Goal: Task Accomplishment & Management: Use online tool/utility

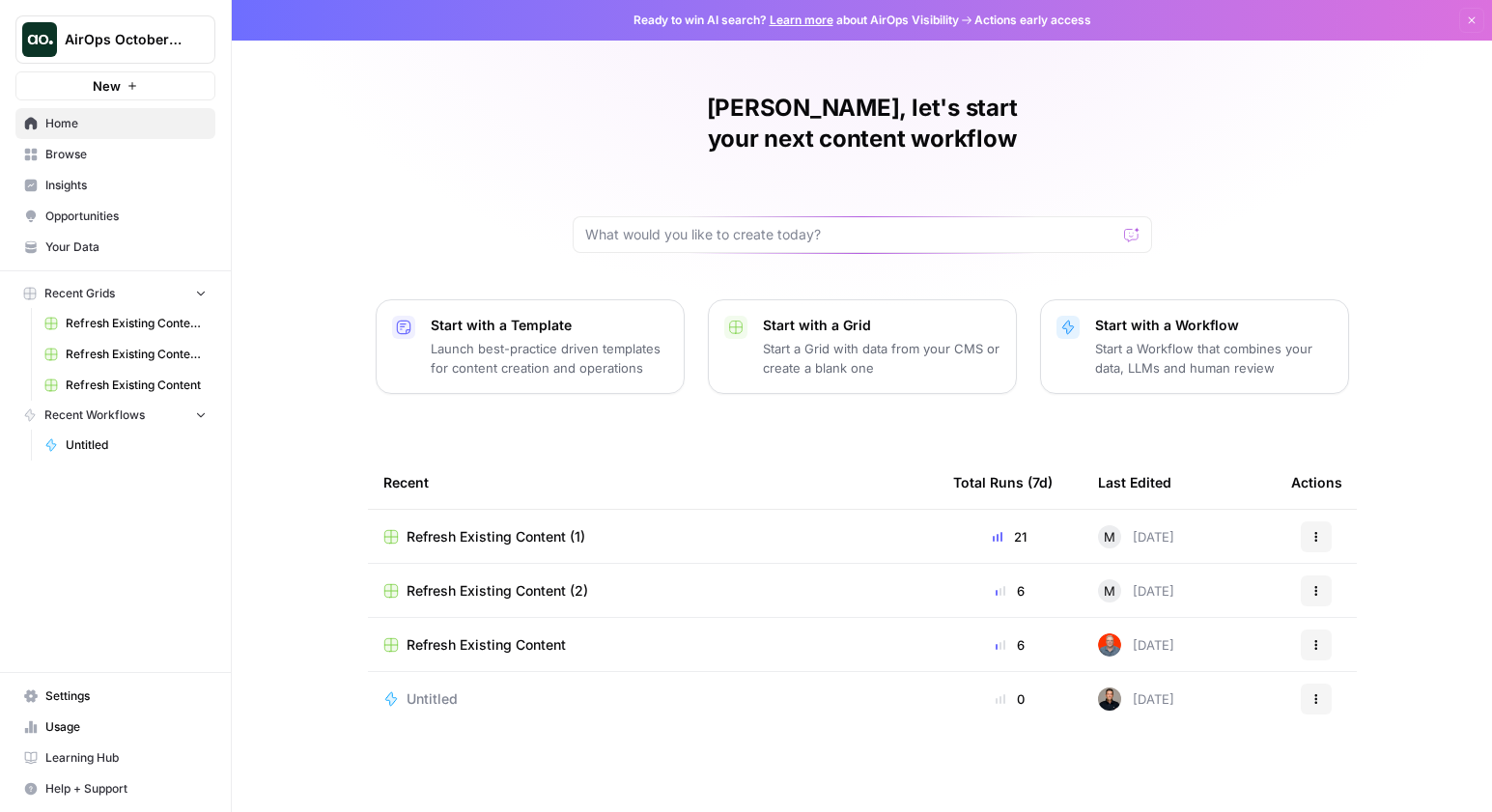
click at [92, 760] on span "Learning Hub" at bounding box center [125, 758] width 161 height 18
click at [58, 151] on span "Browse" at bounding box center [125, 155] width 161 height 18
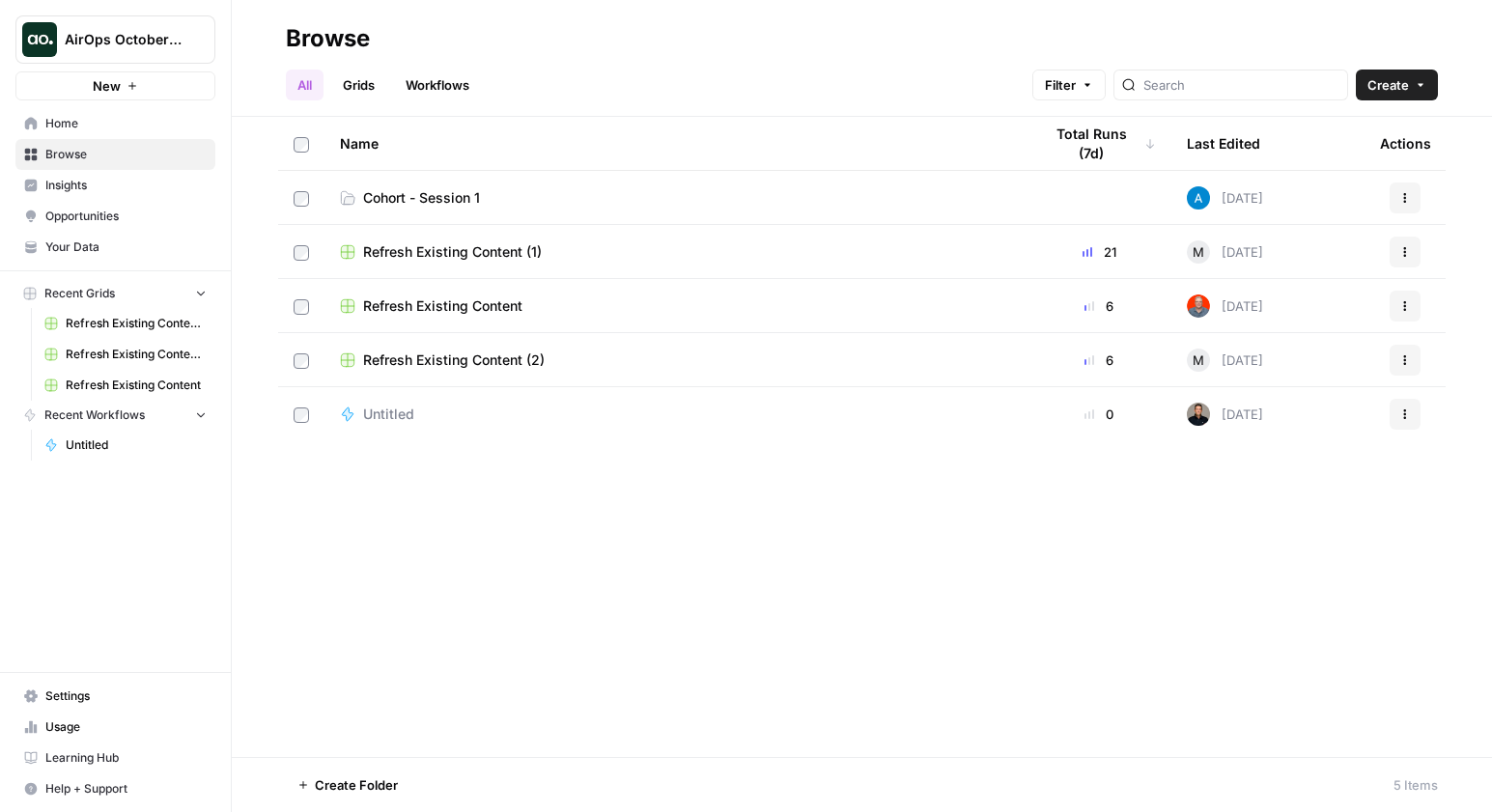
click at [535, 208] on td "Cohort - Session 1" at bounding box center [675, 197] width 702 height 53
click at [449, 191] on span "Cohort - Session 1" at bounding box center [421, 198] width 116 height 20
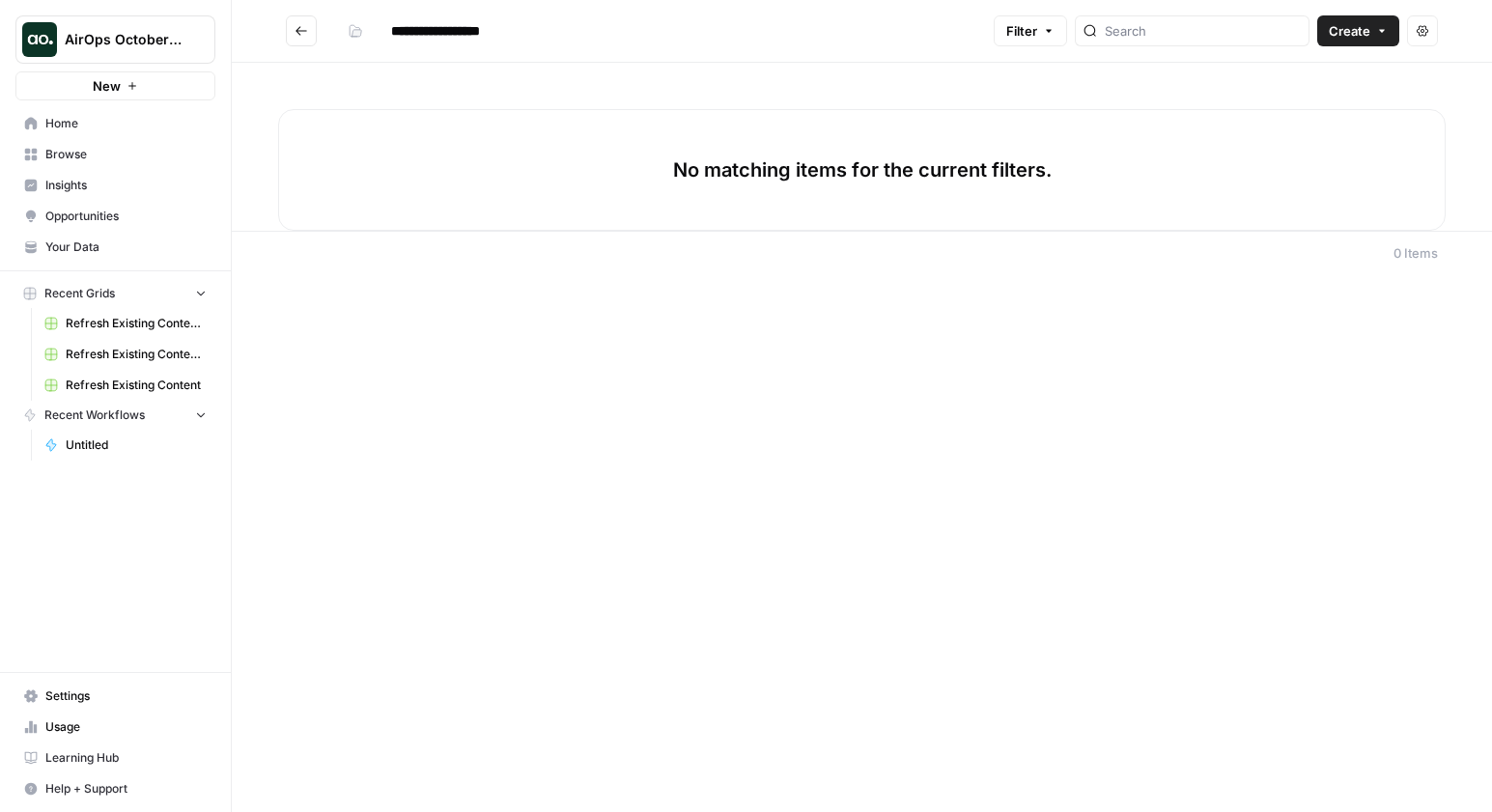
click at [127, 94] on button "New" at bounding box center [115, 85] width 200 height 29
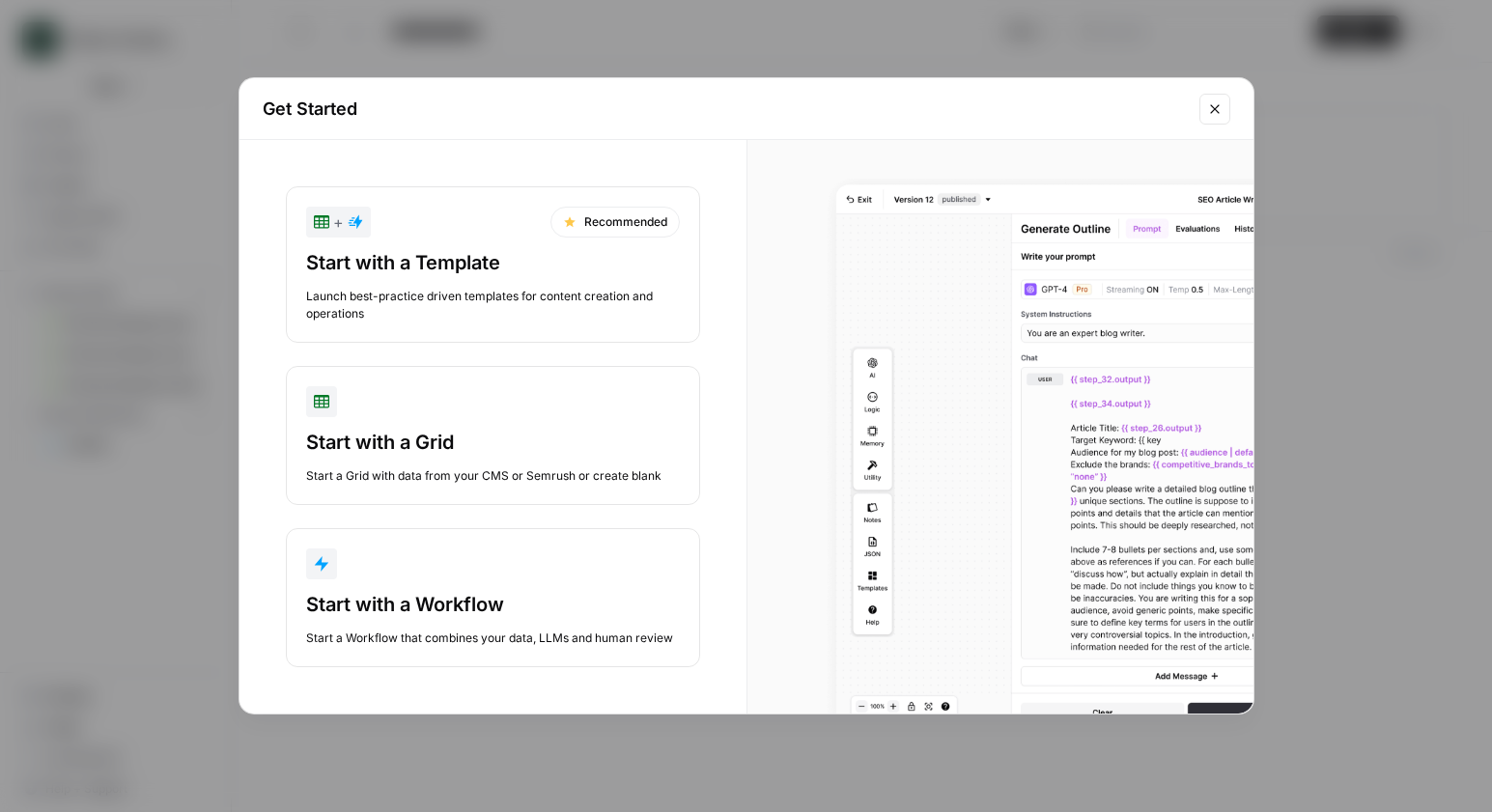
click at [474, 554] on div "button" at bounding box center [492, 563] width 374 height 31
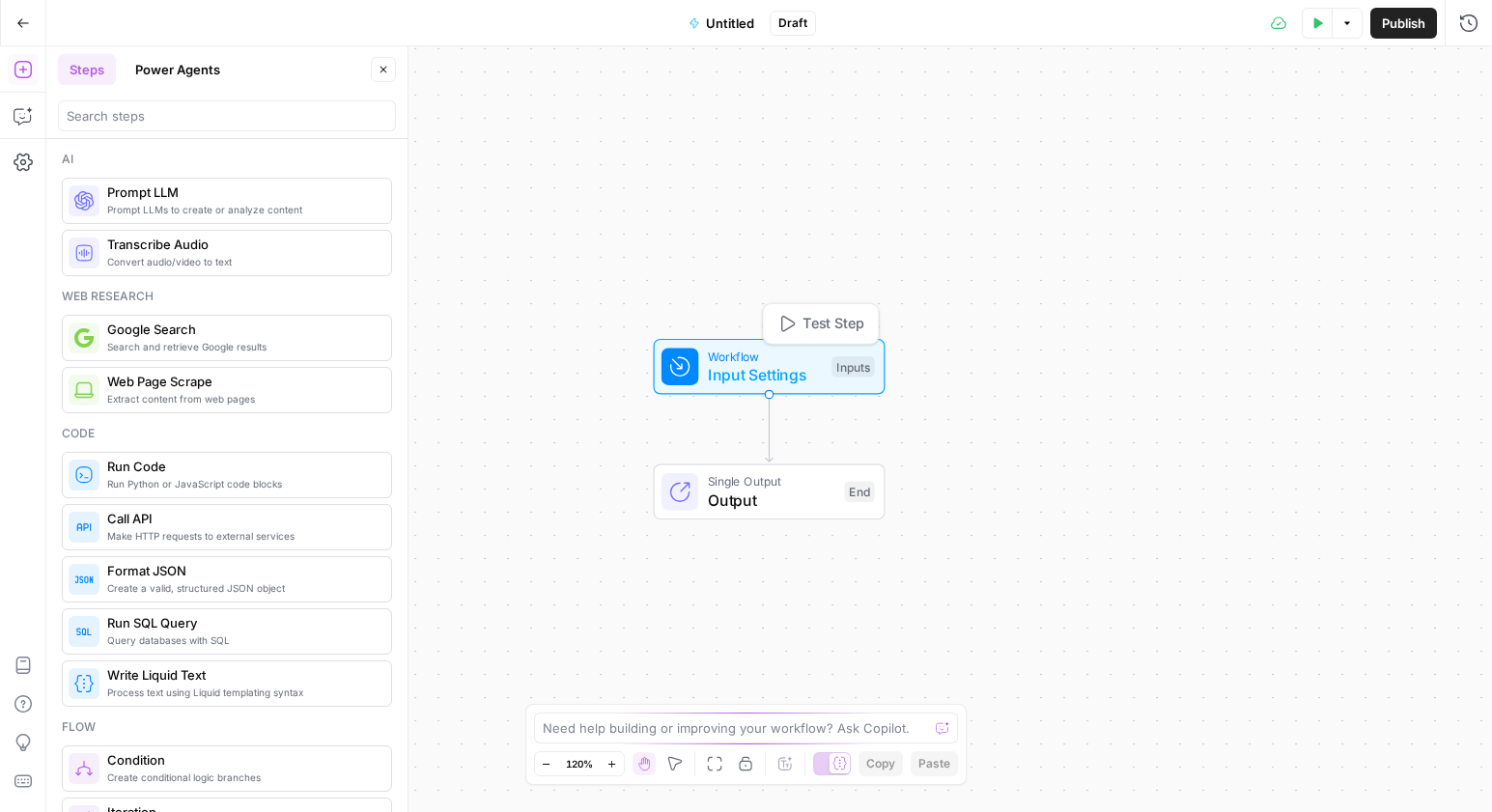
click at [732, 371] on span "Input Settings" at bounding box center [765, 374] width 114 height 23
click at [1237, 126] on button "Add Field" at bounding box center [1283, 130] width 322 height 31
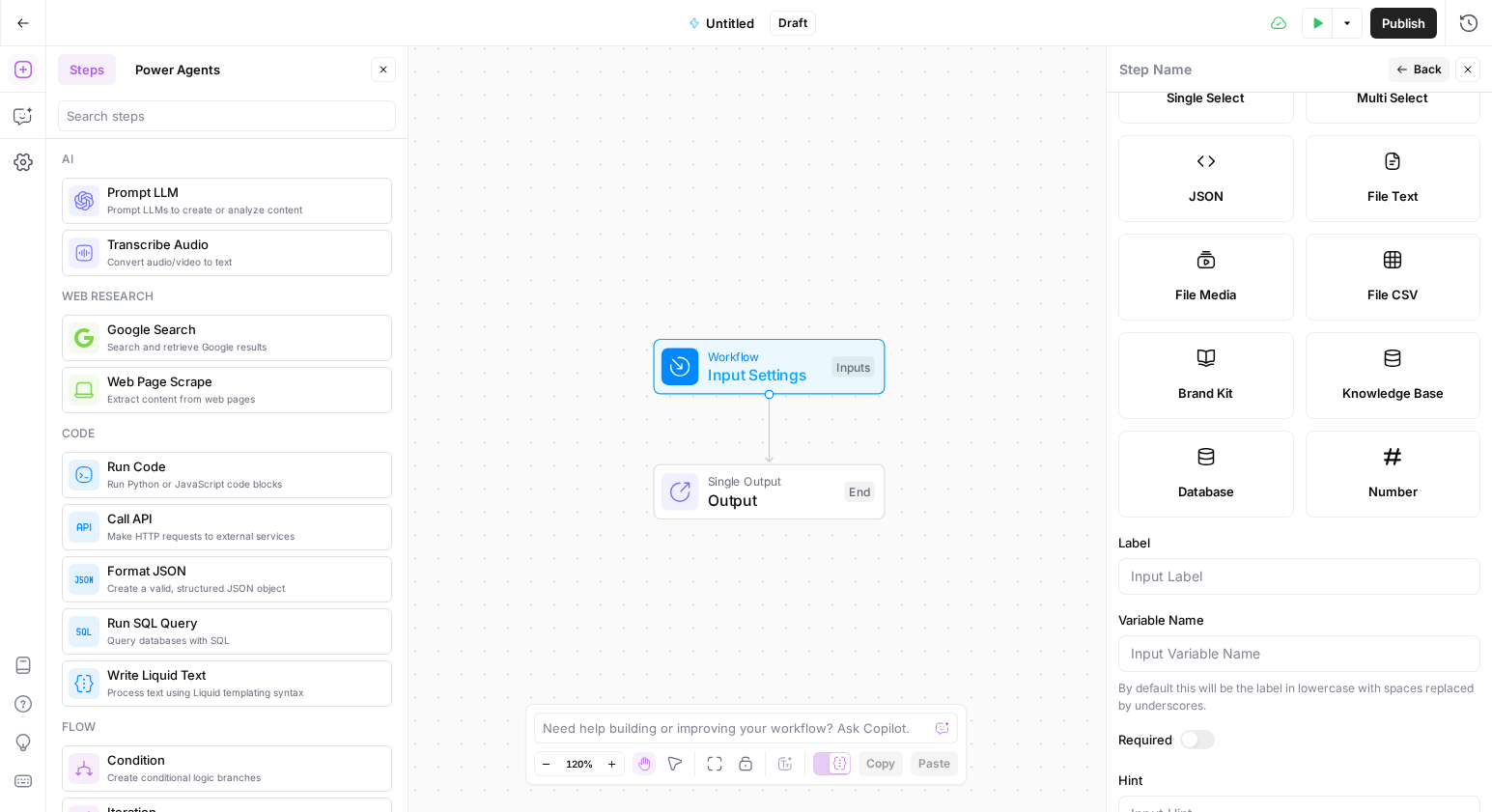
scroll to position [189, 0]
click at [1227, 565] on div at bounding box center [1299, 578] width 362 height 37
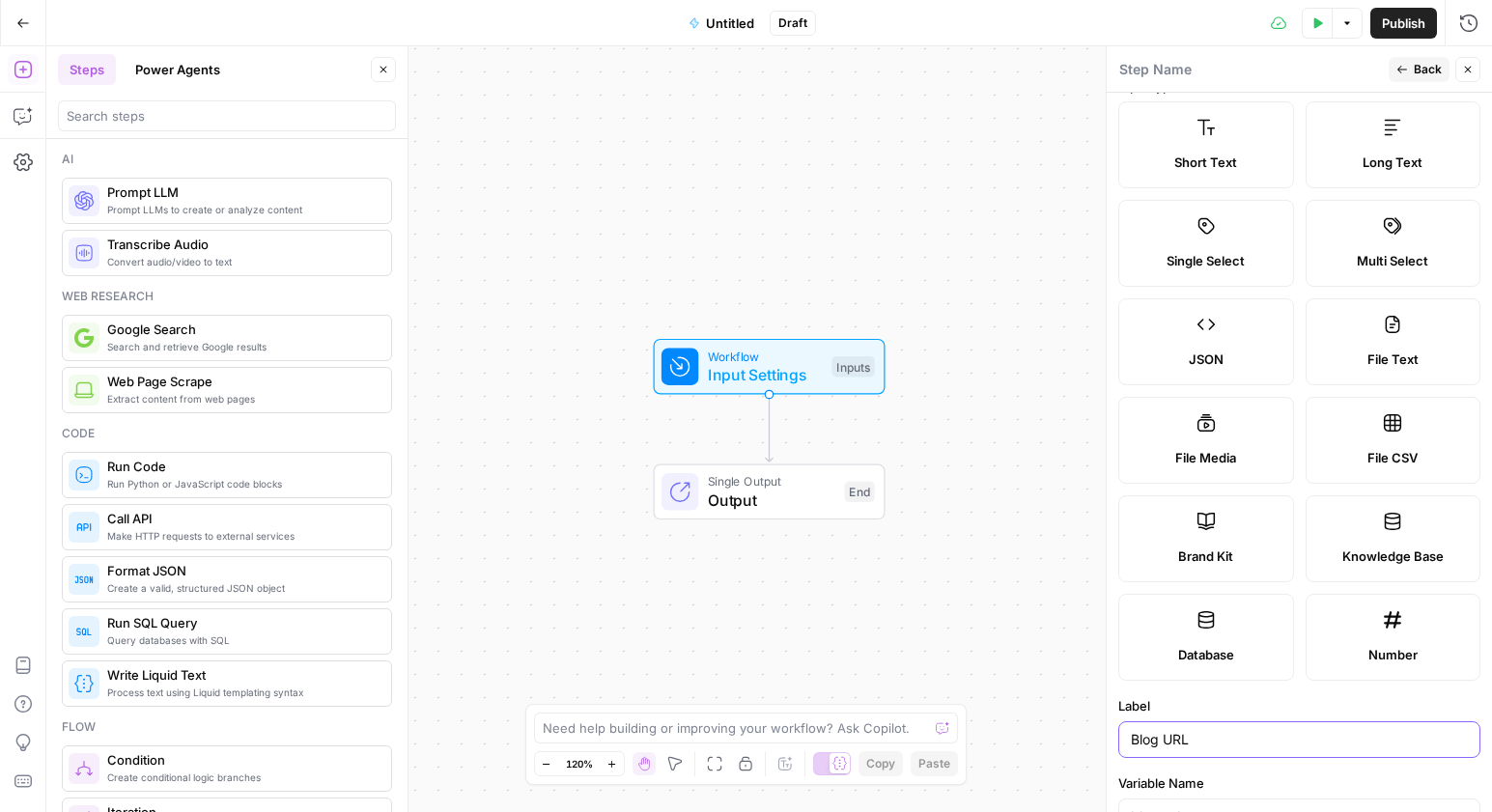
scroll to position [0, 0]
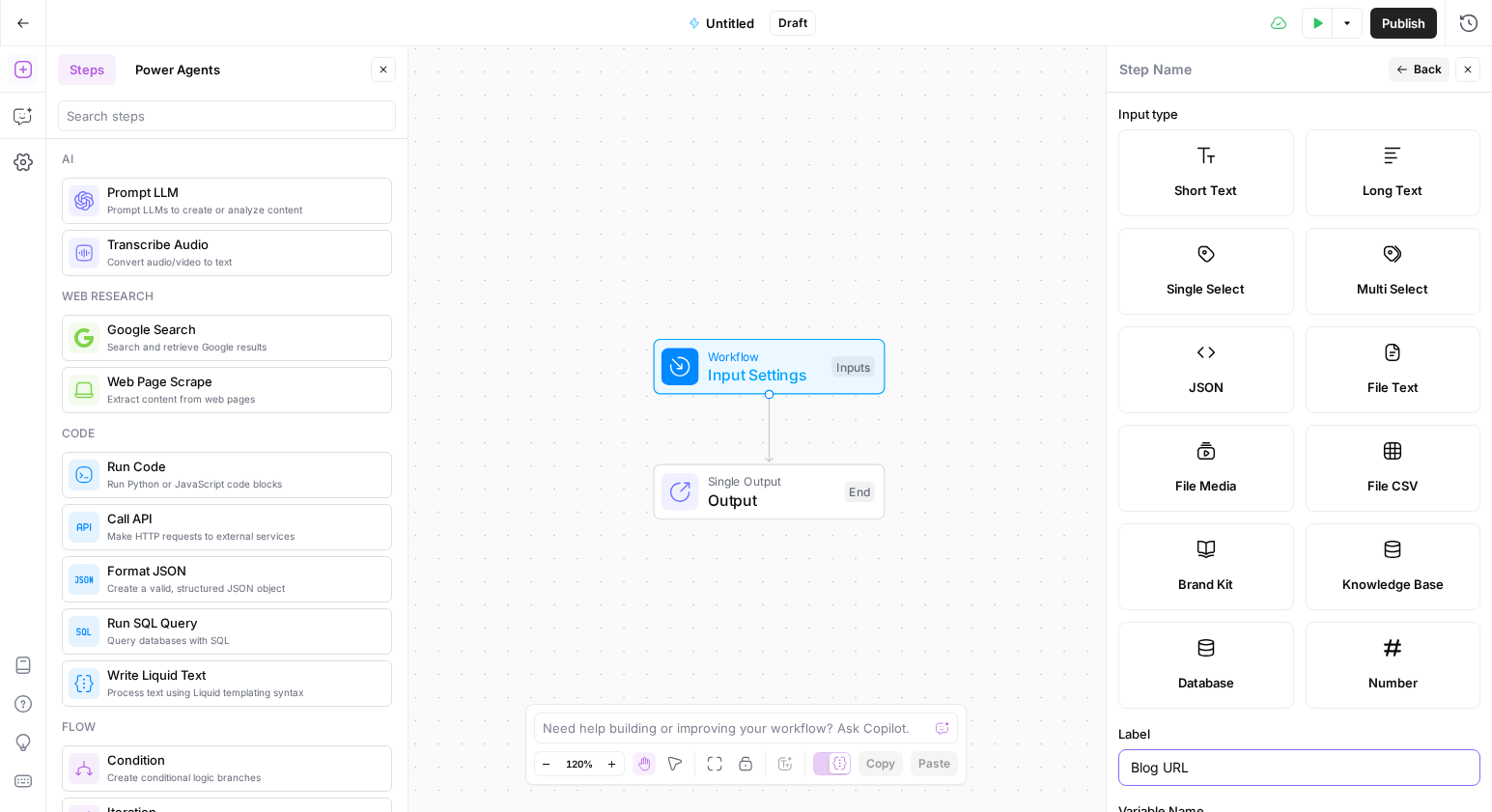
type input "Blog URL"
click at [1196, 185] on span "Short Text" at bounding box center [1206, 190] width 63 height 20
click at [741, 22] on span "Untitled" at bounding box center [729, 24] width 48 height 20
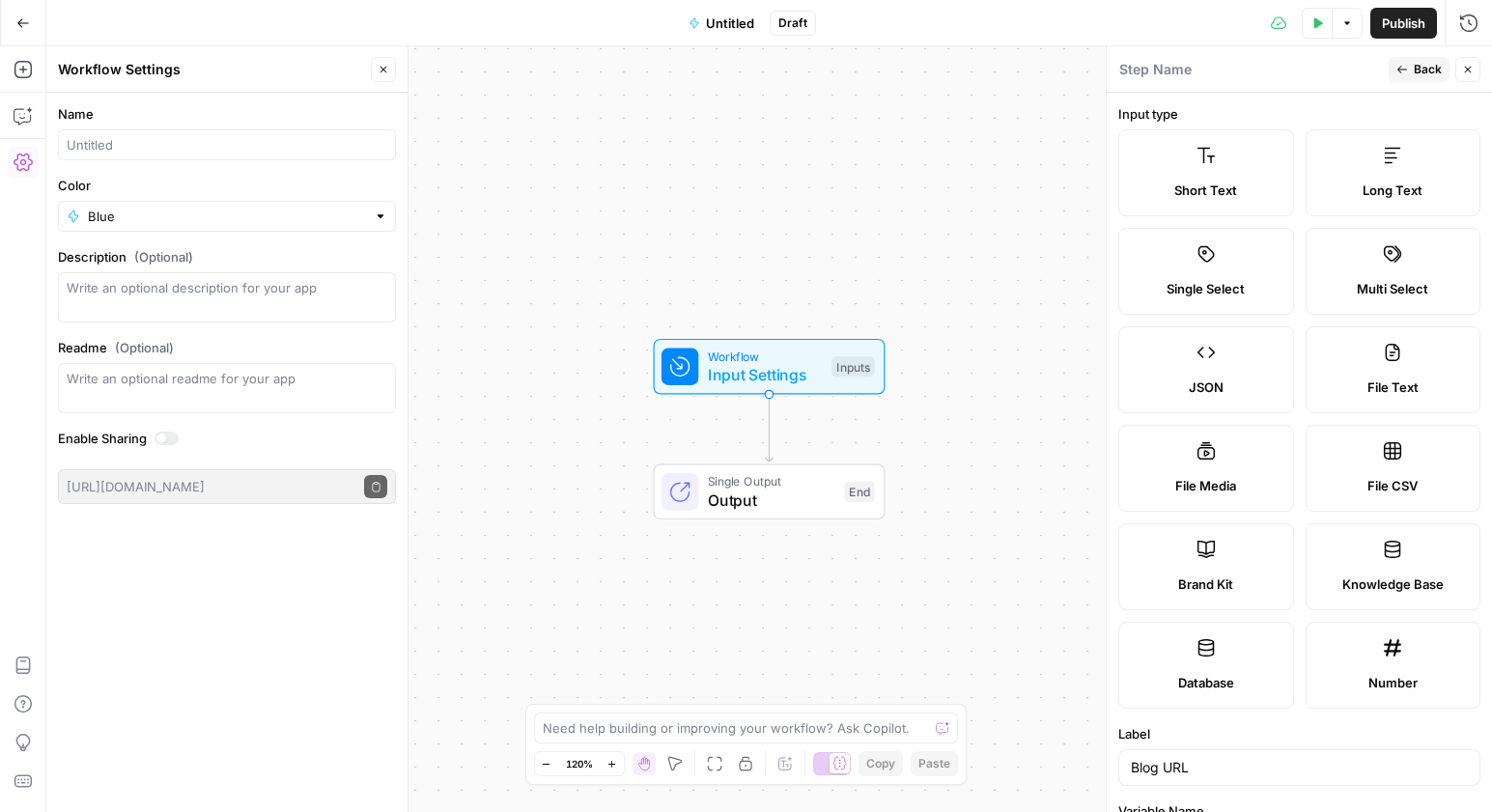
click at [190, 129] on div at bounding box center [227, 144] width 338 height 31
type input "Meta Description Generator ([PERSON_NAME])"
click at [215, 85] on header "Workflow Settings Close" at bounding box center [227, 69] width 361 height 46
click at [1409, 57] on button "Back" at bounding box center [1419, 69] width 61 height 25
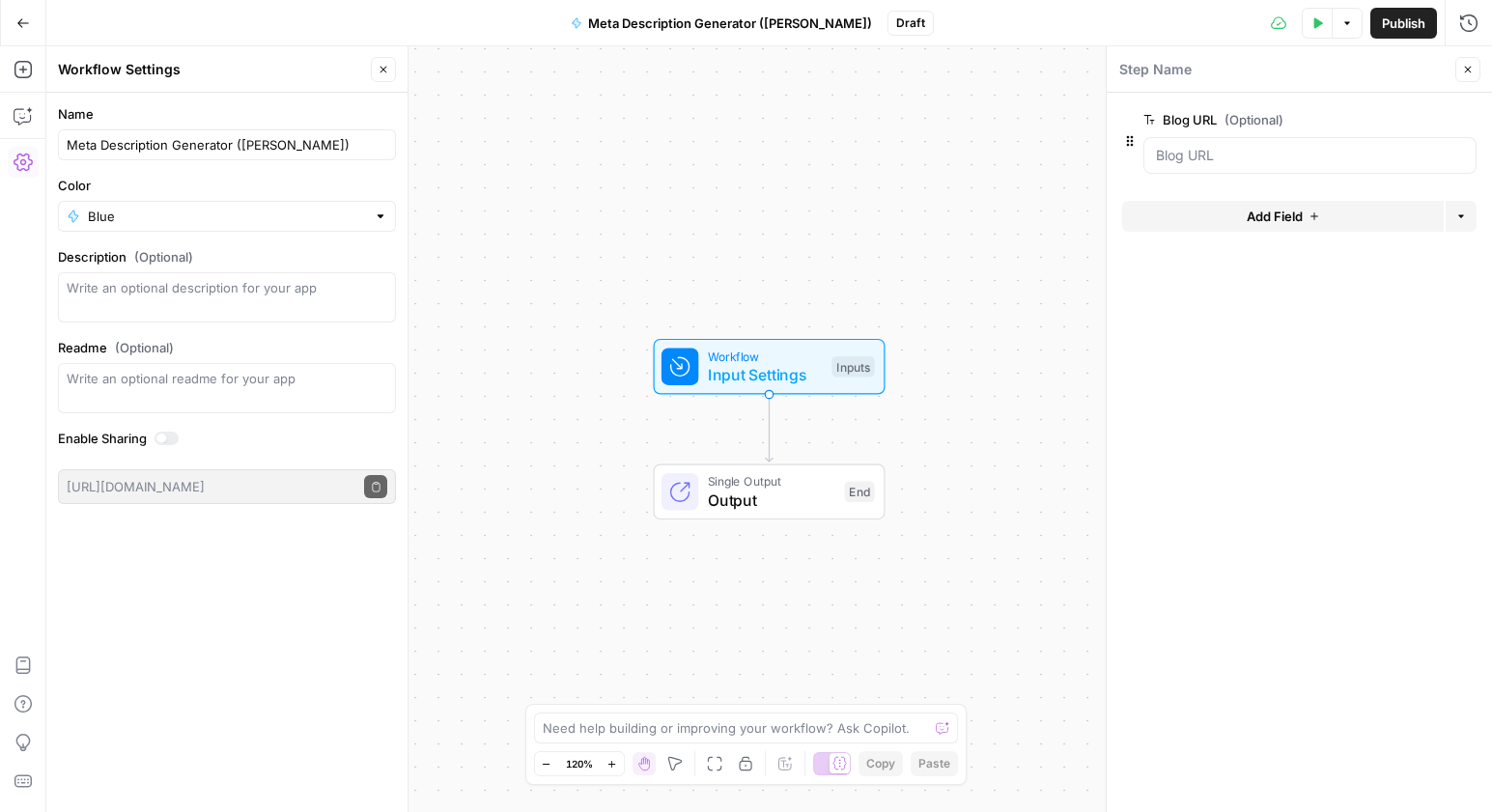
click at [1209, 212] on button "Add Field" at bounding box center [1283, 216] width 322 height 31
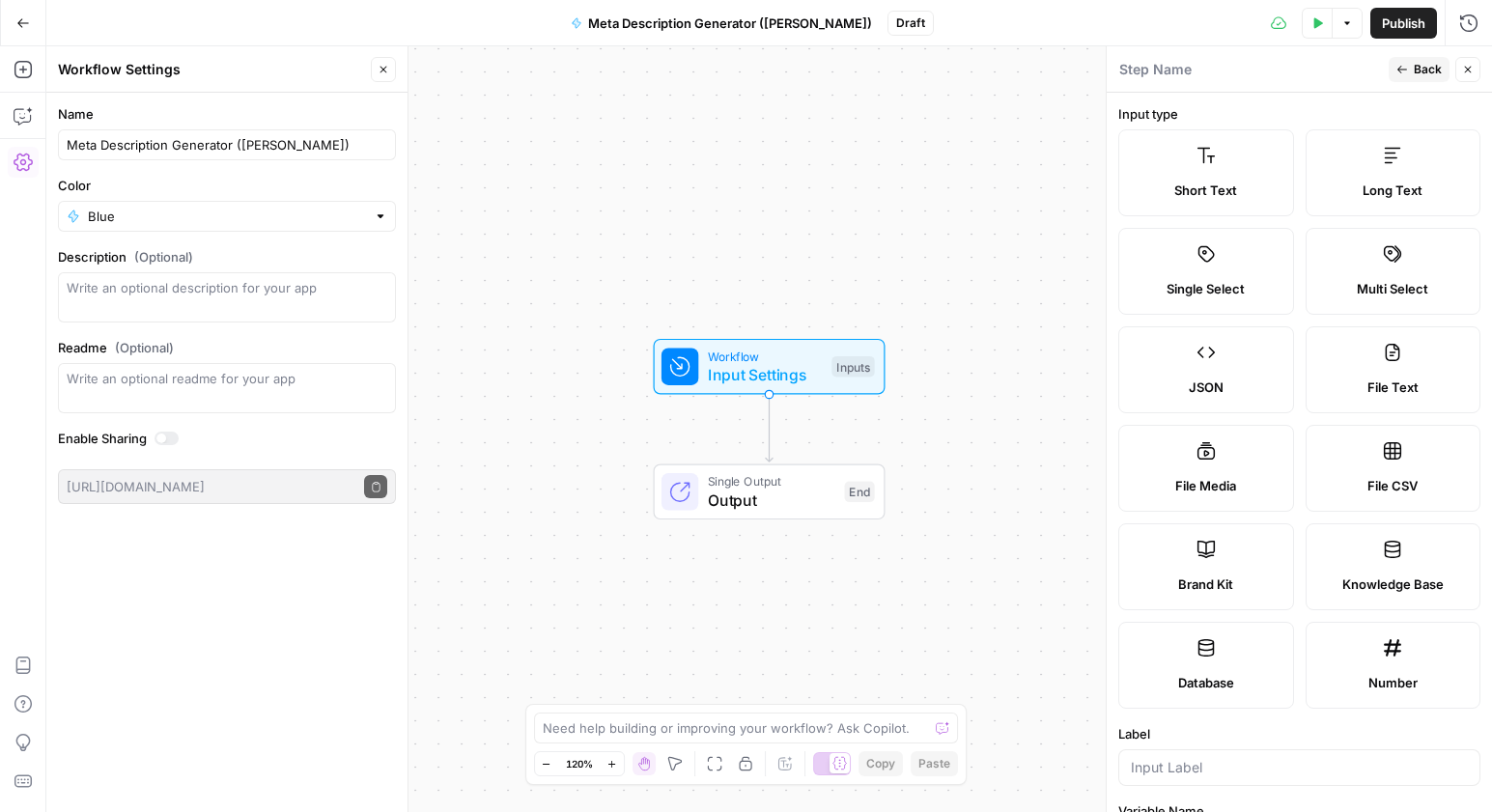
click at [1224, 580] on span "Brand Kit" at bounding box center [1206, 584] width 55 height 20
type input "Brand Kit"
type input "brand_kit"
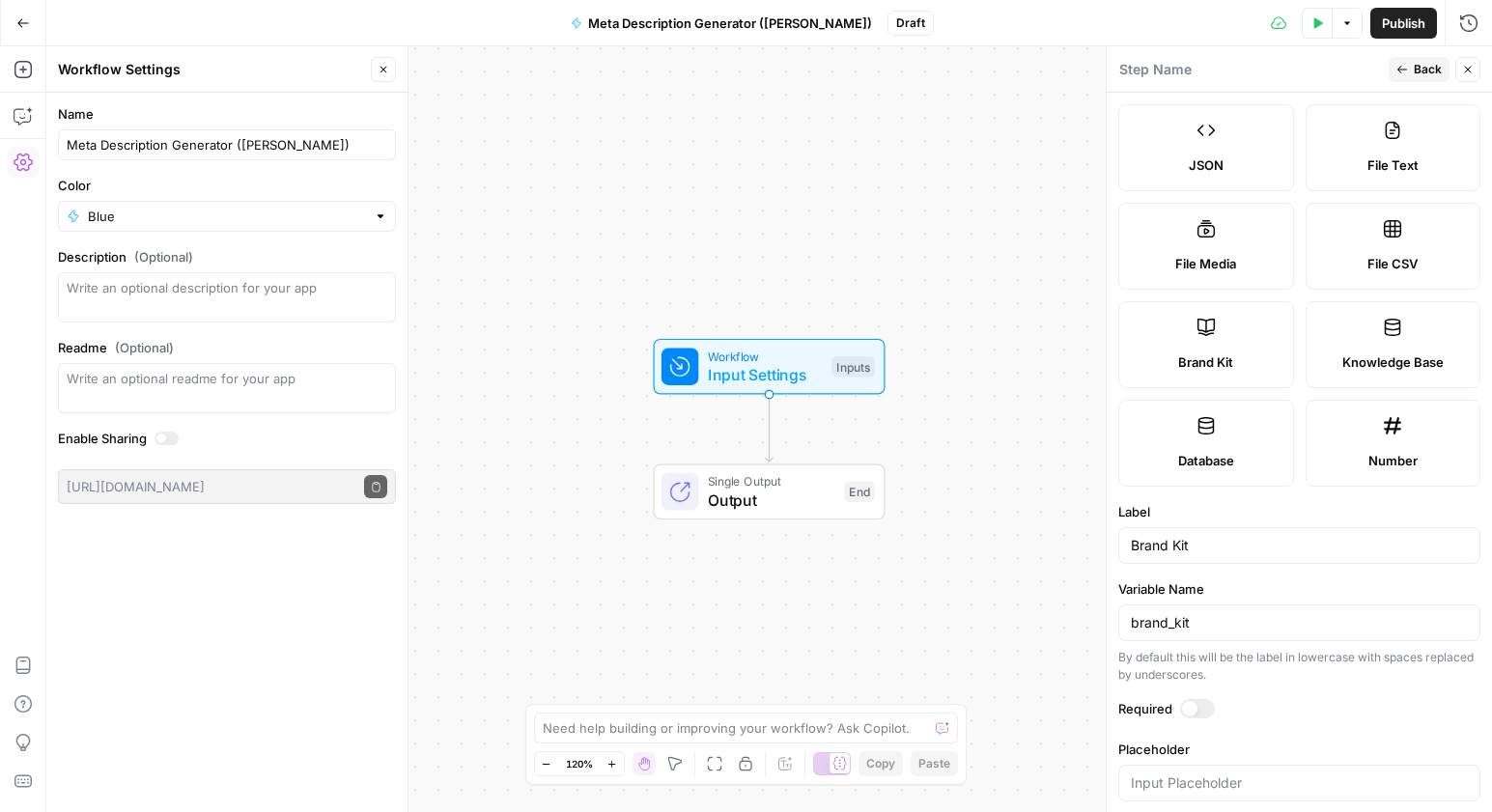
scroll to position [249, 0]
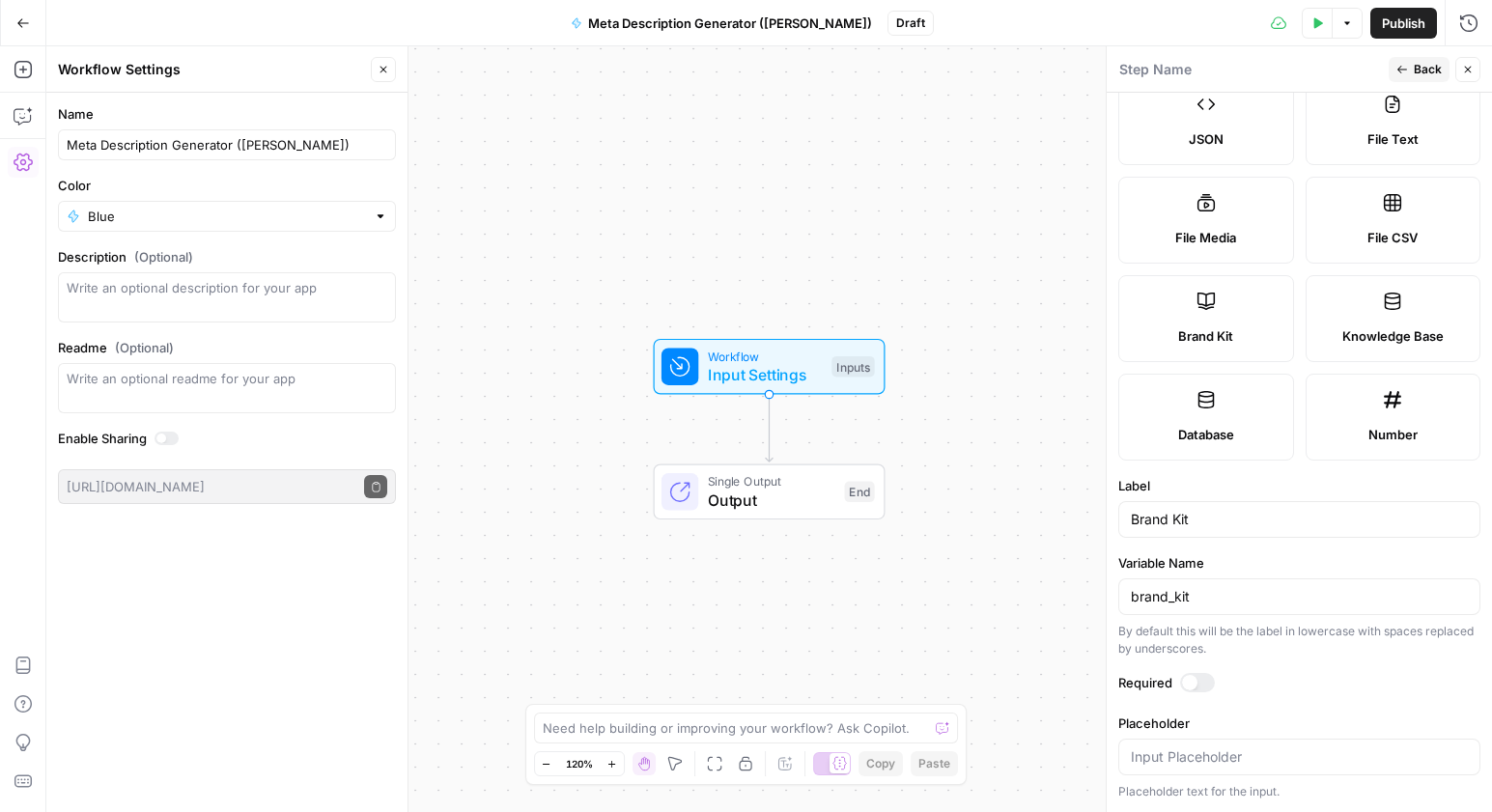
click at [1197, 684] on div at bounding box center [1197, 683] width 35 height 20
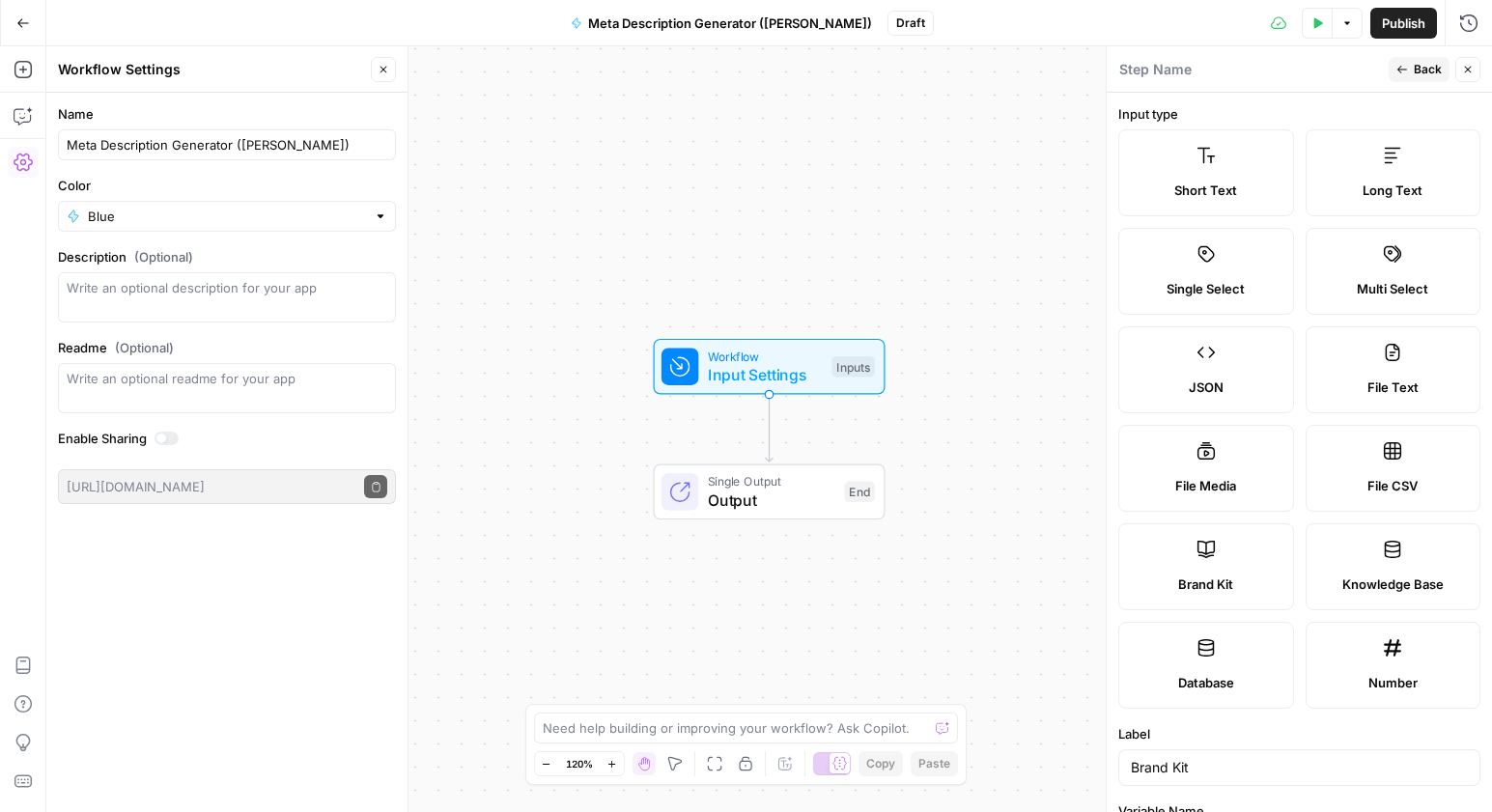
click at [1409, 76] on button "Back" at bounding box center [1419, 69] width 61 height 25
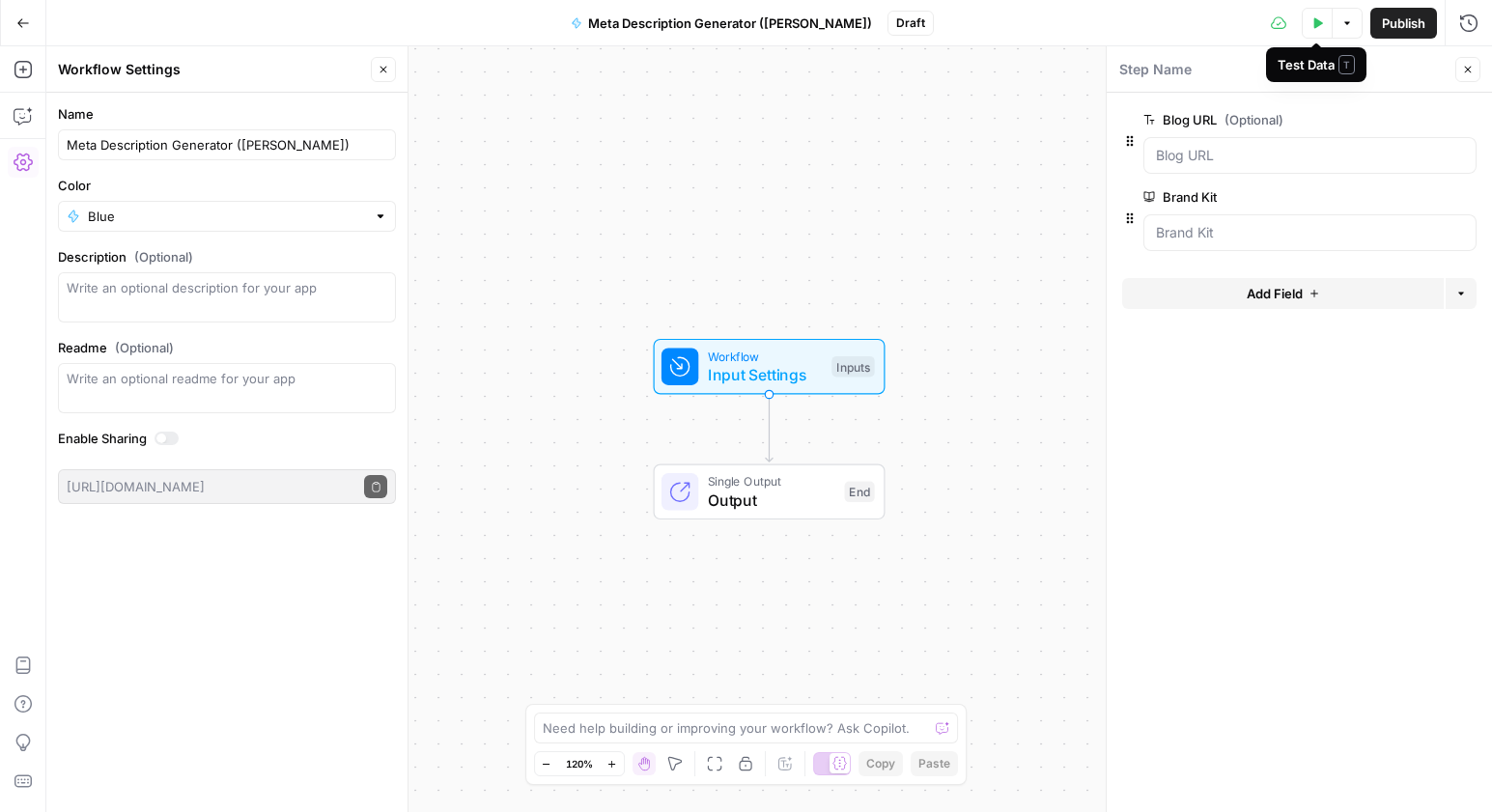
click at [1319, 22] on icon "button" at bounding box center [1318, 23] width 9 height 11
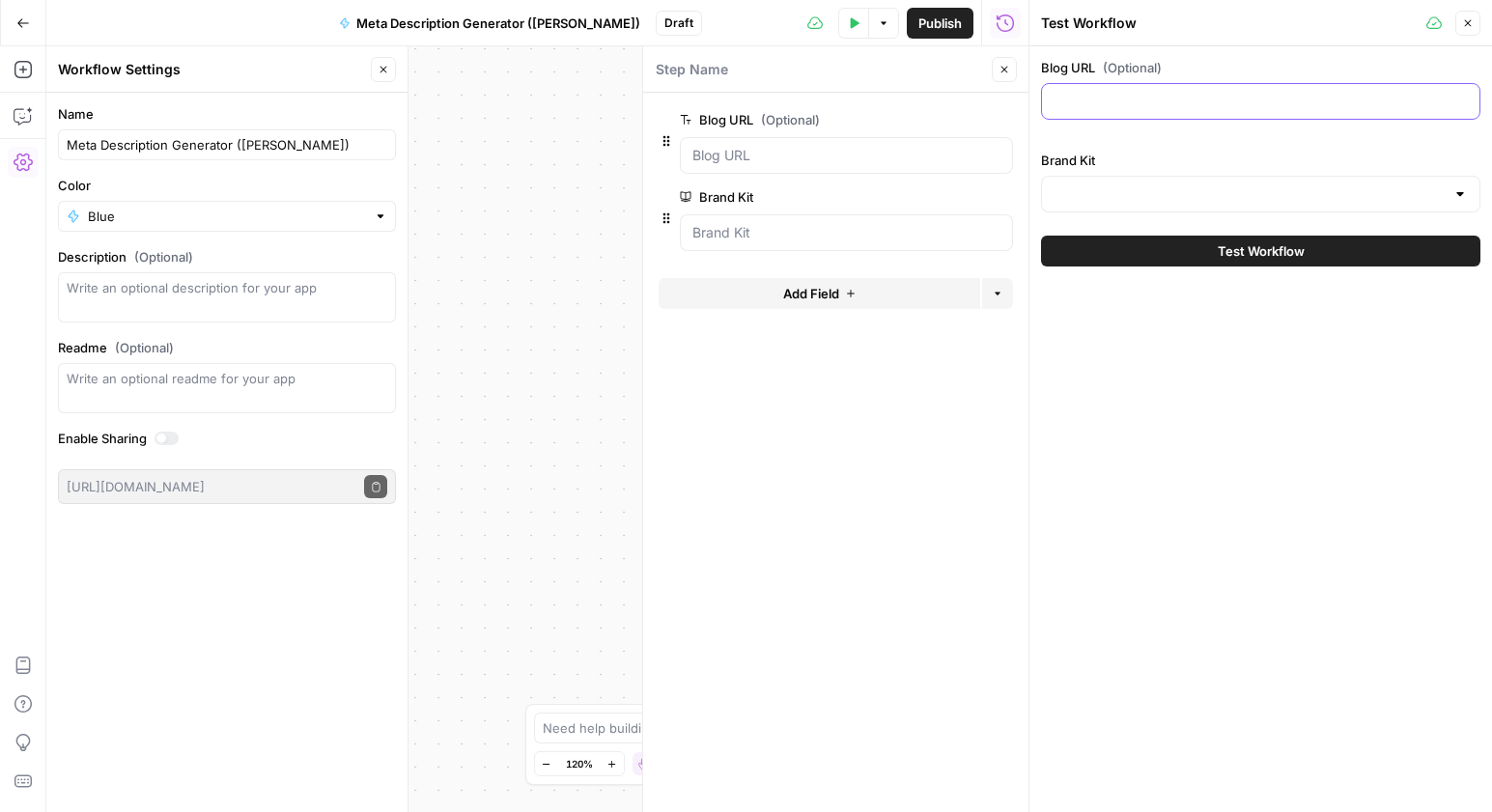
click at [1153, 104] on input "Blog URL (Optional)" at bounding box center [1261, 102] width 414 height 20
paste input "[URL][DOMAIN_NAME]"
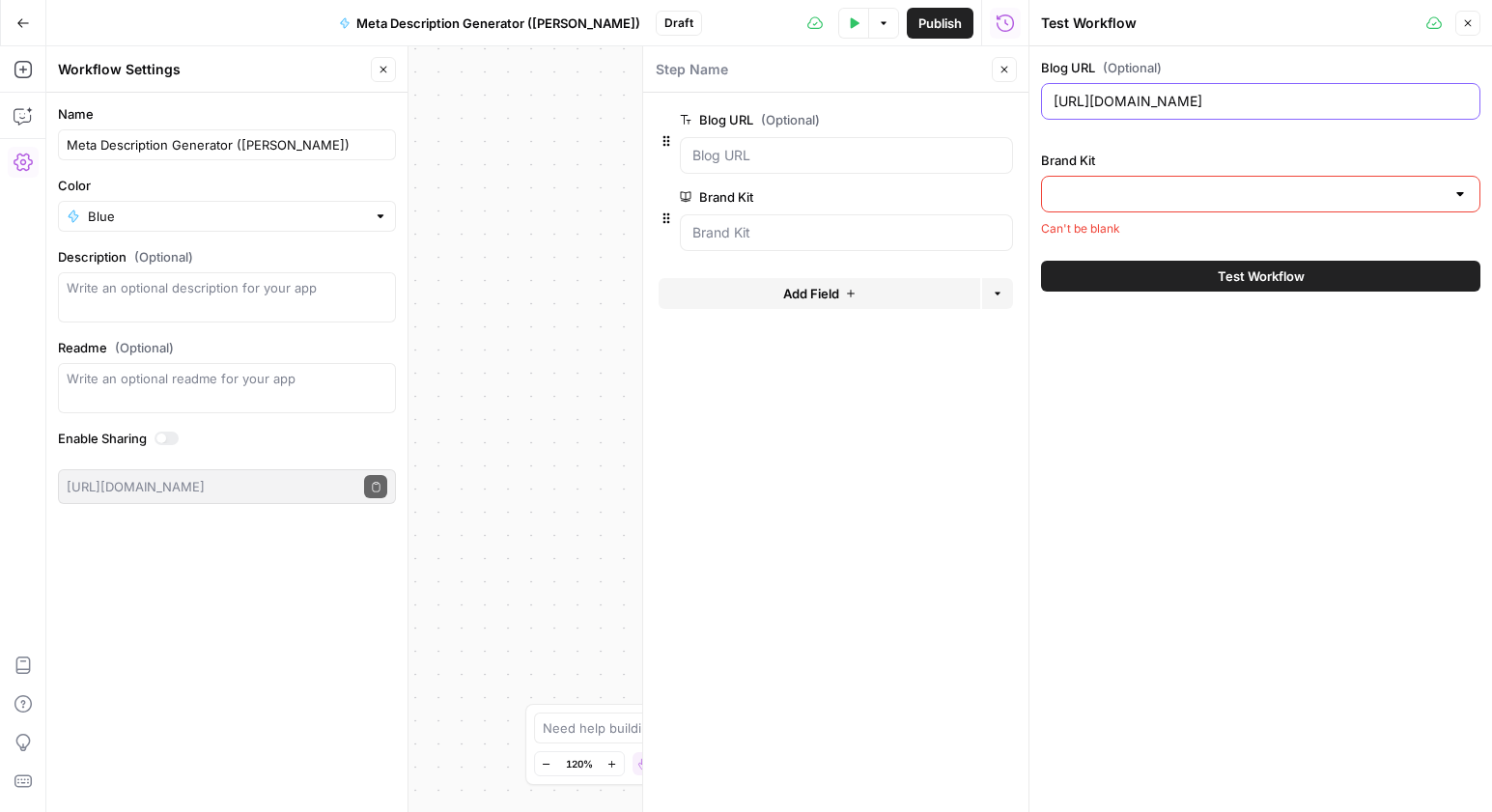
type input "[URL][DOMAIN_NAME]"
click at [1163, 186] on input "Brand Kit" at bounding box center [1249, 194] width 391 height 20
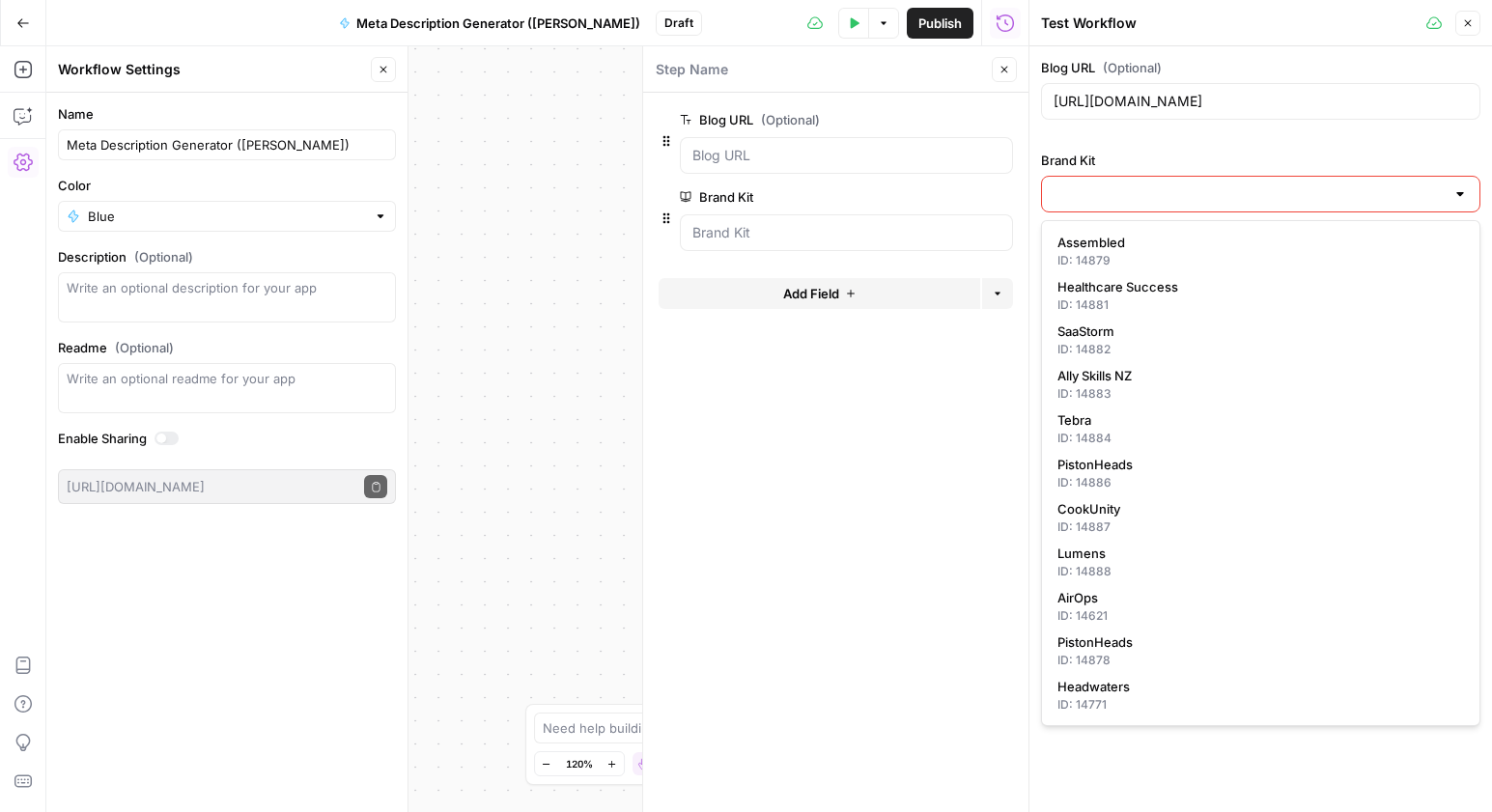
click at [1002, 348] on form "Blog URL (Optional) edit field Delete group Brand Kit edit field Delete group A…" at bounding box center [836, 452] width 385 height 719
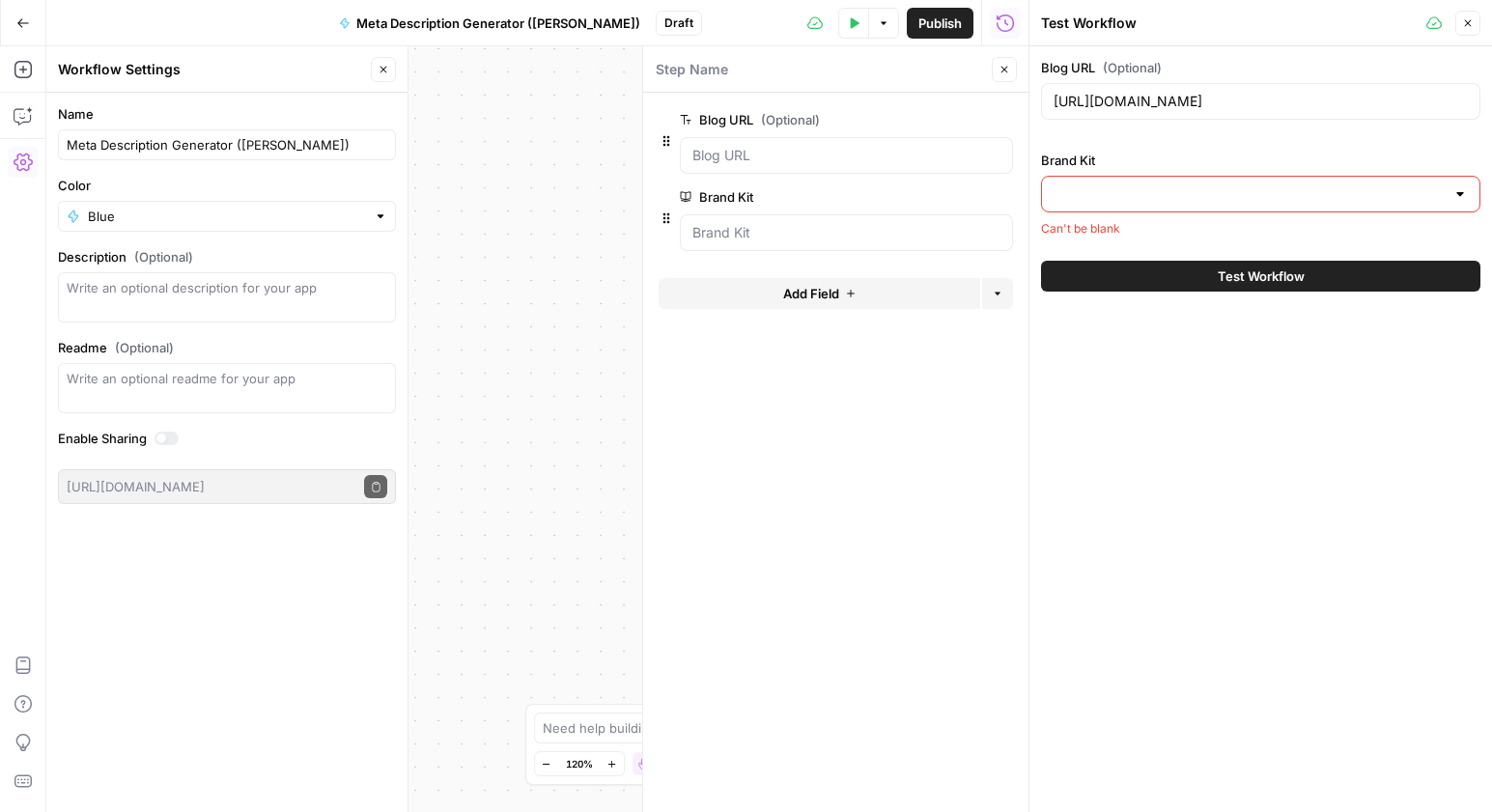
click at [1109, 207] on div at bounding box center [1260, 193] width 439 height 37
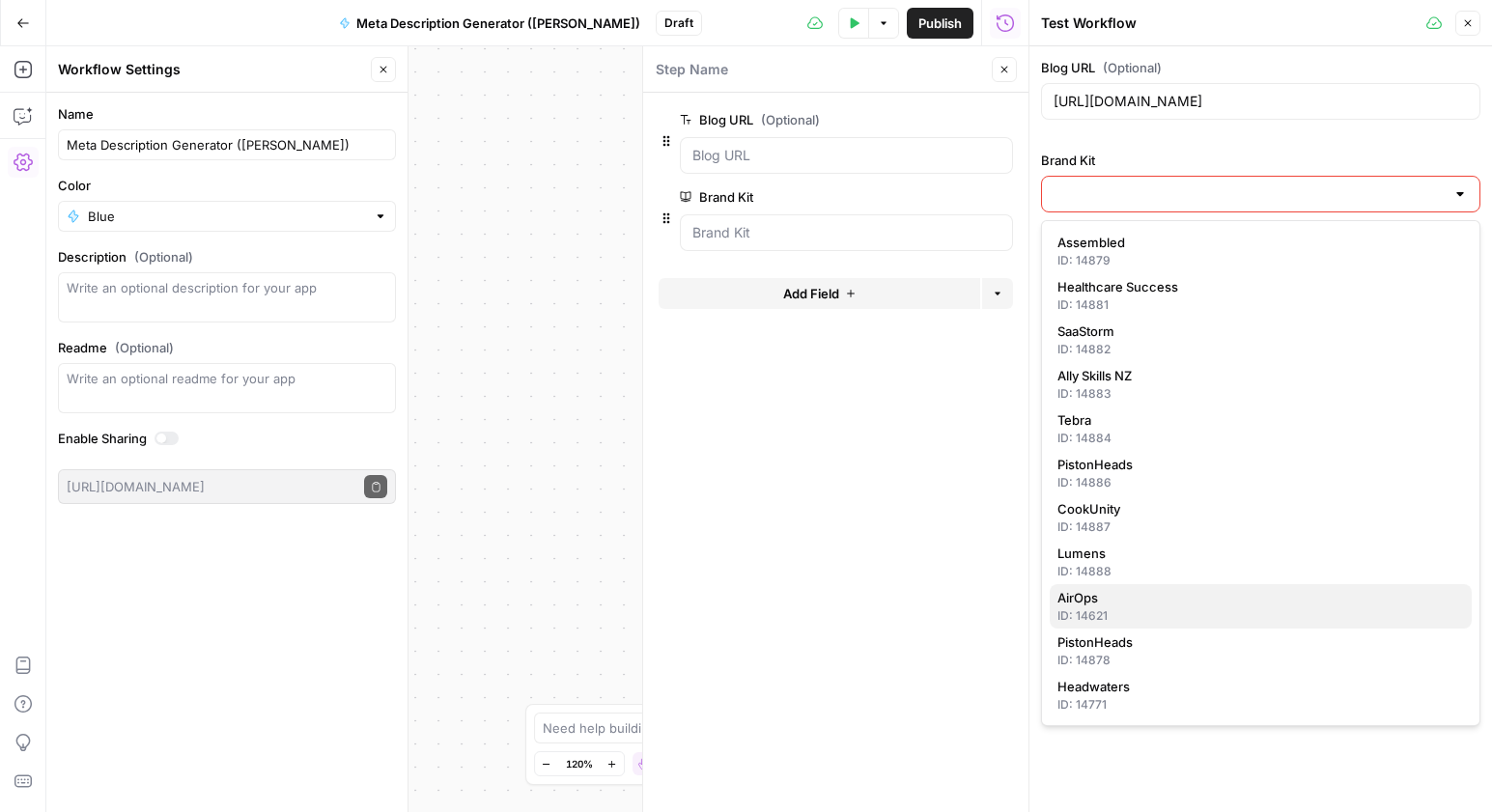
click at [1183, 597] on span "AirOps" at bounding box center [1257, 598] width 399 height 20
type input "AirOps"
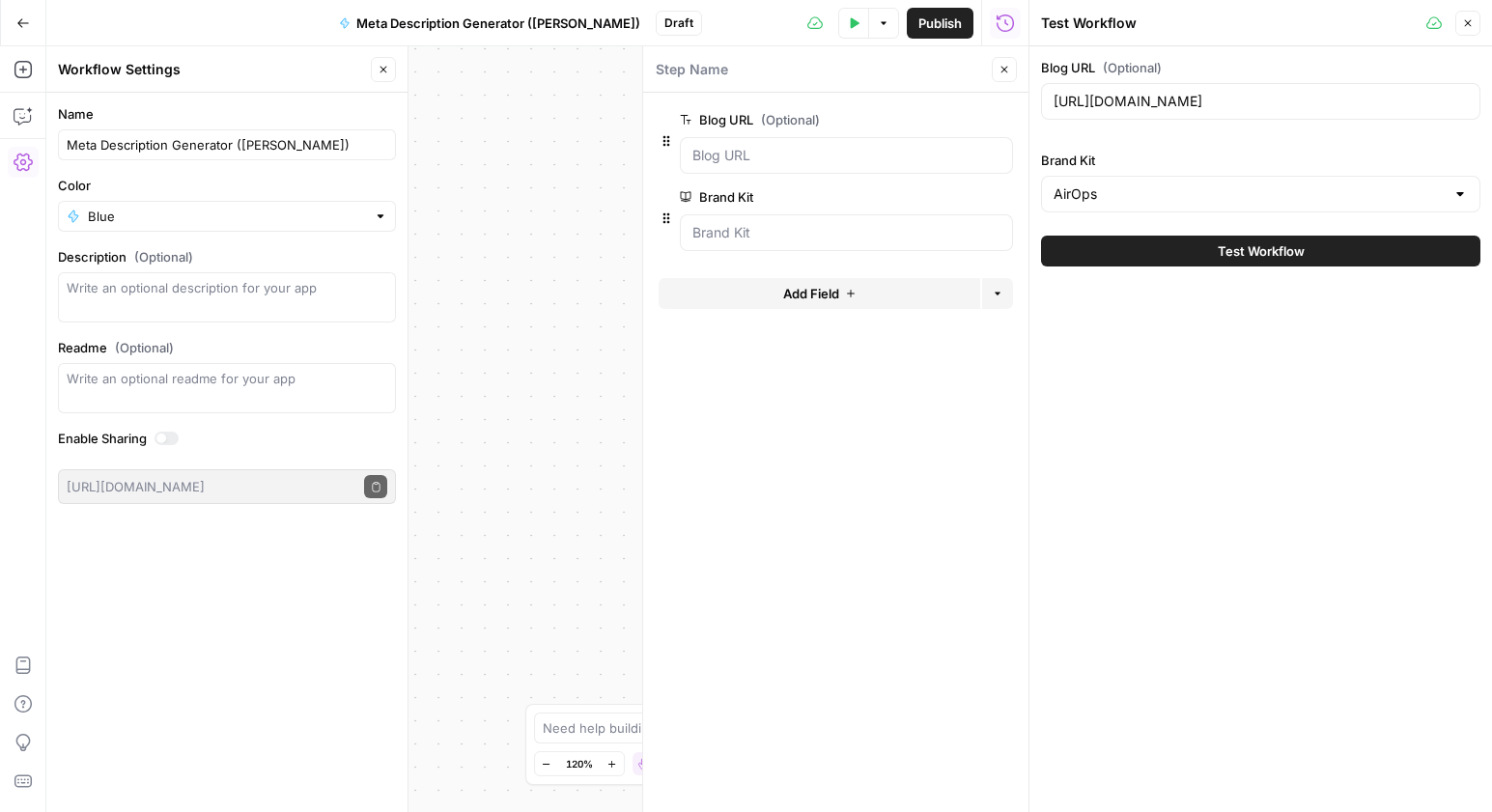
click at [1190, 255] on button "Test Workflow" at bounding box center [1260, 251] width 439 height 31
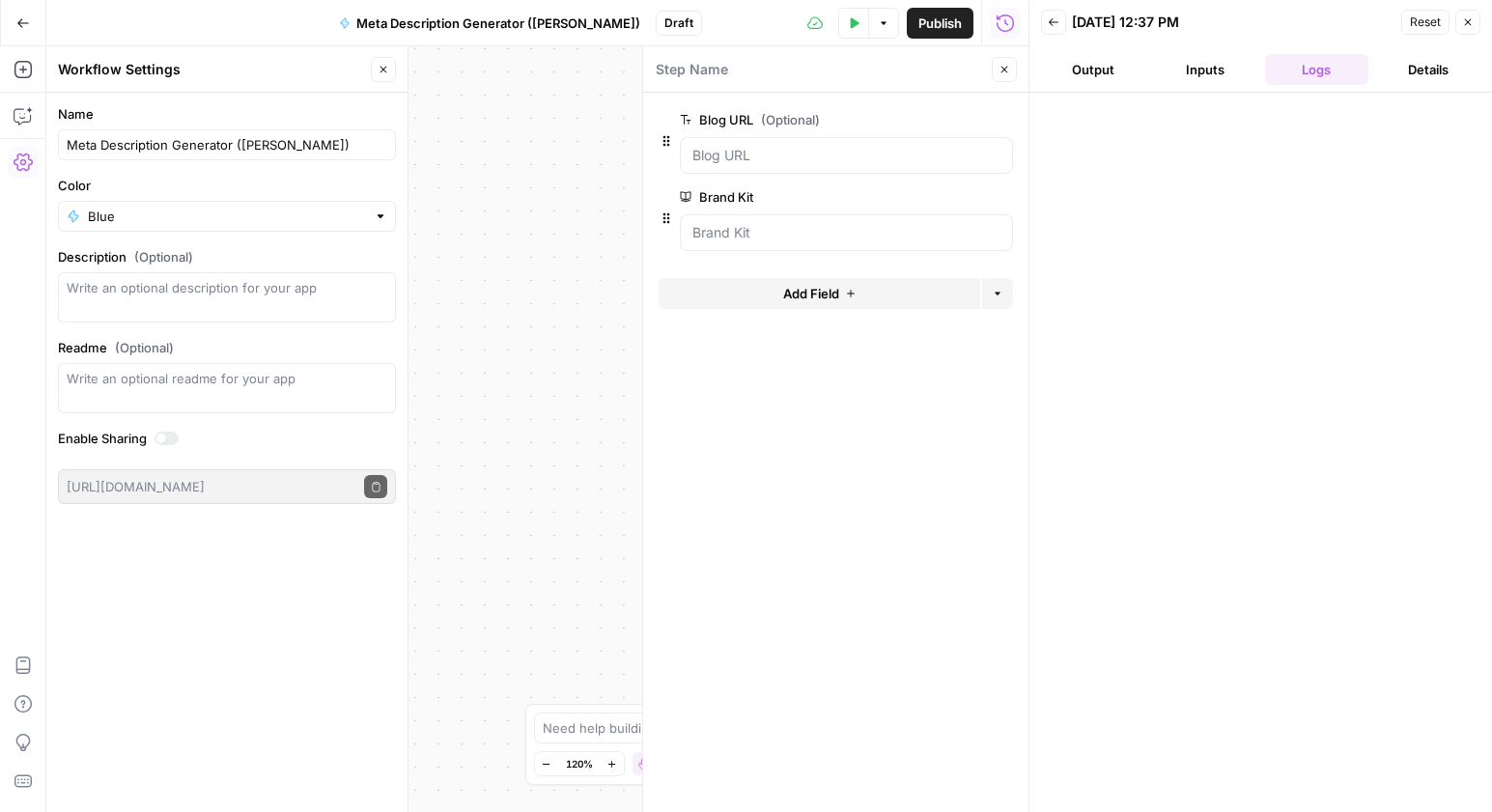
click at [1059, 23] on span "Back" at bounding box center [1059, 23] width 1 height 1
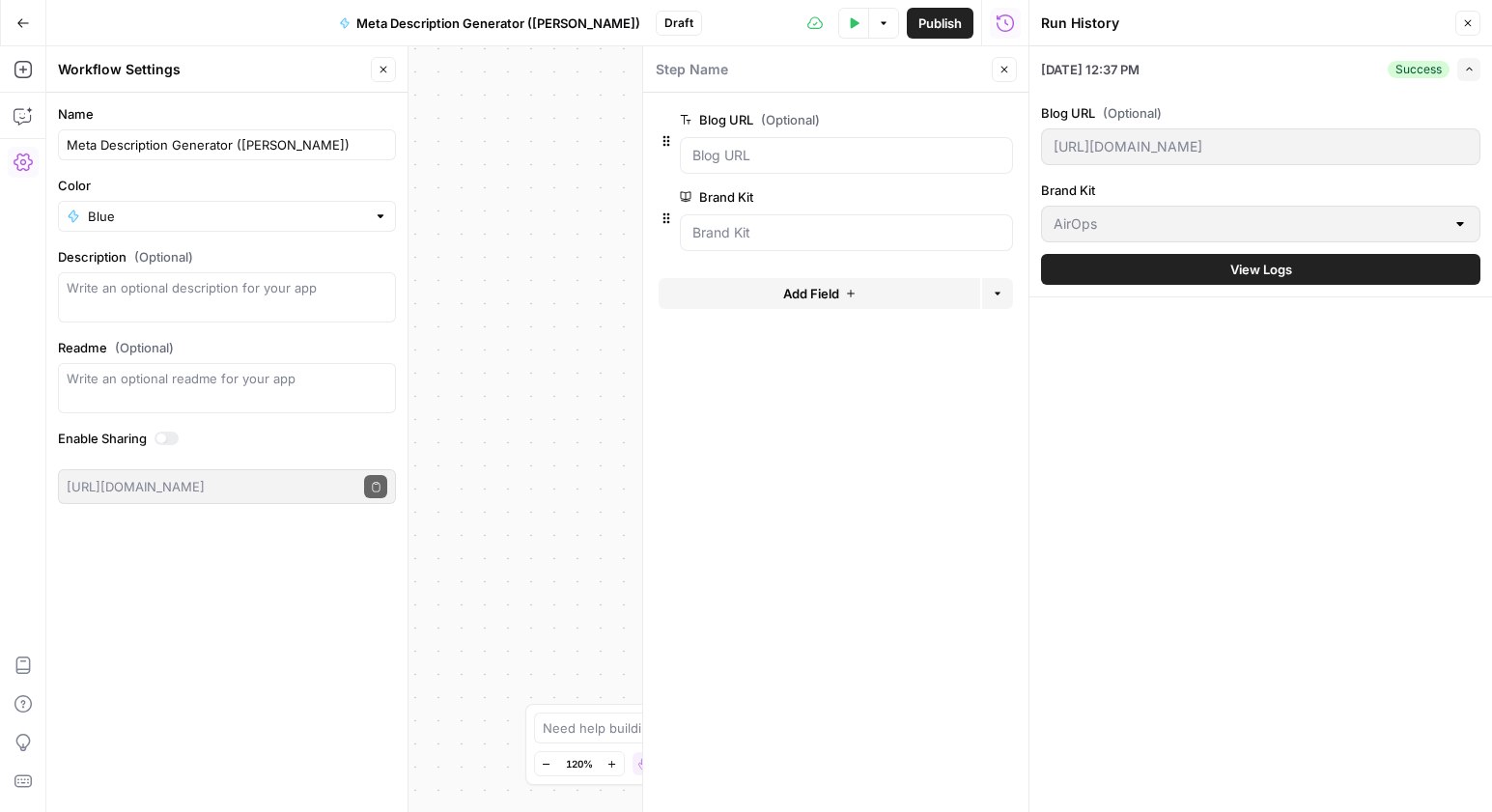
click at [1474, 23] on button "Close" at bounding box center [1467, 23] width 25 height 25
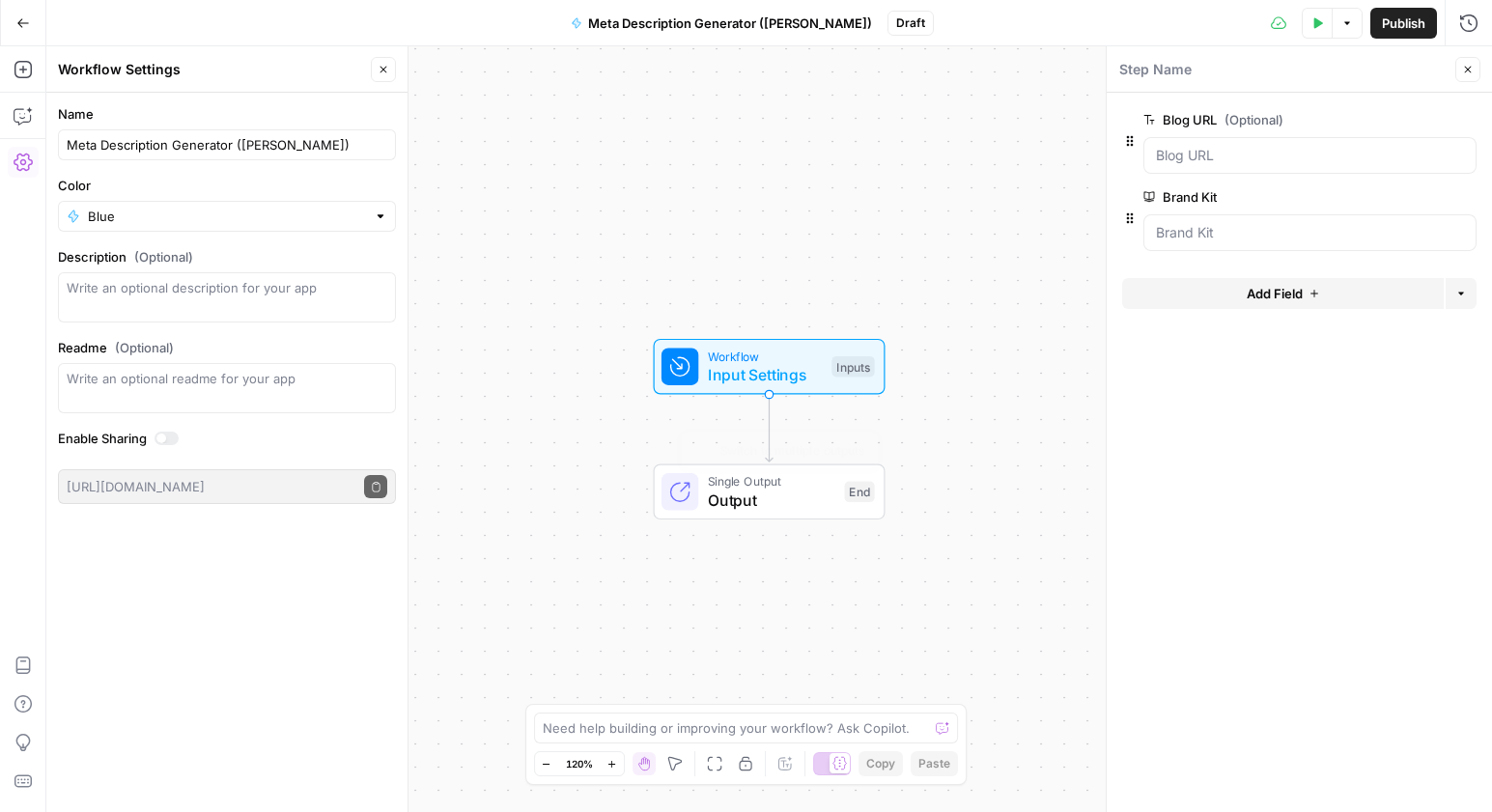
click at [776, 499] on span "Output" at bounding box center [771, 499] width 127 height 23
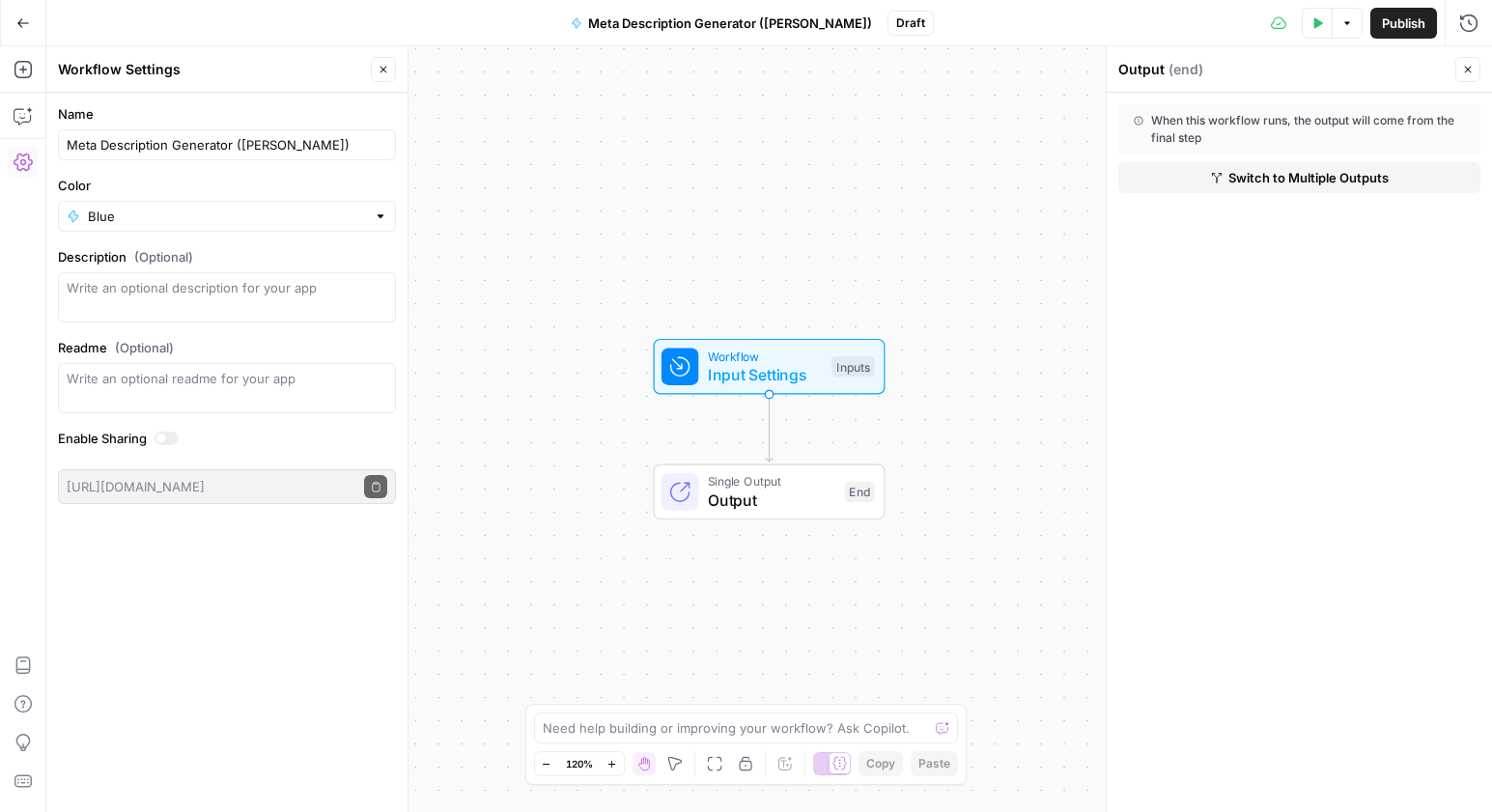
click at [1149, 399] on div "When this workflow runs, the output will come from the final step Switch to Mul…" at bounding box center [1299, 452] width 385 height 719
click at [717, 479] on span "Single Output" at bounding box center [771, 481] width 127 height 19
click at [770, 404] on icon "Edge from start to end" at bounding box center [769, 428] width 7 height 68
click at [780, 480] on span "Single Output" at bounding box center [771, 481] width 127 height 19
drag, startPoint x: 764, startPoint y: 428, endPoint x: 778, endPoint y: 359, distance: 70.4
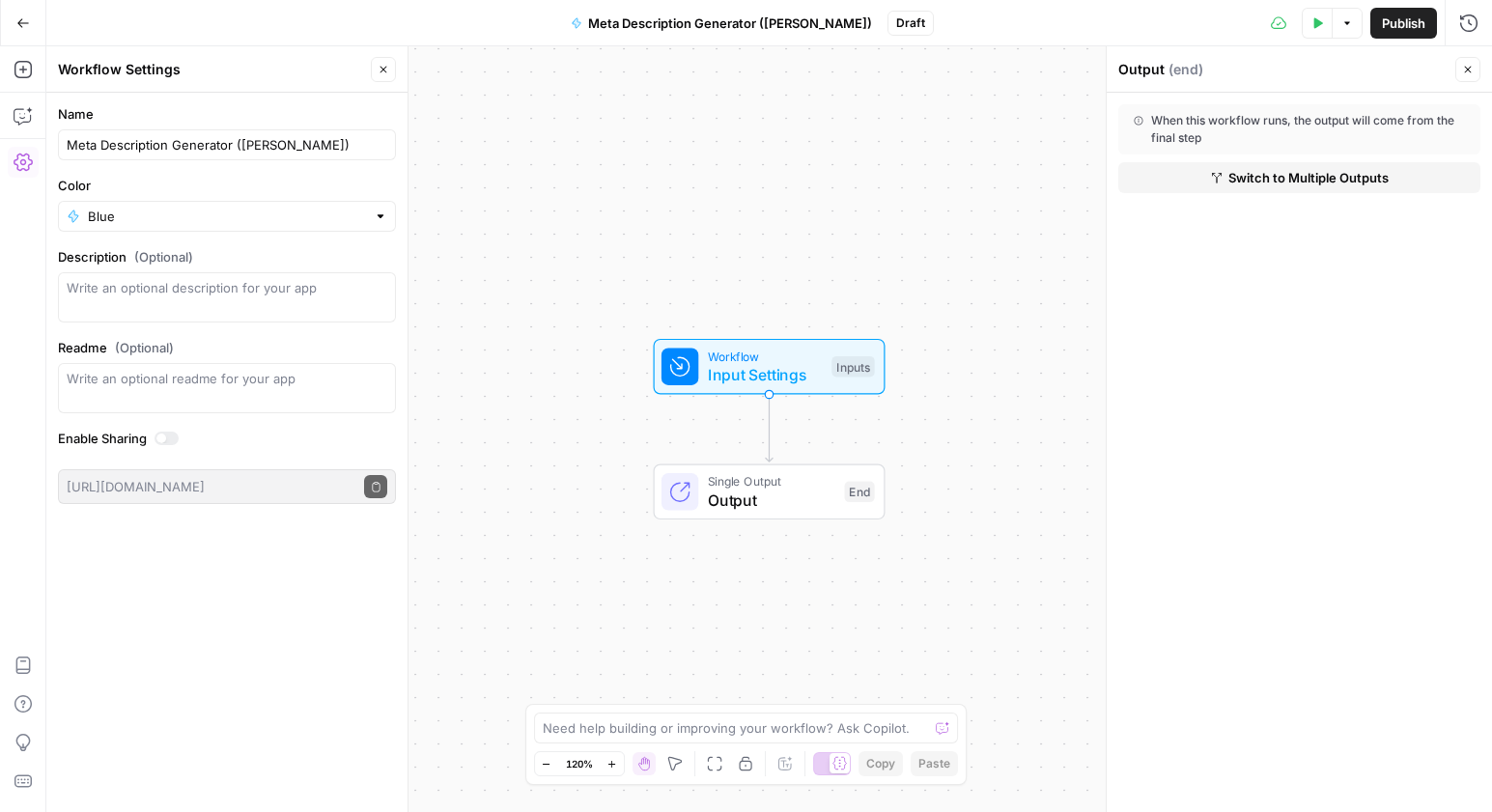
click at [766, 428] on icon "Edge from start to end" at bounding box center [769, 428] width 7 height 68
click at [745, 146] on div "Workflow Input Settings Inputs Test Step Single Output Output End" at bounding box center [769, 429] width 1446 height 766
click at [1467, 68] on icon "button" at bounding box center [1468, 70] width 7 height 7
click at [29, 68] on icon "button" at bounding box center [24, 70] width 20 height 20
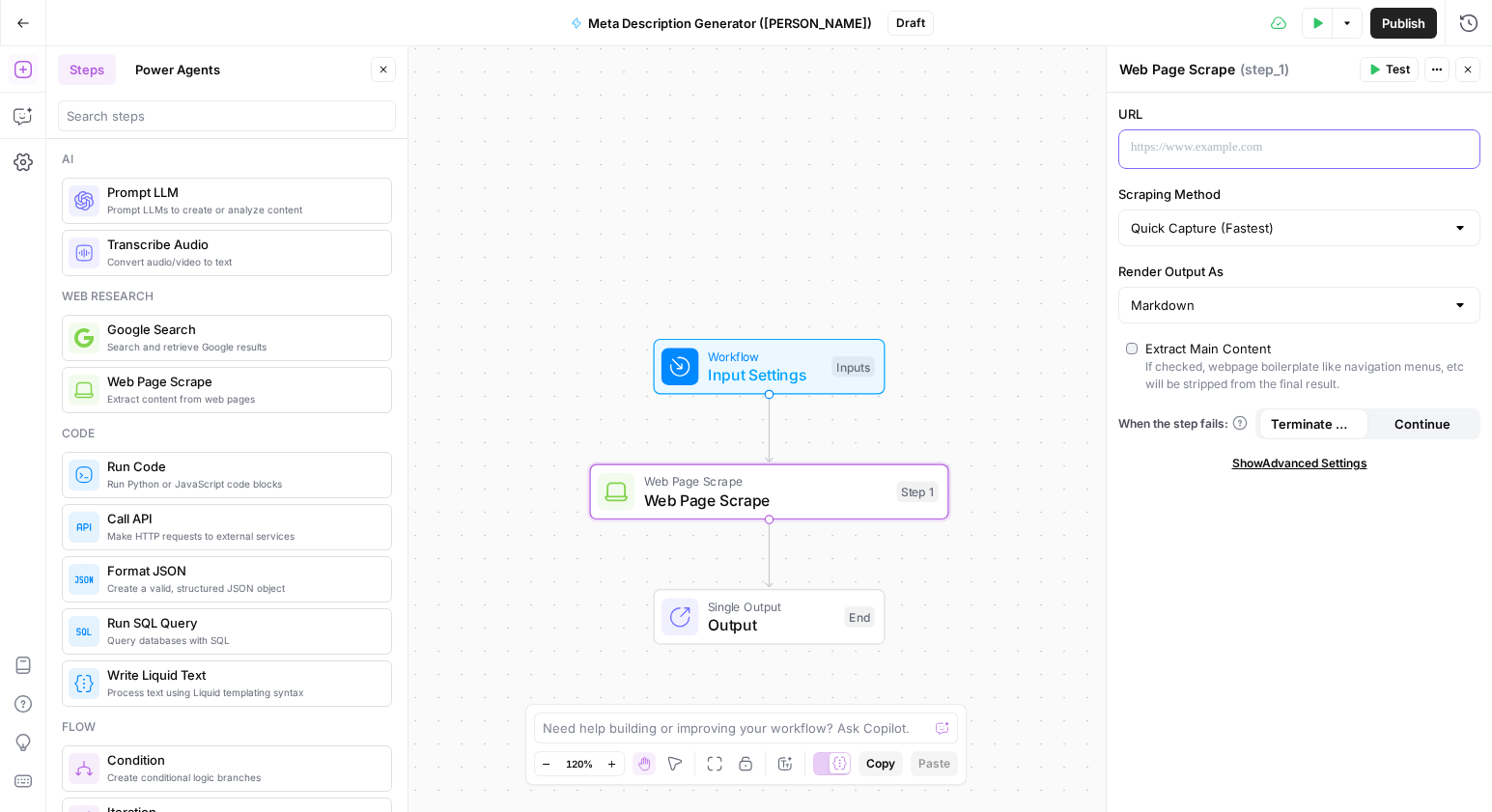
click at [1262, 144] on p at bounding box center [1284, 148] width 306 height 20
click at [1451, 143] on div "“/” to reference Variables Menu" at bounding box center [1299, 149] width 360 height 37
click at [1459, 146] on icon "button" at bounding box center [1462, 148] width 10 height 9
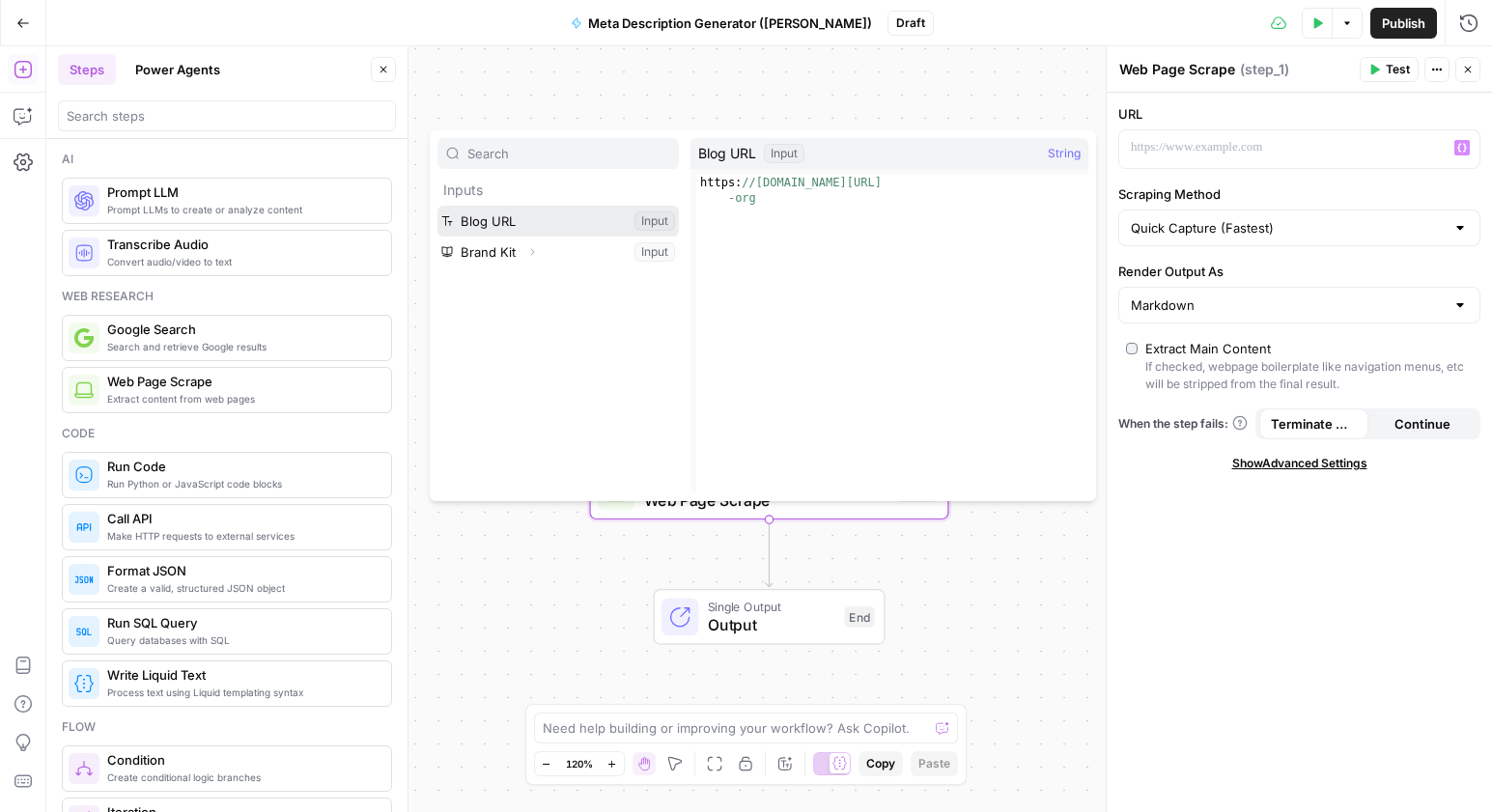
click at [491, 219] on button "Select variable Blog URL" at bounding box center [558, 220] width 242 height 31
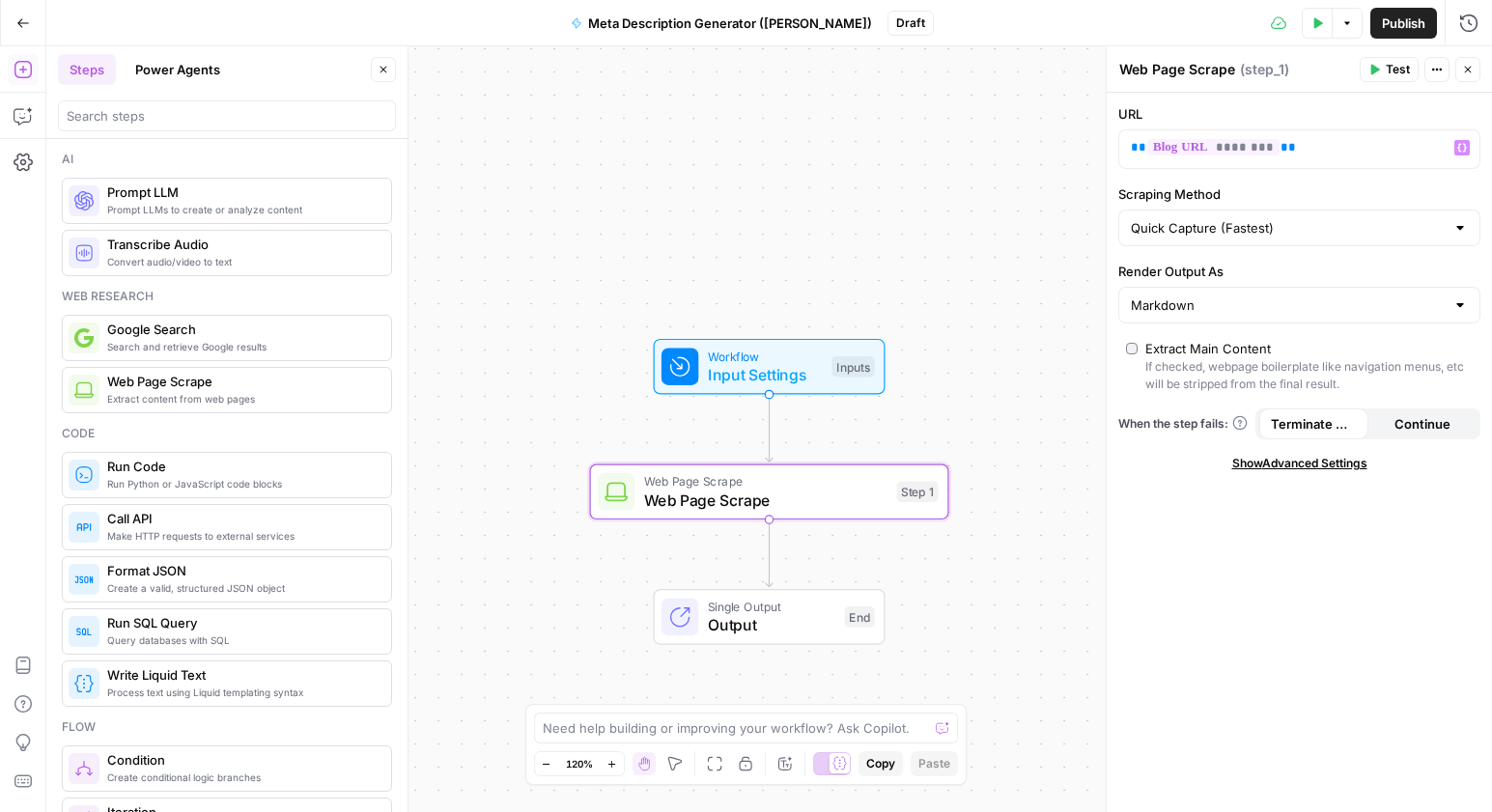
click at [1331, 59] on div "Web Page Scrape Web Page Scrape ( step_1 )" at bounding box center [1235, 70] width 236 height 22
click at [1402, 28] on span "Publish" at bounding box center [1403, 24] width 43 height 20
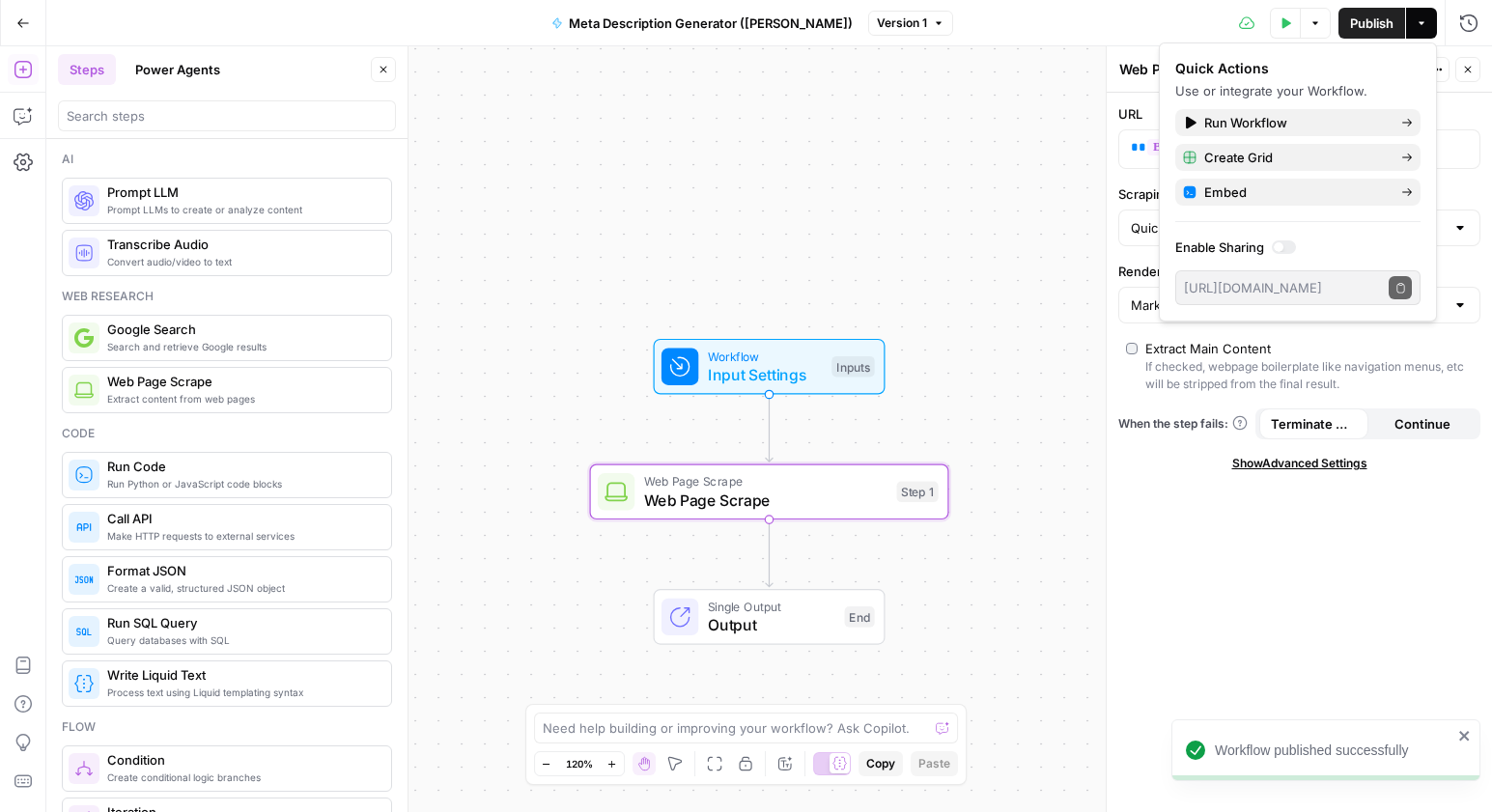
click at [1230, 582] on div "URL ** ******** ** Scraping Method Quick Capture (Fastest) Render Output As Mar…" at bounding box center [1299, 452] width 385 height 719
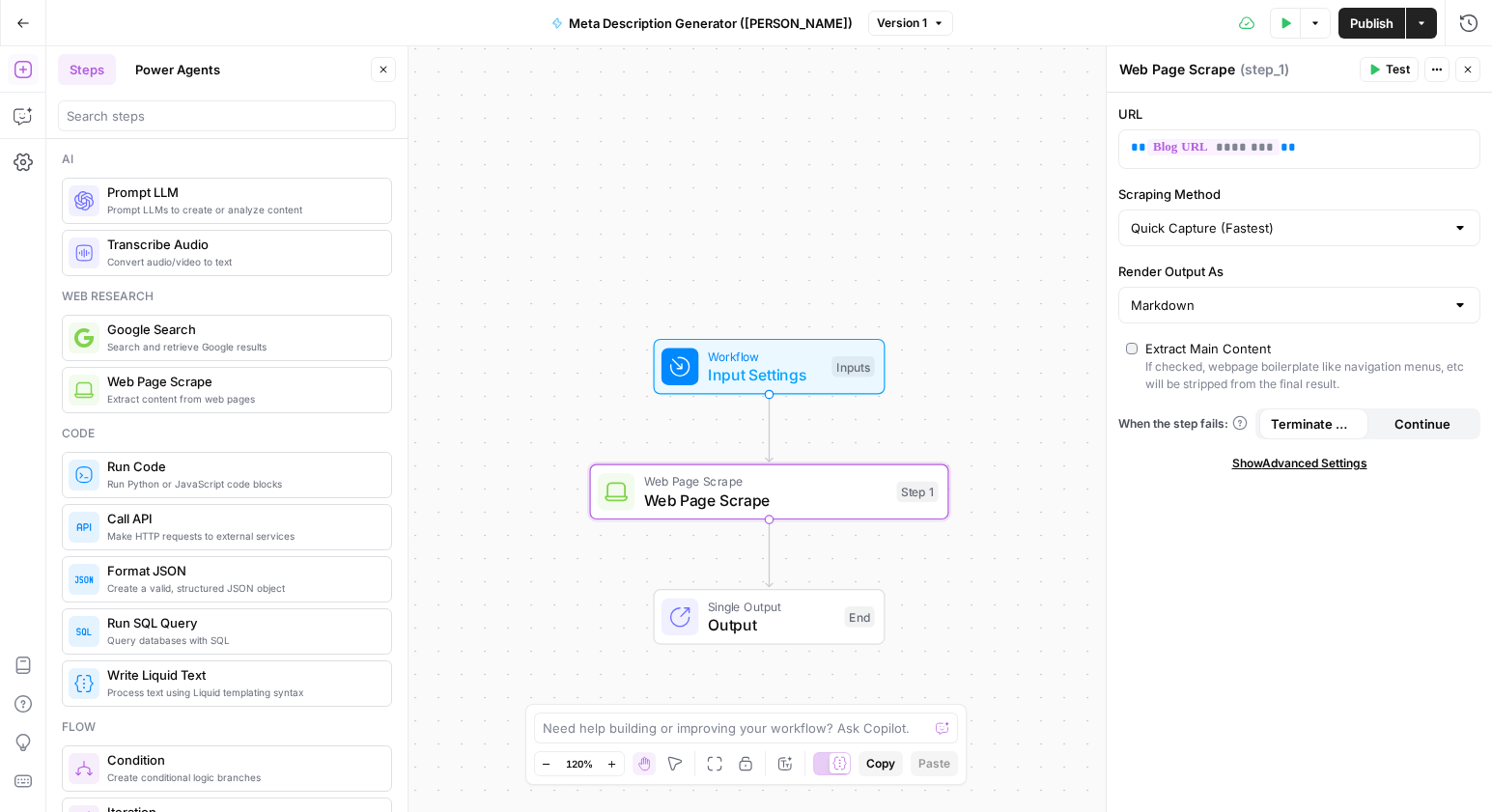
click at [1388, 67] on span "Test" at bounding box center [1397, 70] width 24 height 18
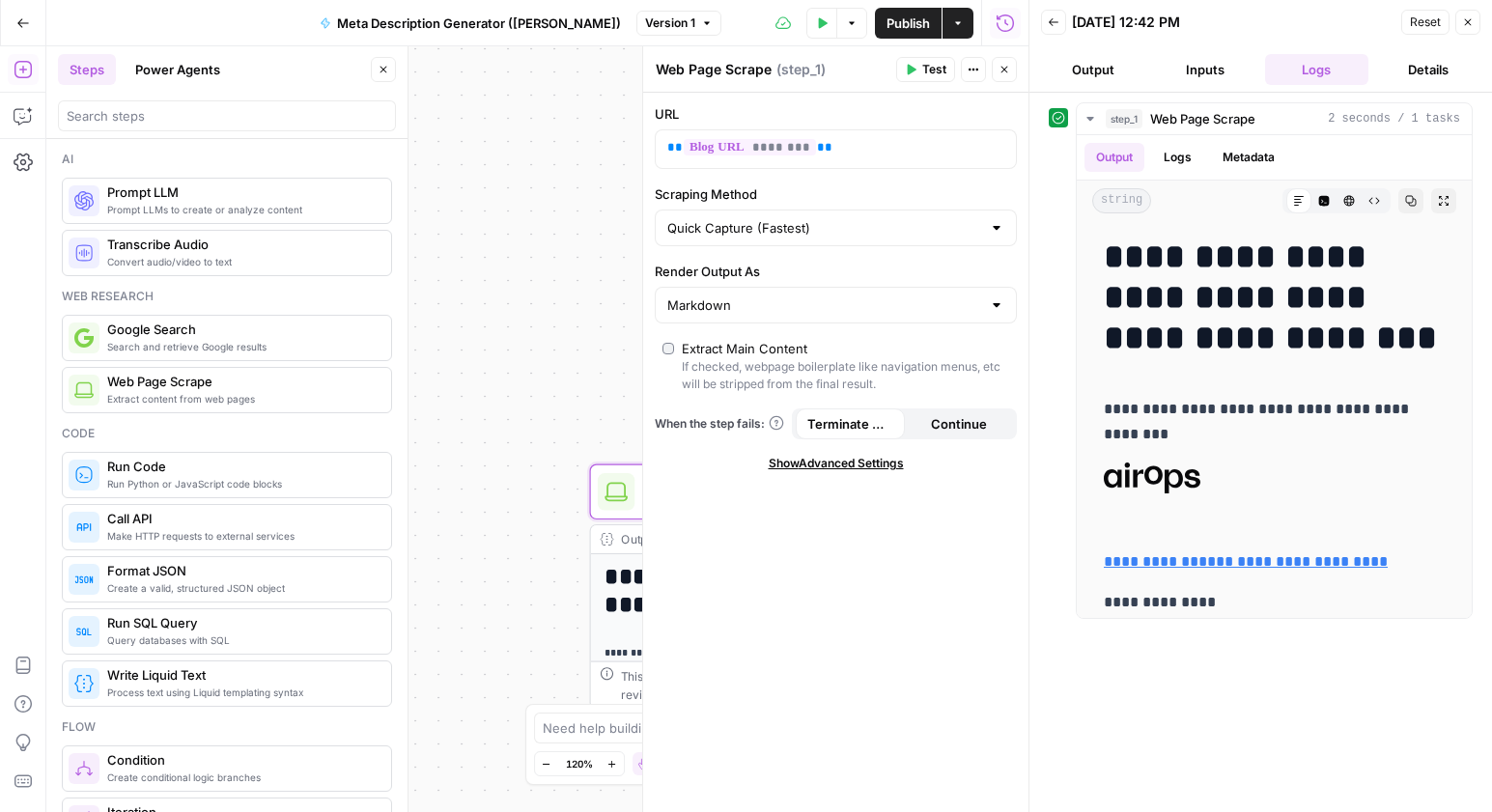
click at [1474, 15] on button "Close" at bounding box center [1467, 22] width 25 height 25
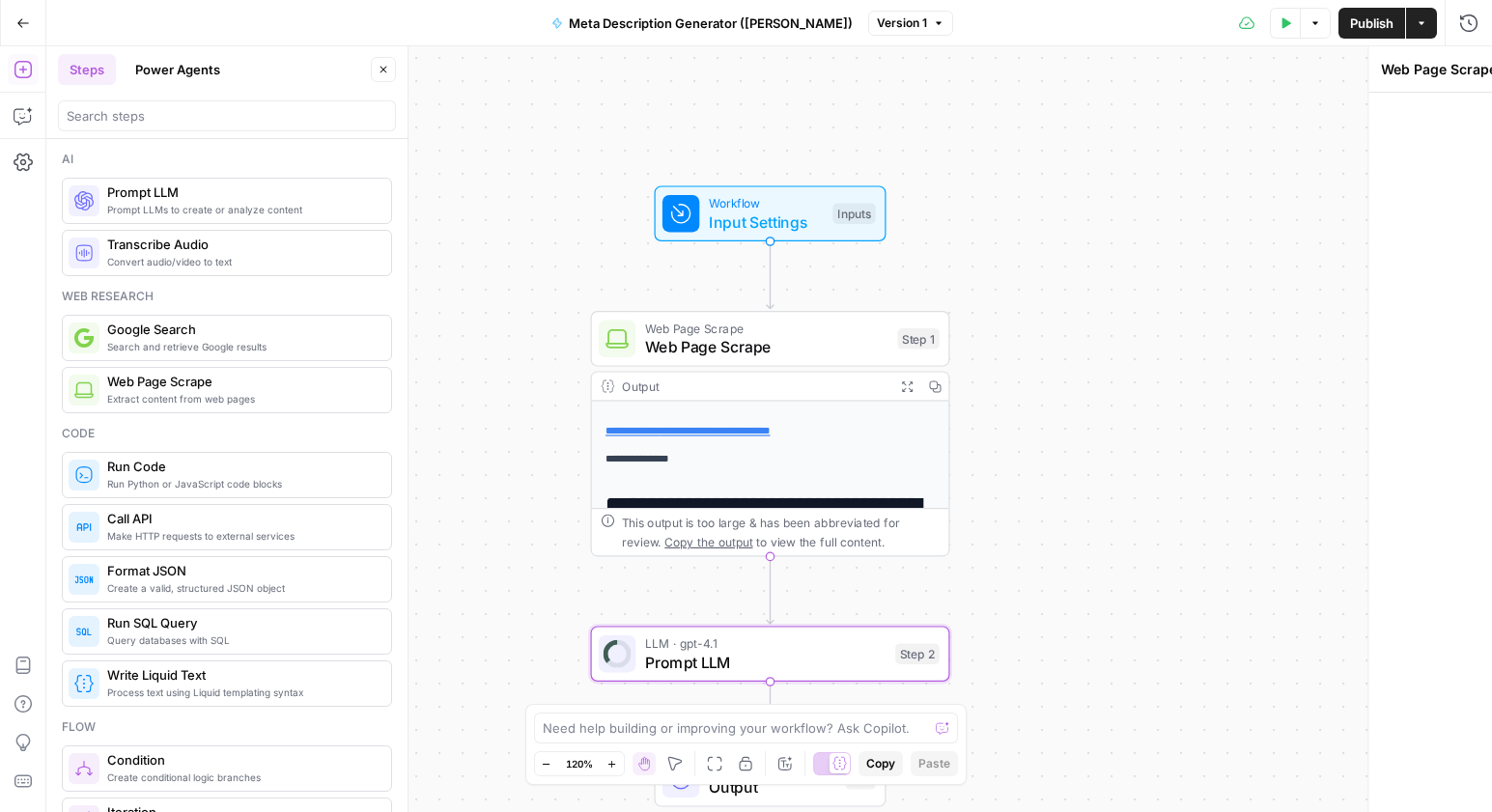
type textarea "Prompt LLM"
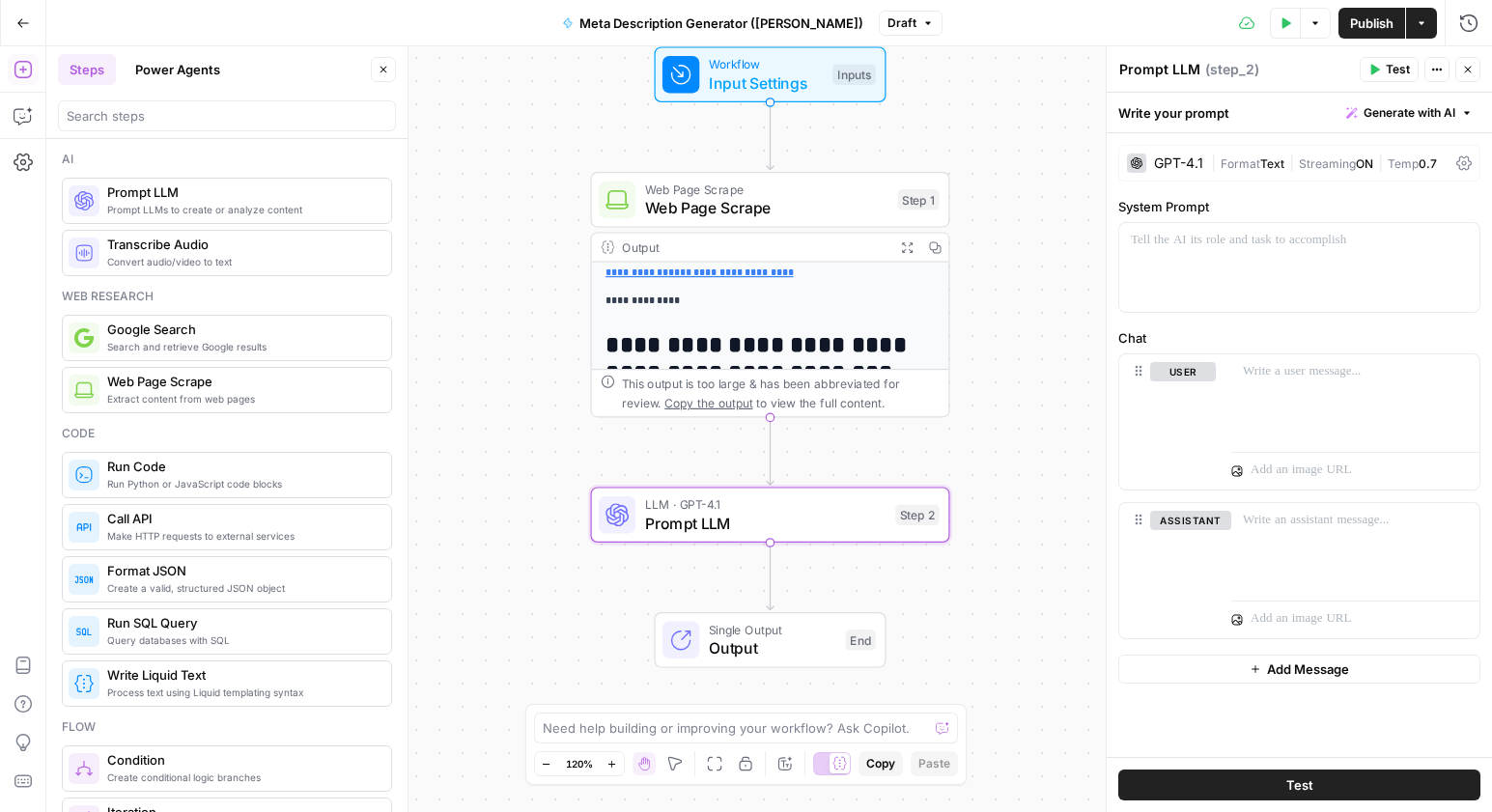
drag, startPoint x: 172, startPoint y: 207, endPoint x: 386, endPoint y: 775, distance: 607.0
click at [1324, 245] on p at bounding box center [1300, 241] width 337 height 20
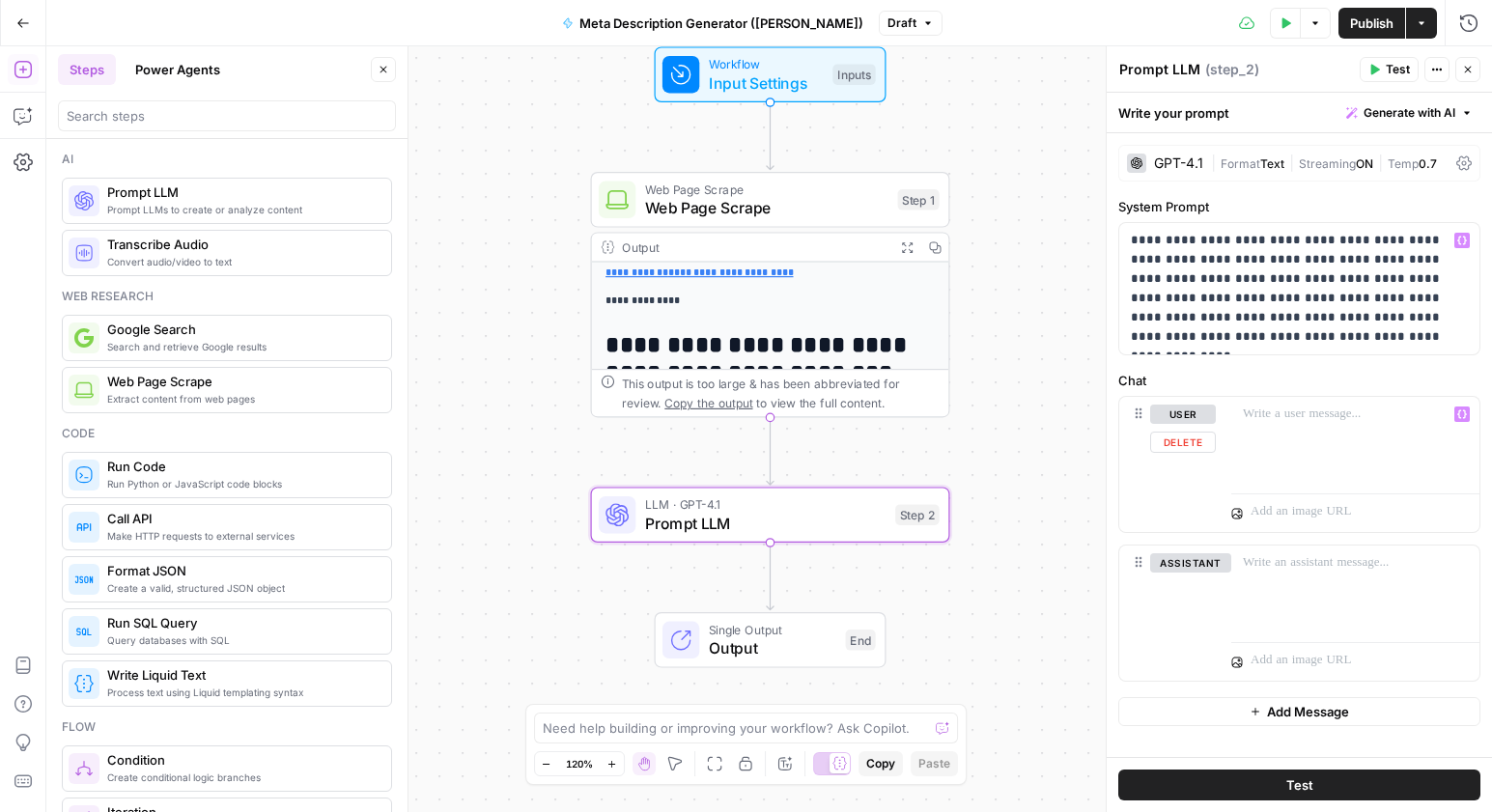
click at [1217, 379] on label "Chat" at bounding box center [1299, 381] width 362 height 20
click at [1284, 457] on div at bounding box center [1356, 441] width 249 height 89
click at [1469, 410] on div "**********" at bounding box center [1356, 441] width 249 height 89
click at [1466, 414] on span "Variables Menu" at bounding box center [1466, 414] width 1 height 1
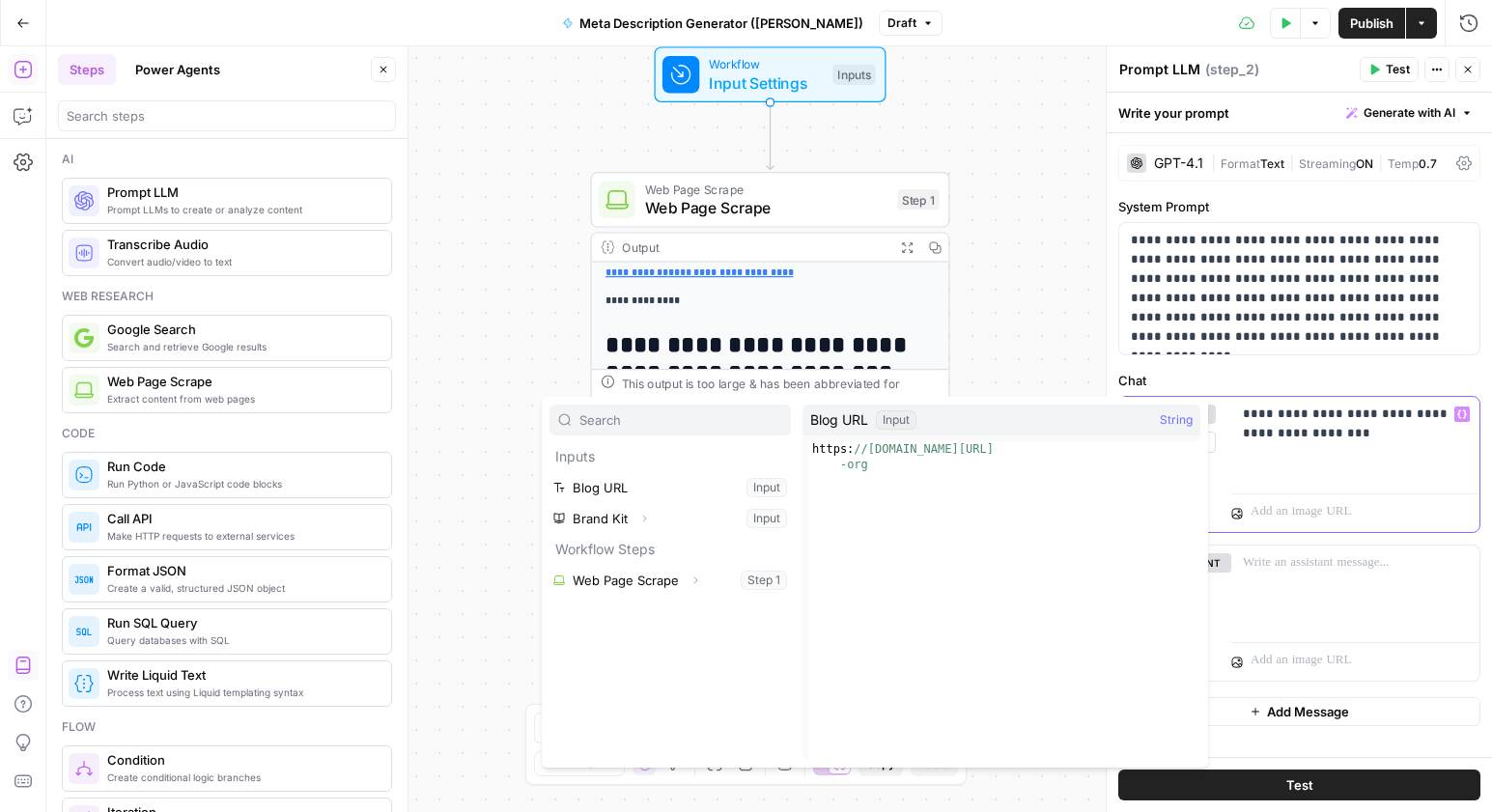
click at [1316, 434] on p "**********" at bounding box center [1355, 423] width 225 height 38
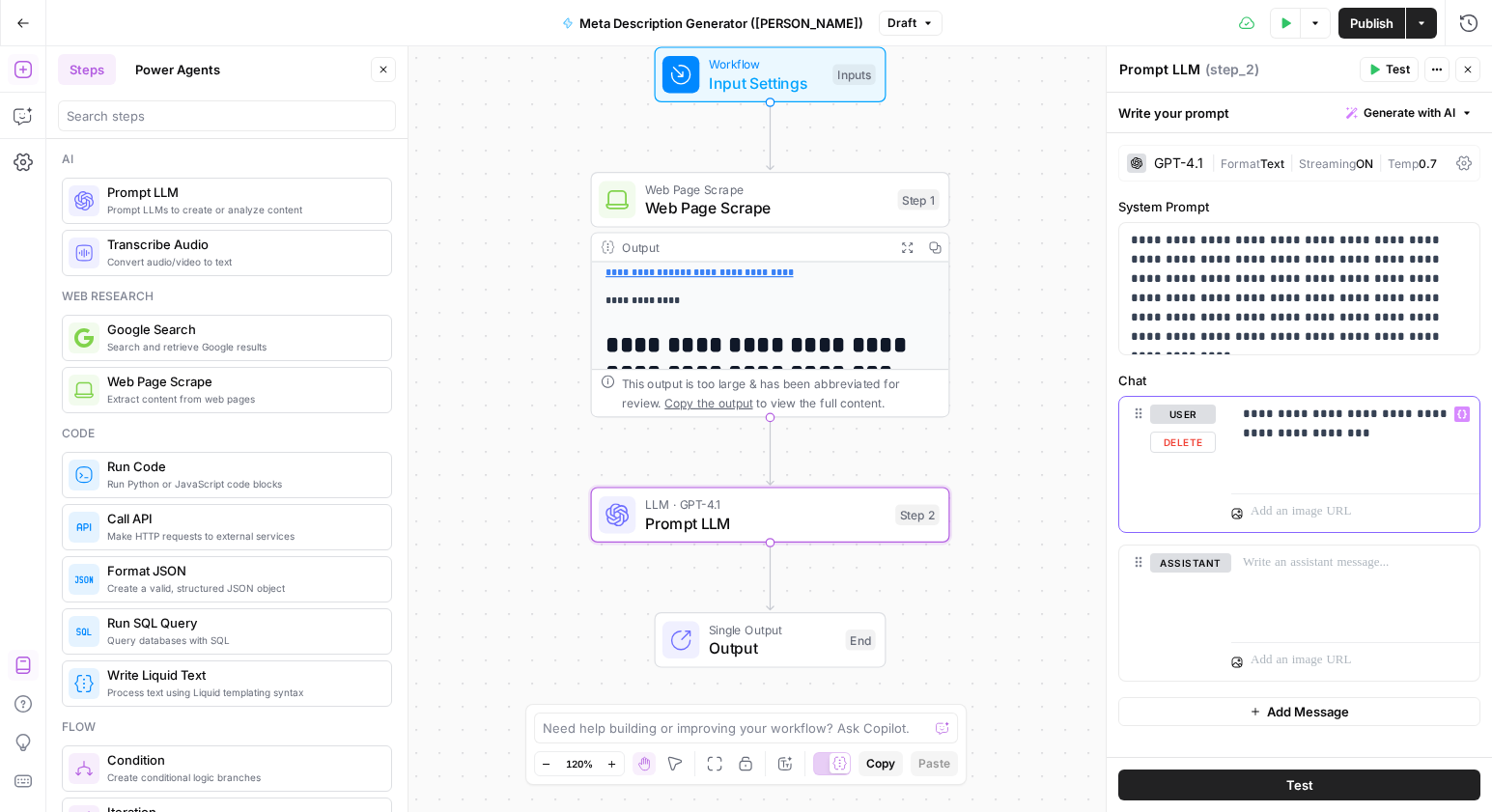
click at [1457, 415] on icon "button" at bounding box center [1462, 414] width 10 height 10
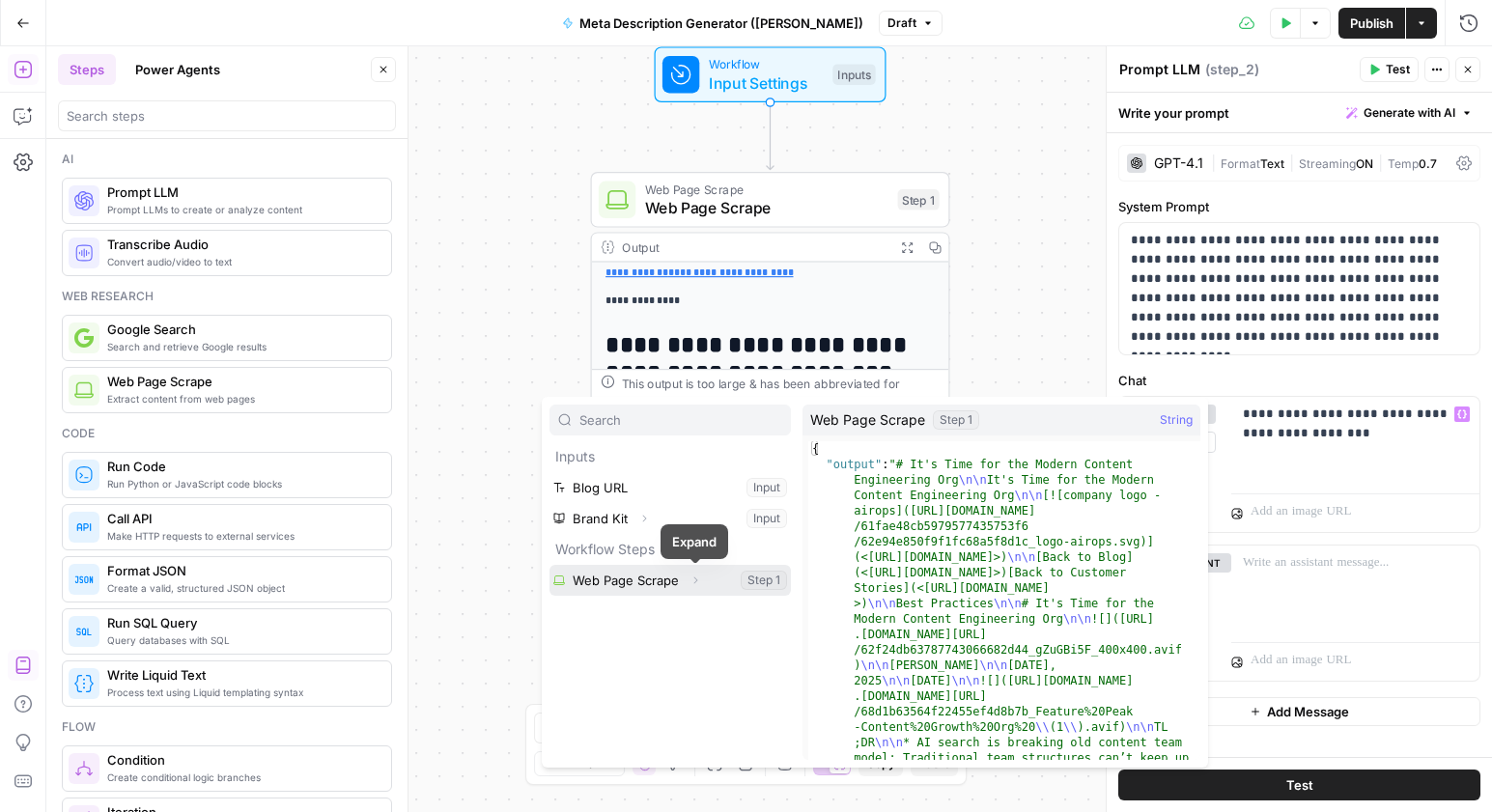
click at [683, 580] on button "Expand" at bounding box center [695, 579] width 25 height 25
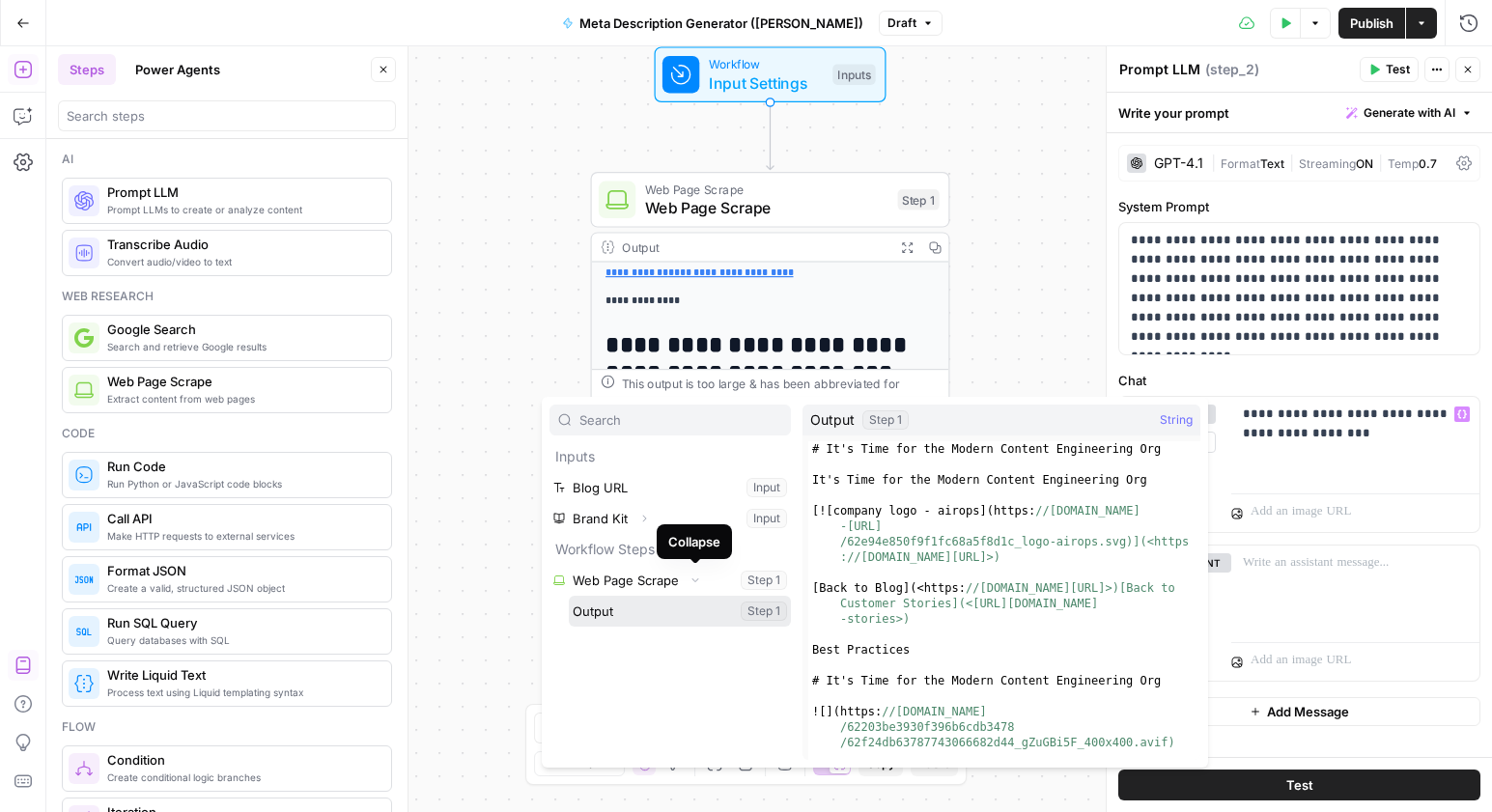
click at [691, 604] on button "Select variable Output" at bounding box center [679, 611] width 222 height 31
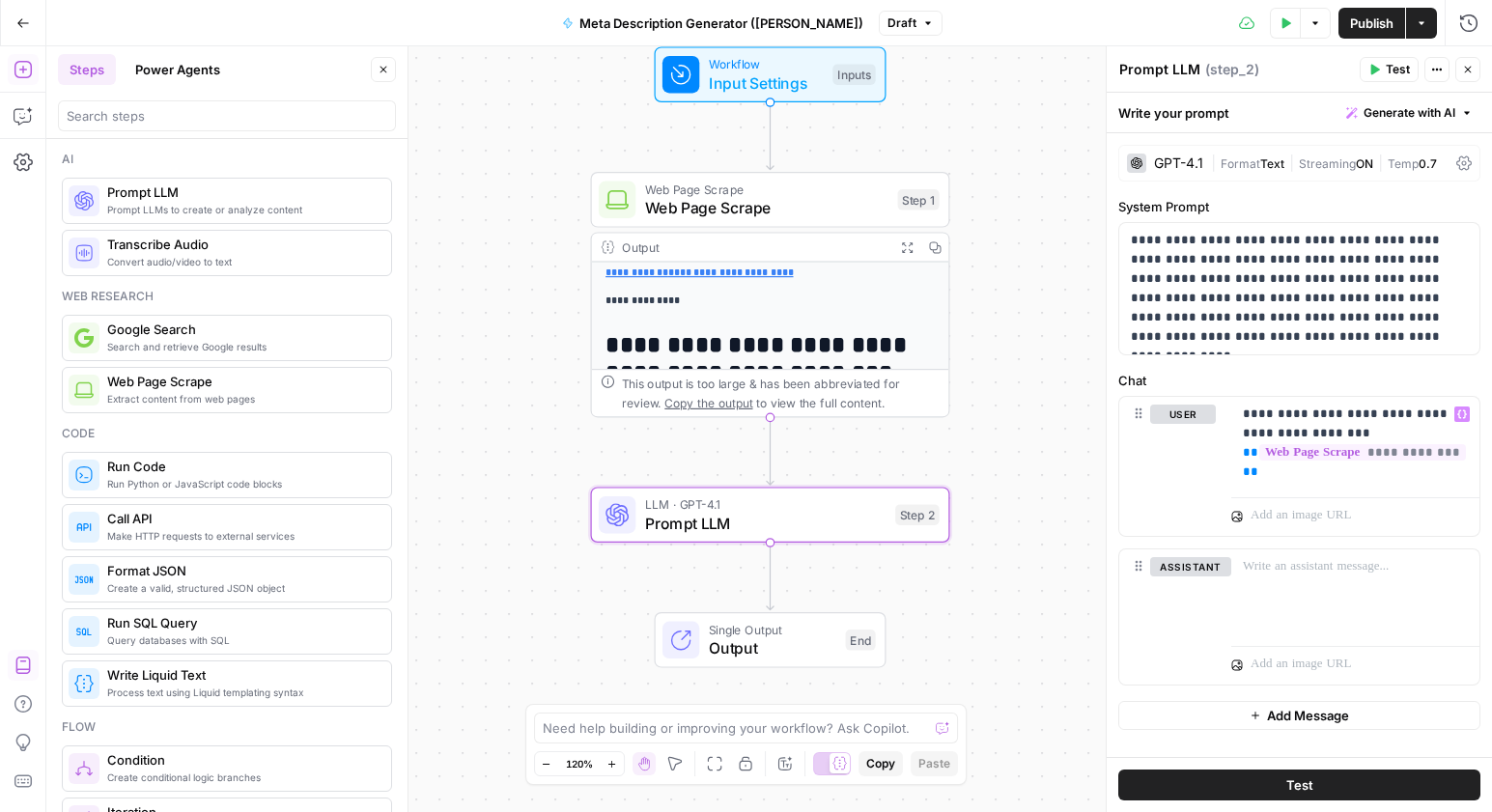
click at [1200, 59] on div "Prompt LLM Prompt LLM ( step_2 )" at bounding box center [1235, 70] width 236 height 22
click at [1187, 63] on textarea "Prompt LLM" at bounding box center [1159, 70] width 81 height 20
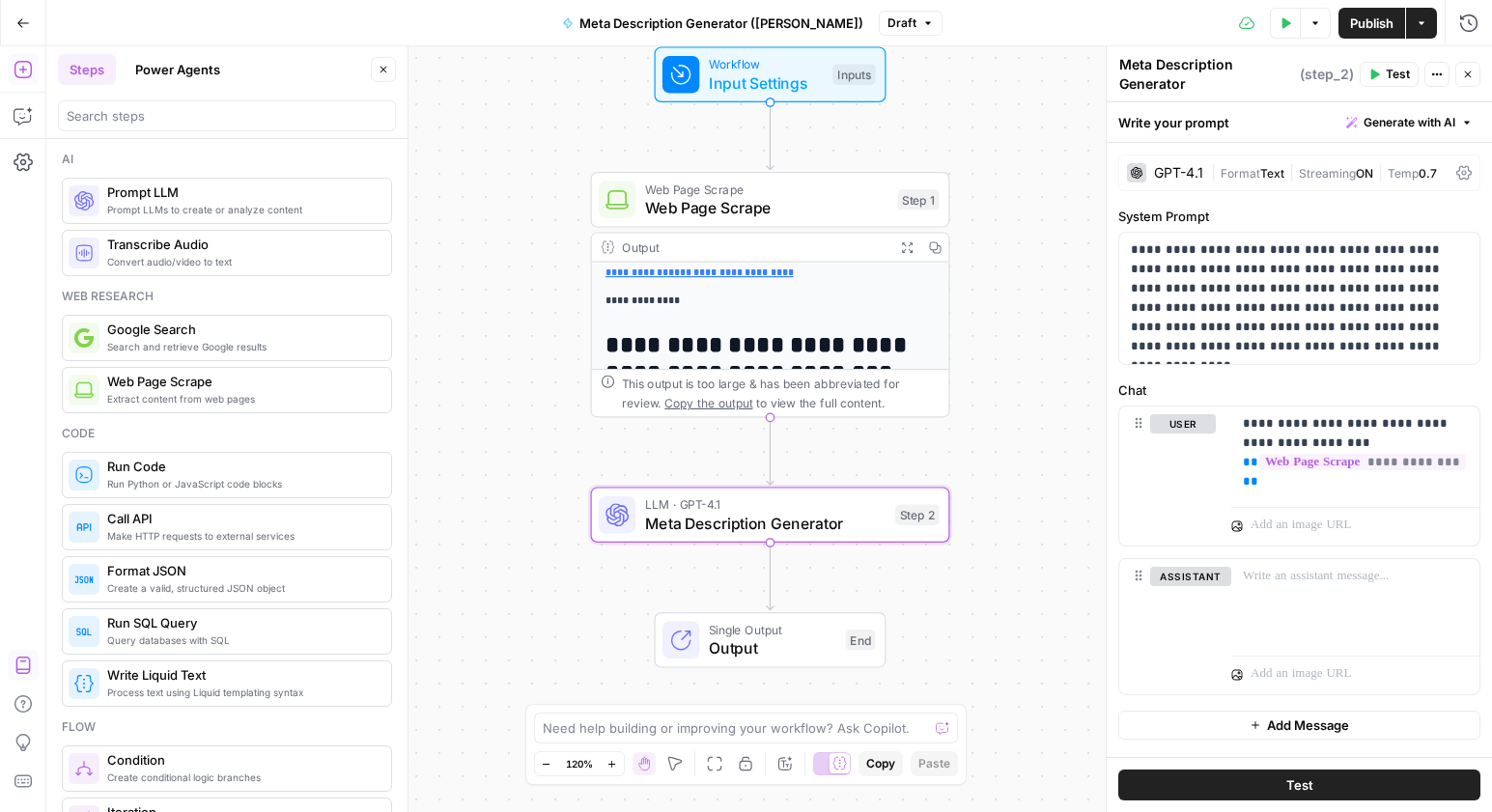
type textarea "Meta Description Generator"
click at [1348, 94] on div "Meta Description Generator Meta Description Generator ( step_2 )" at bounding box center [1235, 74] width 236 height 40
click at [1353, 776] on button "Test" at bounding box center [1299, 784] width 362 height 31
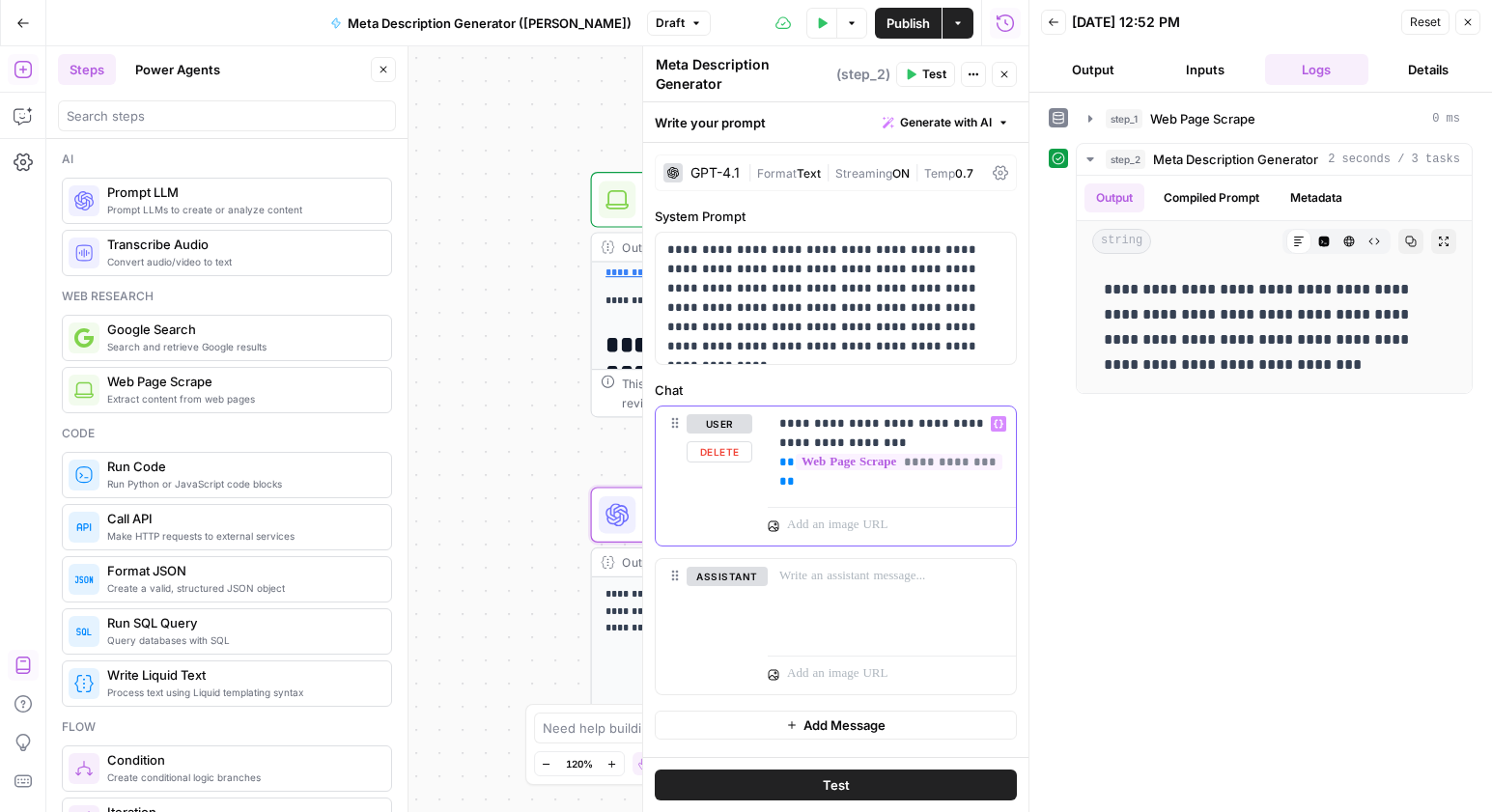
click at [860, 440] on p "**********" at bounding box center [892, 453] width 225 height 77
drag, startPoint x: 1070, startPoint y: 704, endPoint x: 932, endPoint y: 773, distance: 154.3
click at [1070, 704] on div "**********" at bounding box center [1261, 452] width 424 height 700
click at [930, 774] on button "Test" at bounding box center [835, 784] width 362 height 31
click at [1473, 25] on button "Close" at bounding box center [1467, 22] width 25 height 25
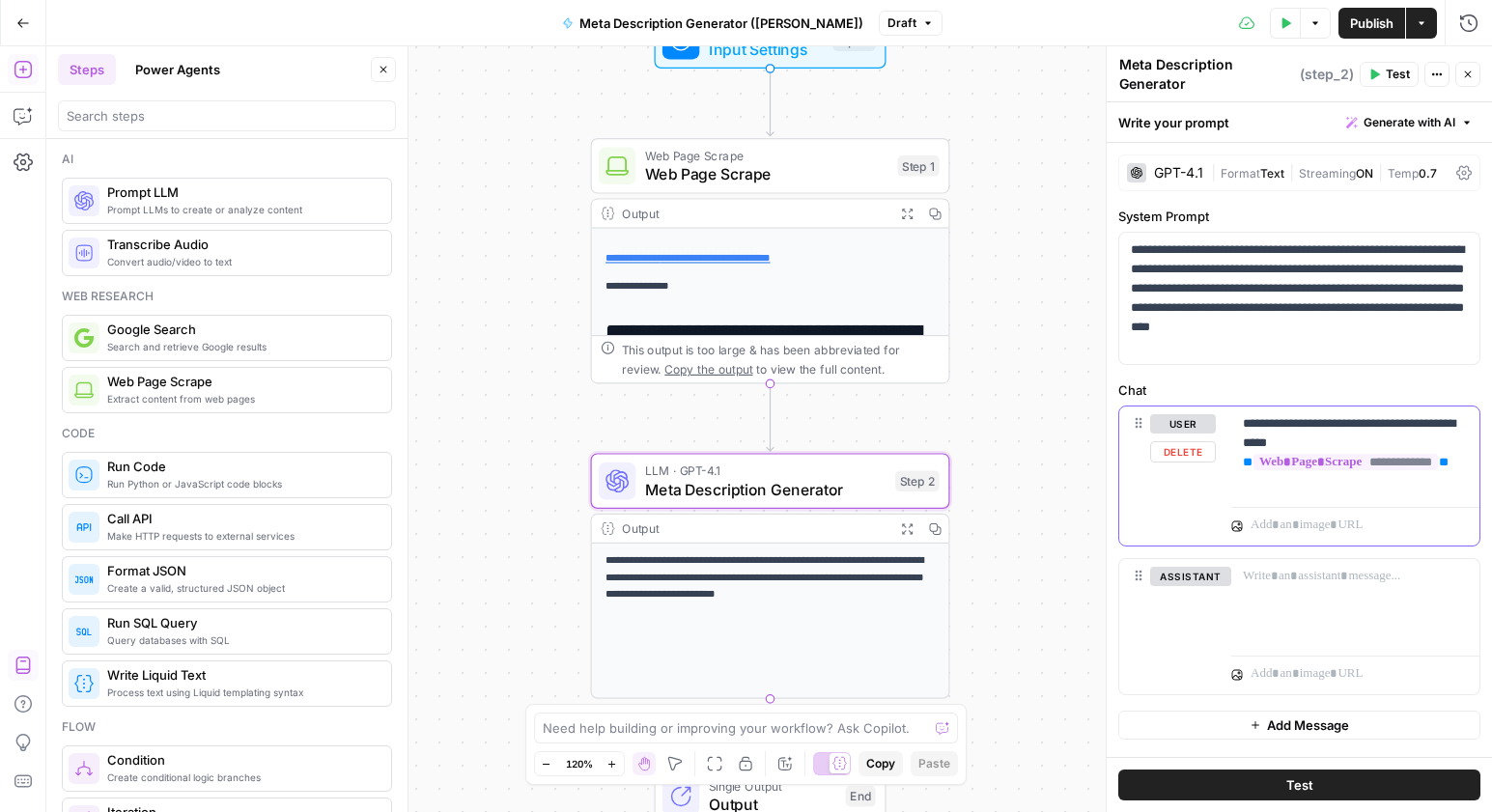
click at [1294, 489] on p "**********" at bounding box center [1355, 453] width 225 height 77
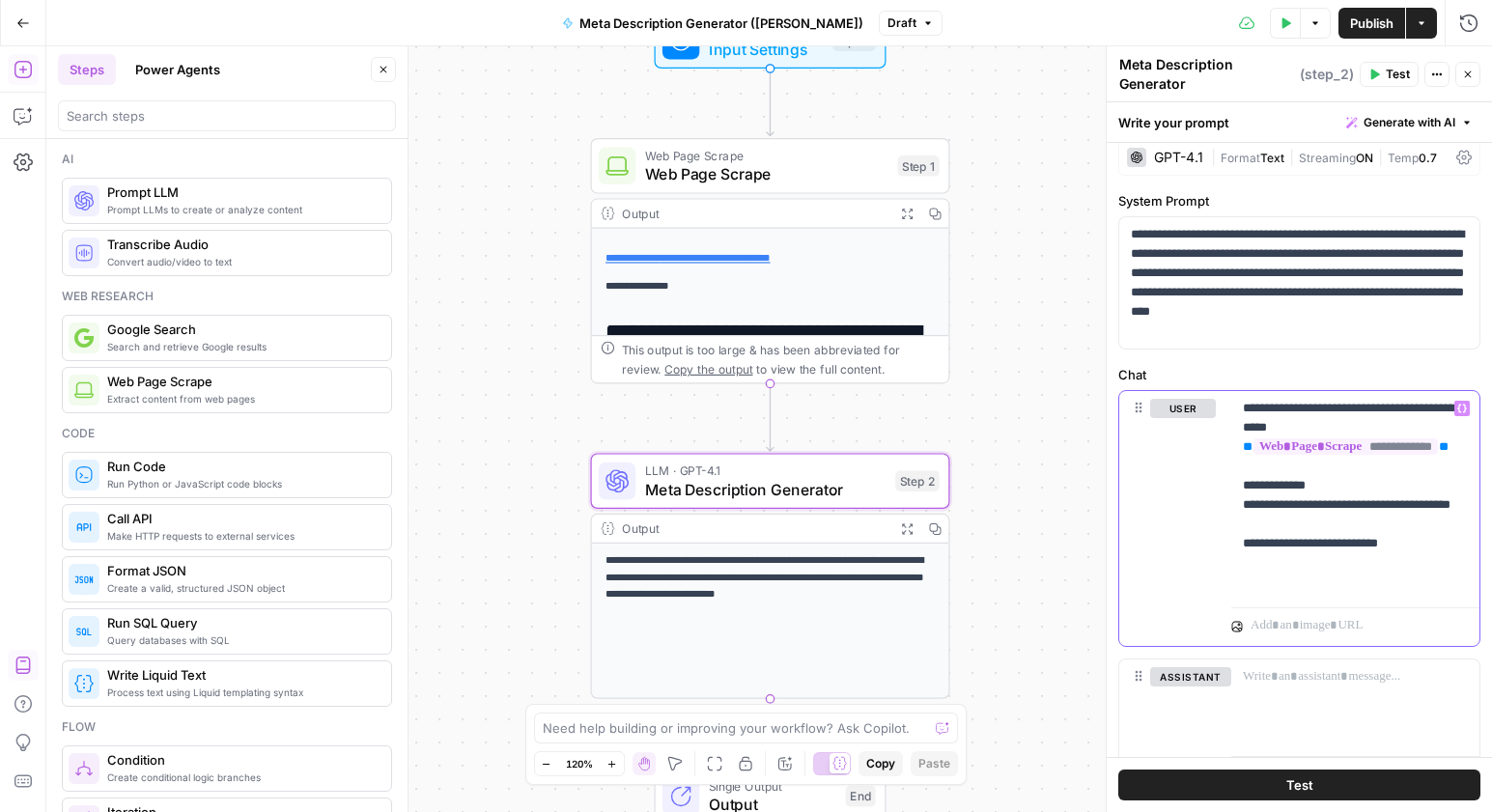
scroll to position [165, 0]
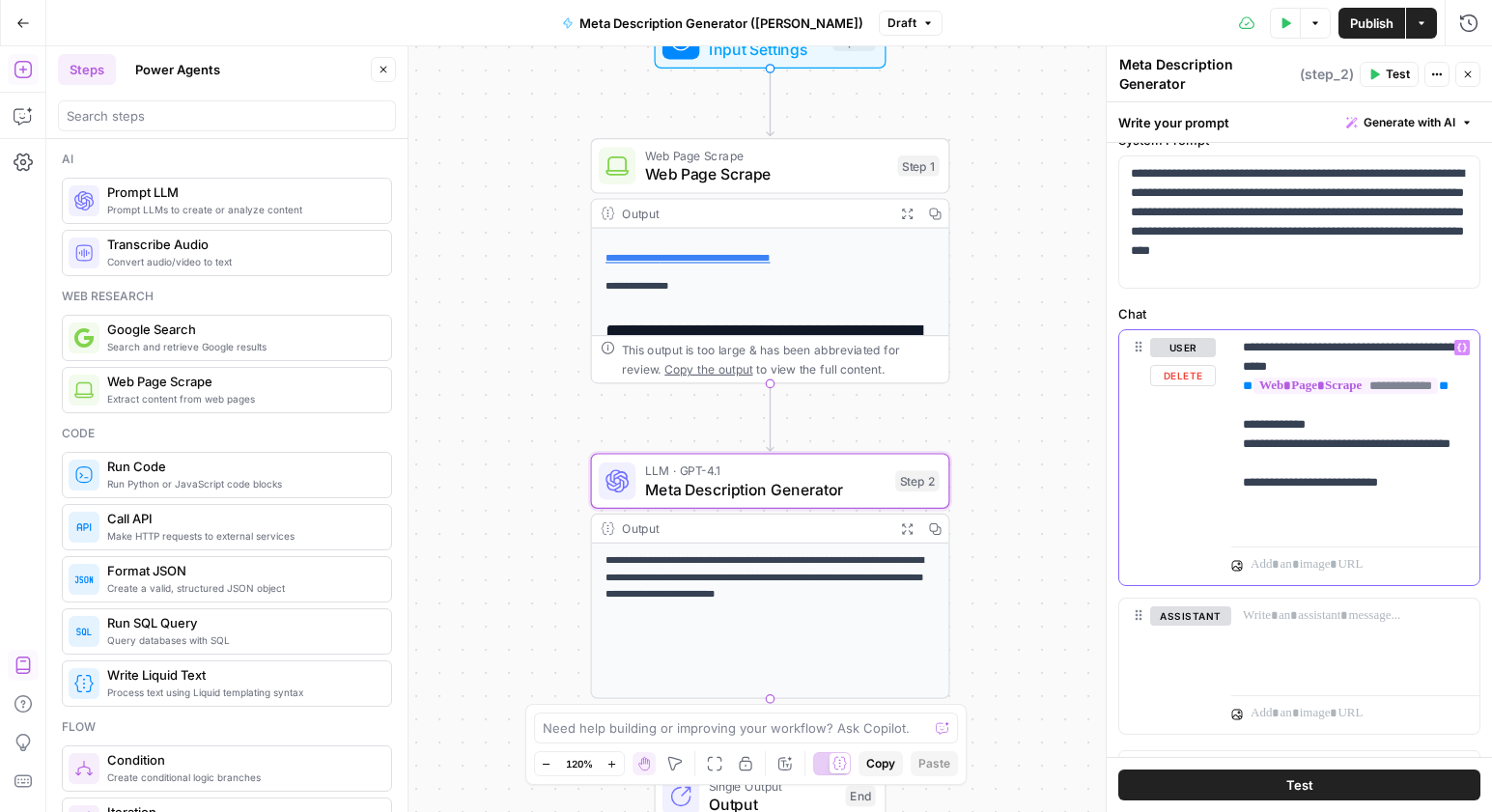
click at [1310, 523] on p "**********" at bounding box center [1355, 435] width 225 height 193
click at [1418, 526] on p "**********" at bounding box center [1355, 435] width 225 height 193
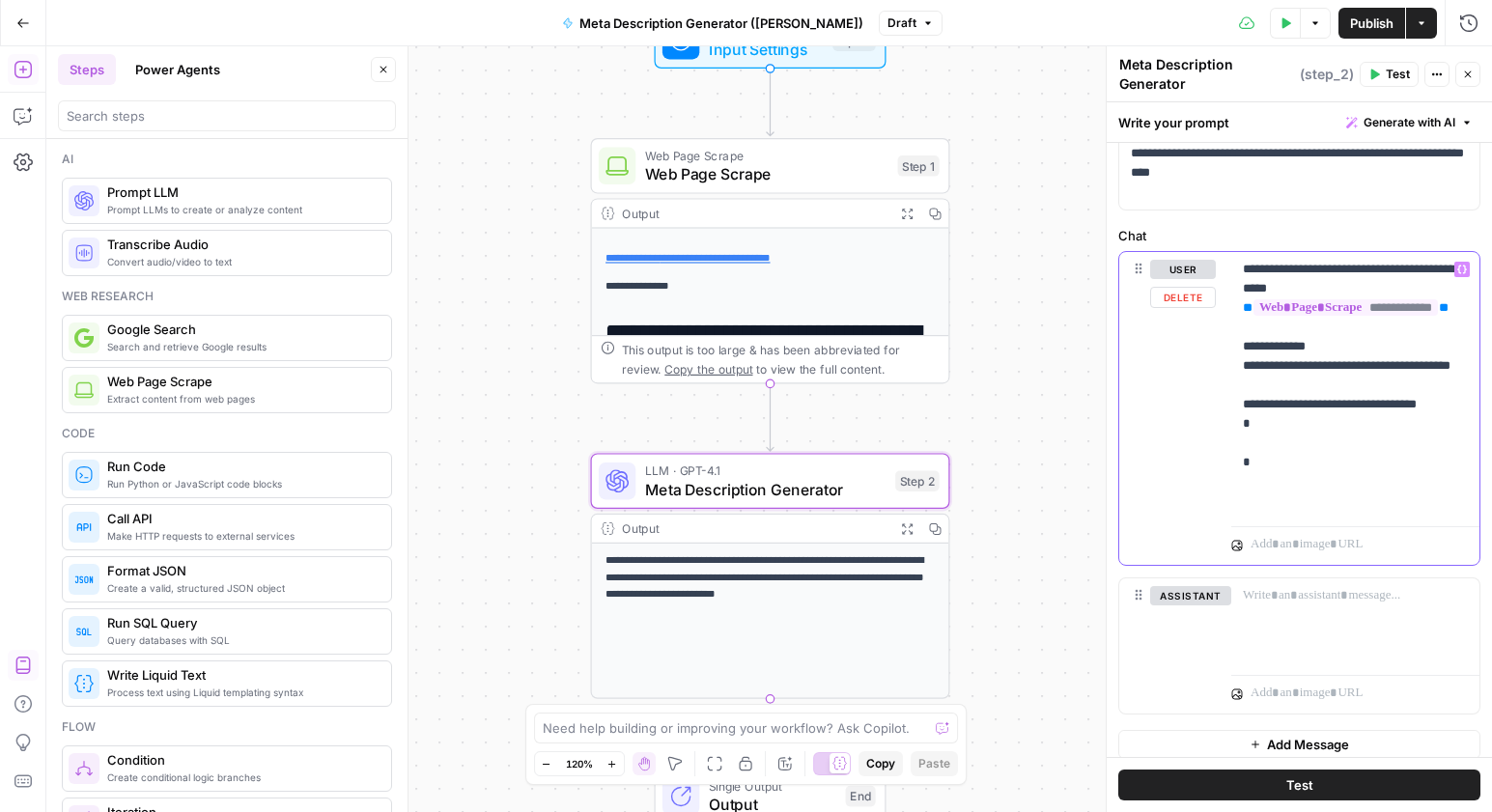
scroll to position [257, 0]
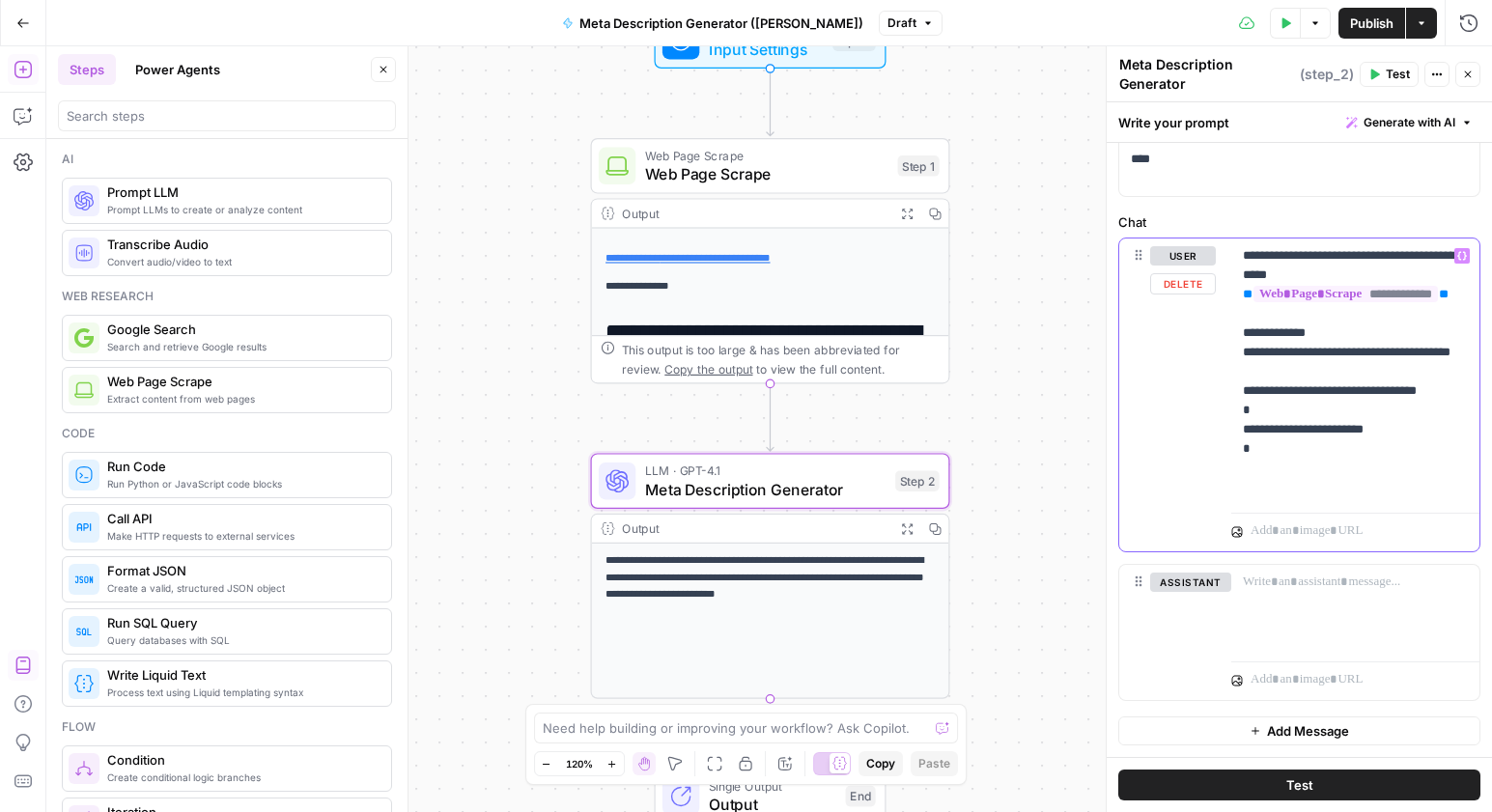
drag, startPoint x: 1423, startPoint y: 469, endPoint x: 1239, endPoint y: 472, distance: 184.0
click at [1239, 472] on div "**********" at bounding box center [1356, 372] width 249 height 266
copy p "**********"
click at [1417, 476] on p "**********" at bounding box center [1355, 372] width 225 height 251
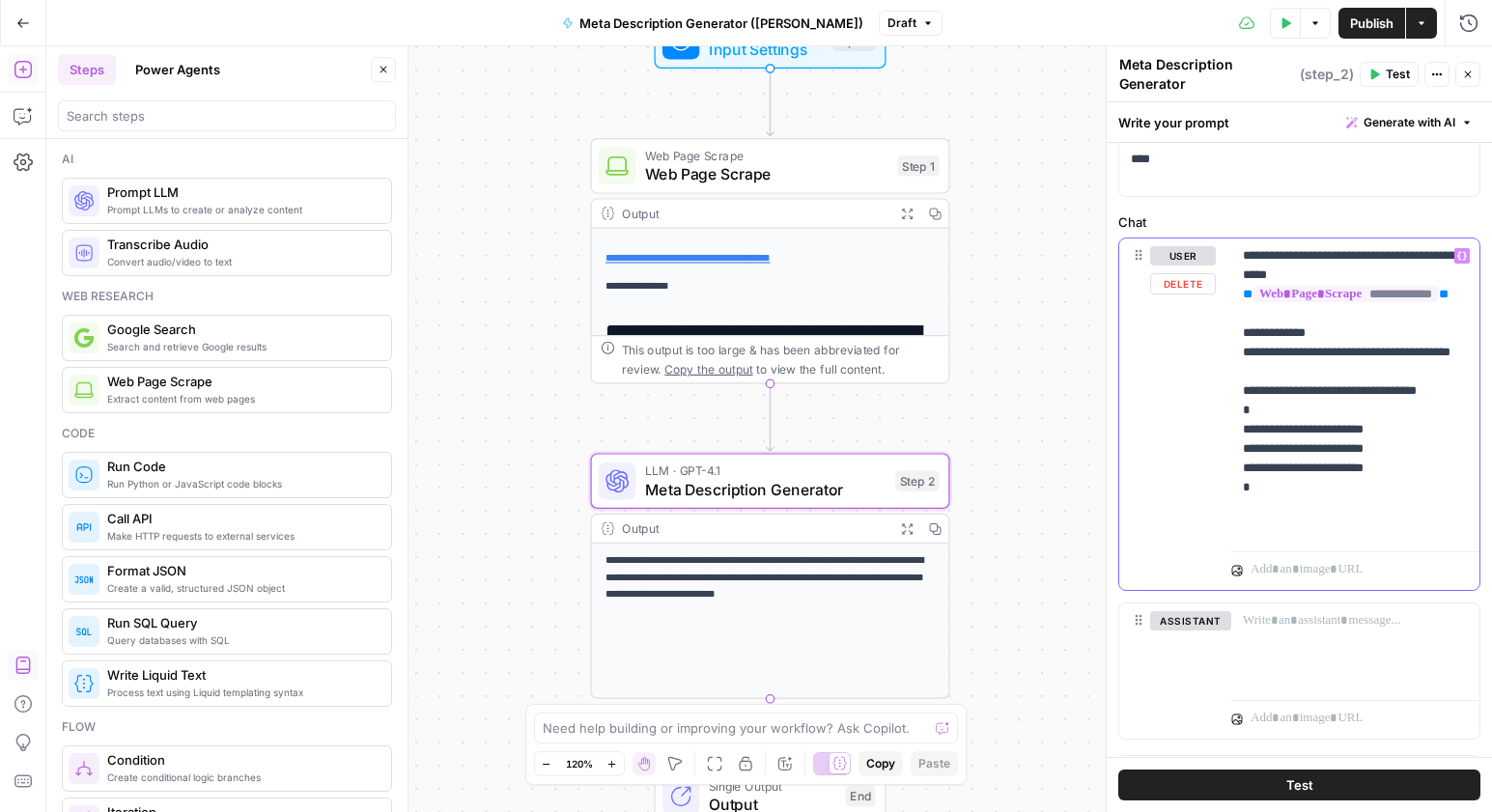
click at [1364, 492] on p "**********" at bounding box center [1355, 392] width 225 height 290
click at [1377, 474] on p "**********" at bounding box center [1355, 392] width 225 height 290
click at [1382, 489] on p "**********" at bounding box center [1355, 392] width 225 height 290
click at [1384, 506] on p "**********" at bounding box center [1355, 392] width 225 height 290
click at [1382, 508] on p "**********" at bounding box center [1355, 392] width 225 height 290
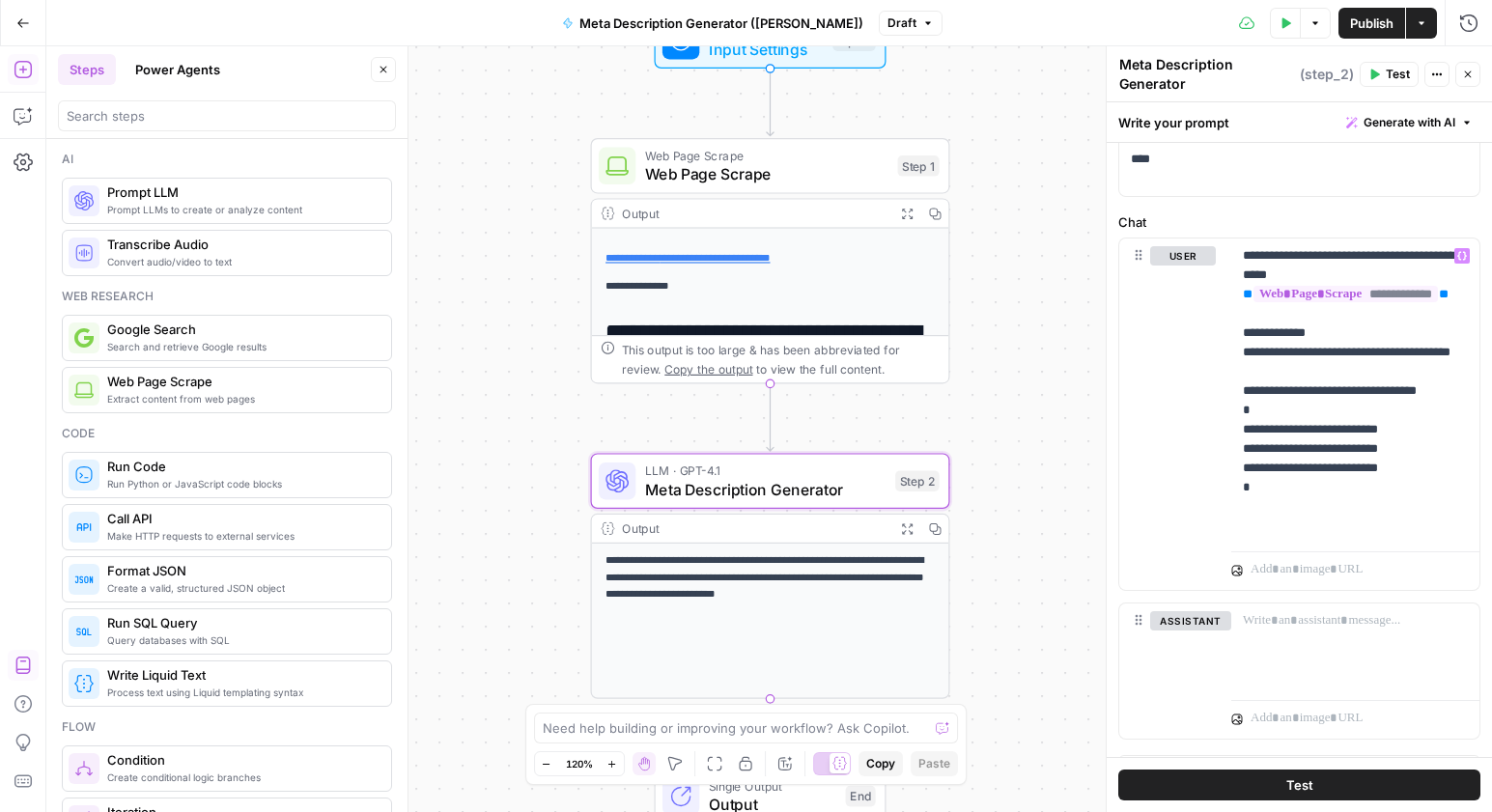
click at [1279, 800] on div "Test" at bounding box center [1299, 784] width 385 height 55
click at [1276, 792] on button "Test" at bounding box center [1299, 784] width 362 height 31
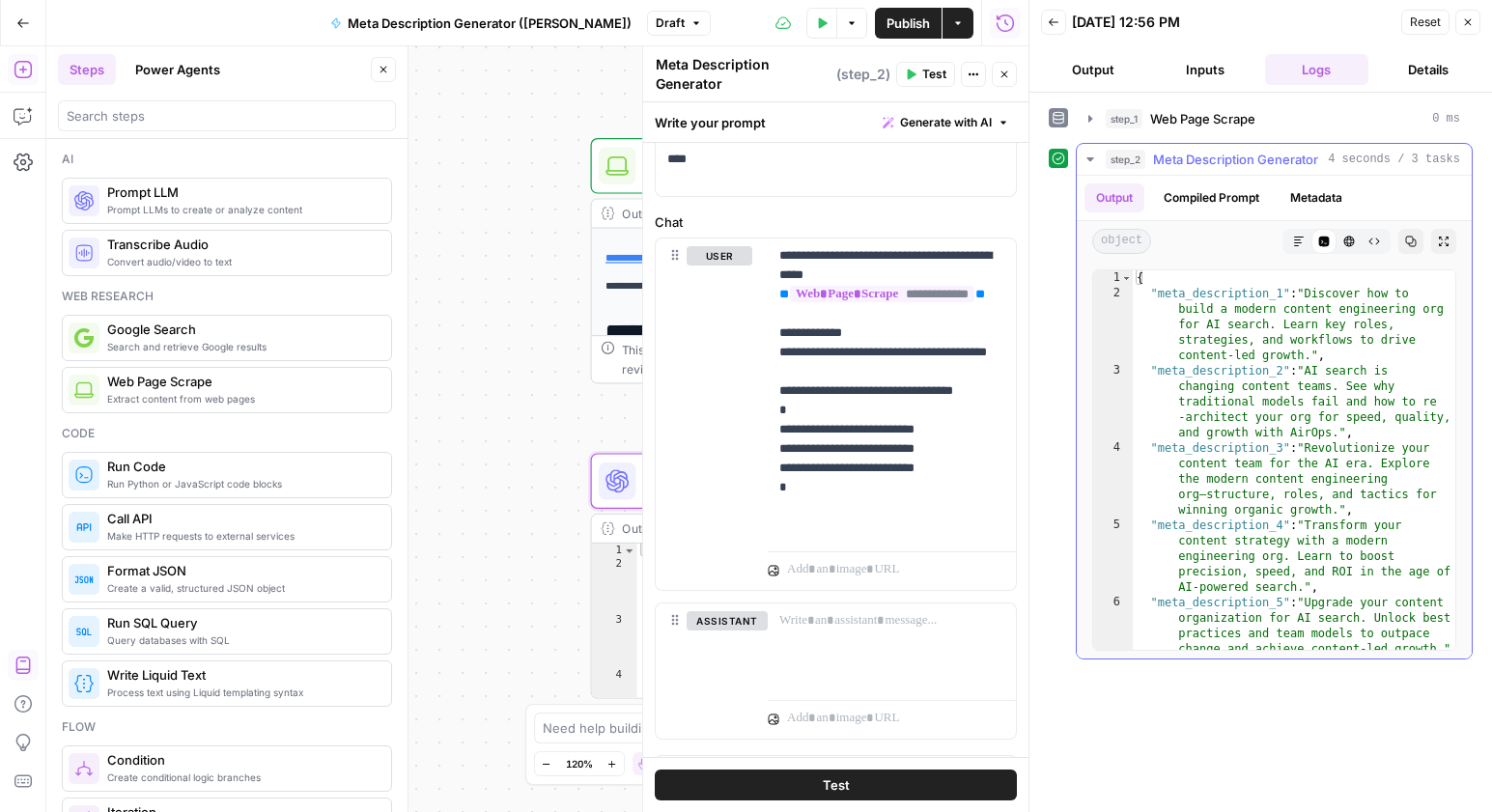
scroll to position [23, 0]
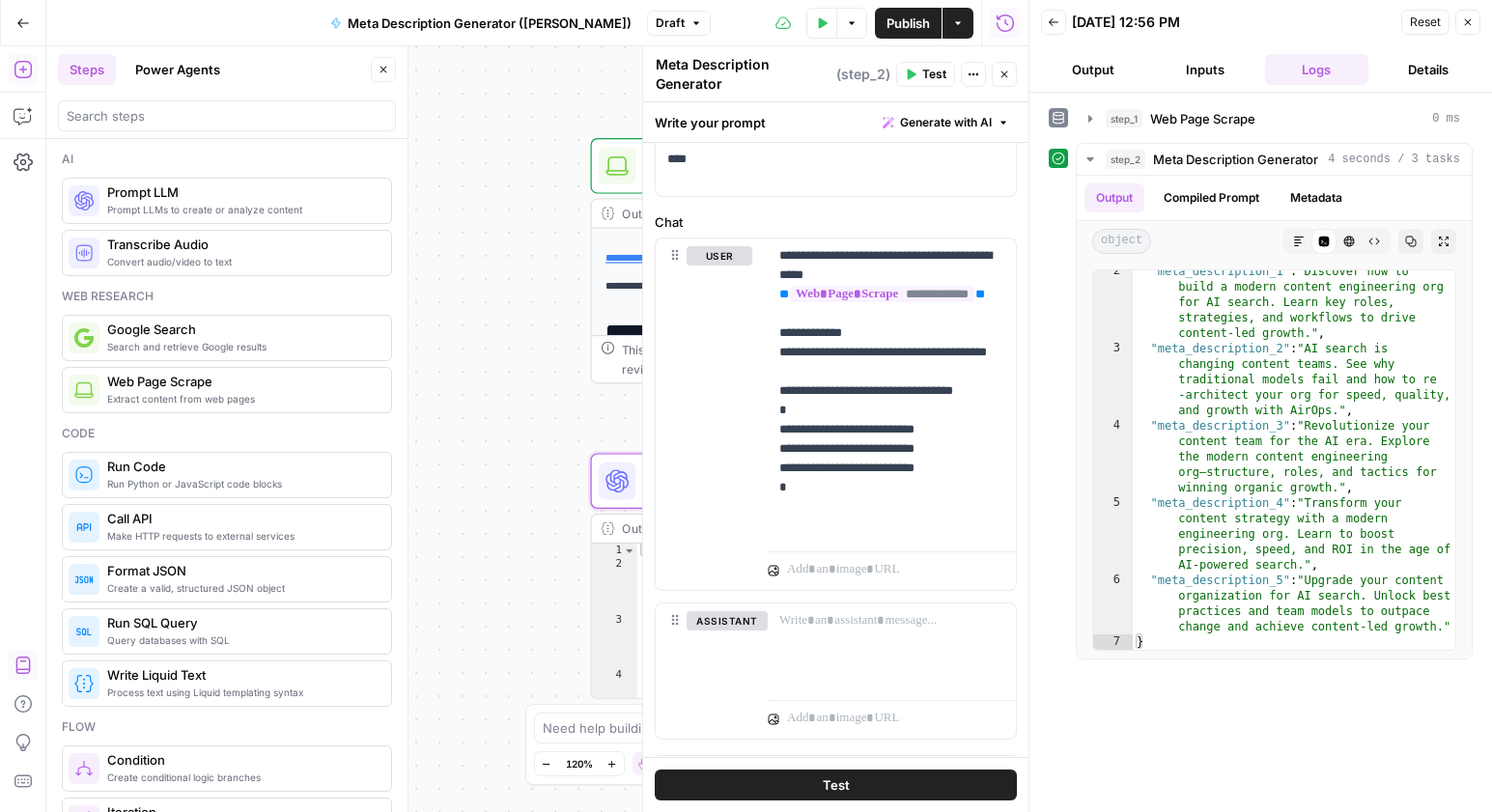
click at [1100, 67] on button "Output" at bounding box center [1093, 69] width 105 height 31
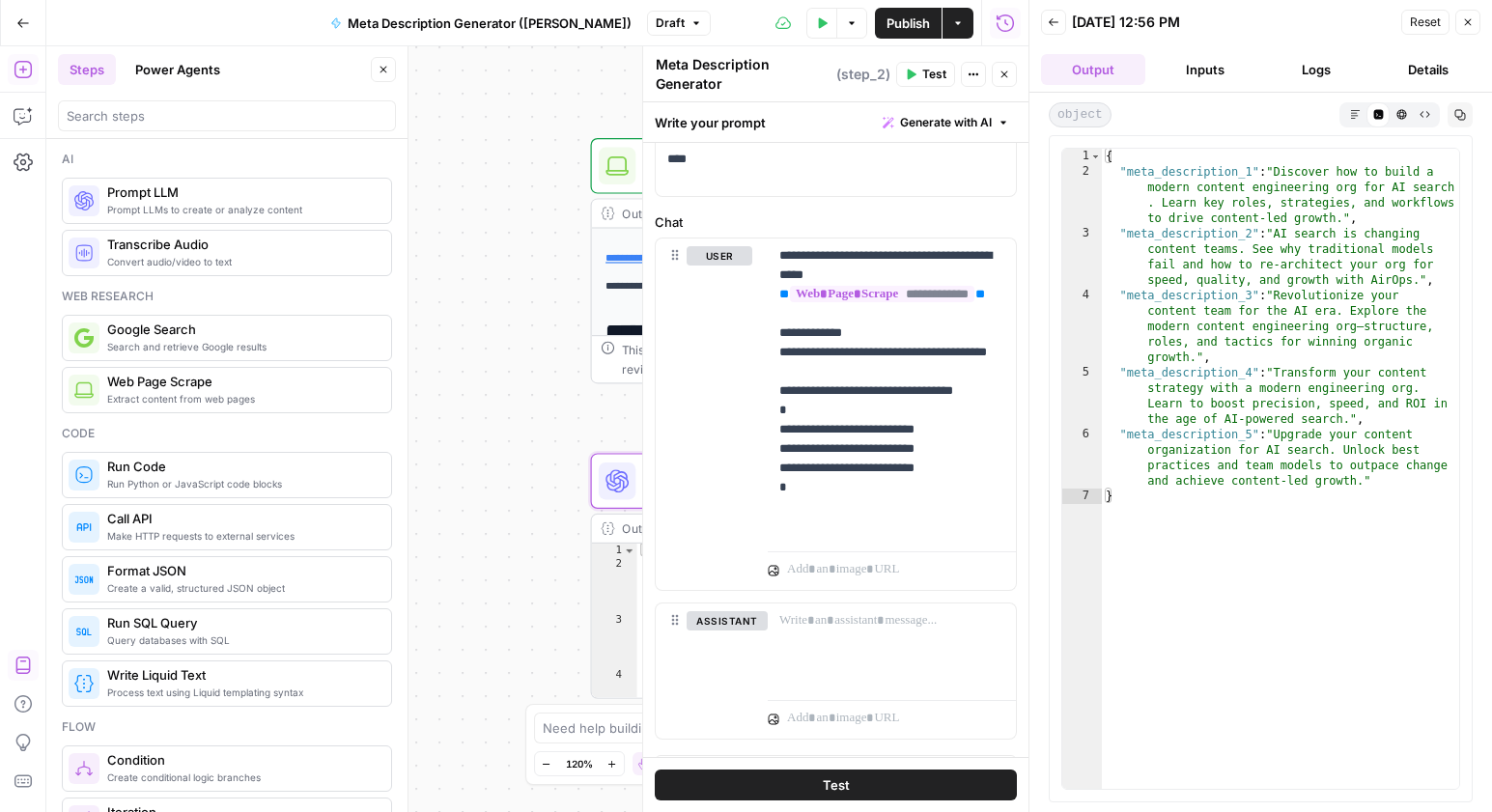
click at [1458, 23] on button "Close" at bounding box center [1467, 22] width 25 height 25
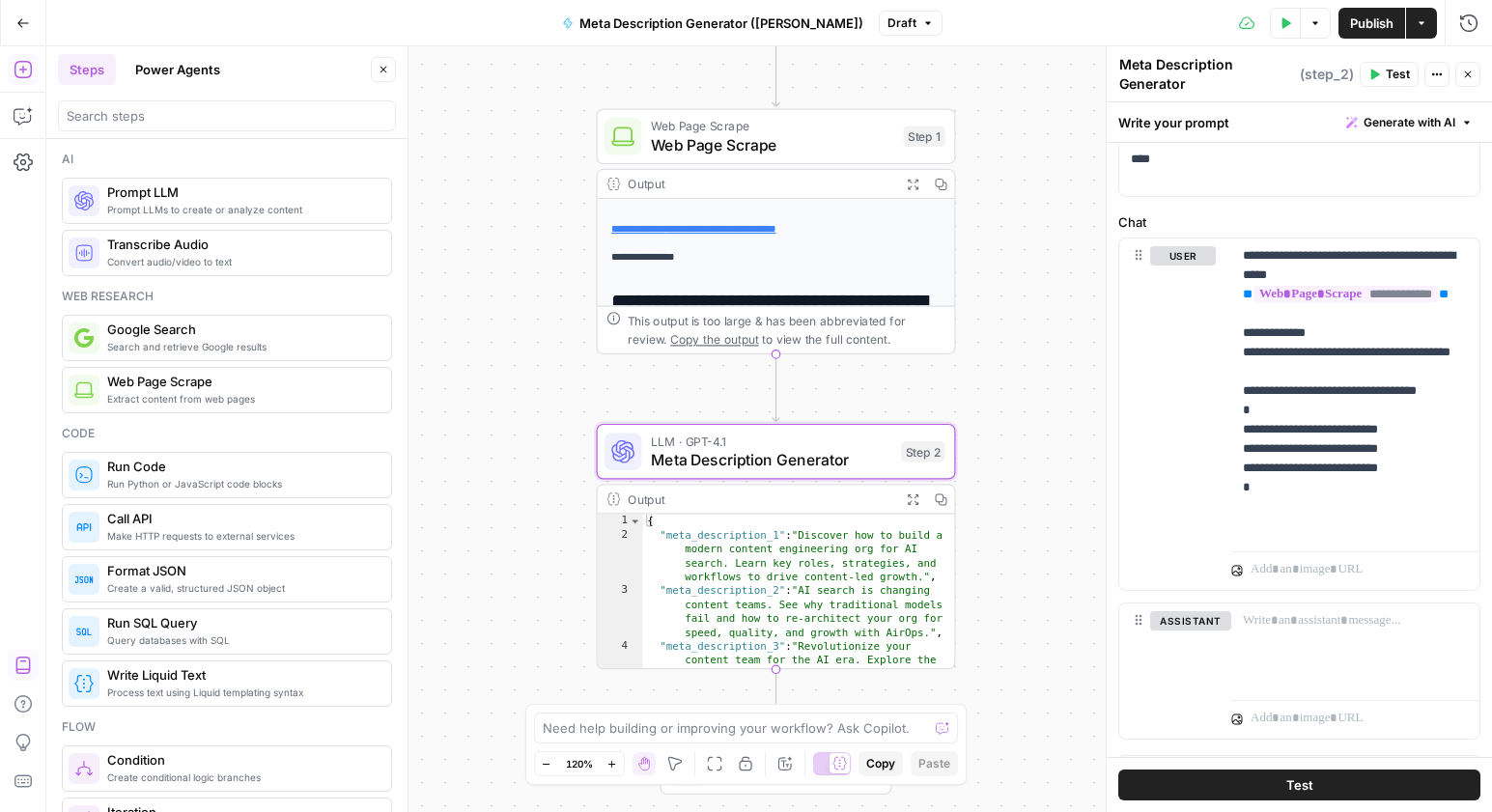
click at [503, 503] on div "**********" at bounding box center [769, 429] width 1446 height 766
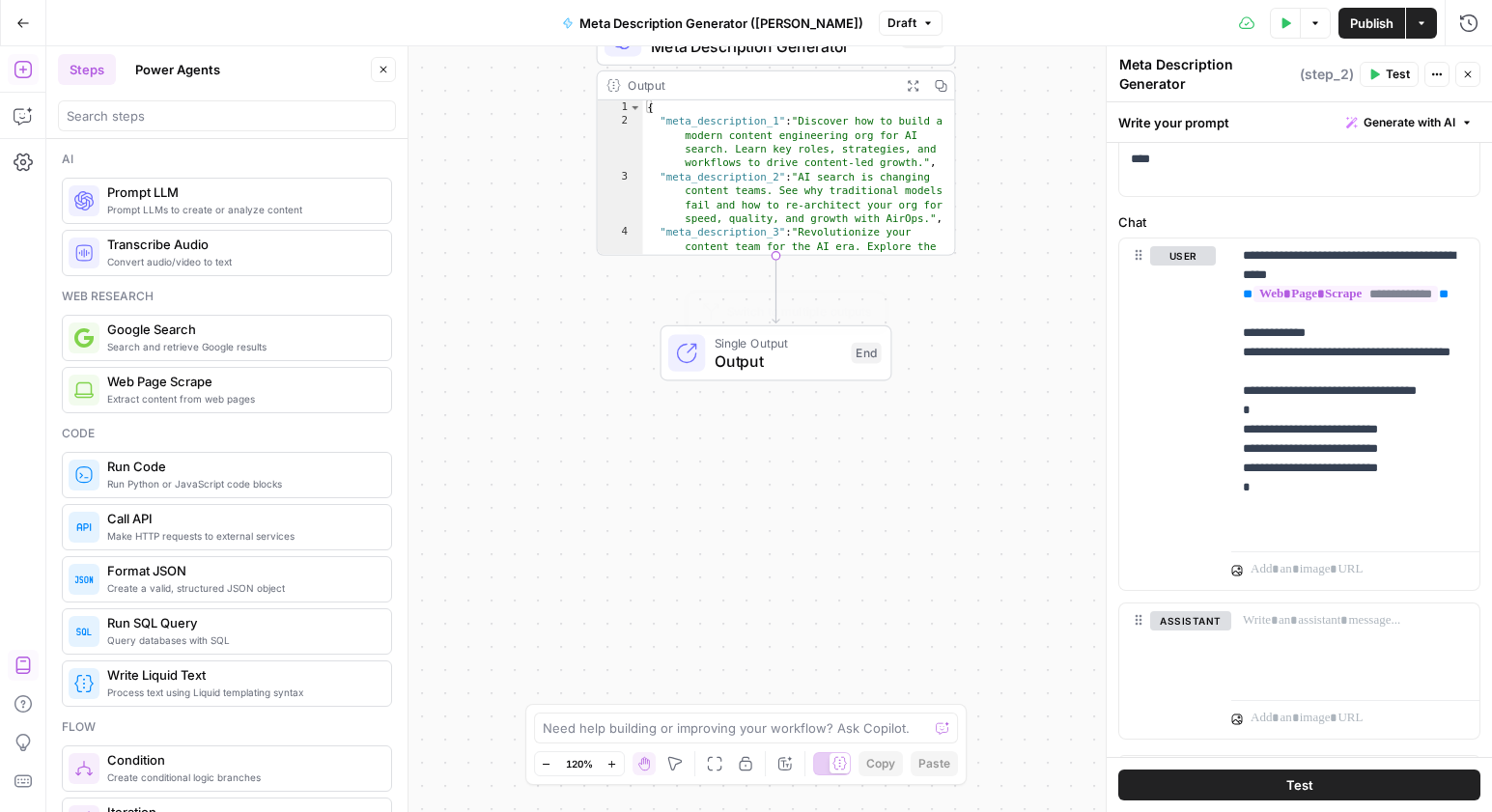
click at [793, 354] on span "Output" at bounding box center [778, 360] width 127 height 23
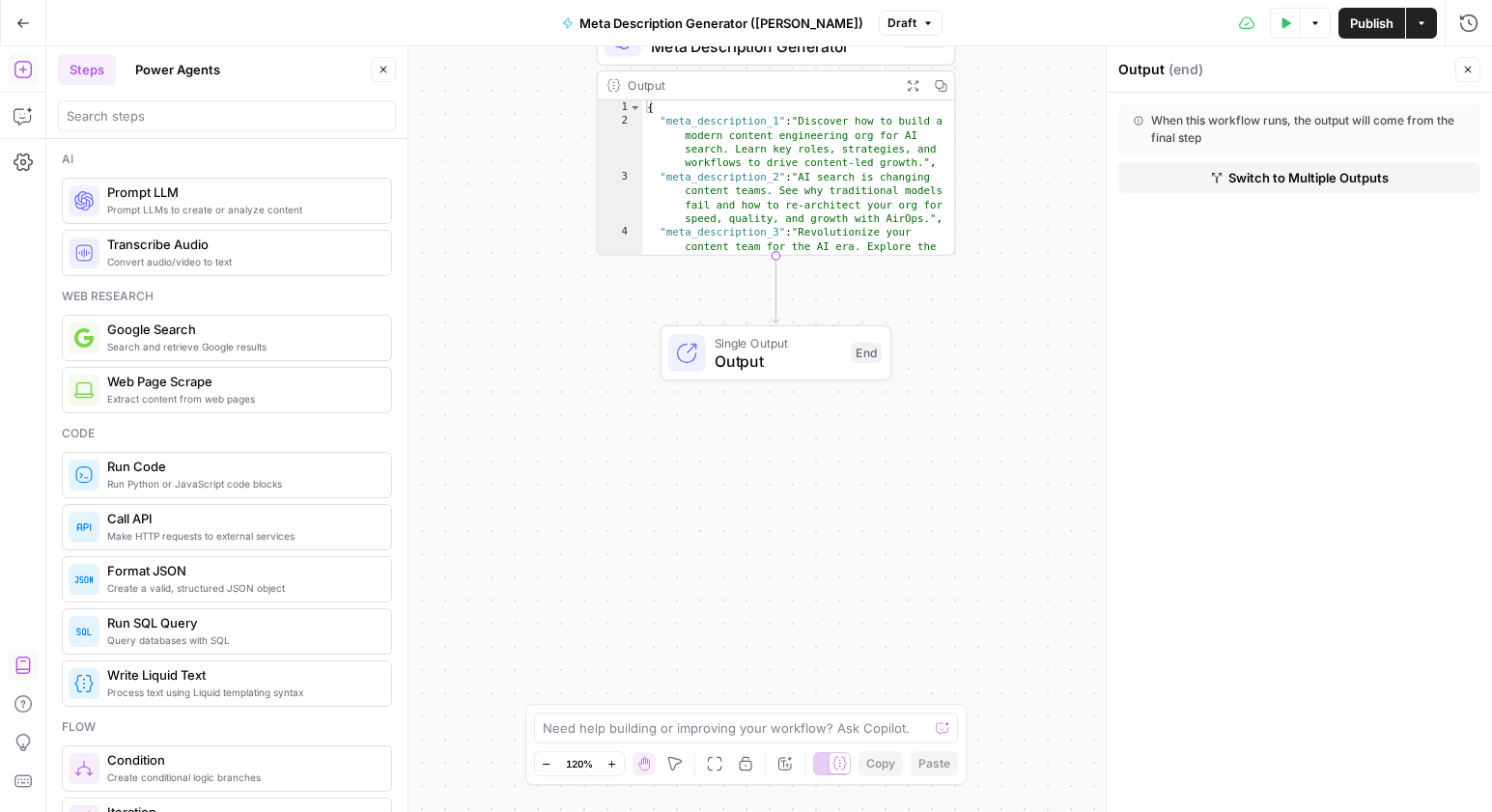
click at [534, 384] on div "**********" at bounding box center [769, 429] width 1446 height 766
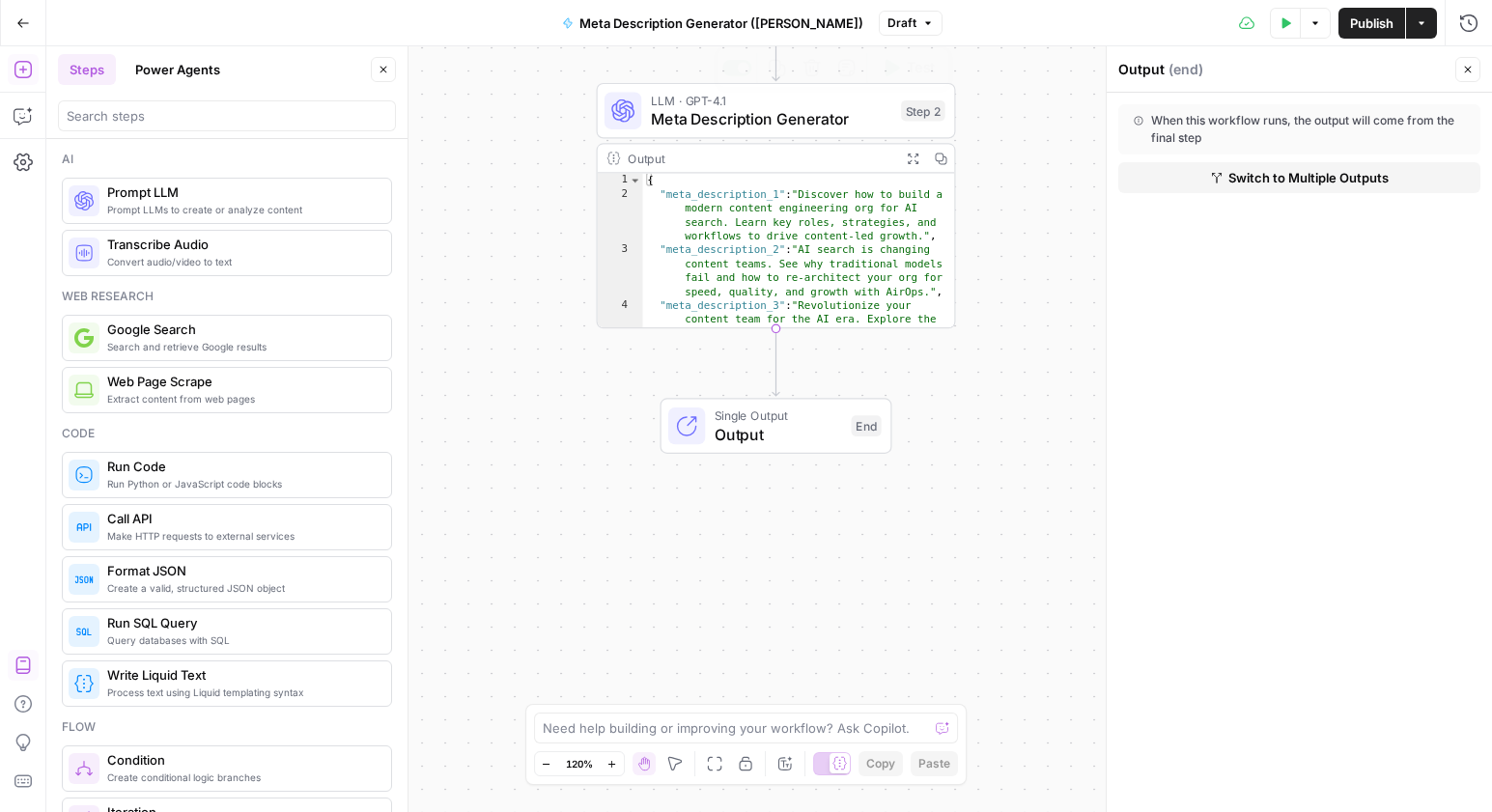
click at [832, 110] on span "Meta Description Generator" at bounding box center [772, 118] width 242 height 23
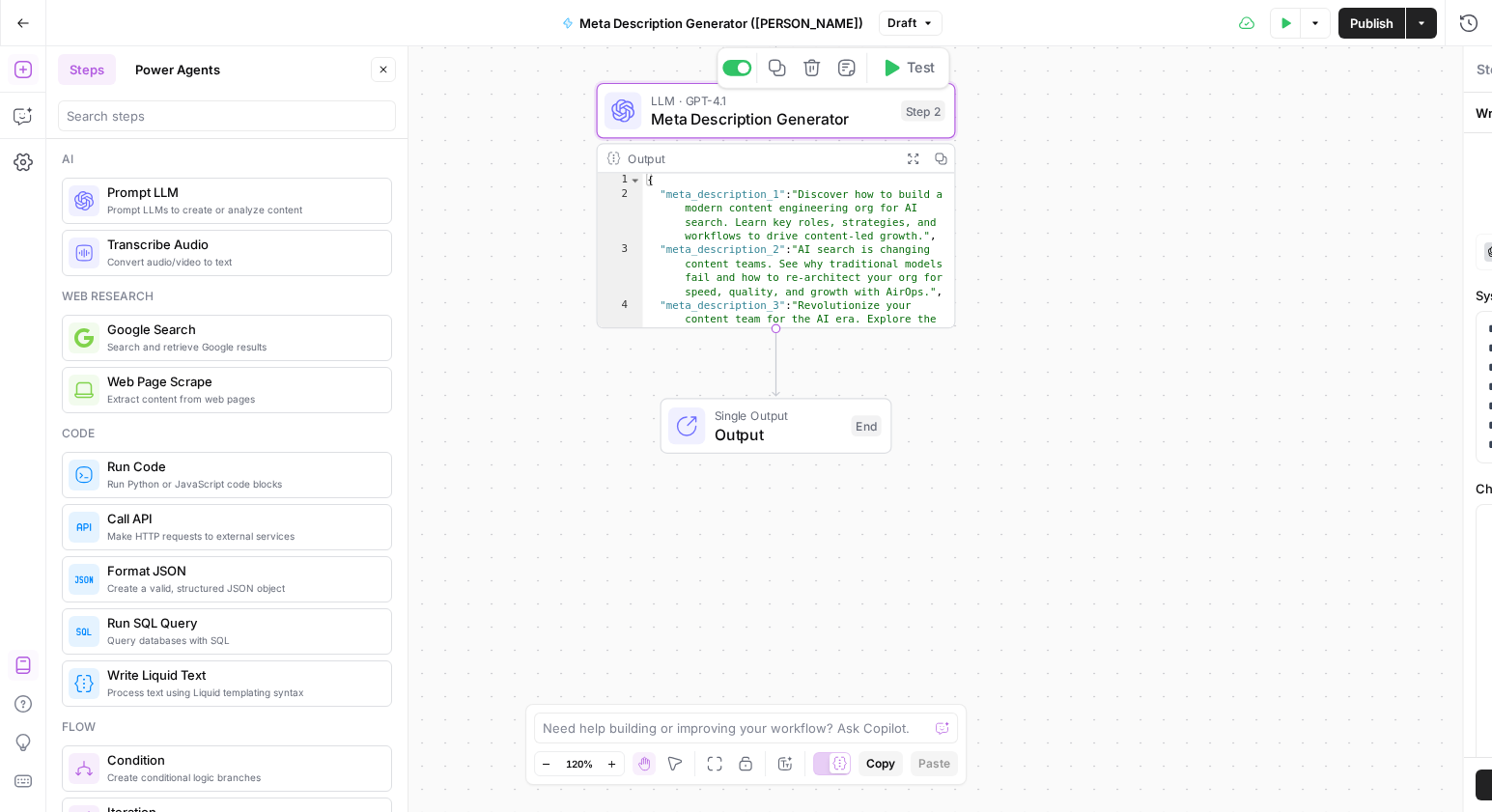
type textarea "Meta Description Generator"
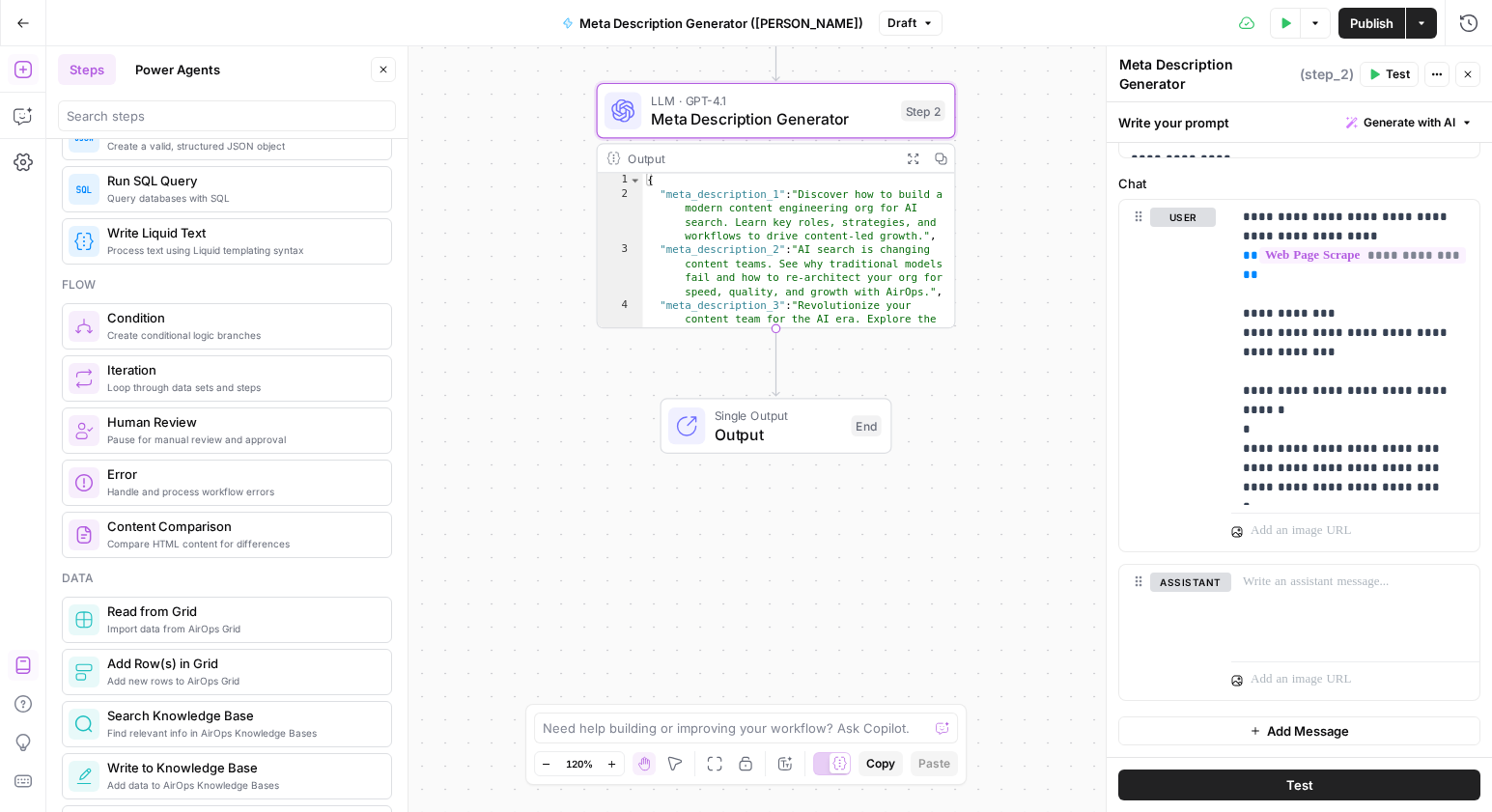
scroll to position [460, 0]
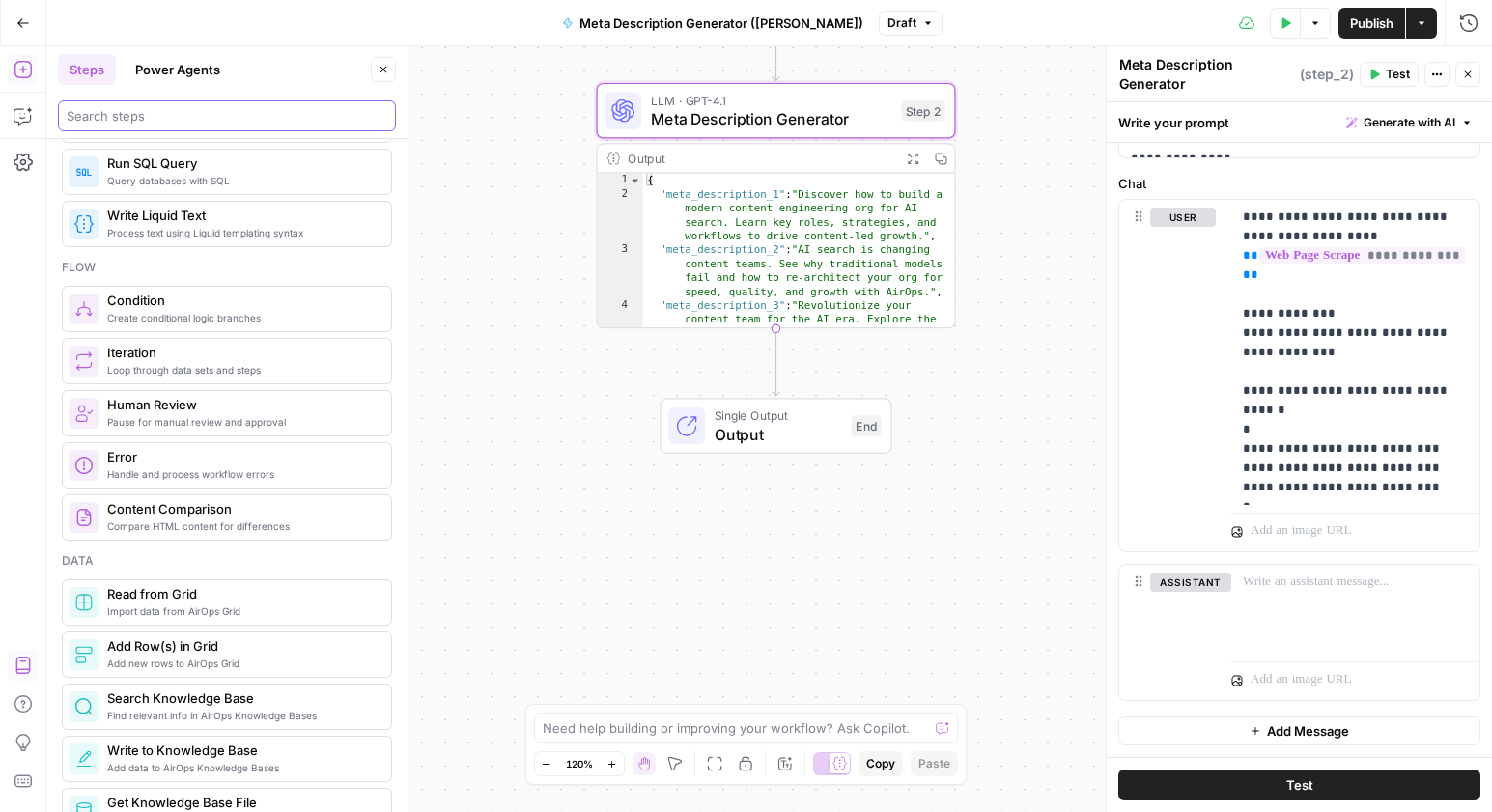
click at [217, 113] on input "search" at bounding box center [227, 116] width 321 height 20
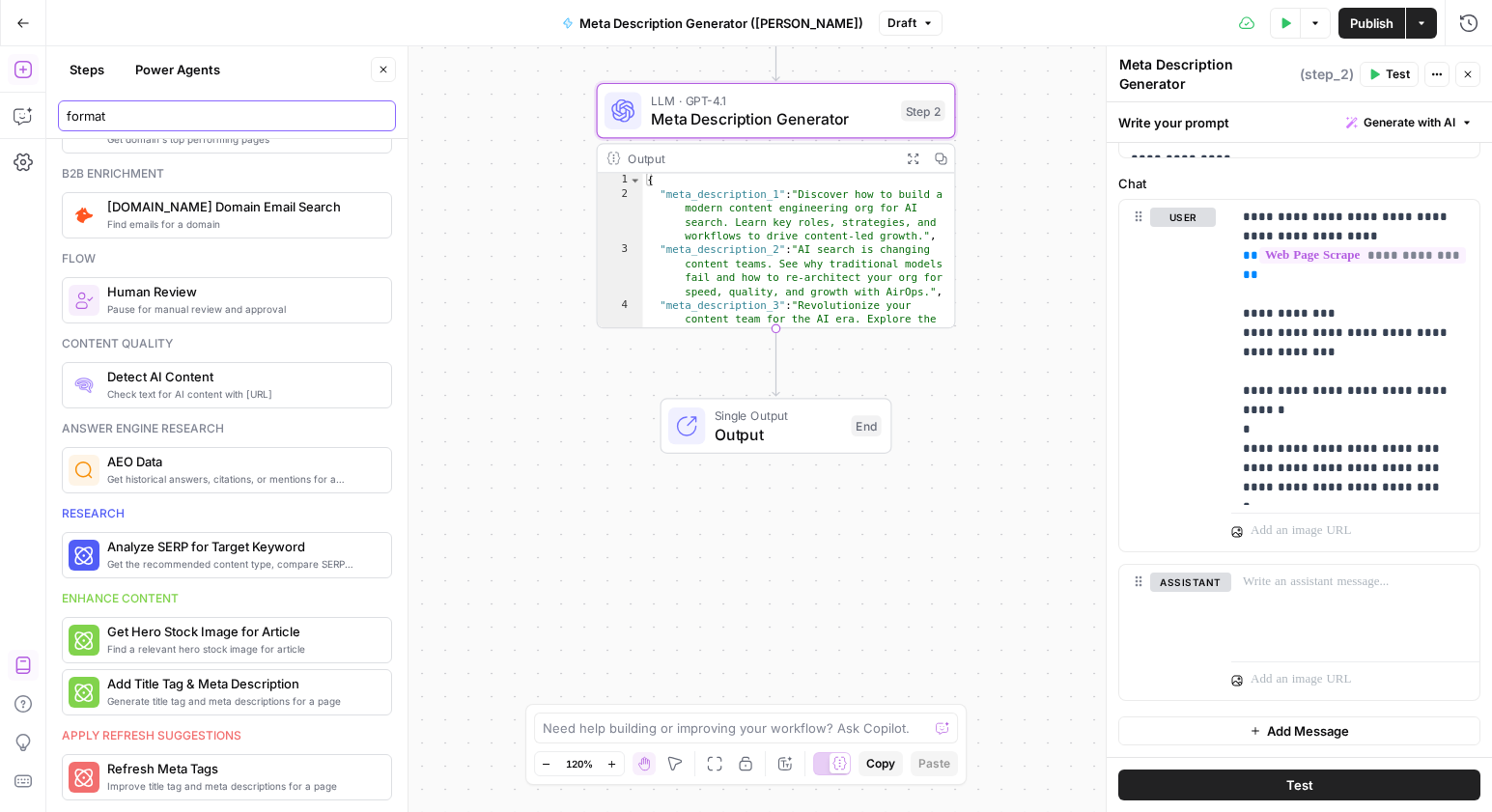
scroll to position [0, 0]
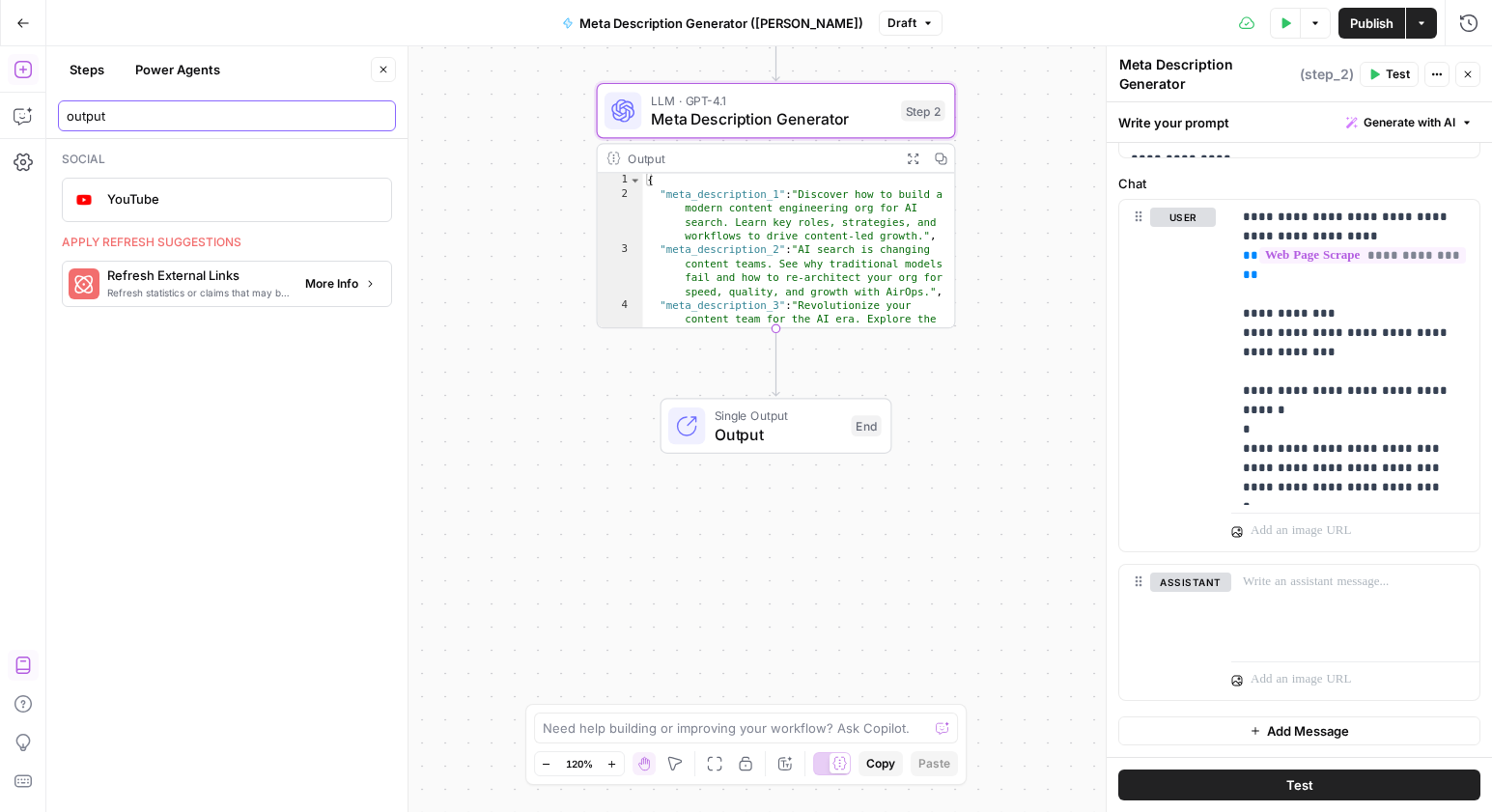
type input "="
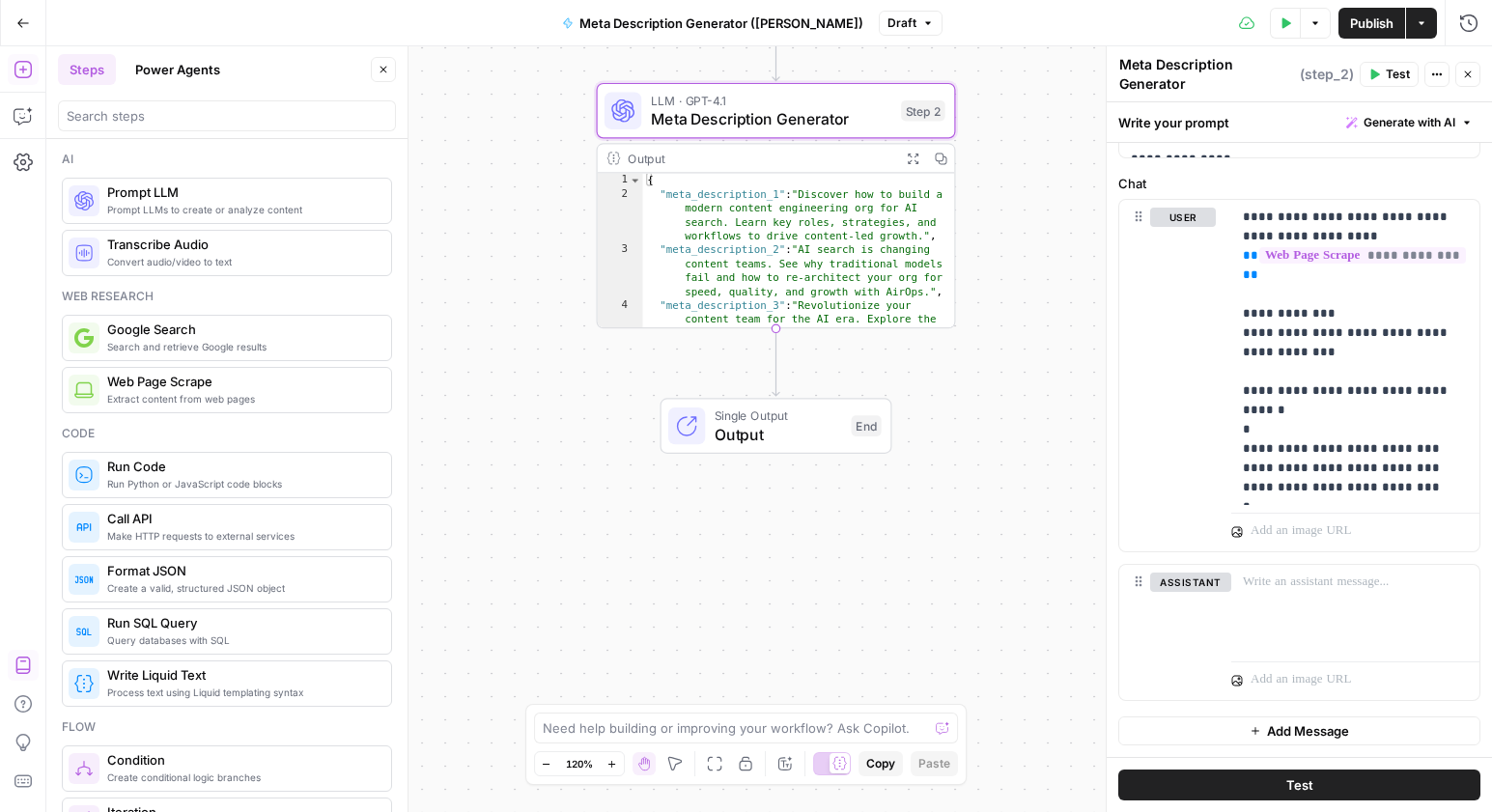
click at [560, 502] on div "**********" at bounding box center [769, 429] width 1446 height 766
click at [786, 114] on span "Meta Description Generator" at bounding box center [772, 118] width 242 height 23
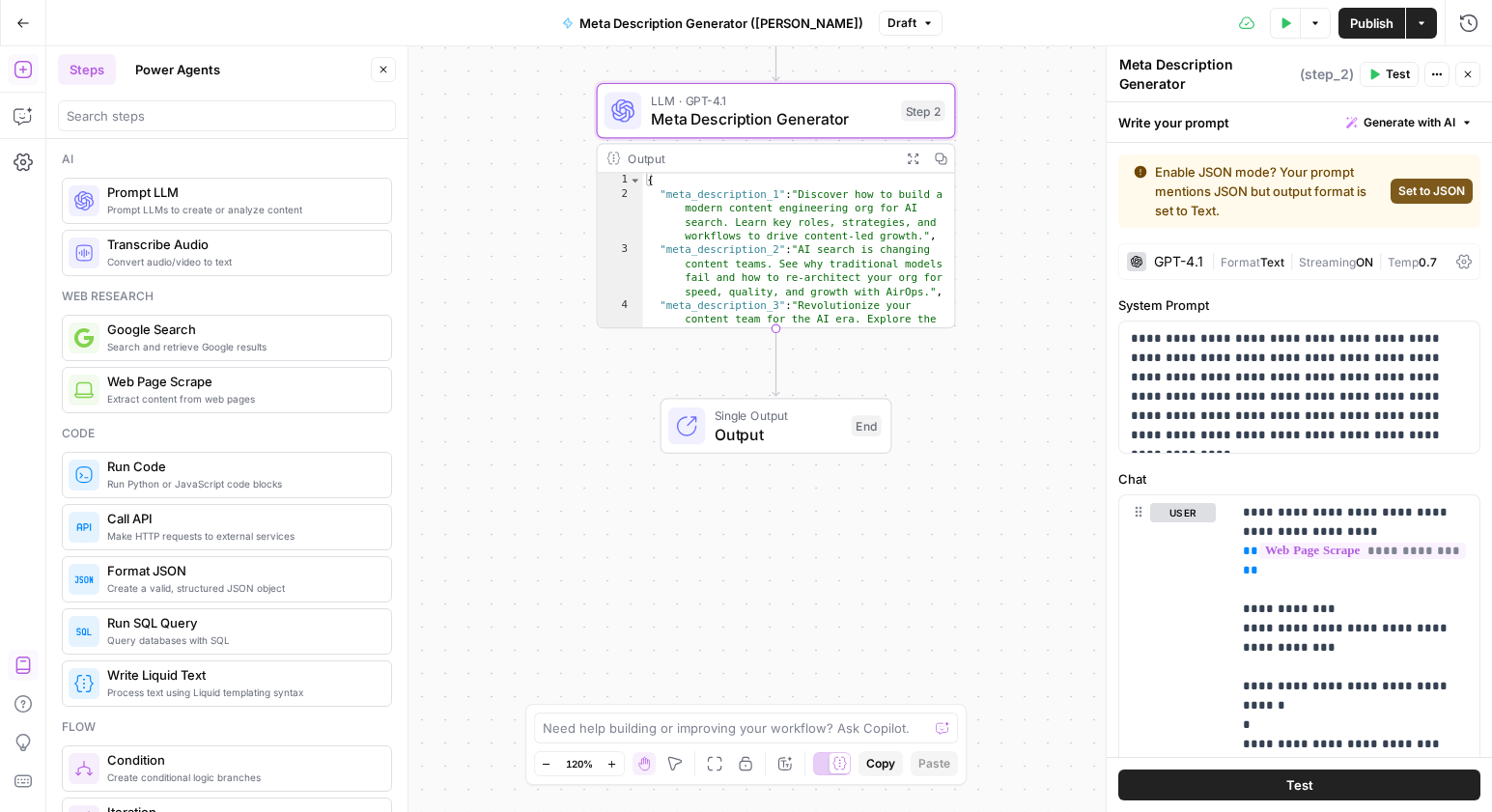
click at [1460, 258] on icon at bounding box center [1464, 261] width 16 height 16
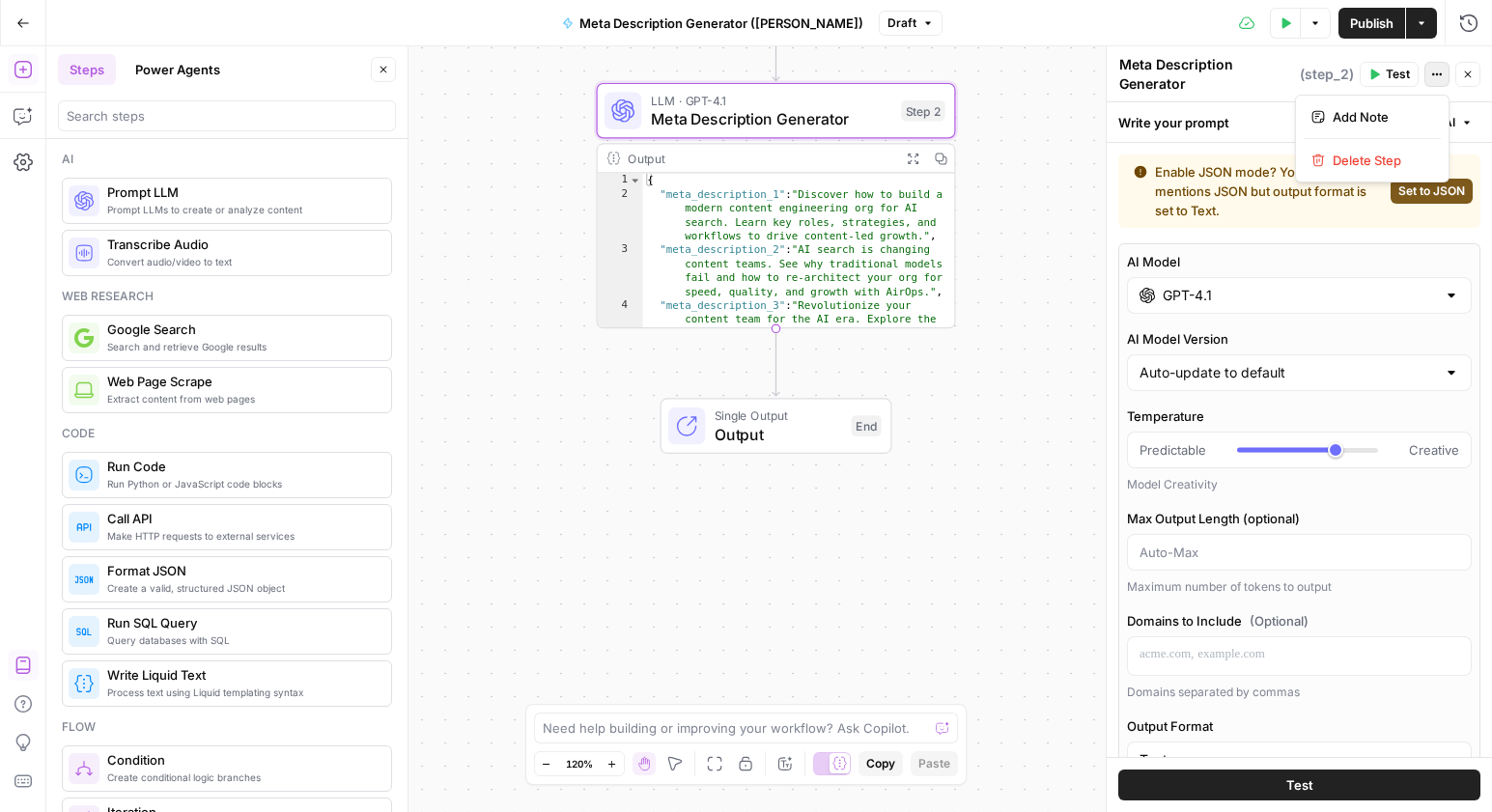
click at [1431, 72] on icon "button" at bounding box center [1437, 74] width 12 height 12
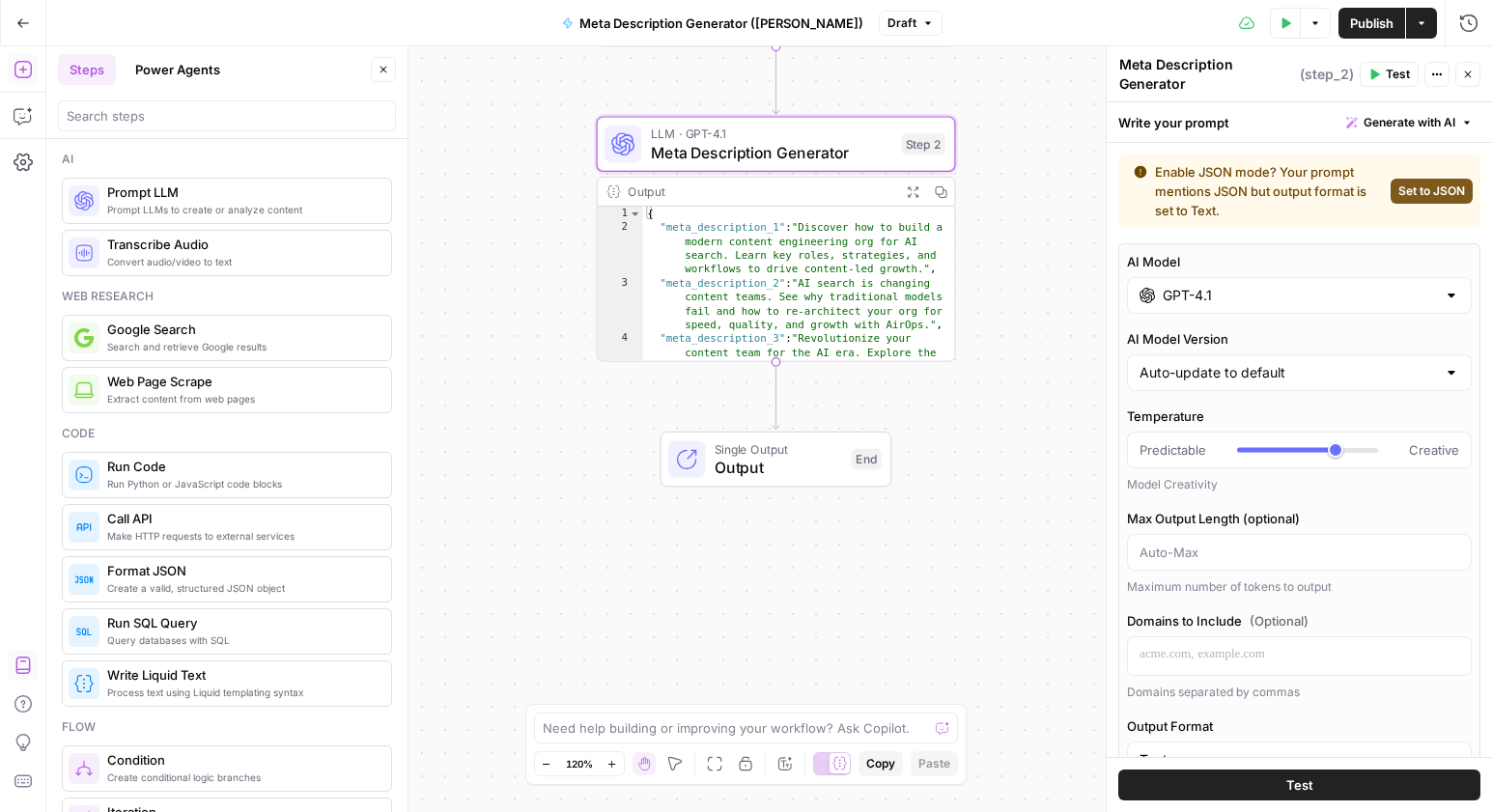
click at [757, 447] on span "Single Output" at bounding box center [778, 448] width 127 height 19
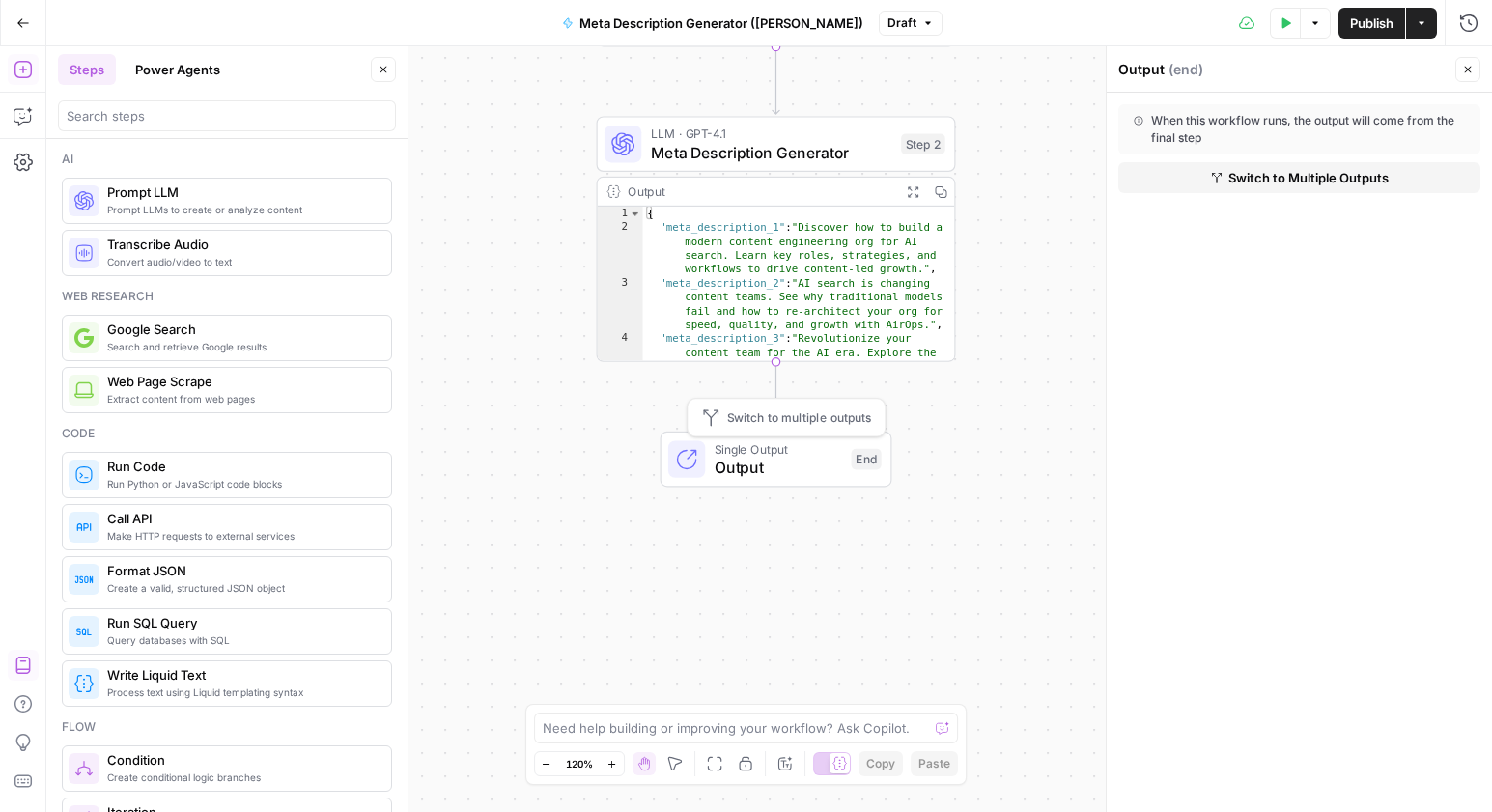
click at [766, 422] on span "Switch to multiple outputs" at bounding box center [799, 417] width 144 height 19
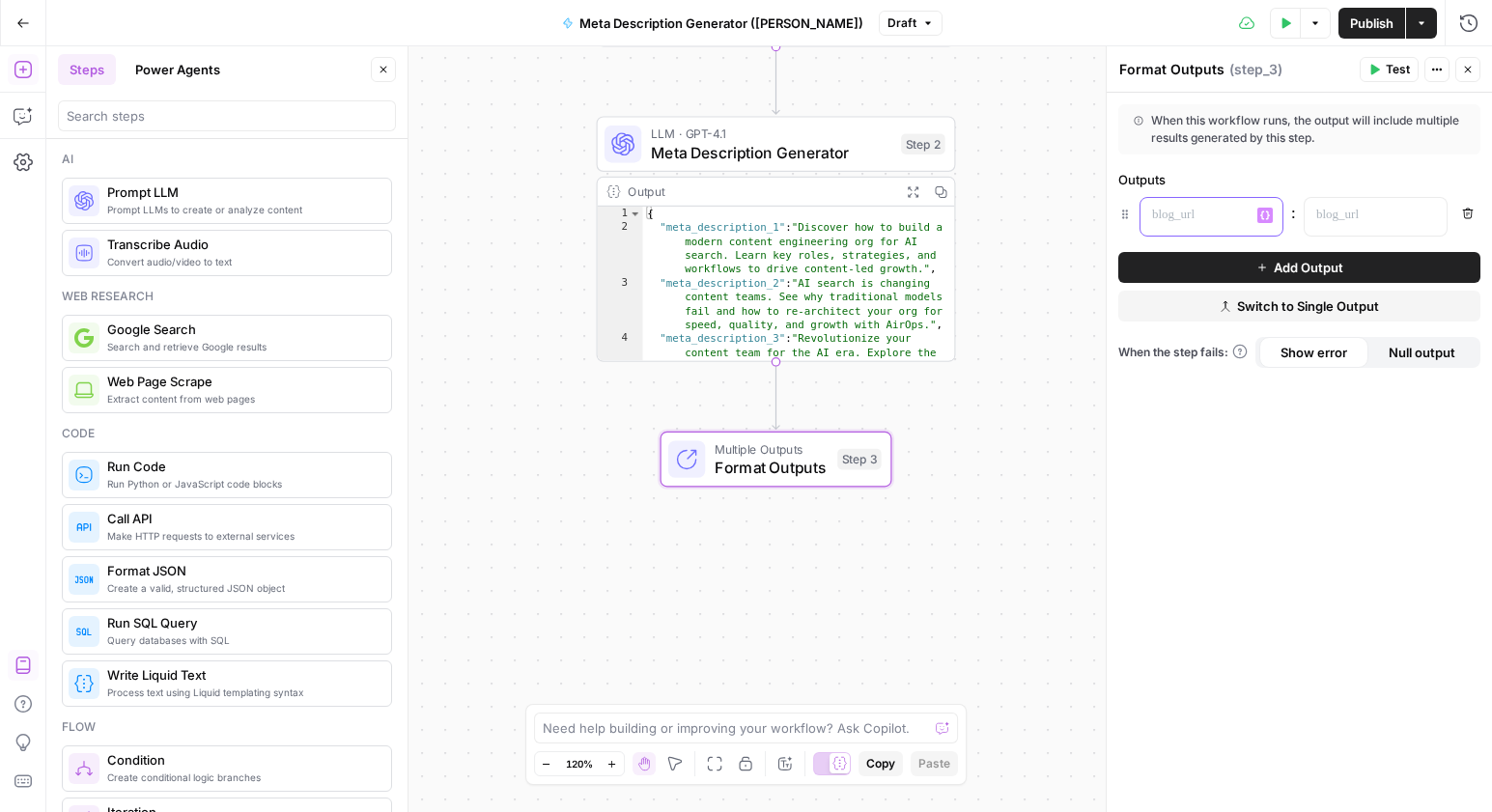
click at [1177, 219] on p at bounding box center [1195, 215] width 88 height 20
click at [1271, 213] on button "Variables Menu" at bounding box center [1265, 215] width 16 height 16
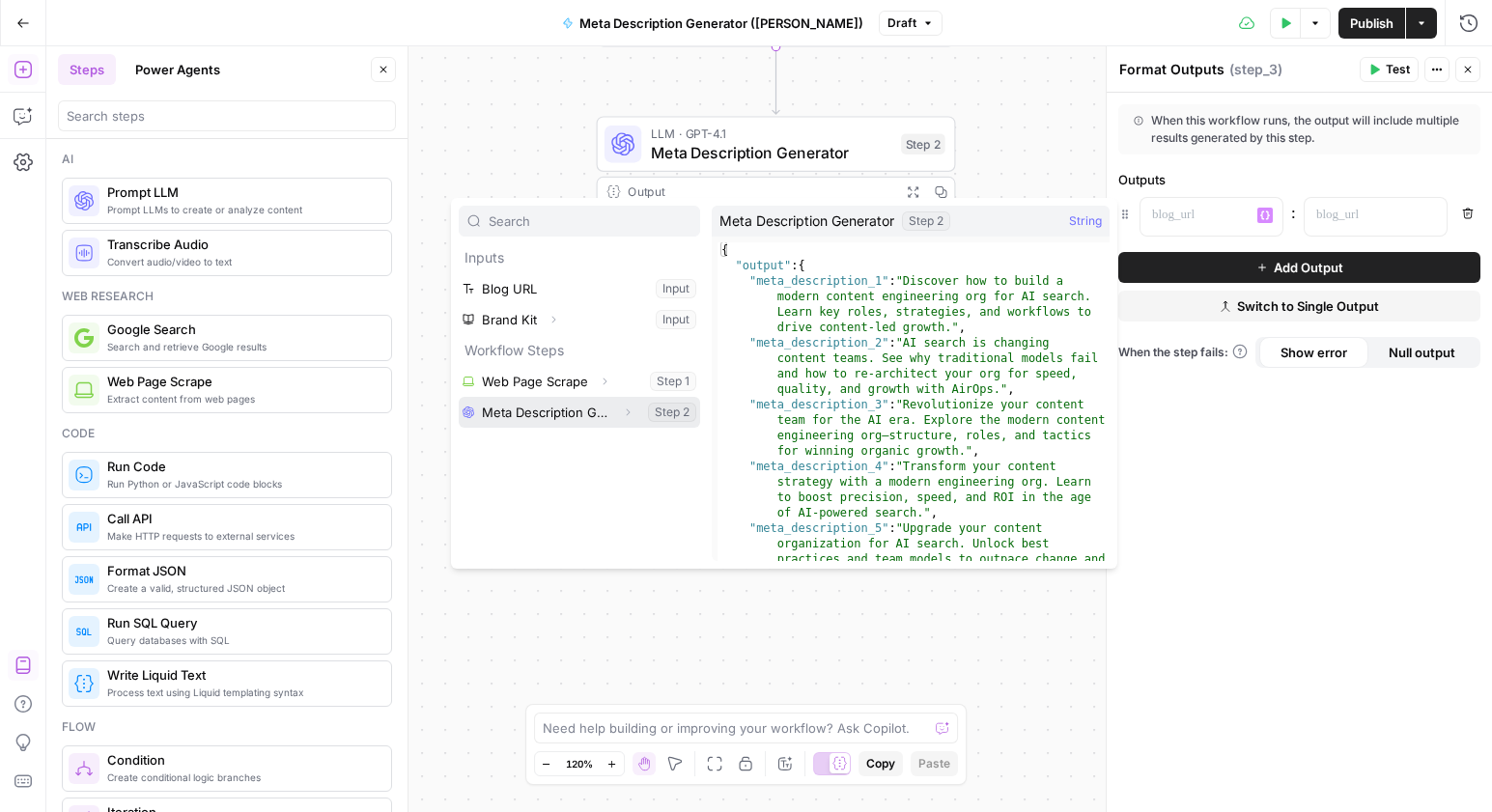
click at [611, 412] on button "Select variable Meta Description Generator" at bounding box center [579, 411] width 242 height 31
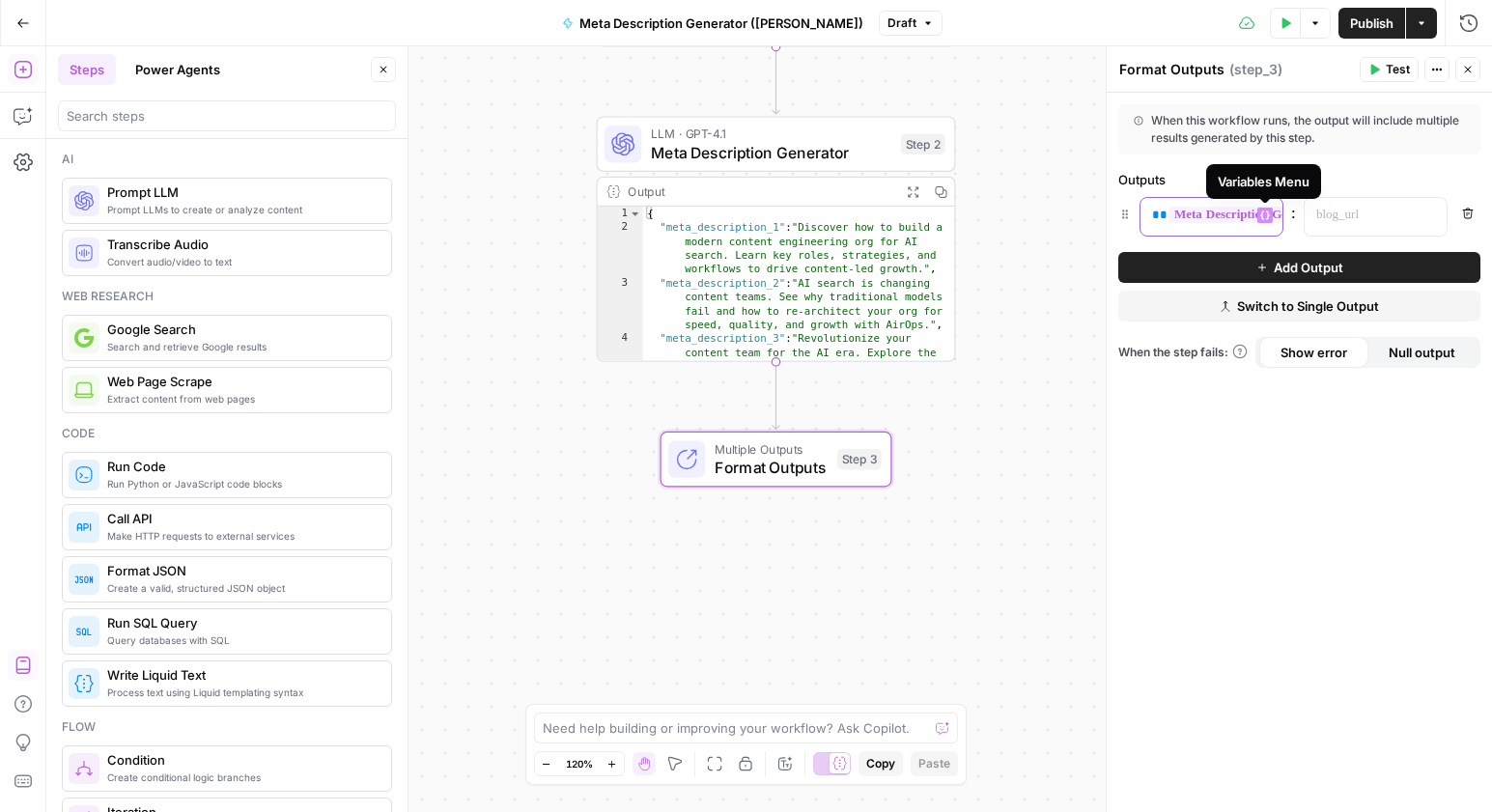
click at [1271, 210] on button "Variables Menu" at bounding box center [1265, 215] width 16 height 16
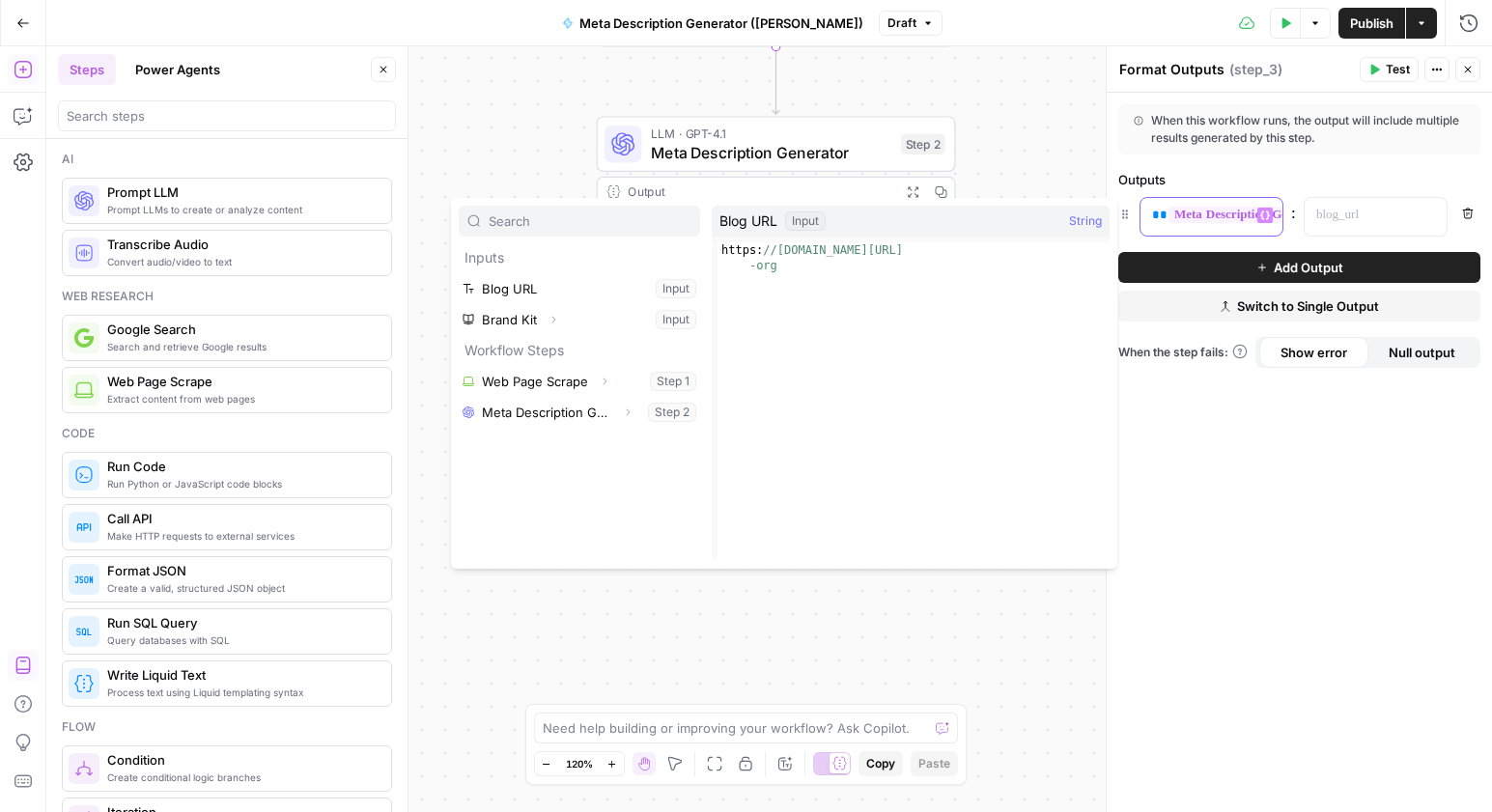
click at [1271, 210] on button "Variables Menu" at bounding box center [1265, 215] width 16 height 16
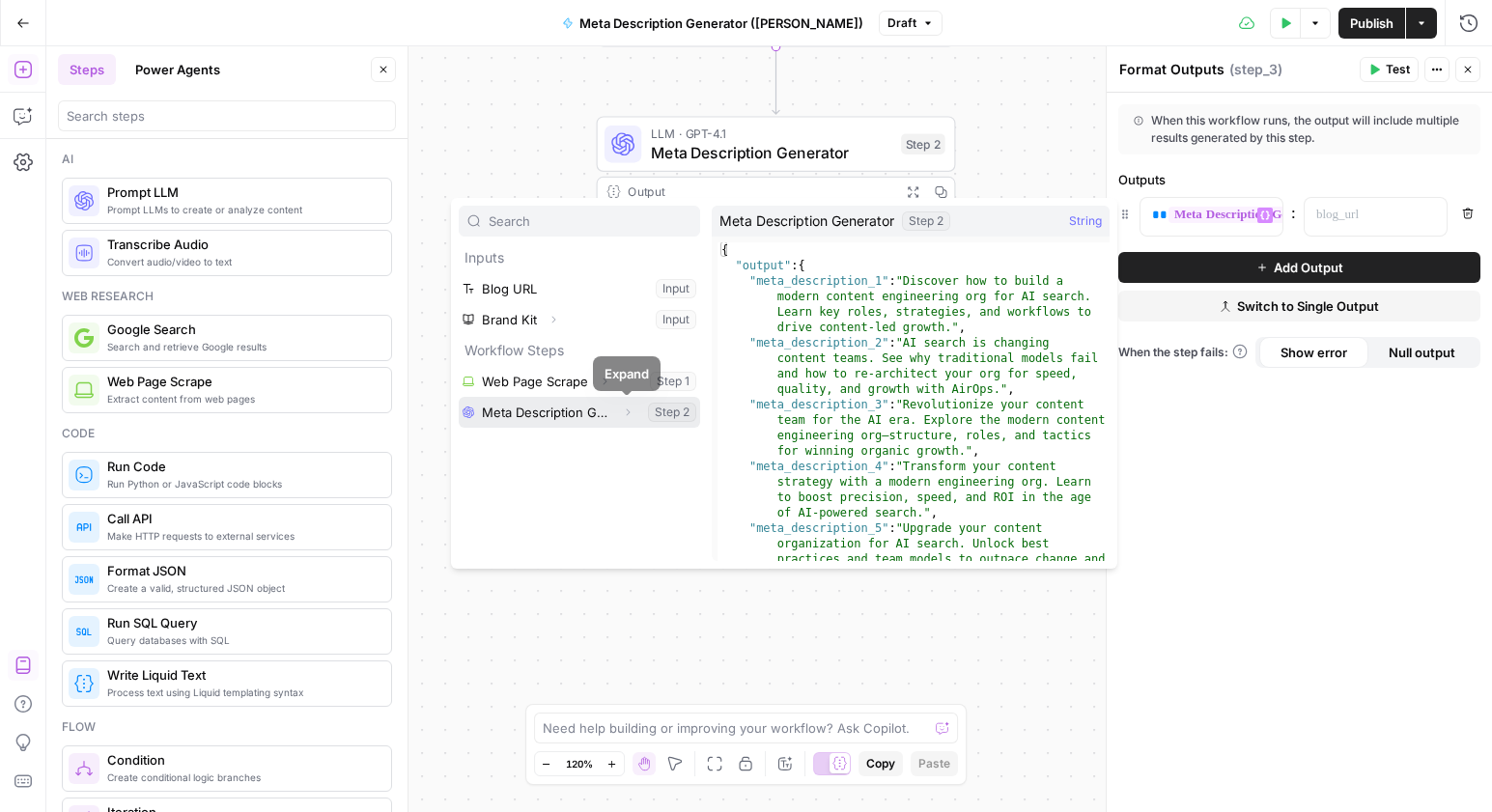
click at [627, 415] on icon "button" at bounding box center [628, 412] width 12 height 12
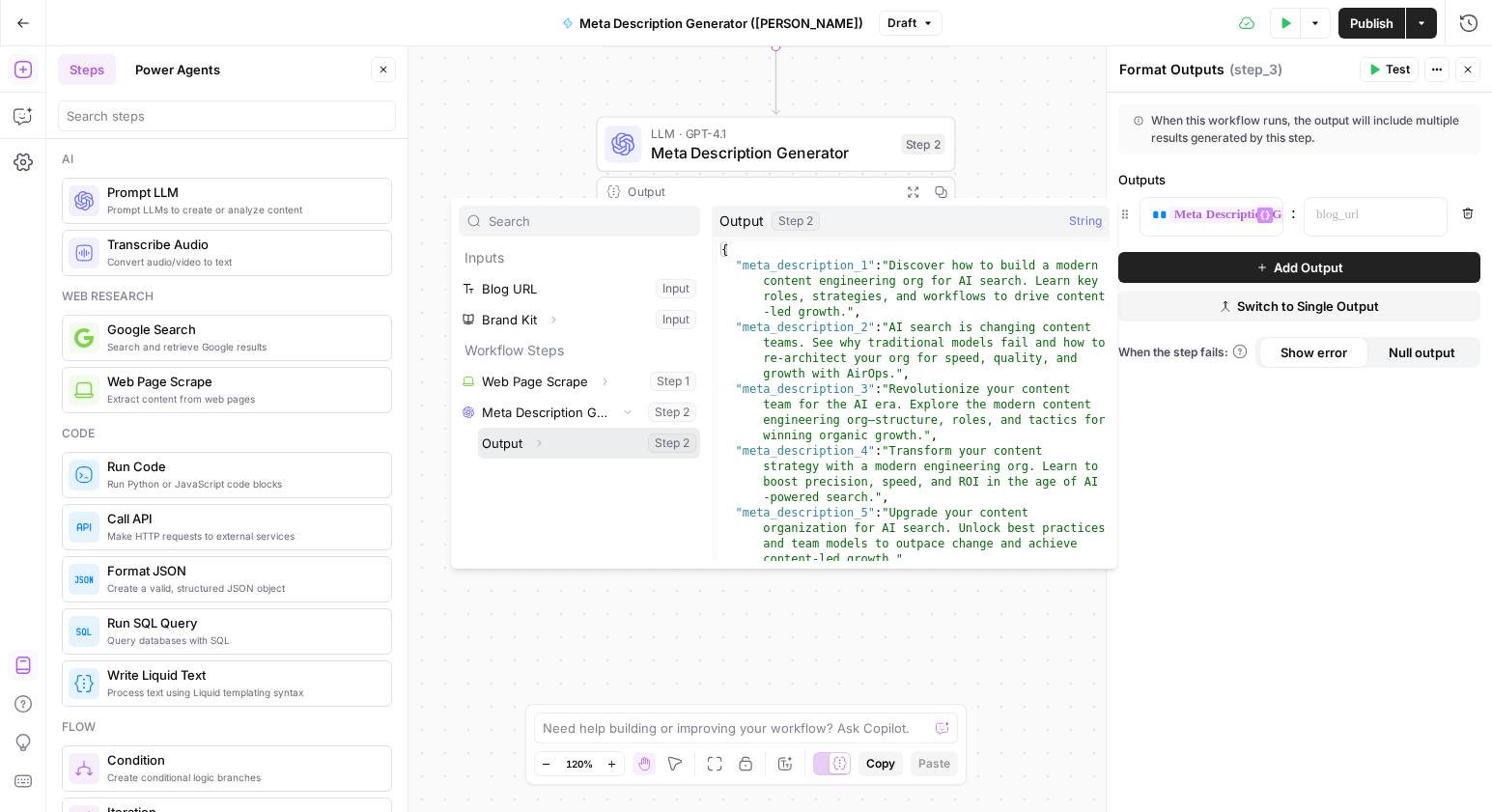
click at [539, 443] on icon "button" at bounding box center [540, 443] width 4 height 7
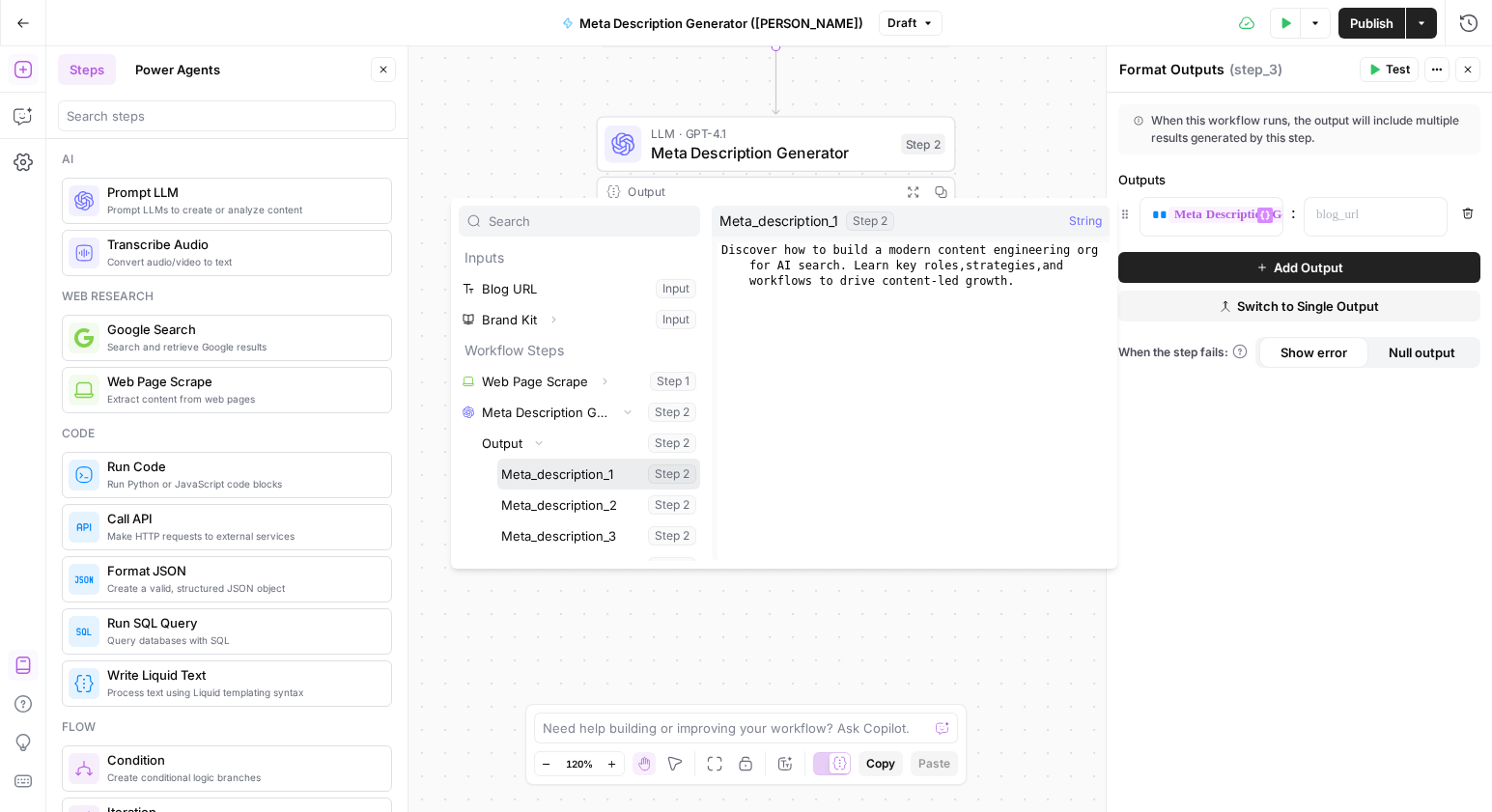
click at [594, 478] on button "Select variable Meta_description_1" at bounding box center [599, 474] width 203 height 31
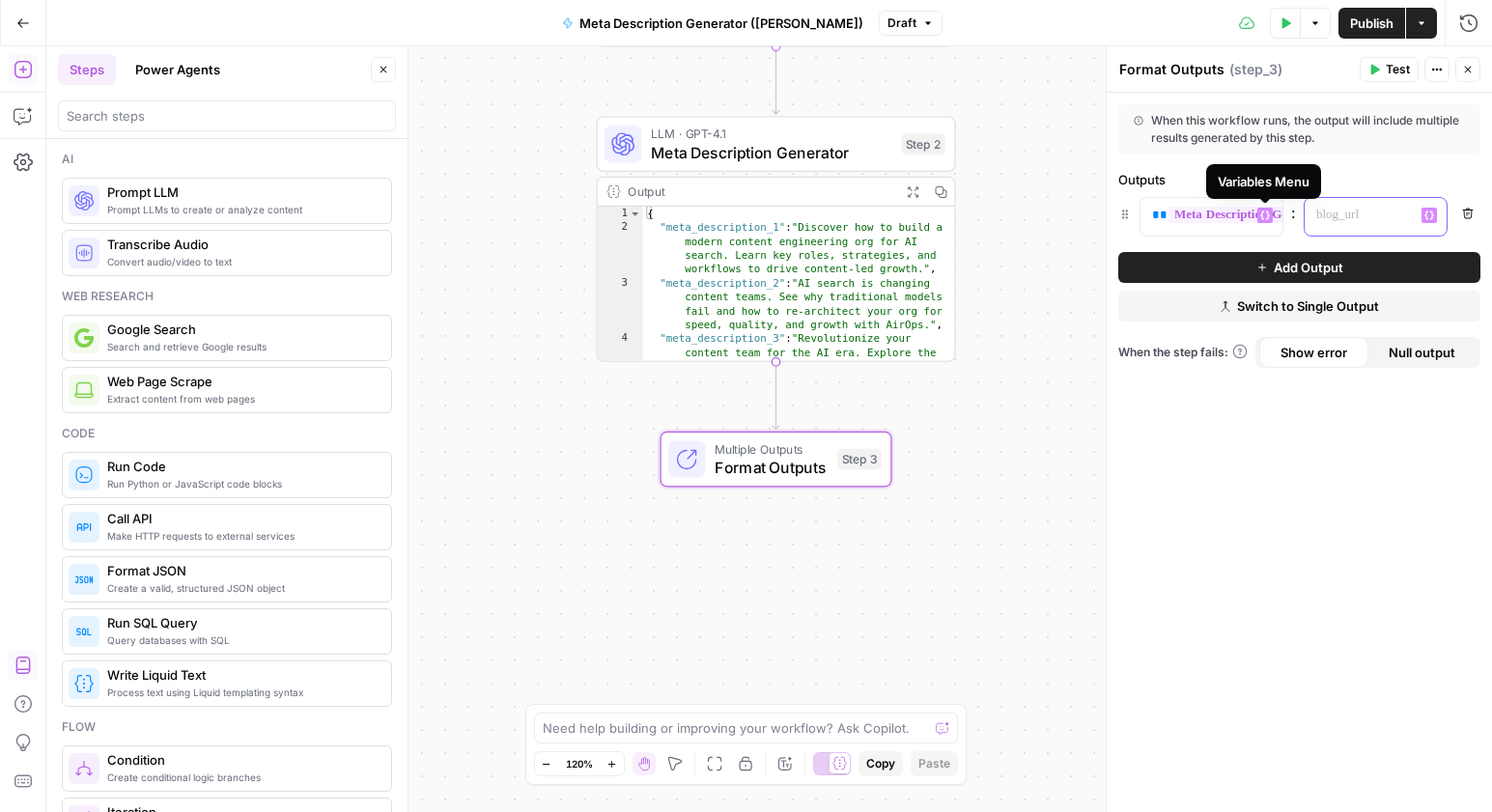
click at [1378, 215] on p at bounding box center [1360, 215] width 88 height 20
click at [1432, 223] on div "“/” to reference Variables Menu" at bounding box center [1376, 217] width 142 height 37
click at [1432, 218] on icon "button" at bounding box center [1429, 215] width 10 height 9
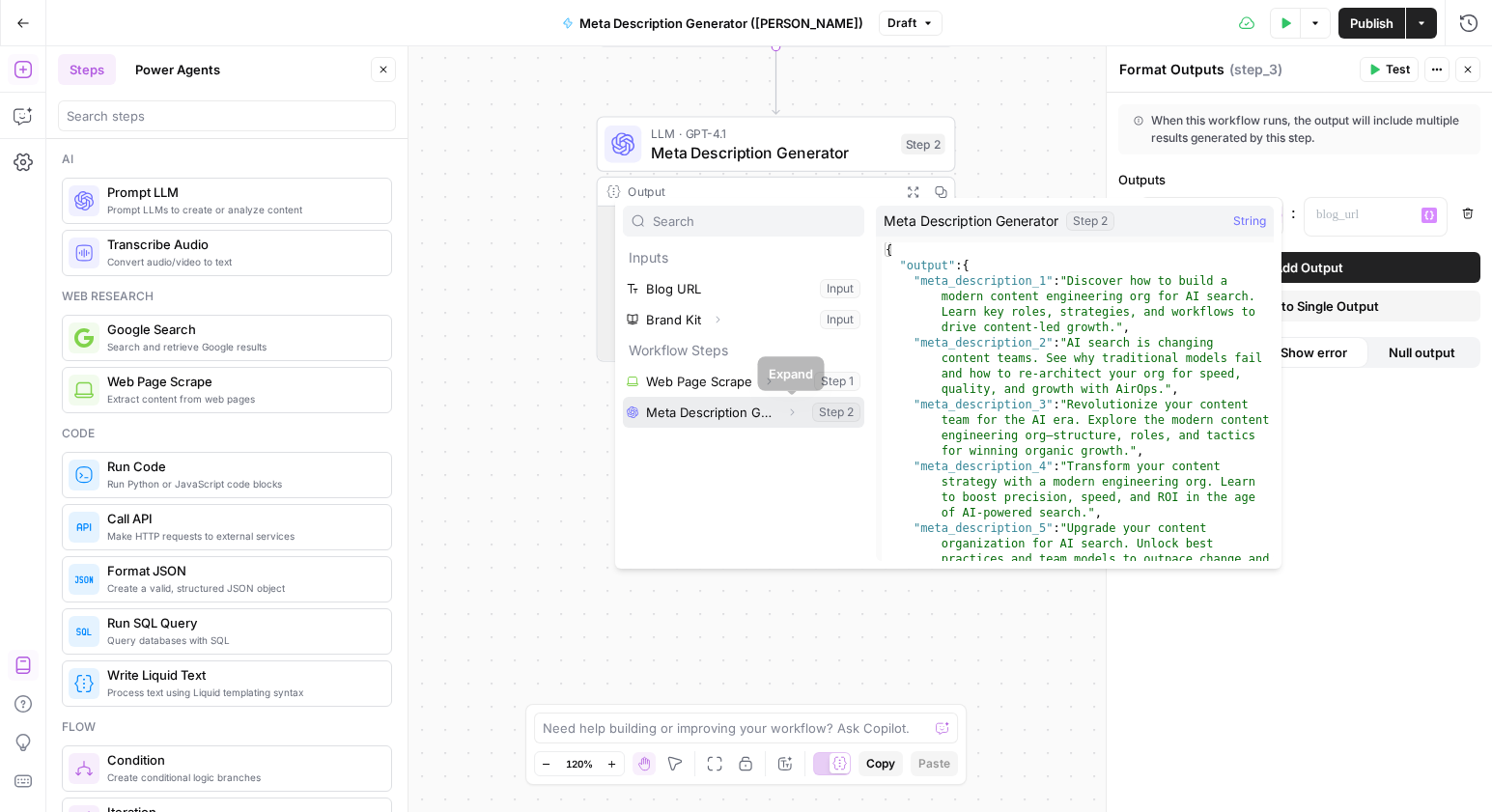
click at [789, 412] on icon "button" at bounding box center [792, 412] width 12 height 12
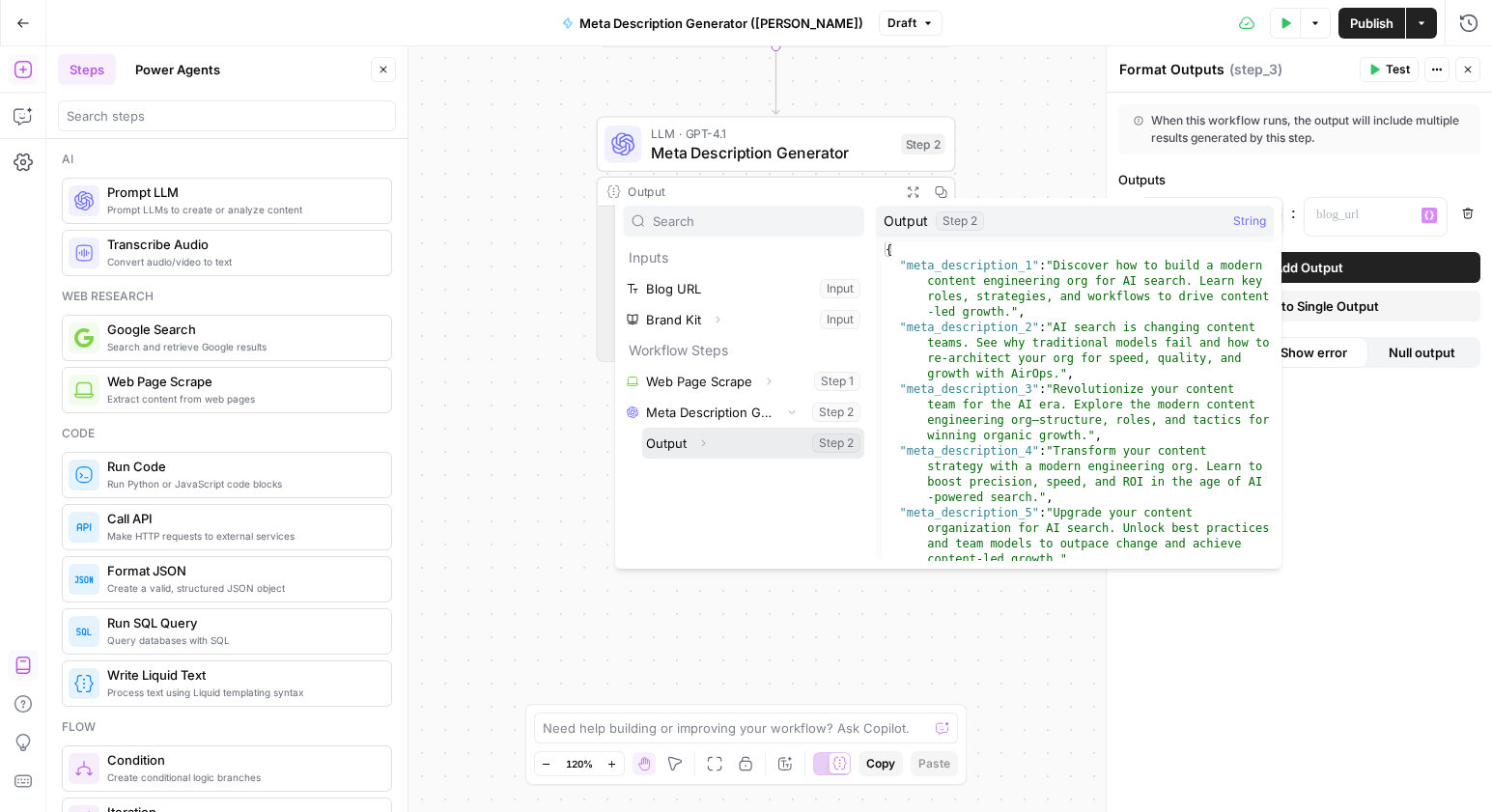
click at [700, 441] on icon "button" at bounding box center [704, 443] width 12 height 12
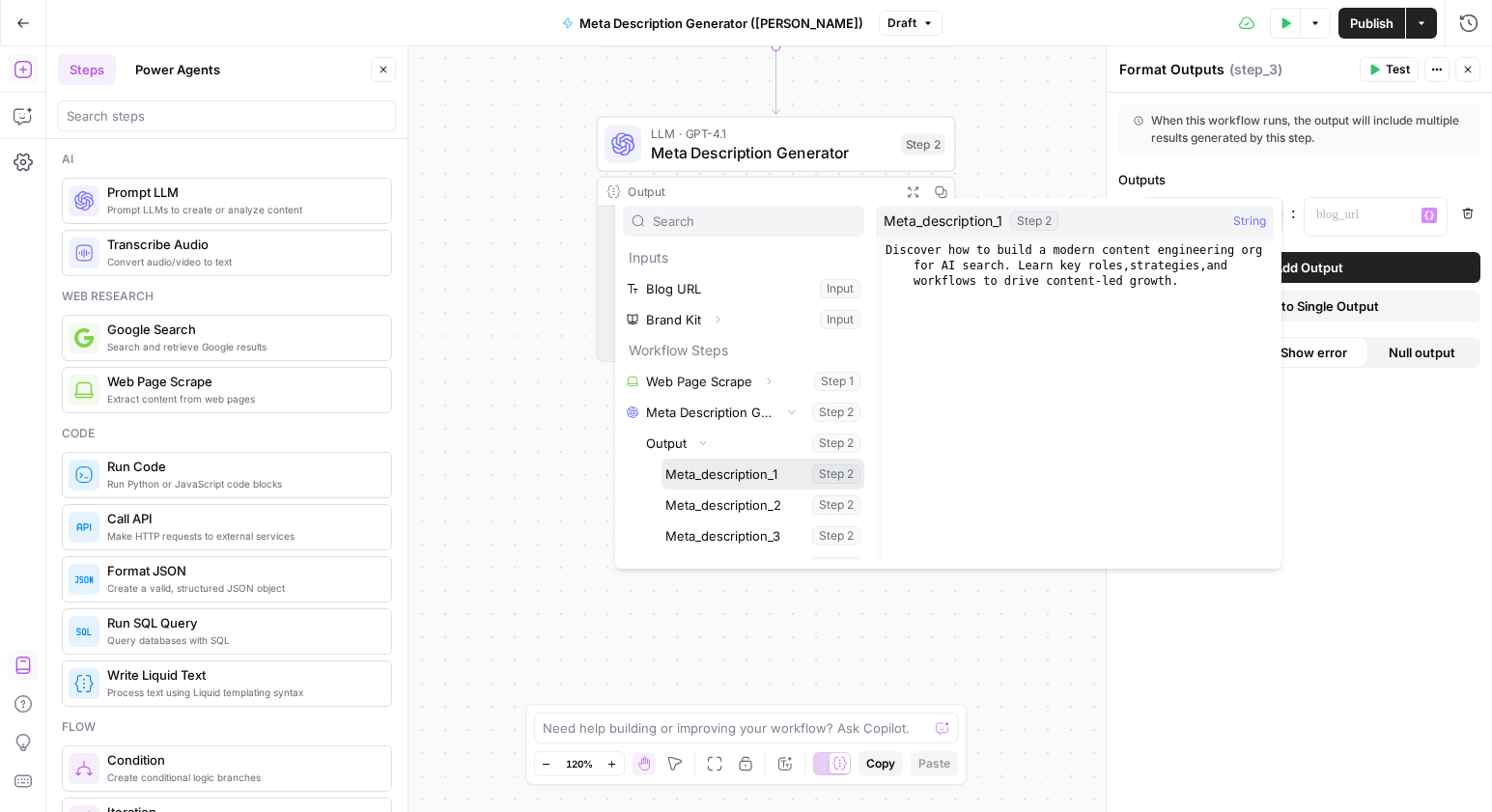
click at [791, 474] on button "Select variable Meta_description_1" at bounding box center [763, 474] width 203 height 31
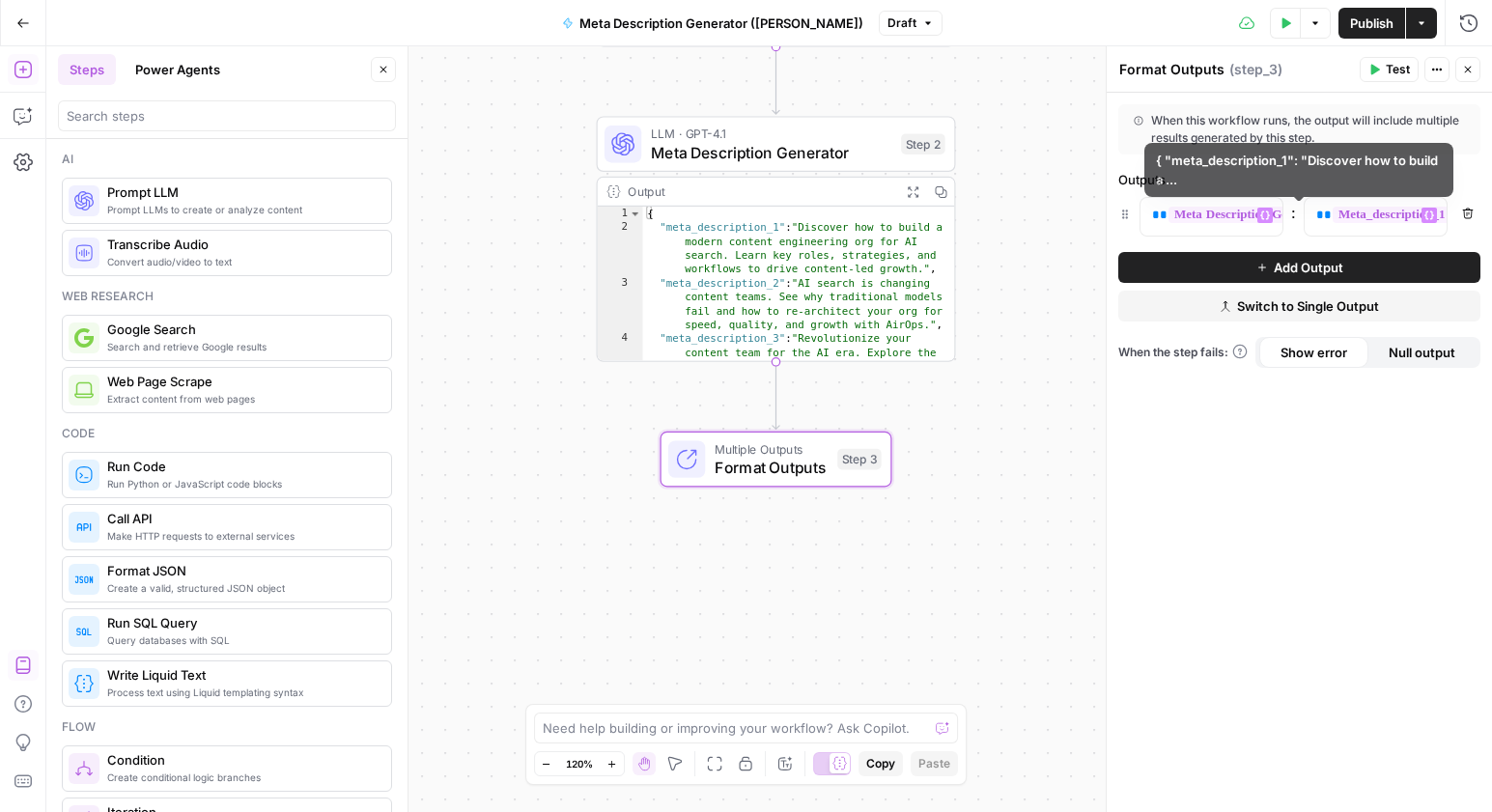
click at [1238, 252] on button "Add Output" at bounding box center [1299, 266] width 362 height 31
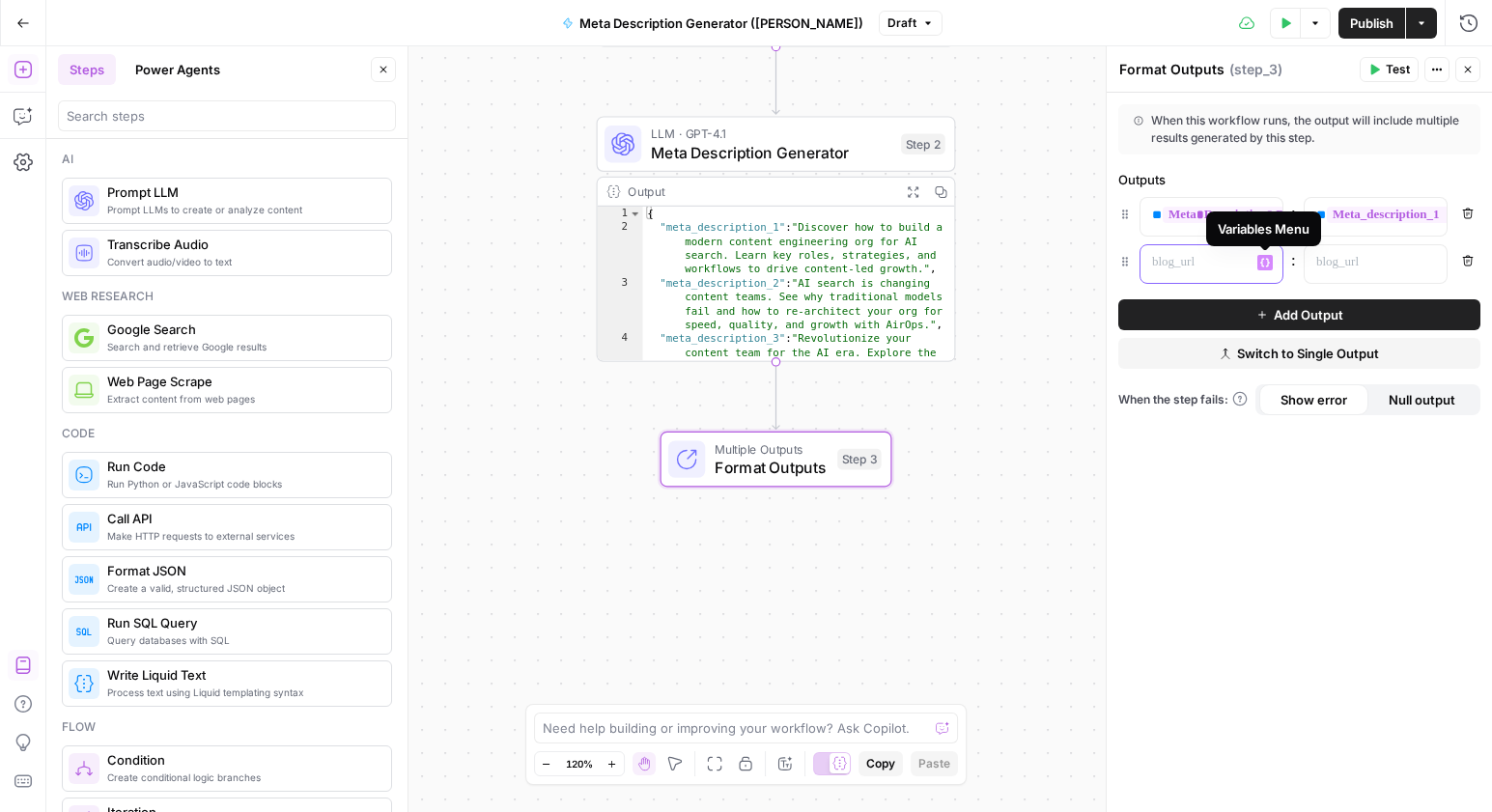
click at [1261, 264] on icon "button" at bounding box center [1265, 261] width 10 height 9
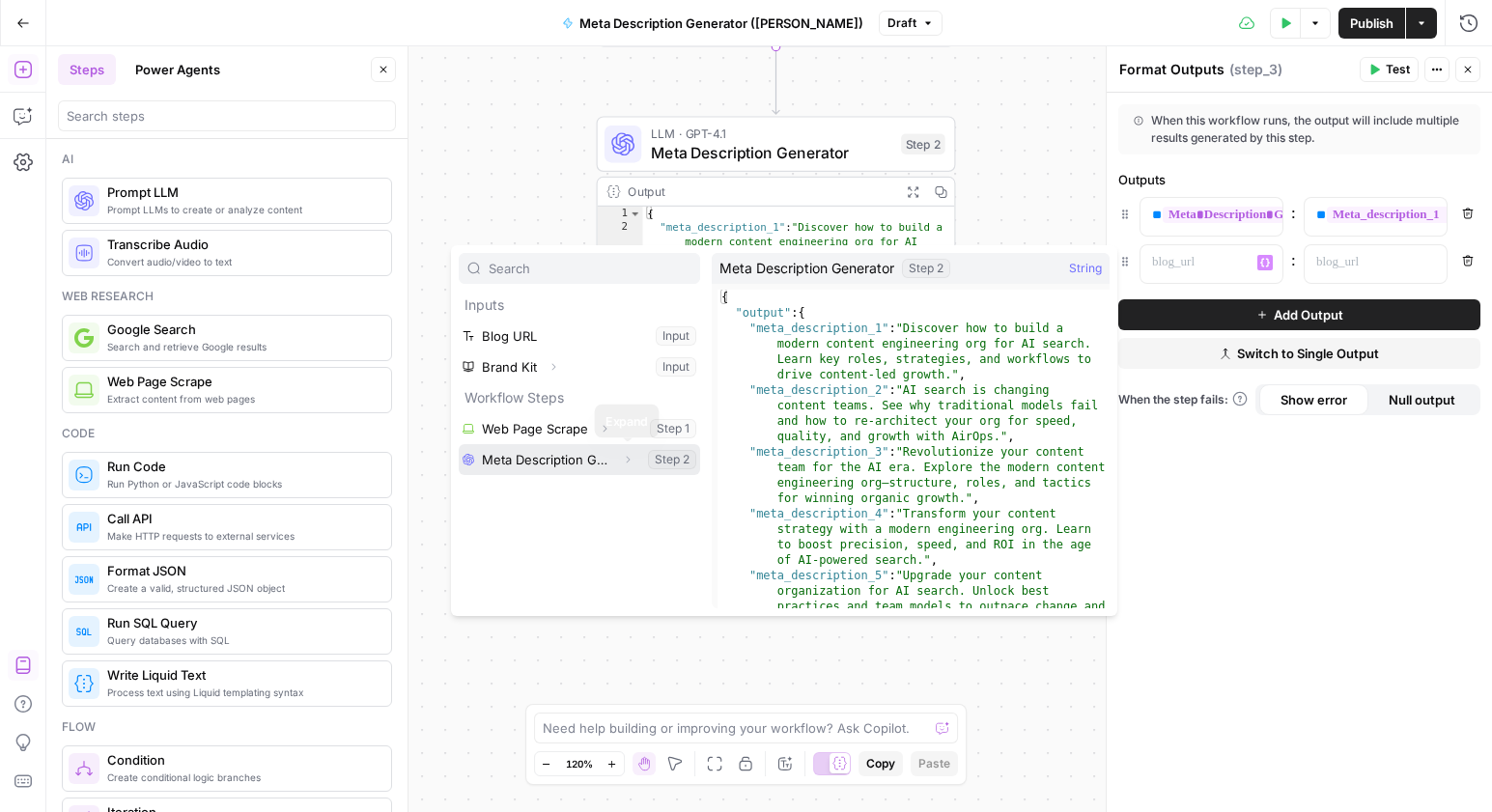
click at [628, 458] on icon "button" at bounding box center [628, 460] width 12 height 12
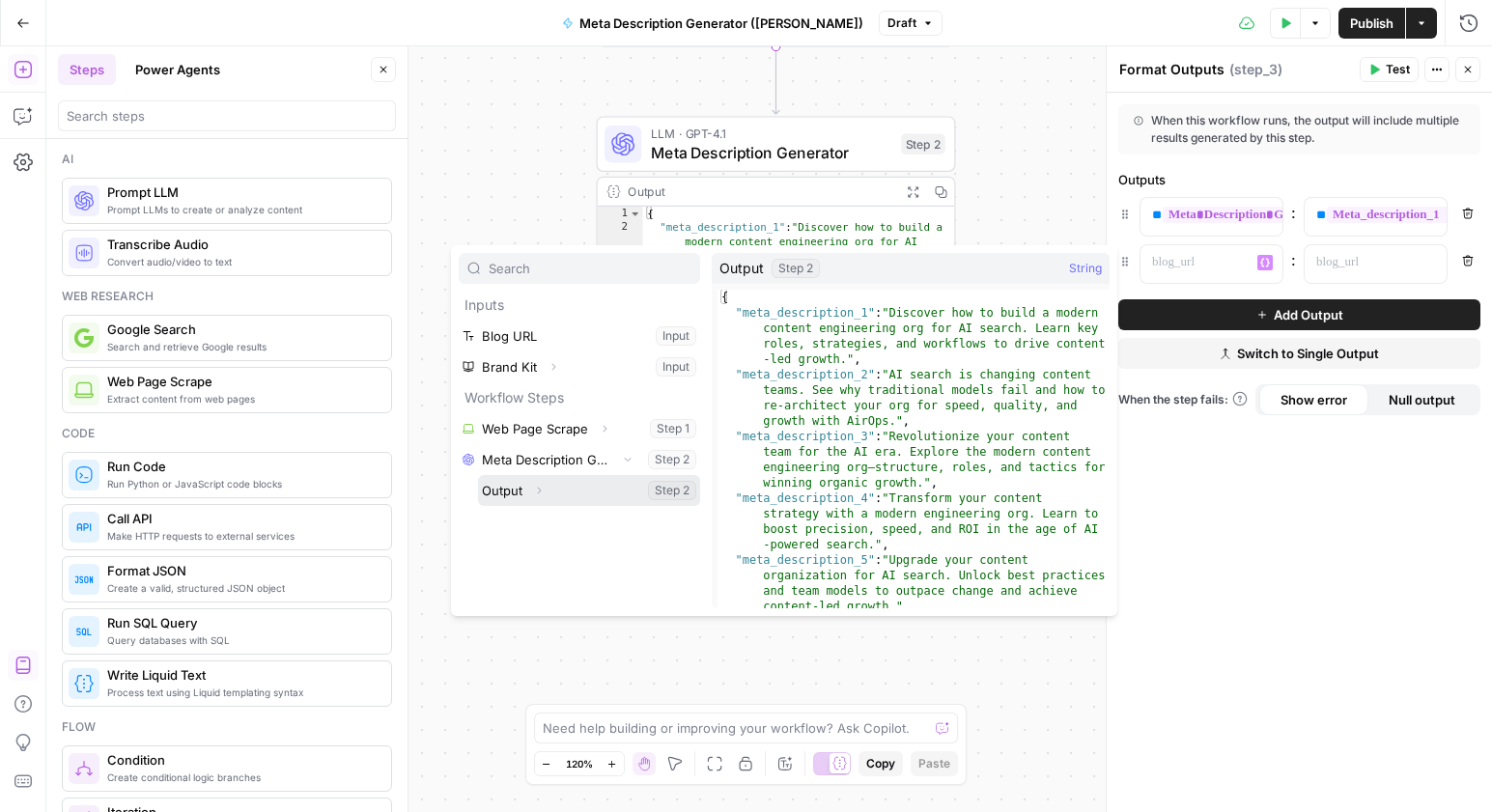
click at [540, 489] on icon "button" at bounding box center [540, 489] width 4 height 7
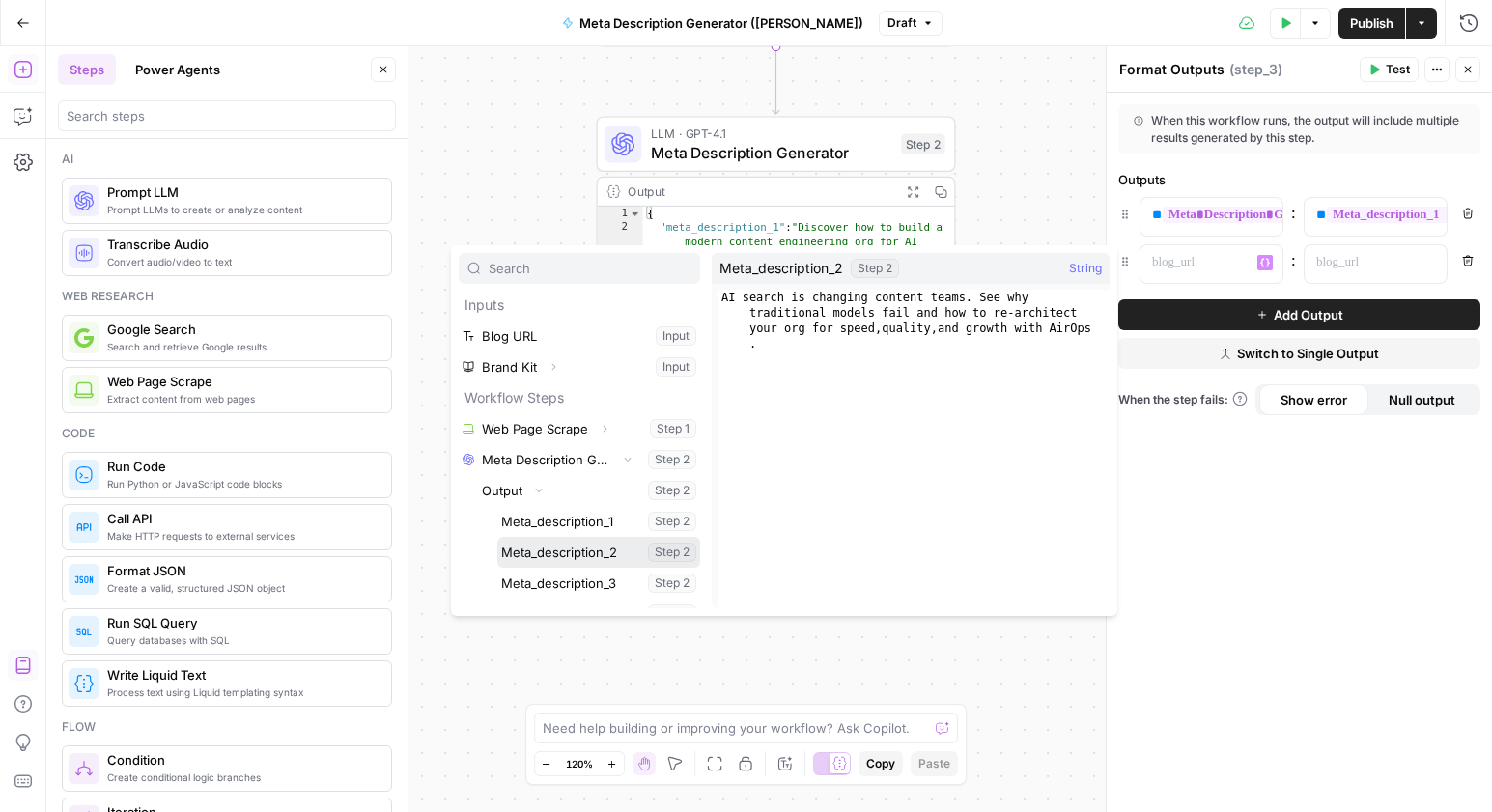
click at [592, 546] on button "Select variable Meta_description_2" at bounding box center [599, 552] width 203 height 31
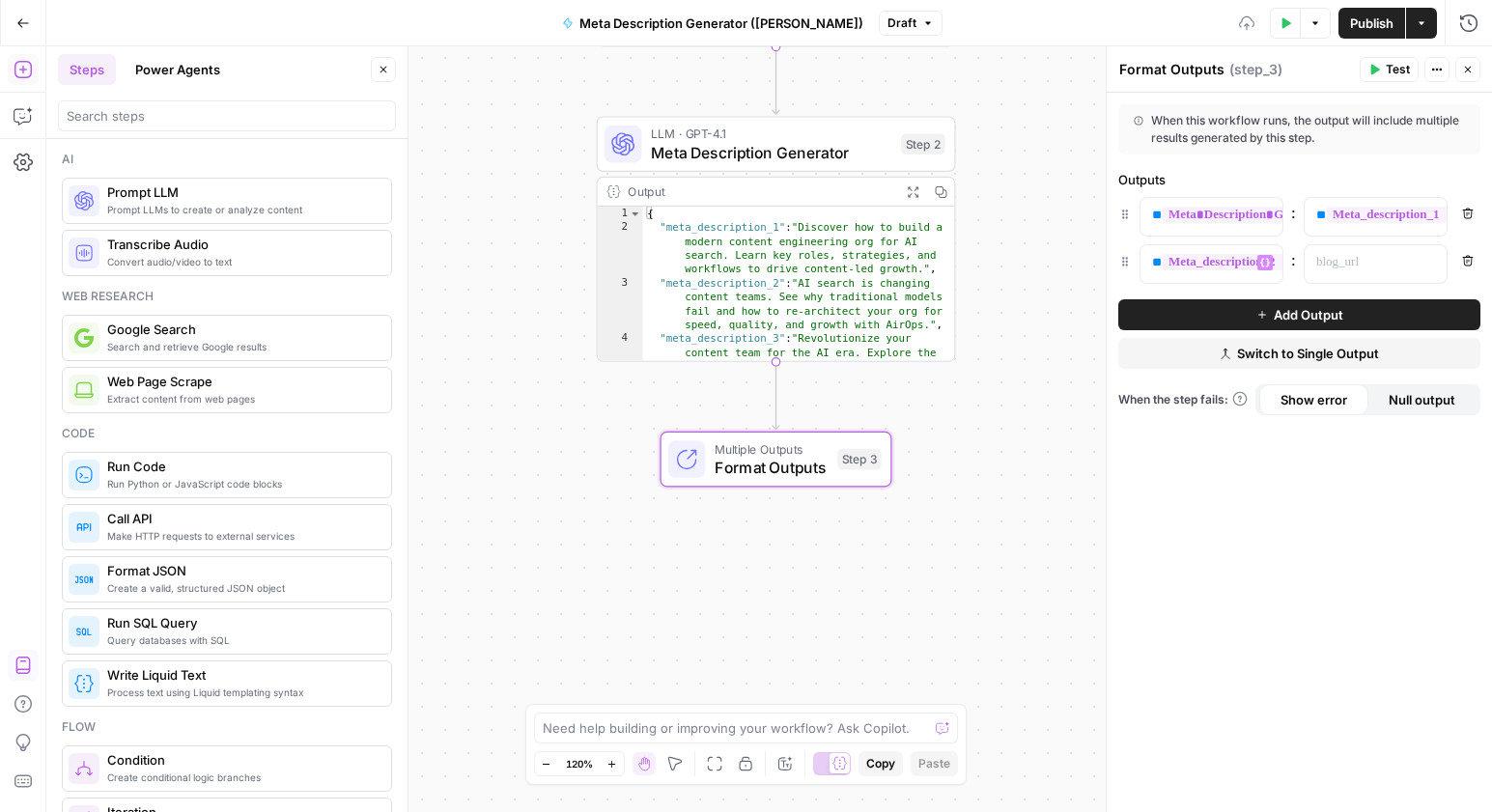
click at [1218, 308] on button "Add Output" at bounding box center [1299, 314] width 362 height 31
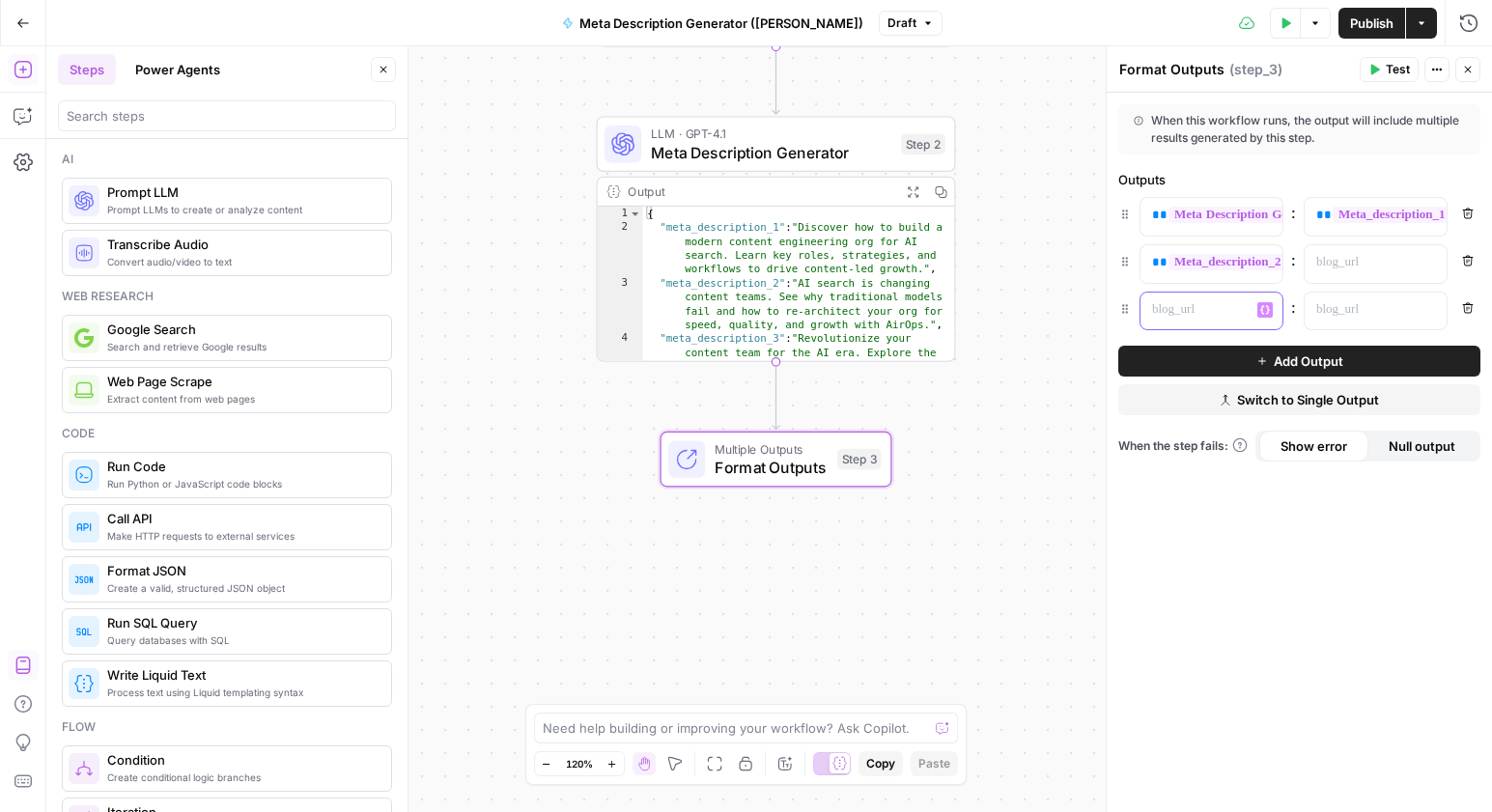
click at [1262, 307] on icon "button" at bounding box center [1265, 310] width 10 height 10
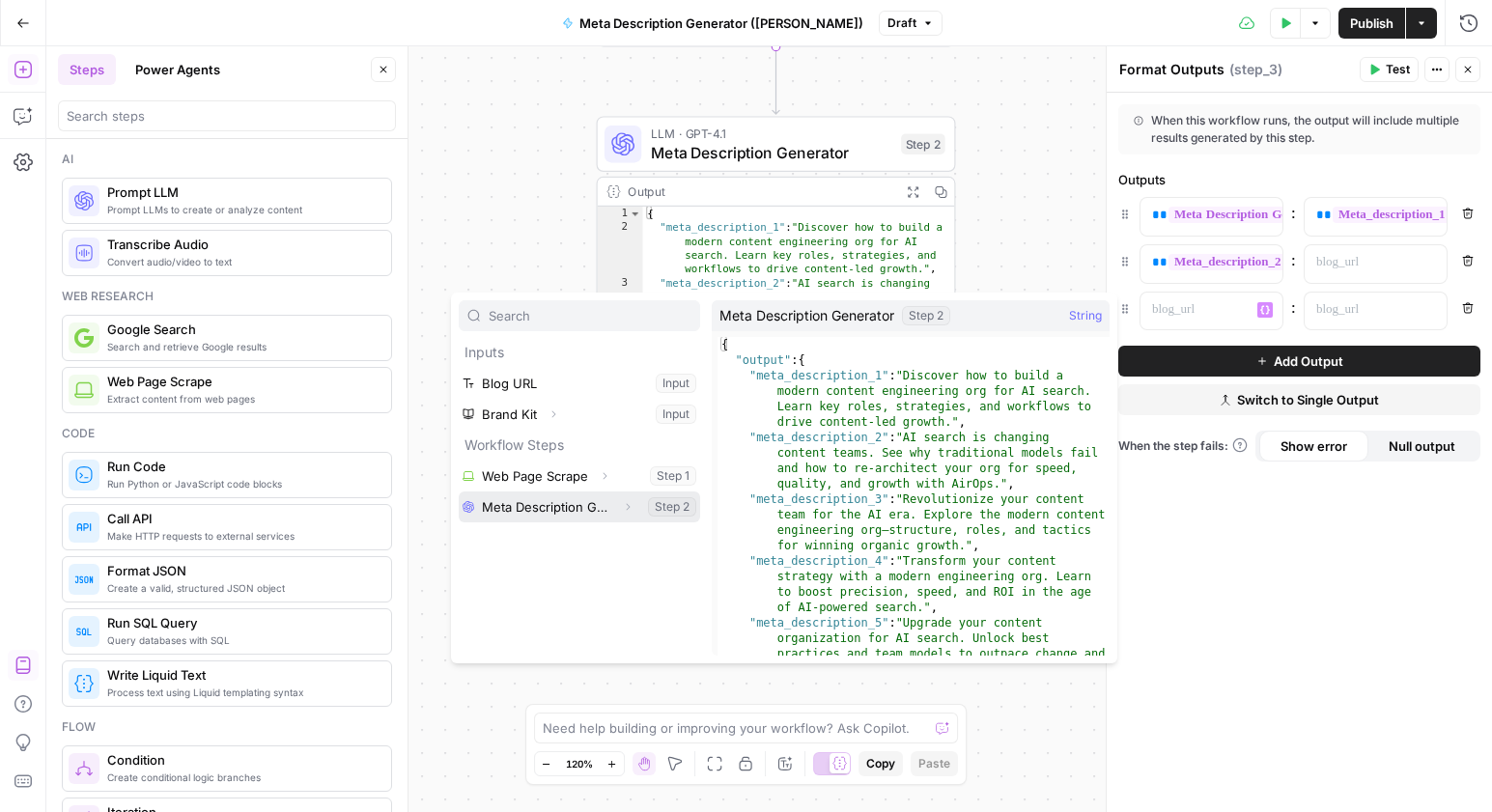
click at [615, 506] on button "Expand" at bounding box center [627, 506] width 25 height 25
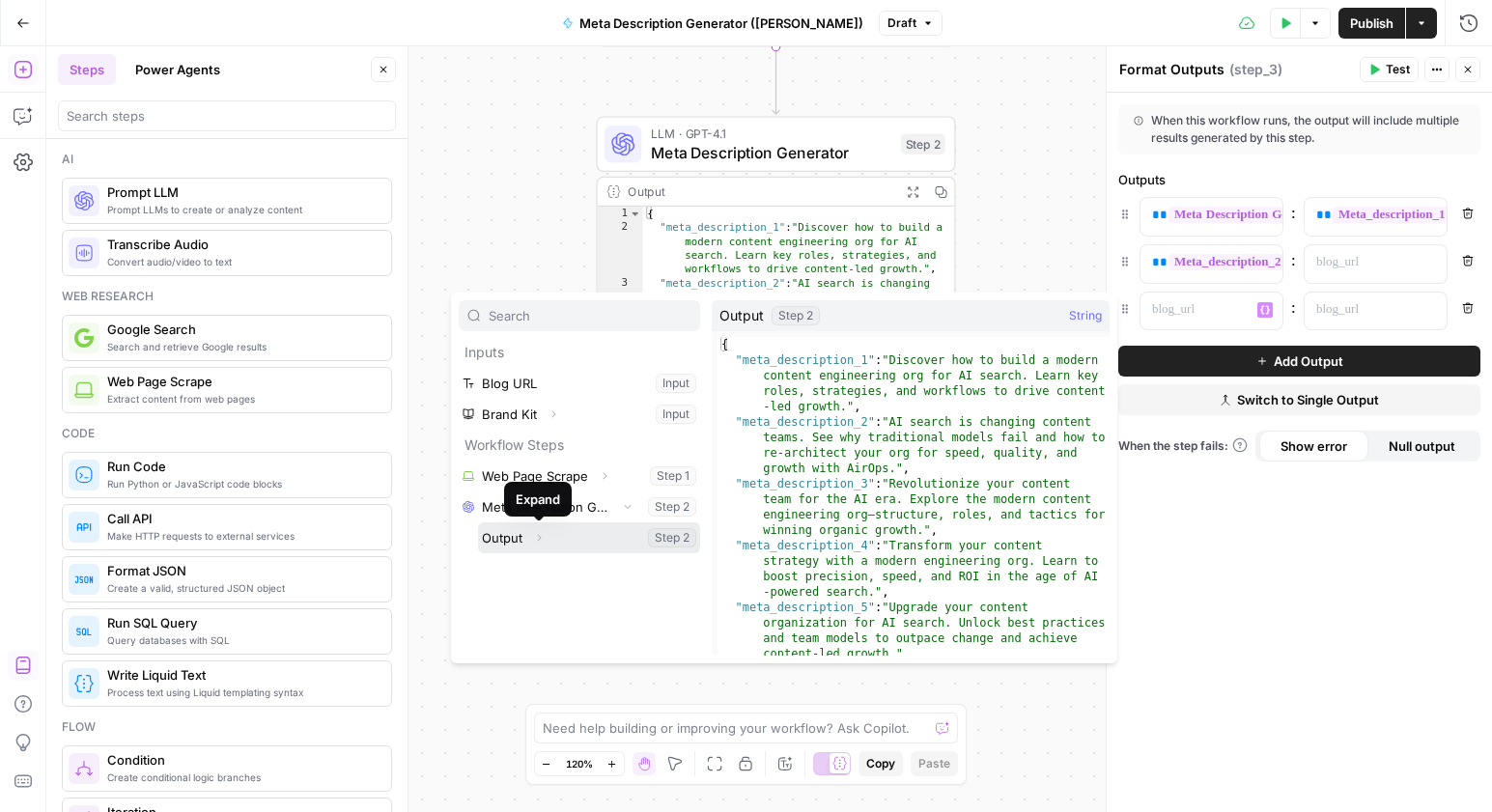
click at [540, 539] on icon "button" at bounding box center [539, 538] width 12 height 12
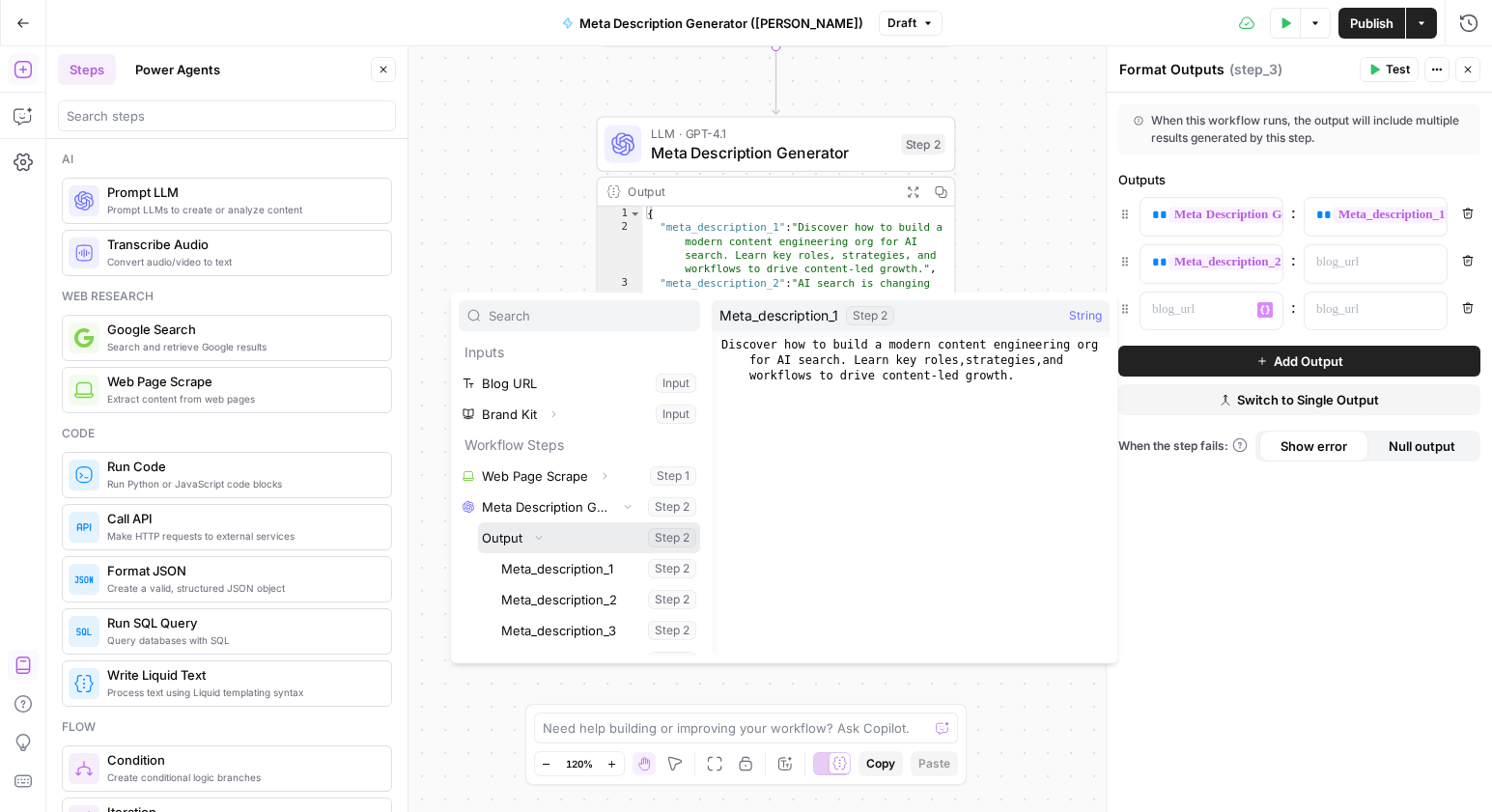
scroll to position [52, 0]
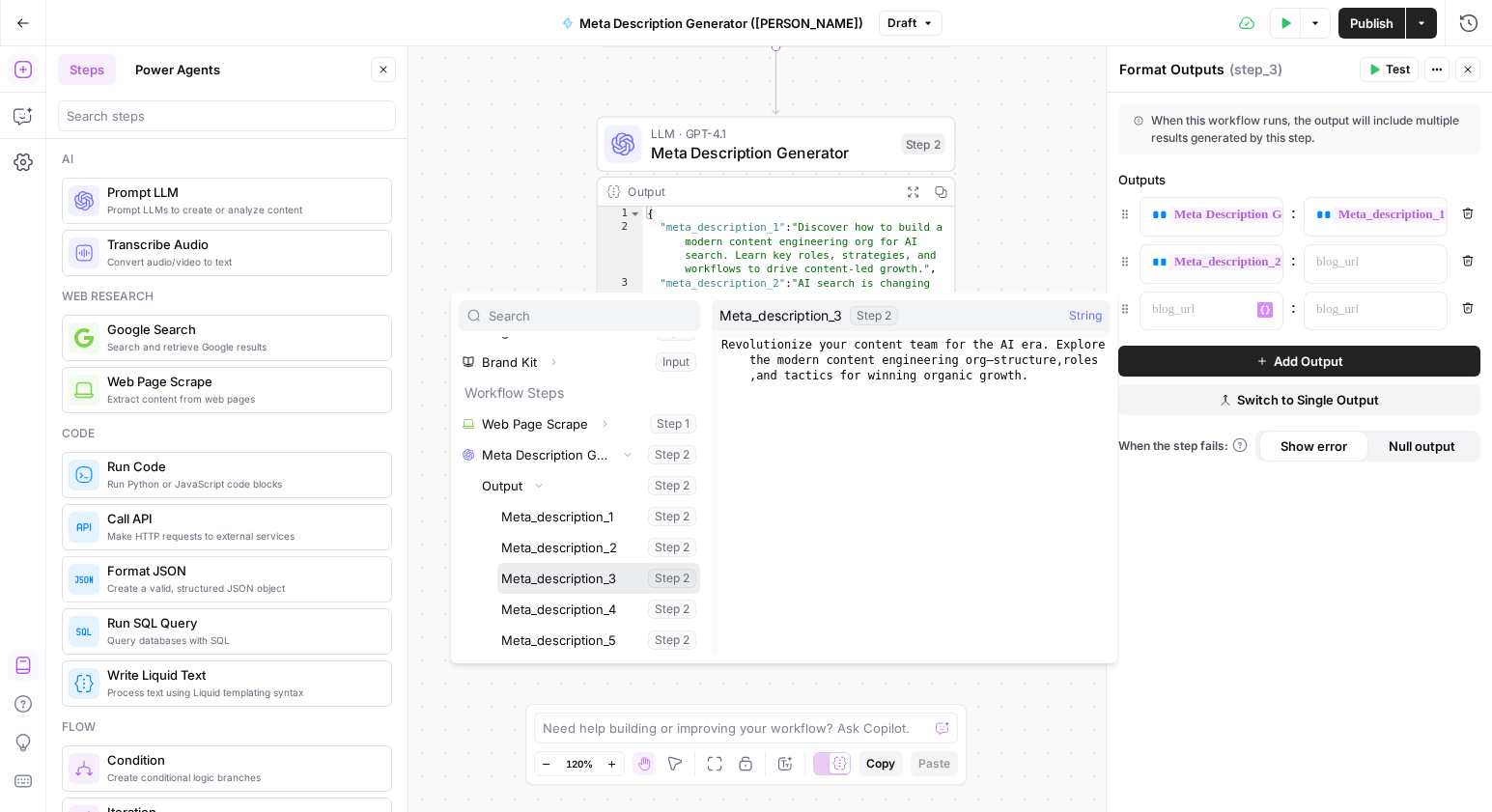
click at [578, 570] on button "Select variable Meta_description_3" at bounding box center [599, 578] width 203 height 31
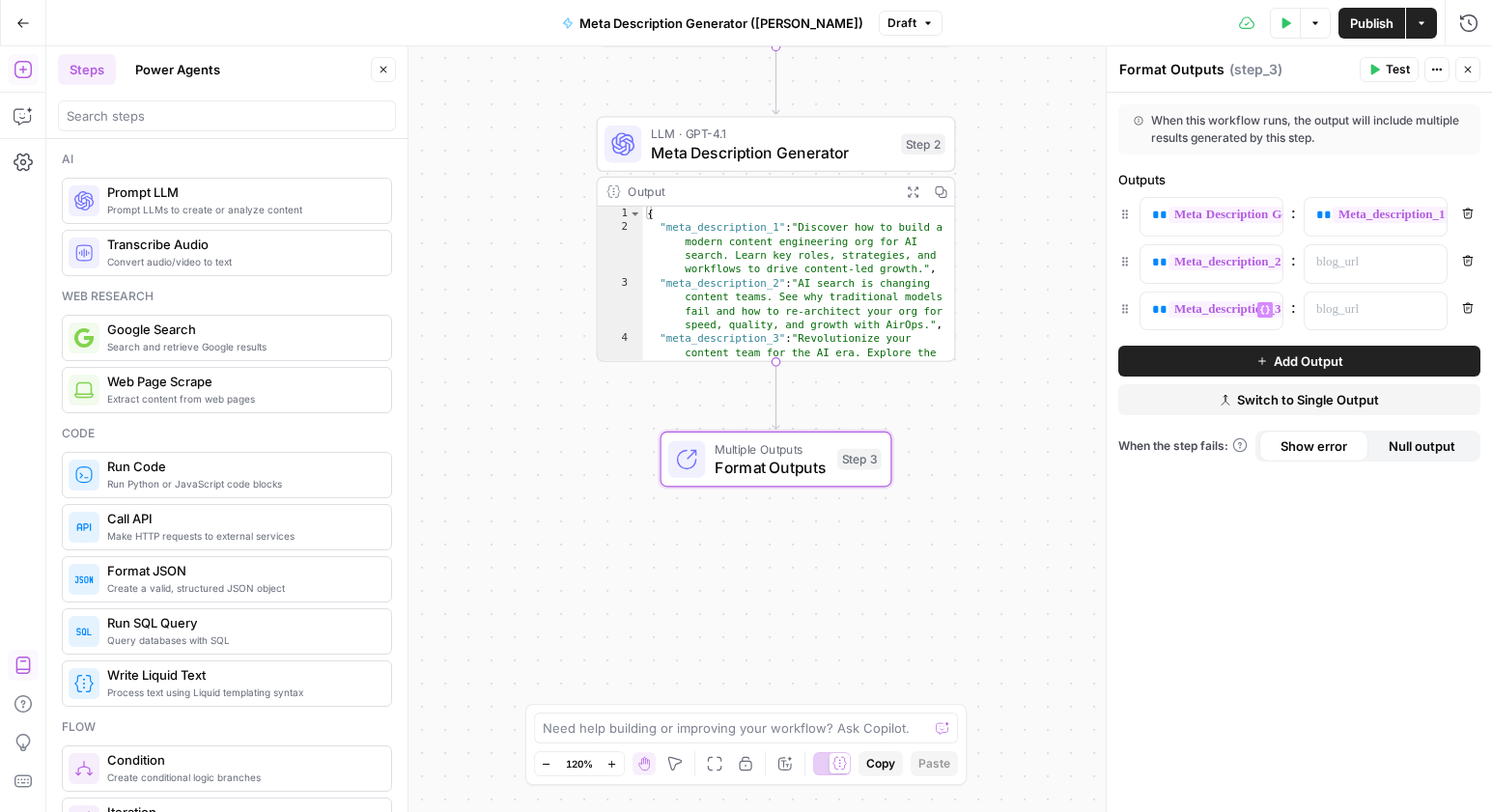
click at [1209, 363] on button "Add Output" at bounding box center [1299, 360] width 362 height 31
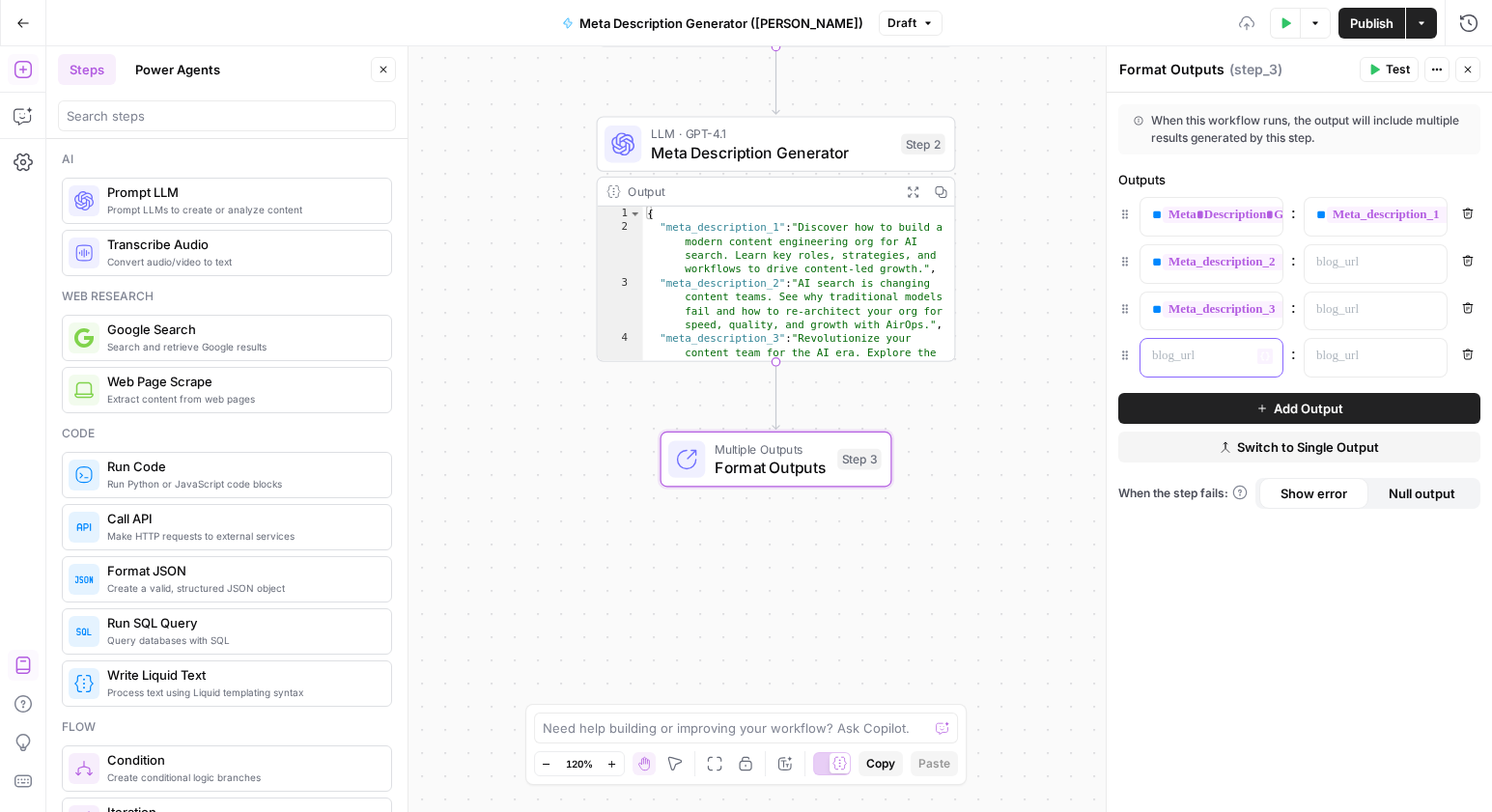
click at [1263, 352] on icon "button" at bounding box center [1265, 356] width 10 height 9
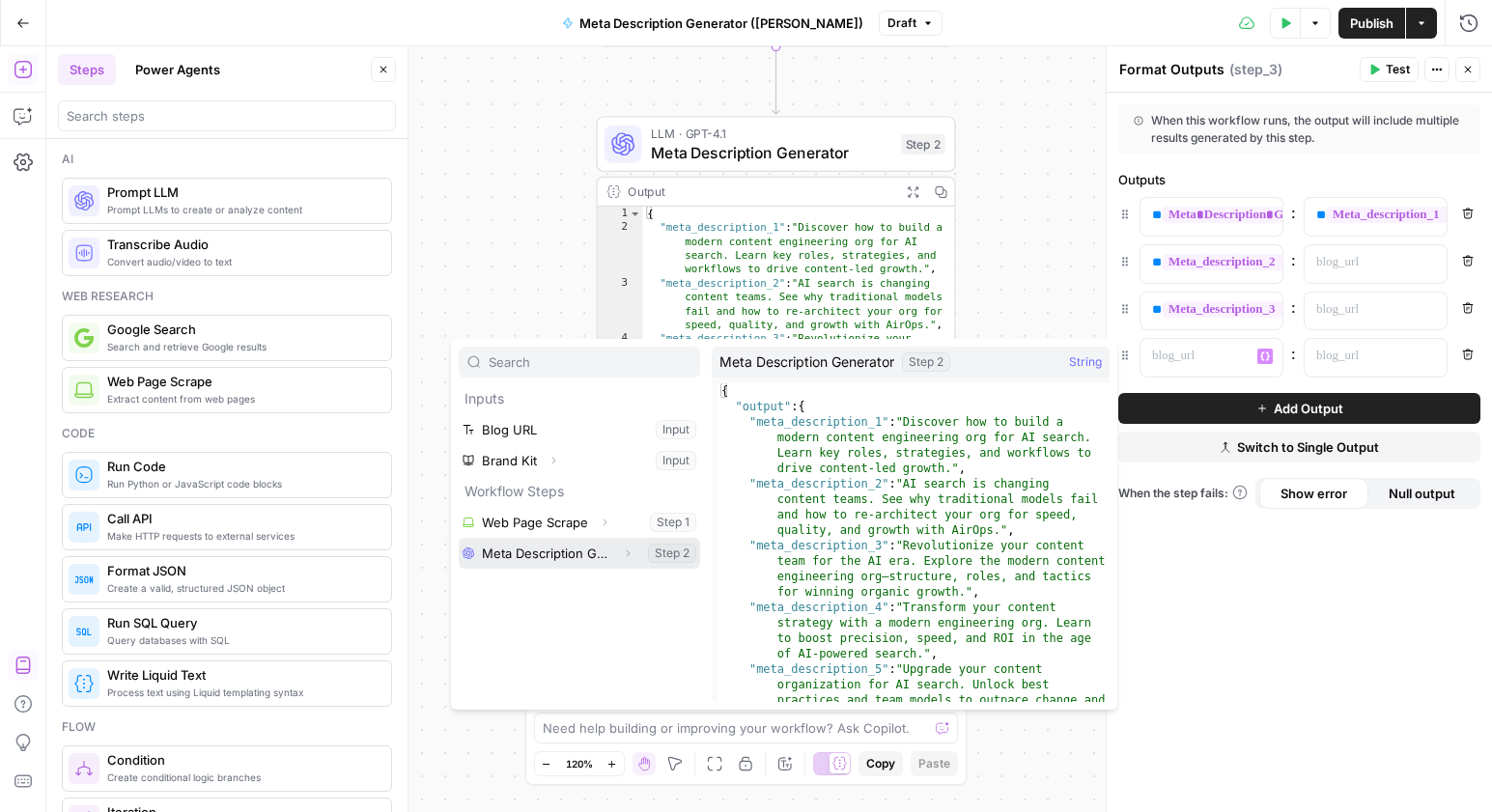
click at [623, 554] on icon "button" at bounding box center [628, 554] width 12 height 12
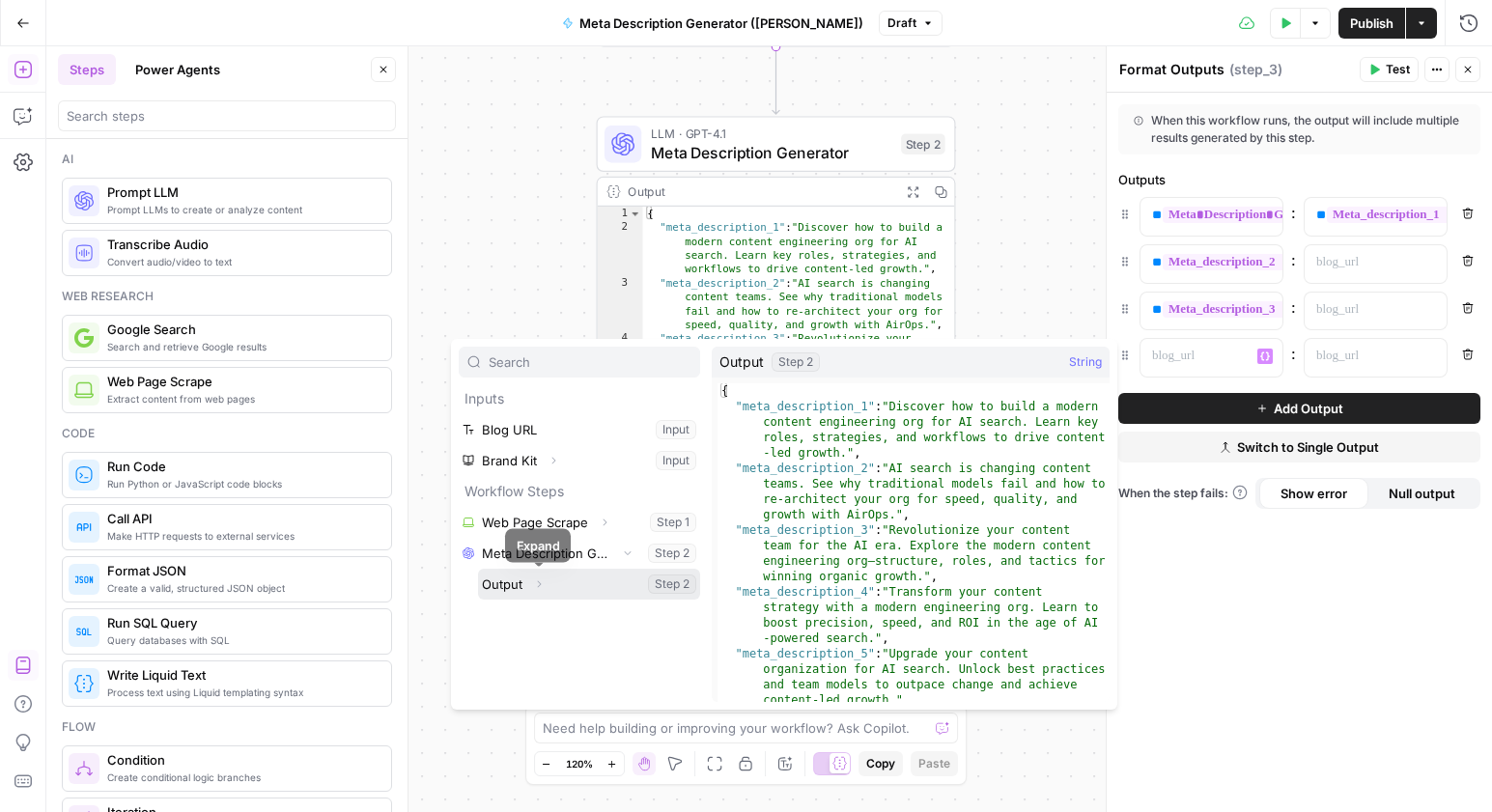
click at [541, 583] on icon "button" at bounding box center [539, 584] width 12 height 12
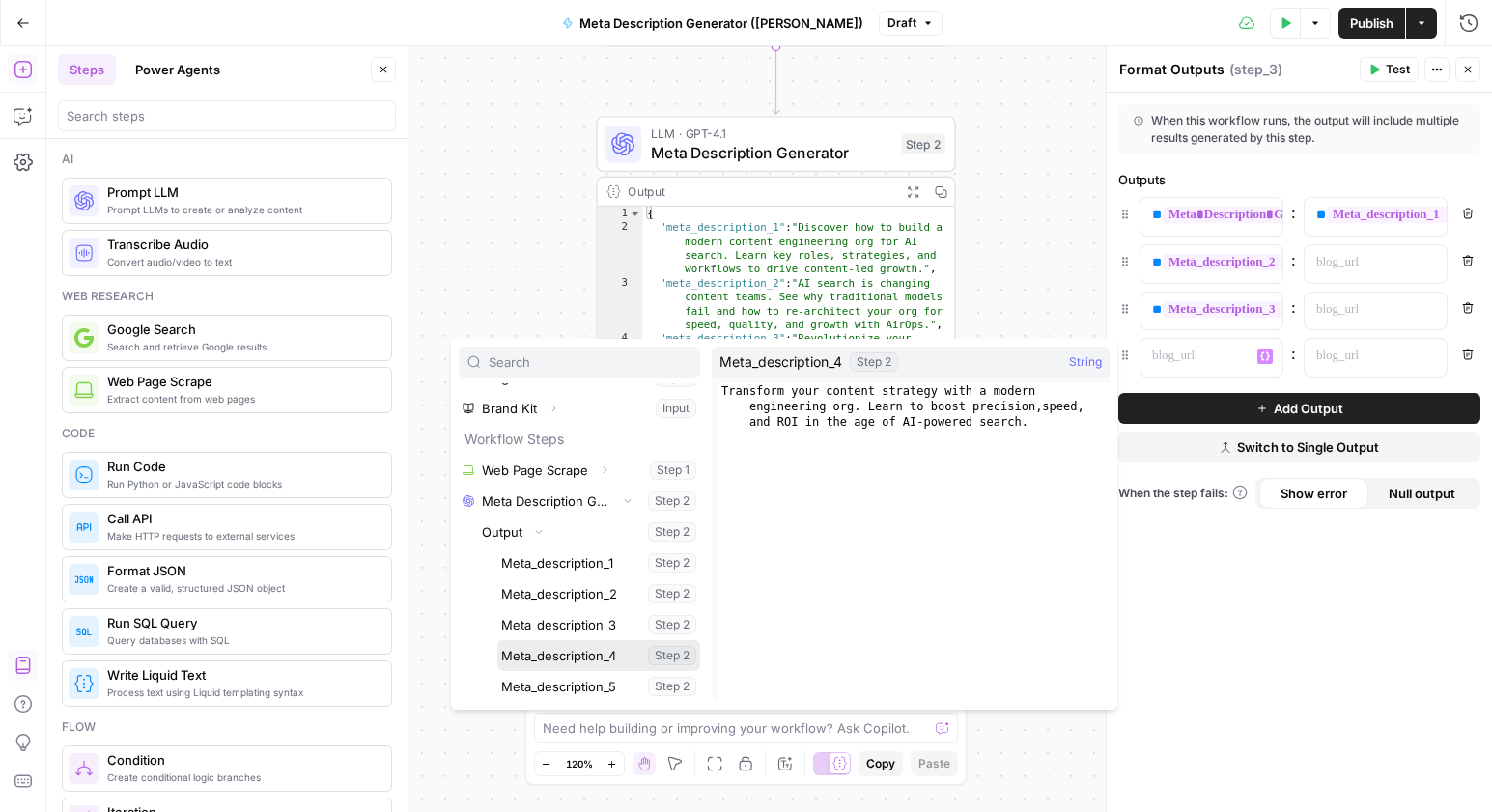
click at [590, 649] on button "Select variable Meta_description_4" at bounding box center [599, 655] width 203 height 31
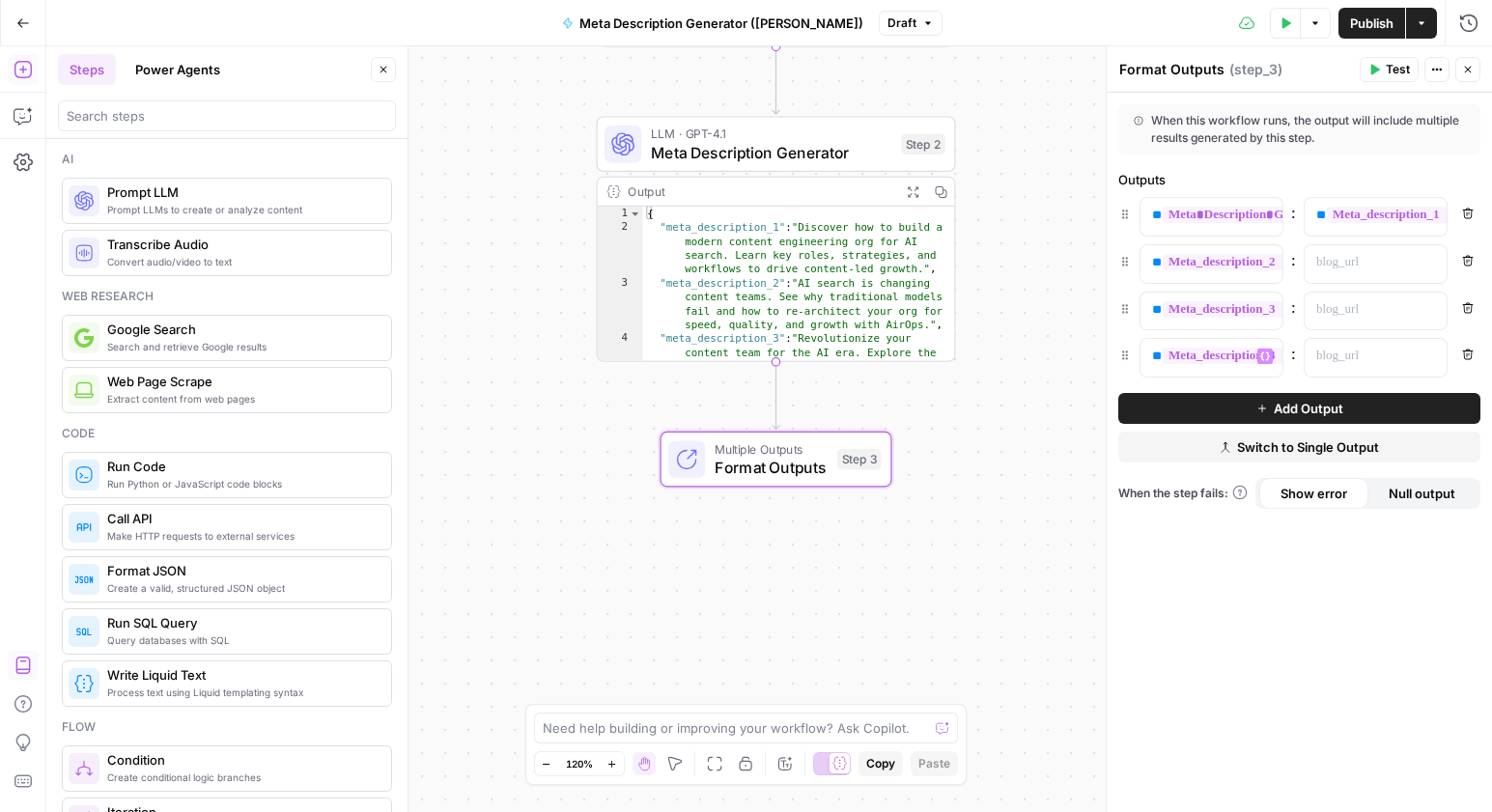
click at [1306, 409] on span "Add Output" at bounding box center [1308, 408] width 69 height 20
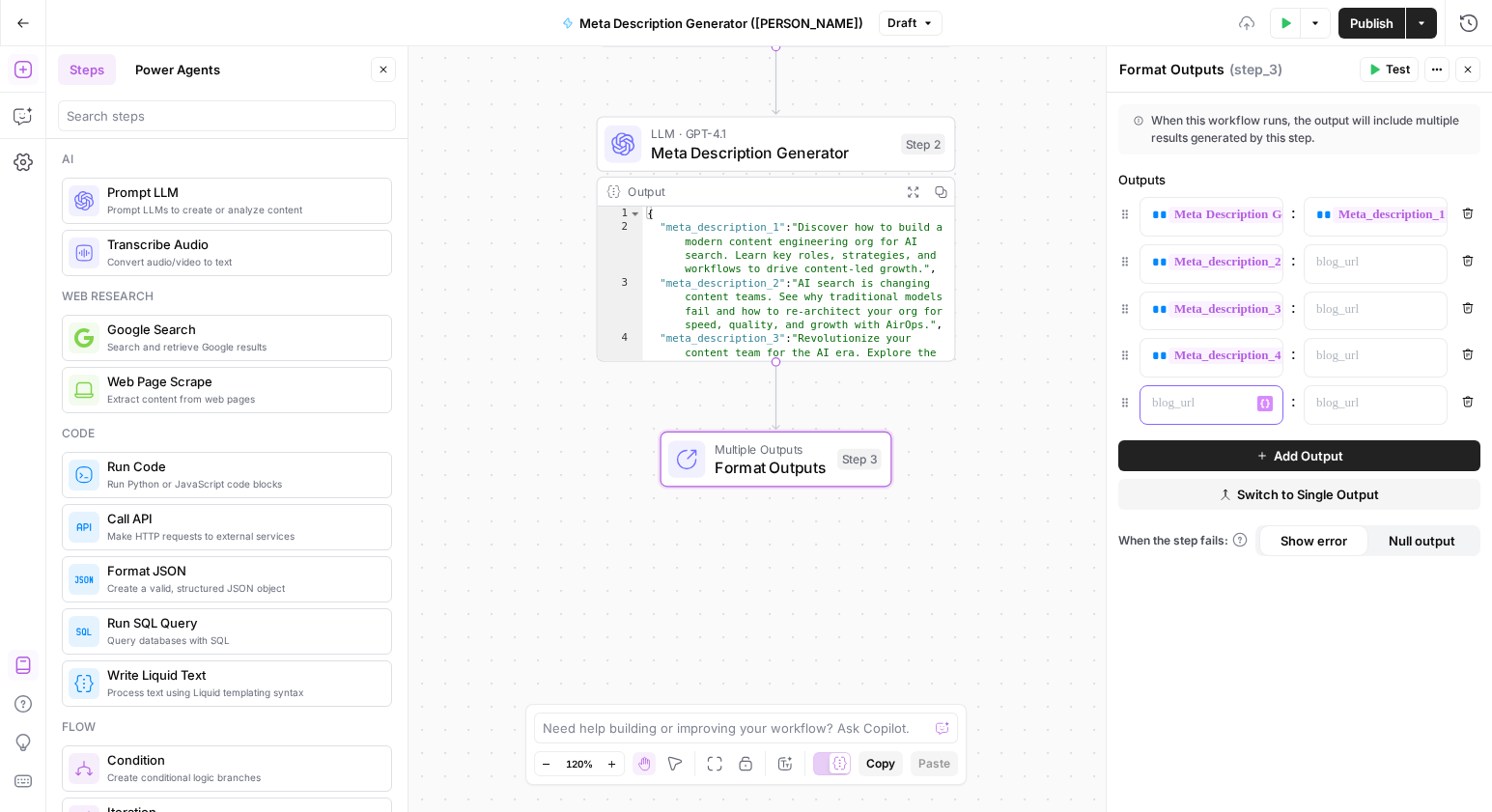
click at [1208, 413] on div at bounding box center [1196, 405] width 112 height 37
click at [1264, 402] on icon "button" at bounding box center [1265, 404] width 10 height 10
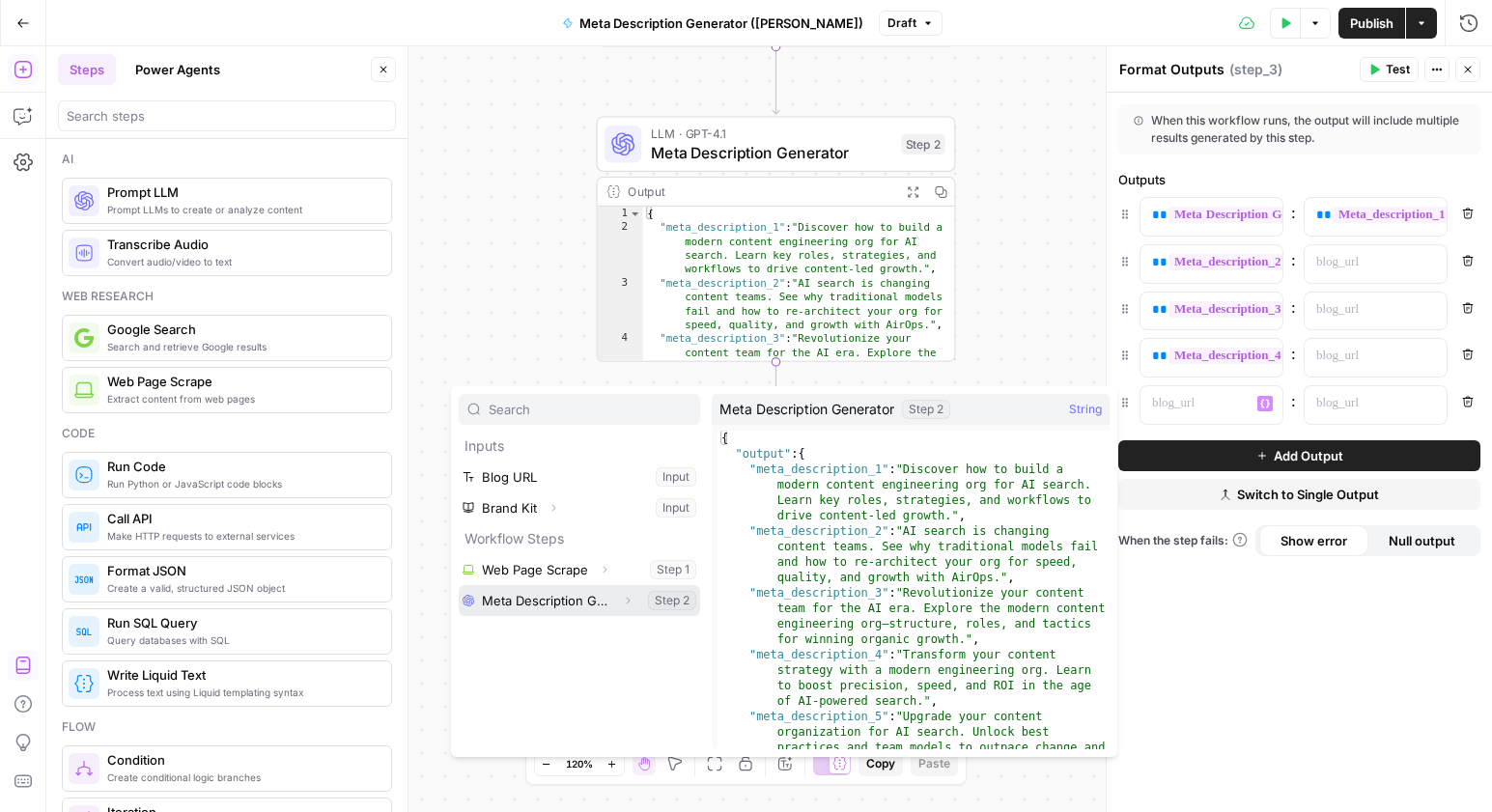
click at [589, 603] on button "Select variable Meta Description Generator" at bounding box center [579, 600] width 242 height 31
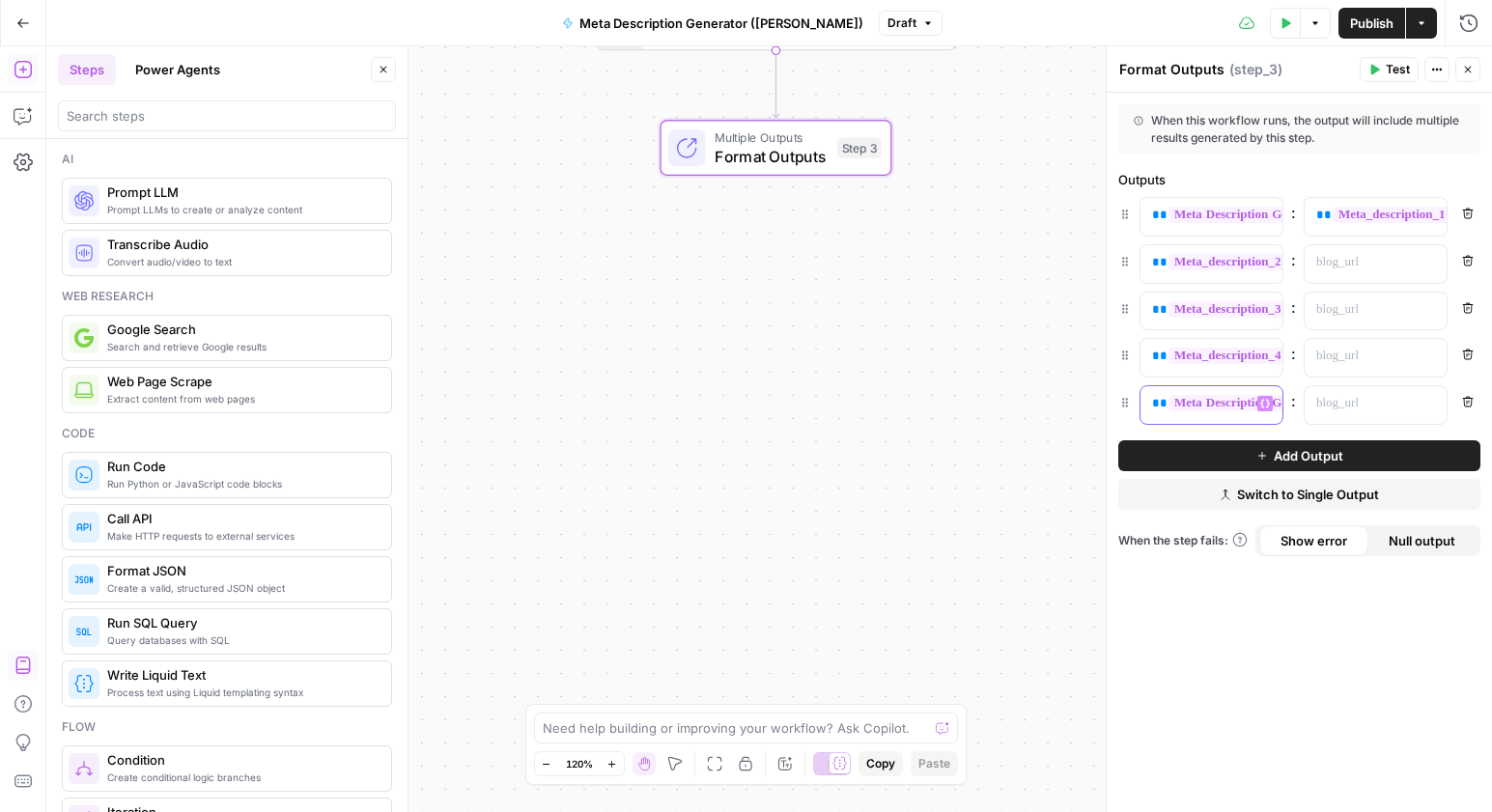
click at [1266, 400] on icon "button" at bounding box center [1265, 404] width 10 height 9
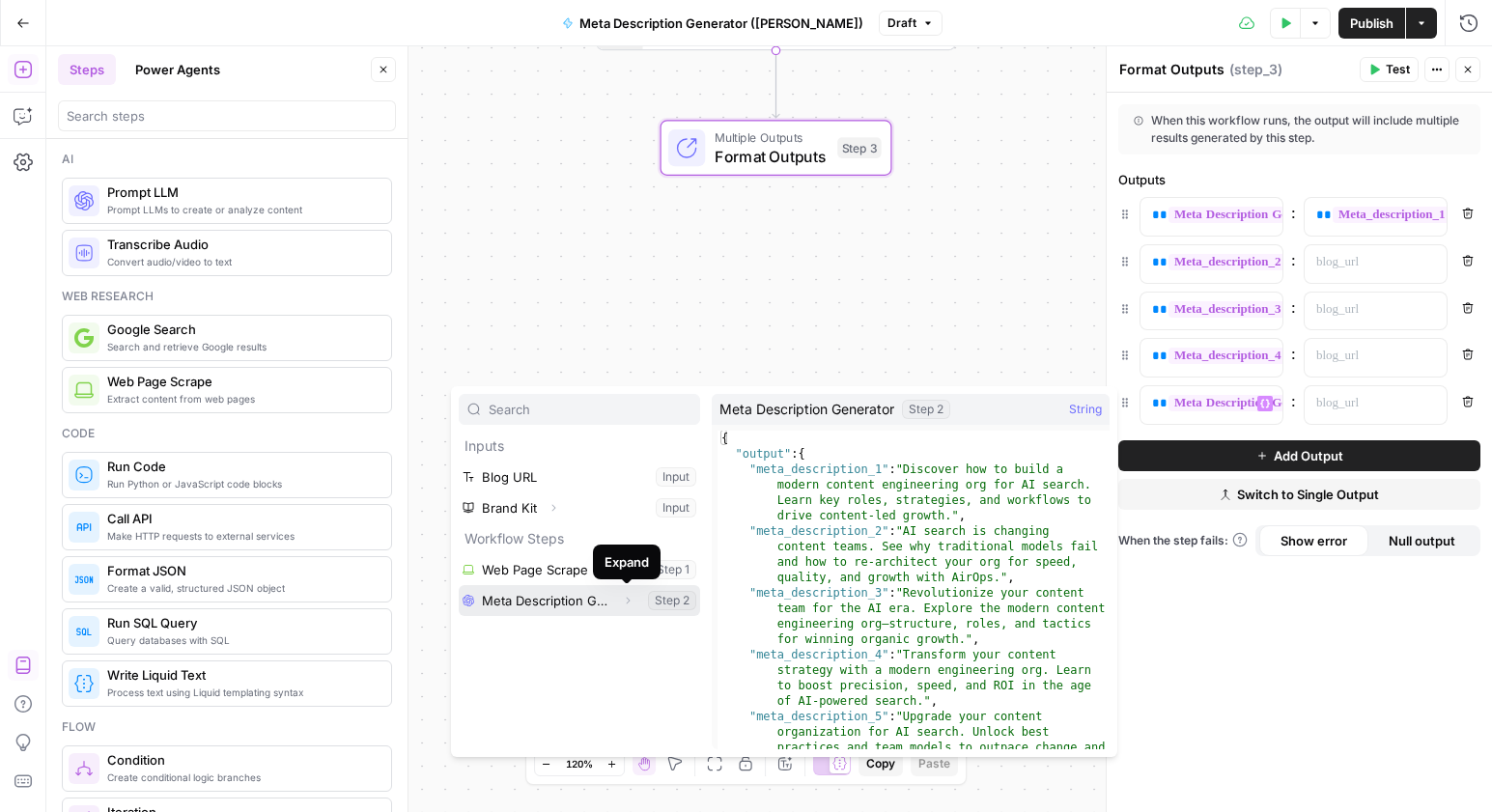
click at [631, 602] on icon "button" at bounding box center [628, 601] width 12 height 12
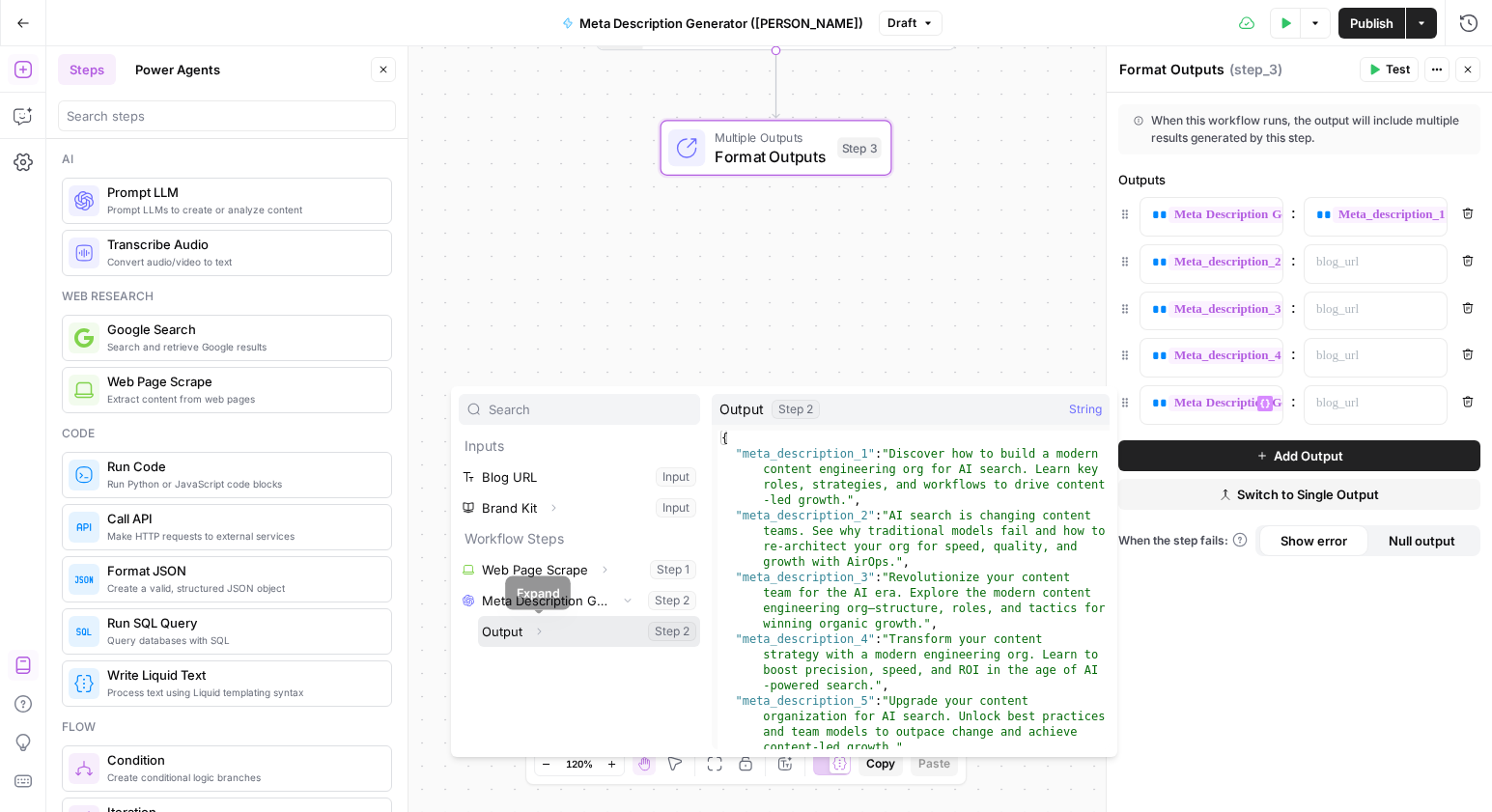
click at [538, 635] on icon "button" at bounding box center [539, 631] width 12 height 12
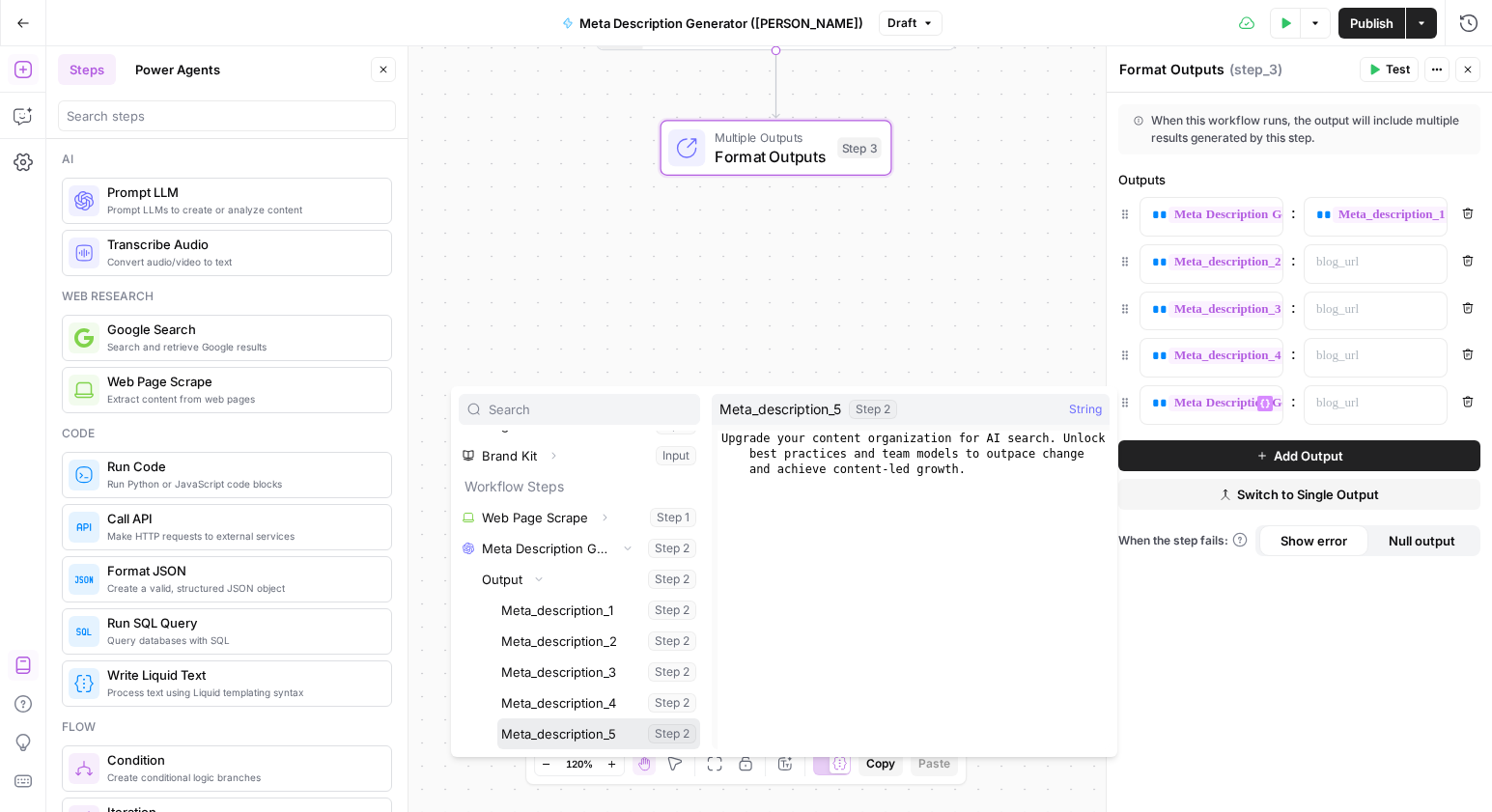
click at [616, 731] on button "Select variable Meta_description_5" at bounding box center [599, 733] width 203 height 31
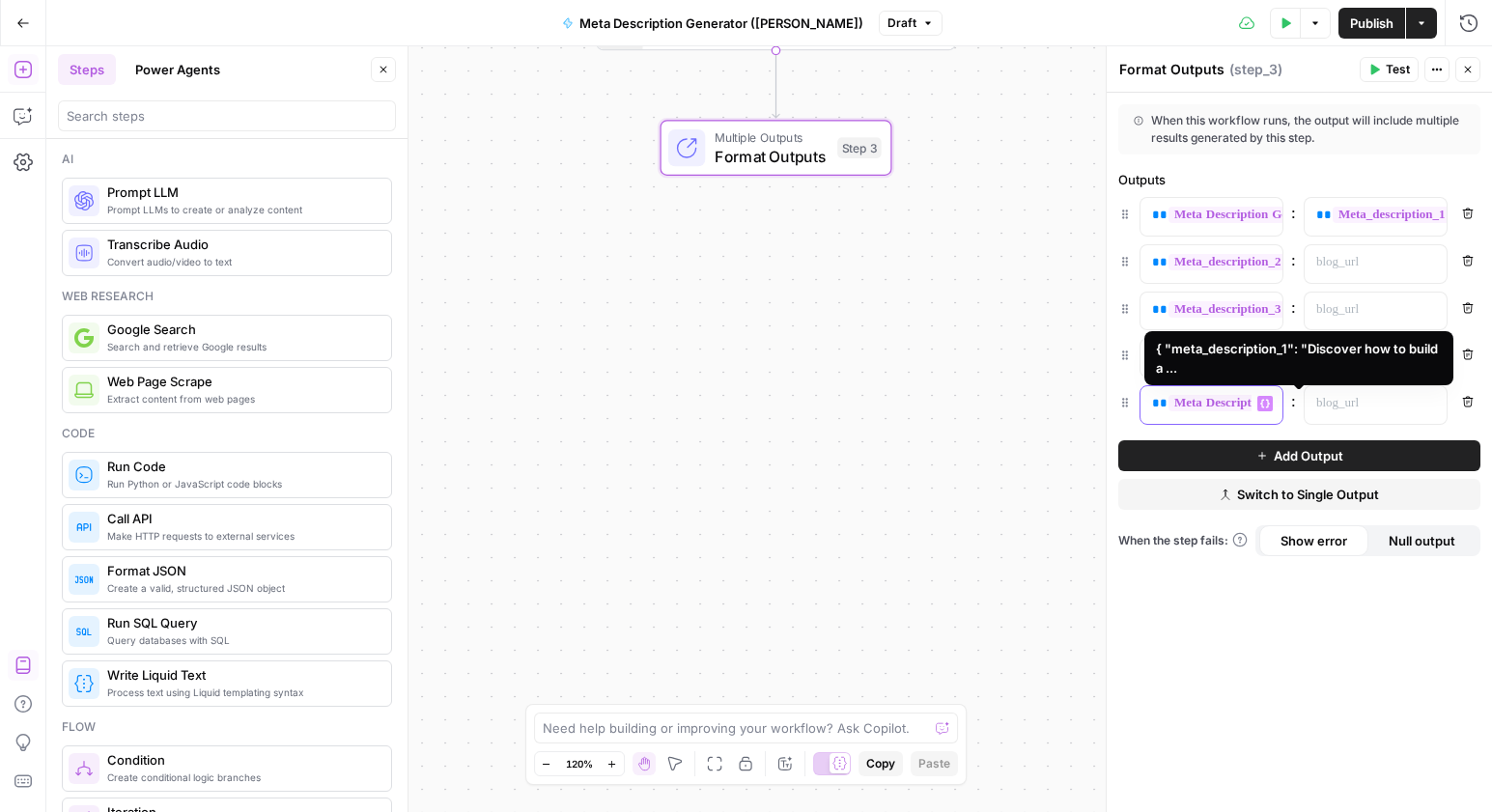
drag, startPoint x: 1215, startPoint y: 405, endPoint x: 1383, endPoint y: 404, distance: 168.0
click at [1384, 404] on div "**********" at bounding box center [1299, 405] width 362 height 39
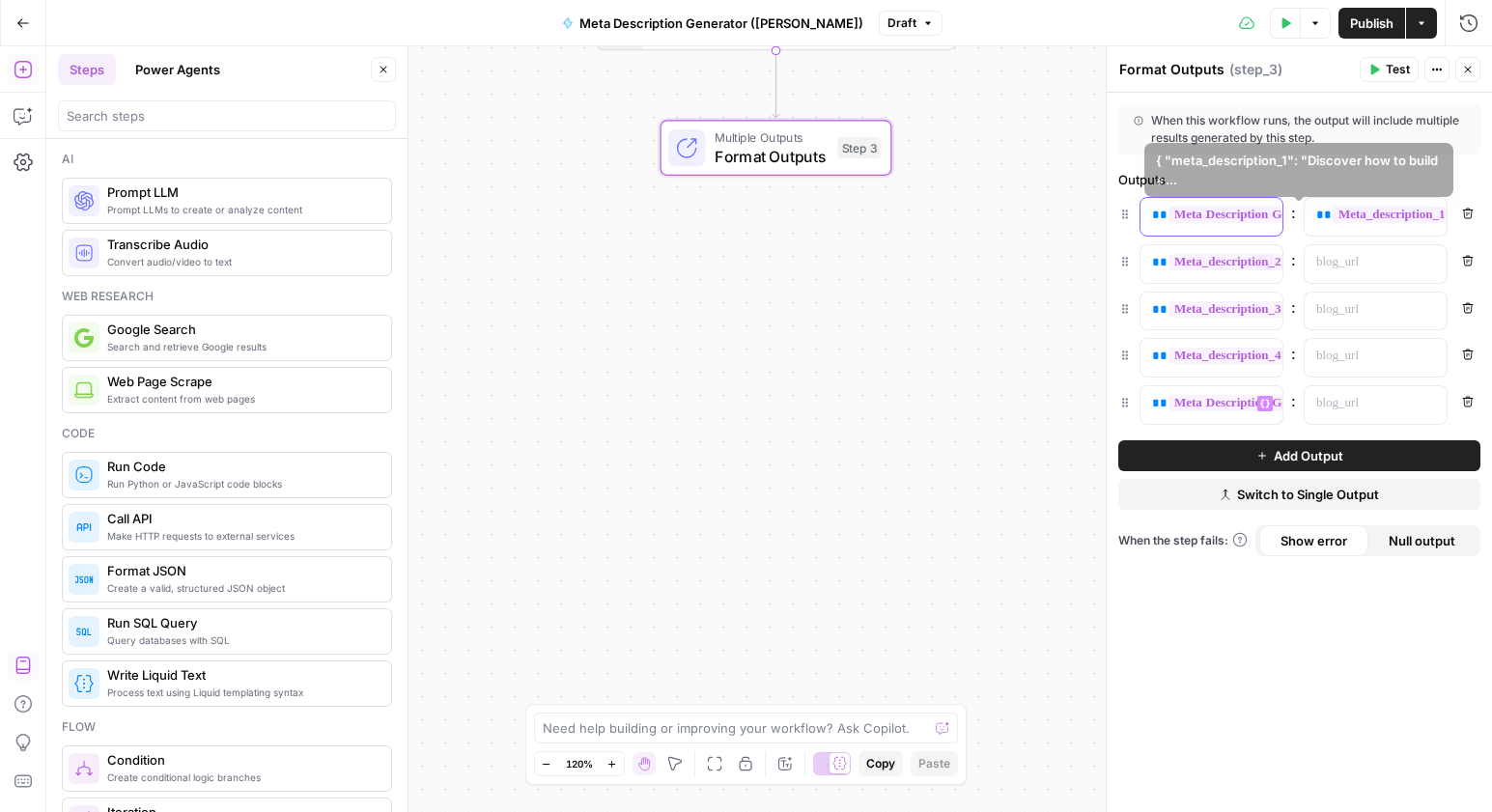
click at [1262, 214] on icon "button" at bounding box center [1265, 215] width 10 height 10
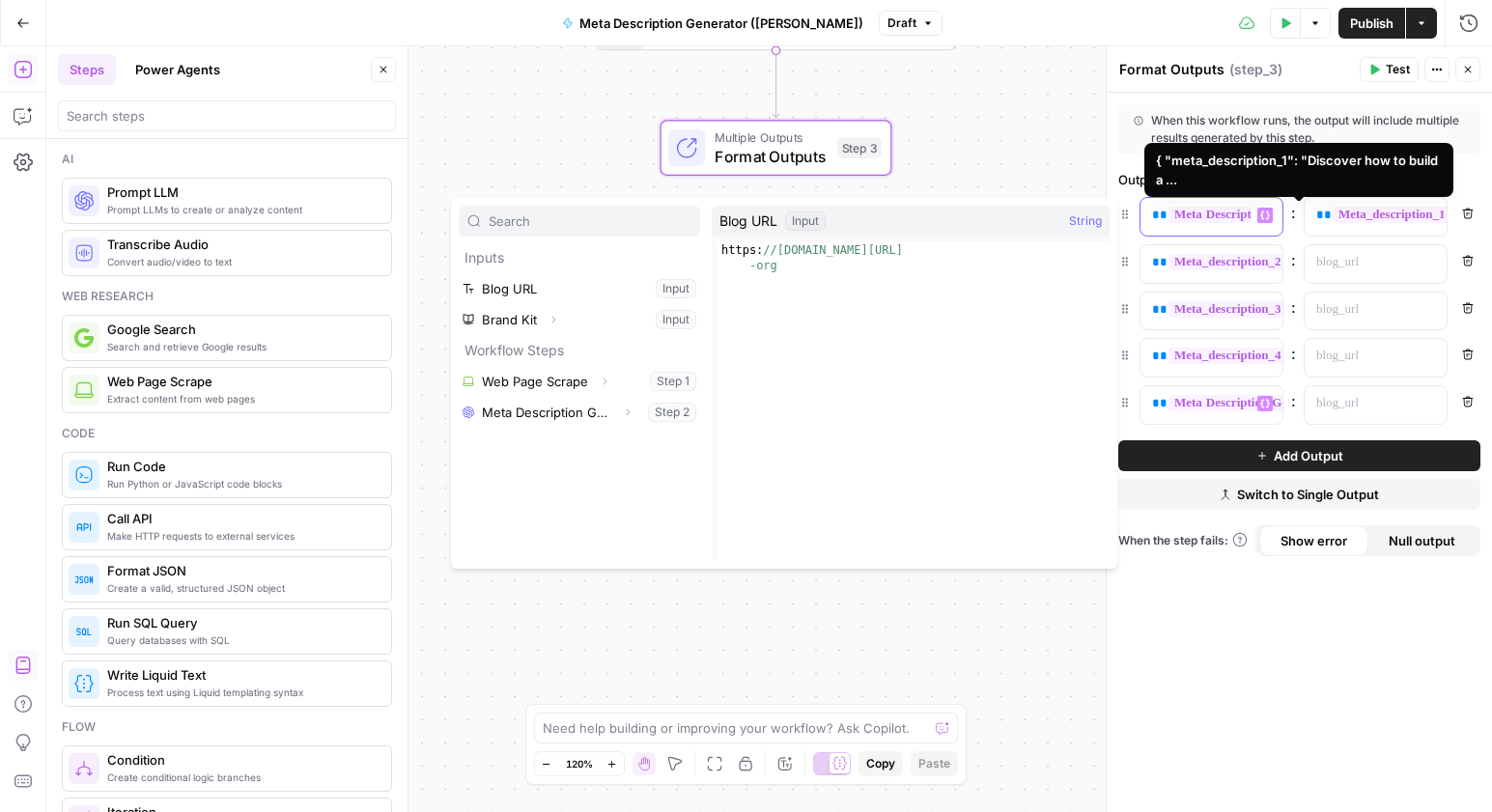
click at [1199, 217] on span "**********" at bounding box center [1301, 214] width 265 height 17
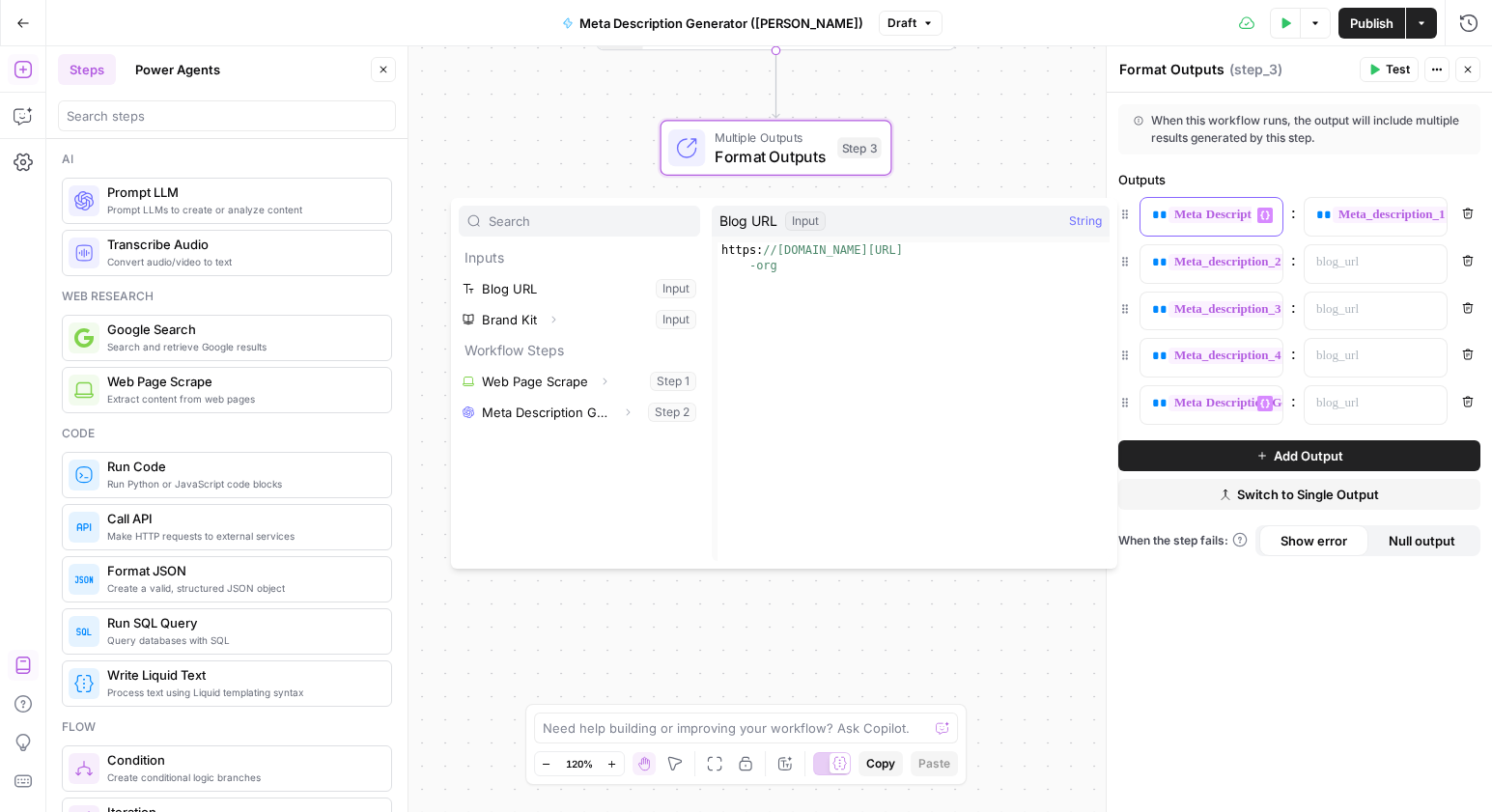
click at [1198, 231] on div "**********" at bounding box center [1196, 217] width 112 height 37
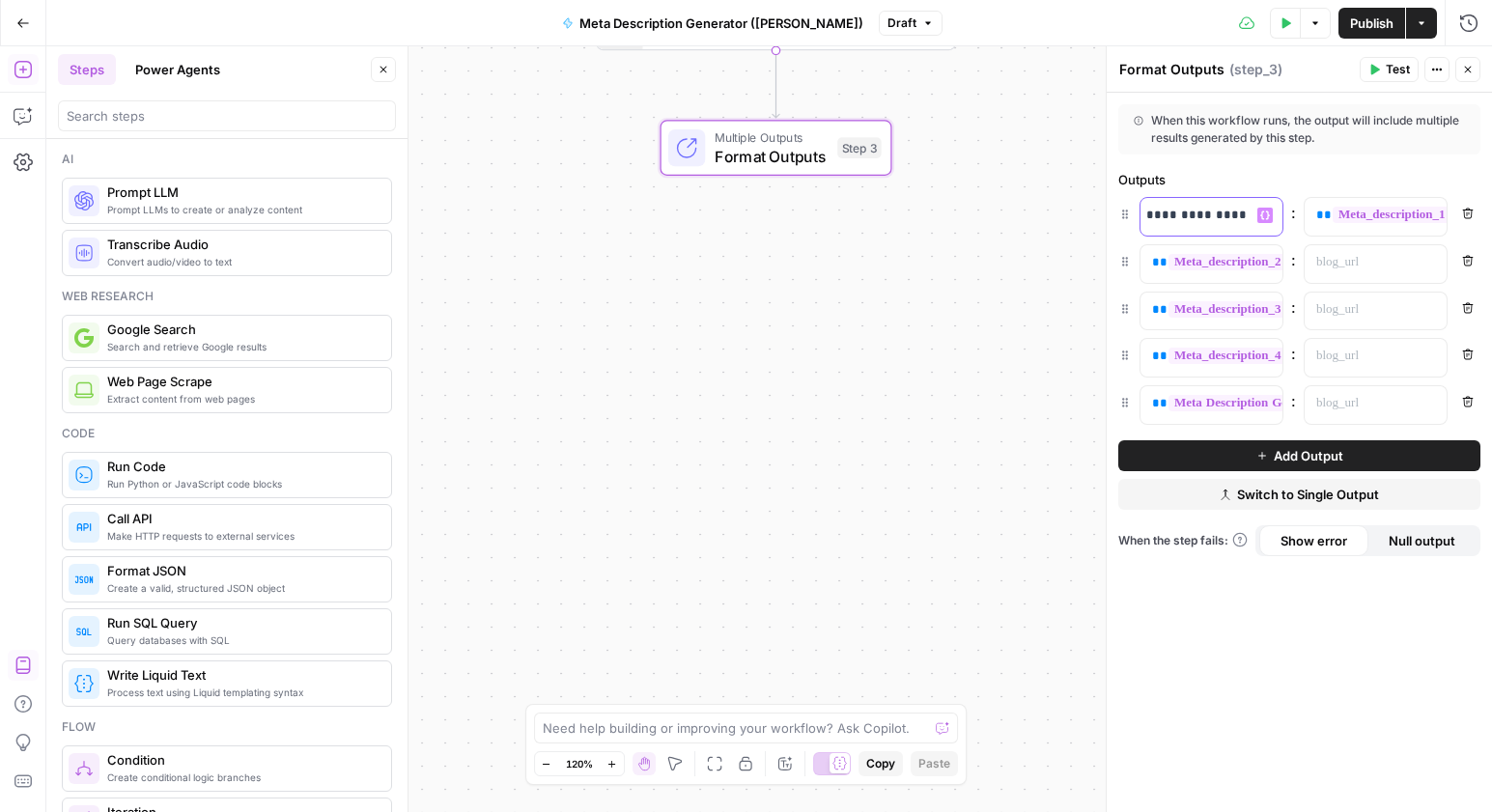
scroll to position [0, 11]
click at [1206, 250] on div "**********" at bounding box center [1196, 264] width 112 height 37
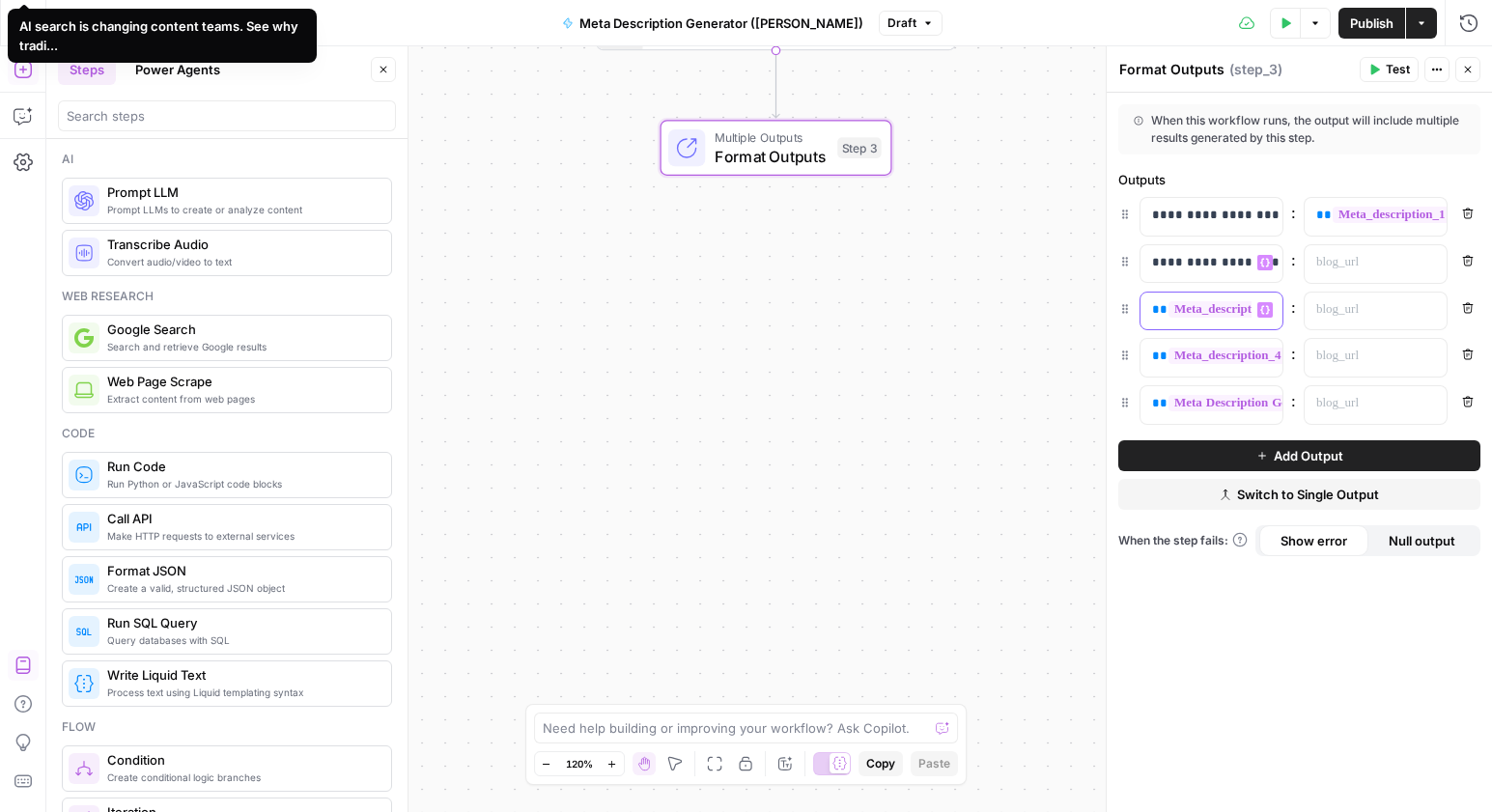
scroll to position [0, 0]
click at [1148, 308] on div "**********" at bounding box center [1196, 312] width 112 height 37
paste div
click at [1153, 356] on span "**" at bounding box center [1159, 355] width 16 height 13
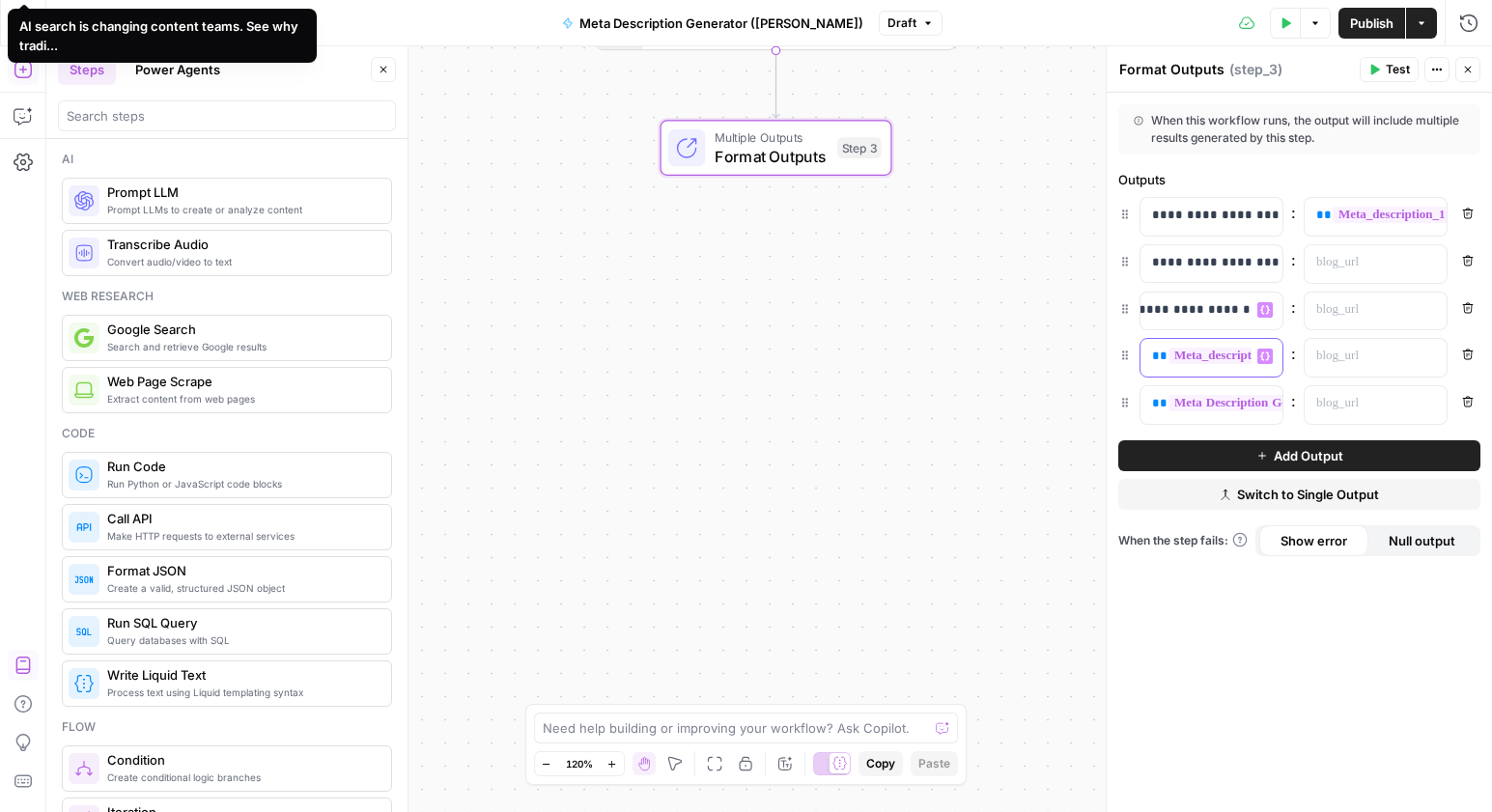
scroll to position [0, 0]
paste div
click at [1153, 402] on span "**" at bounding box center [1159, 403] width 16 height 13
paste div
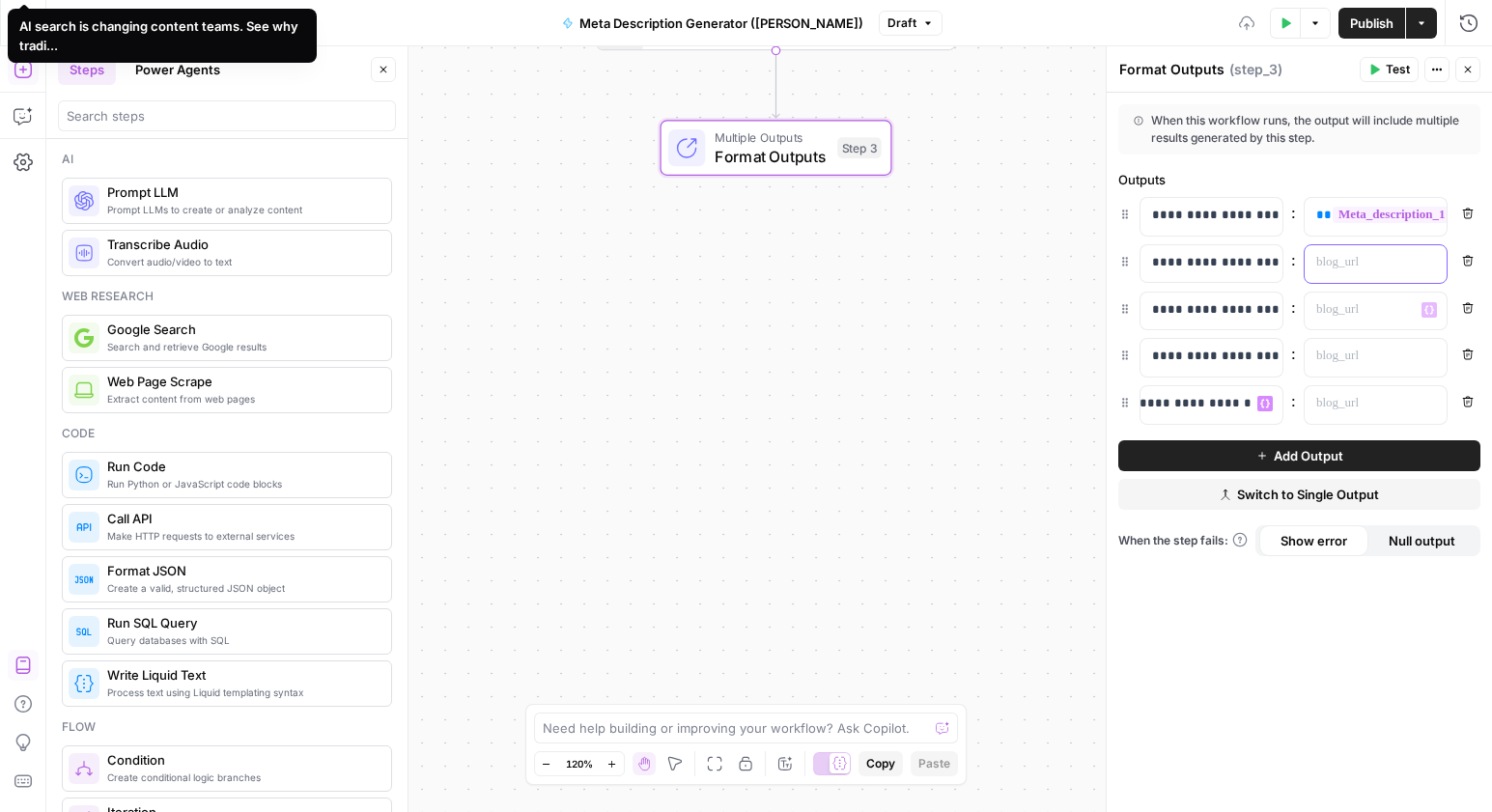
click at [1372, 259] on p at bounding box center [1360, 262] width 88 height 20
click at [1424, 261] on icon "button" at bounding box center [1429, 262] width 10 height 10
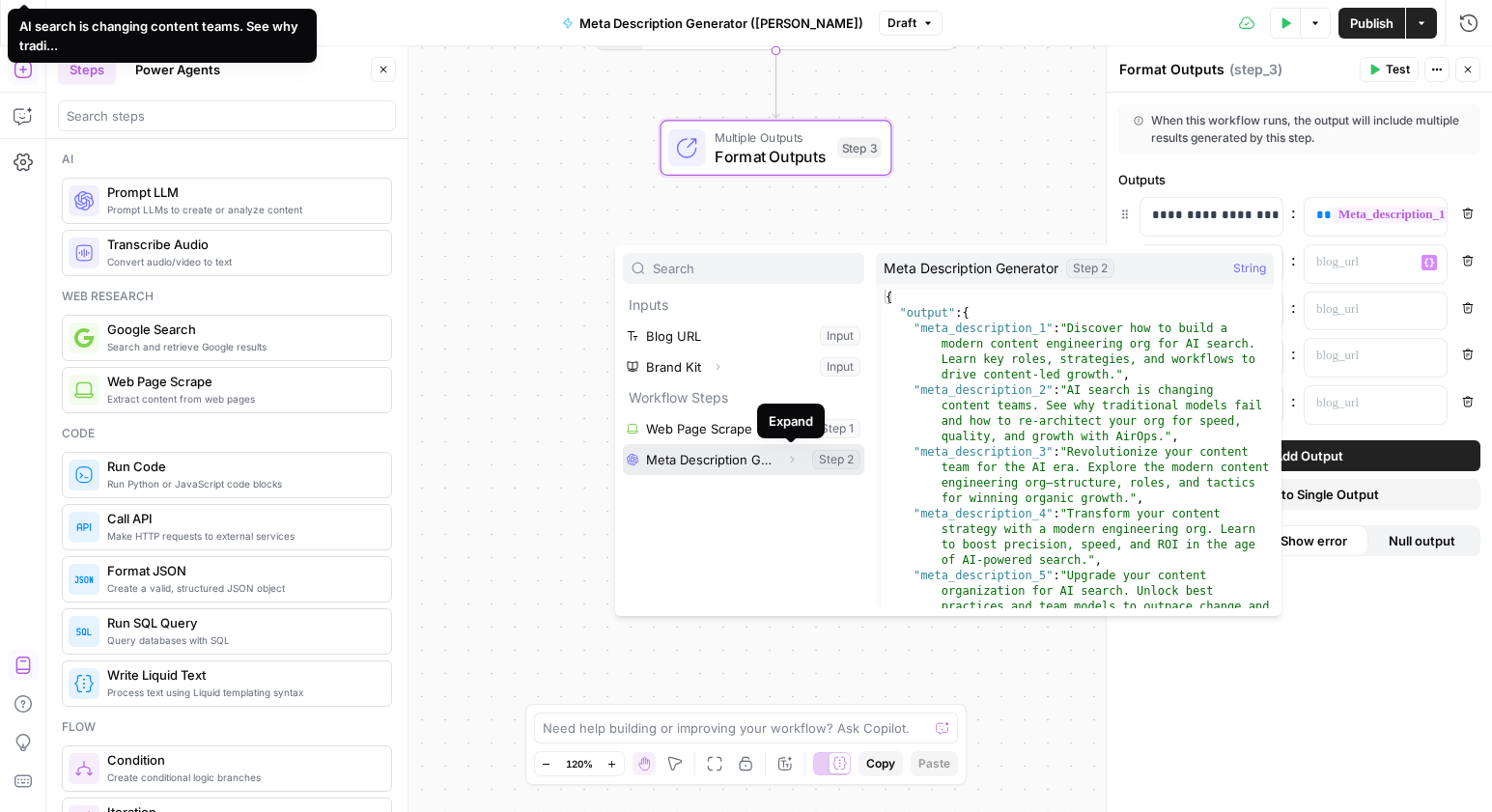
click at [789, 461] on icon "button" at bounding box center [792, 460] width 12 height 12
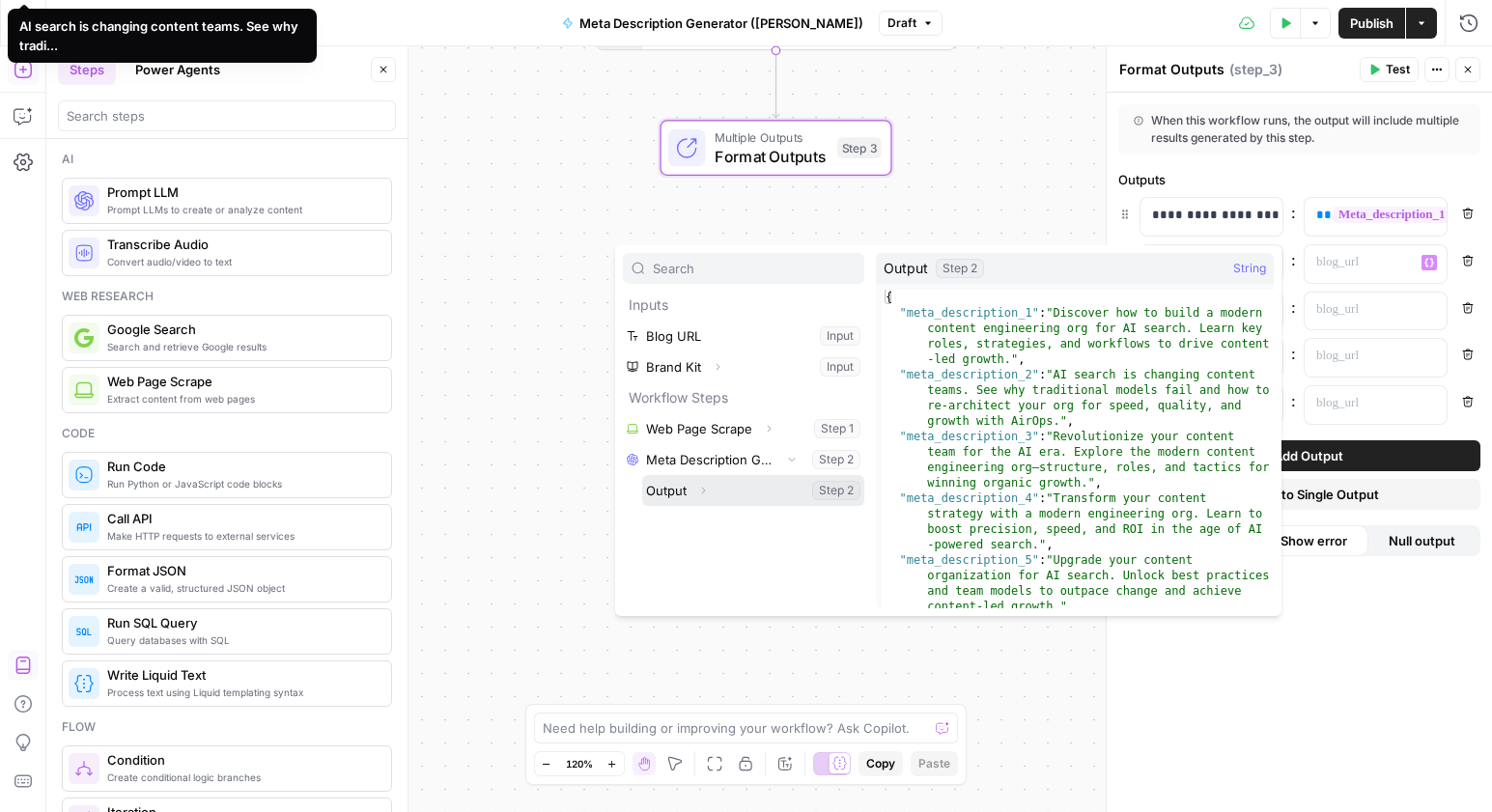
click at [706, 491] on icon "button" at bounding box center [704, 490] width 12 height 12
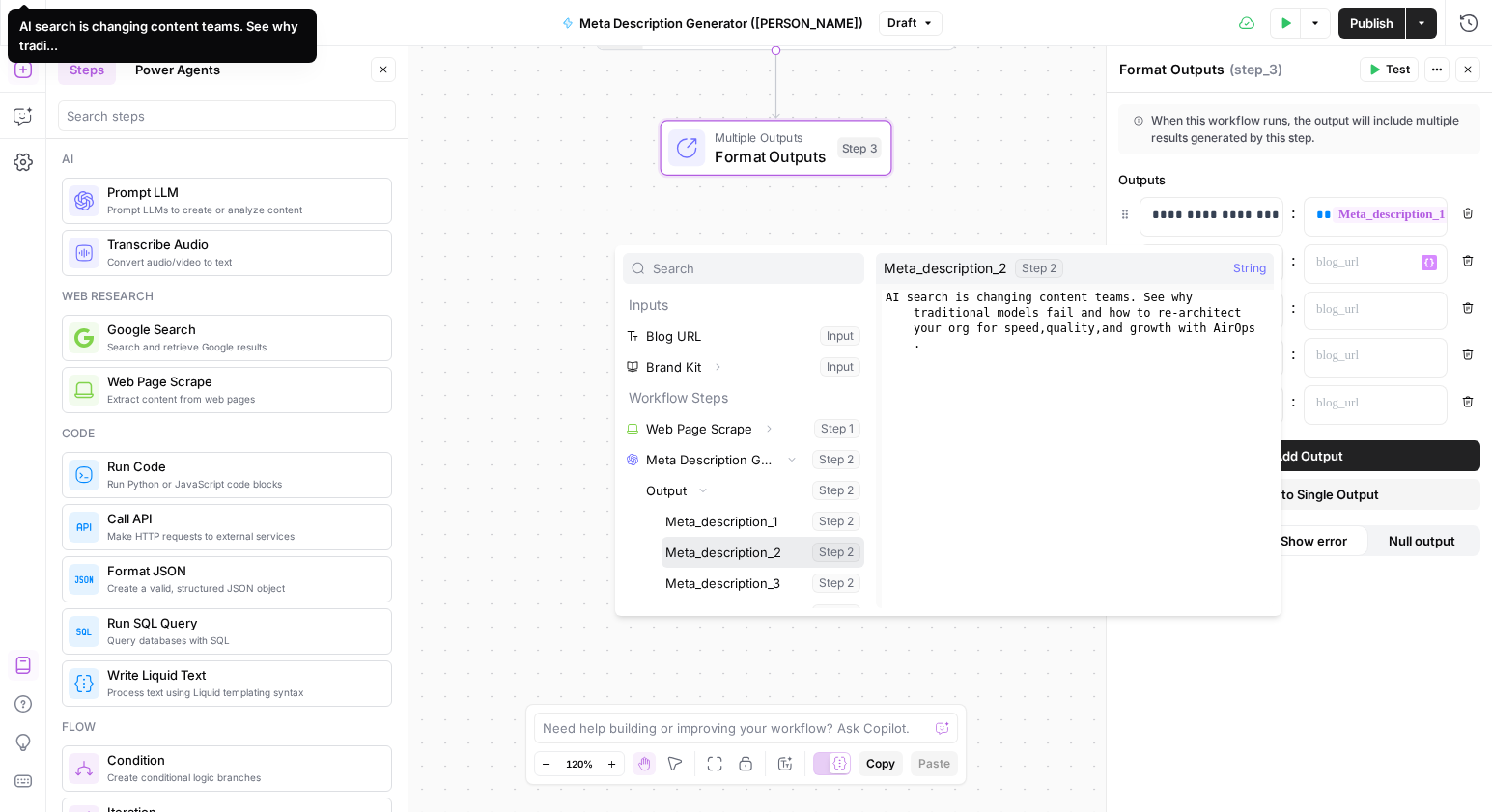
click at [773, 548] on button "Select variable Meta_description_2" at bounding box center [763, 552] width 203 height 31
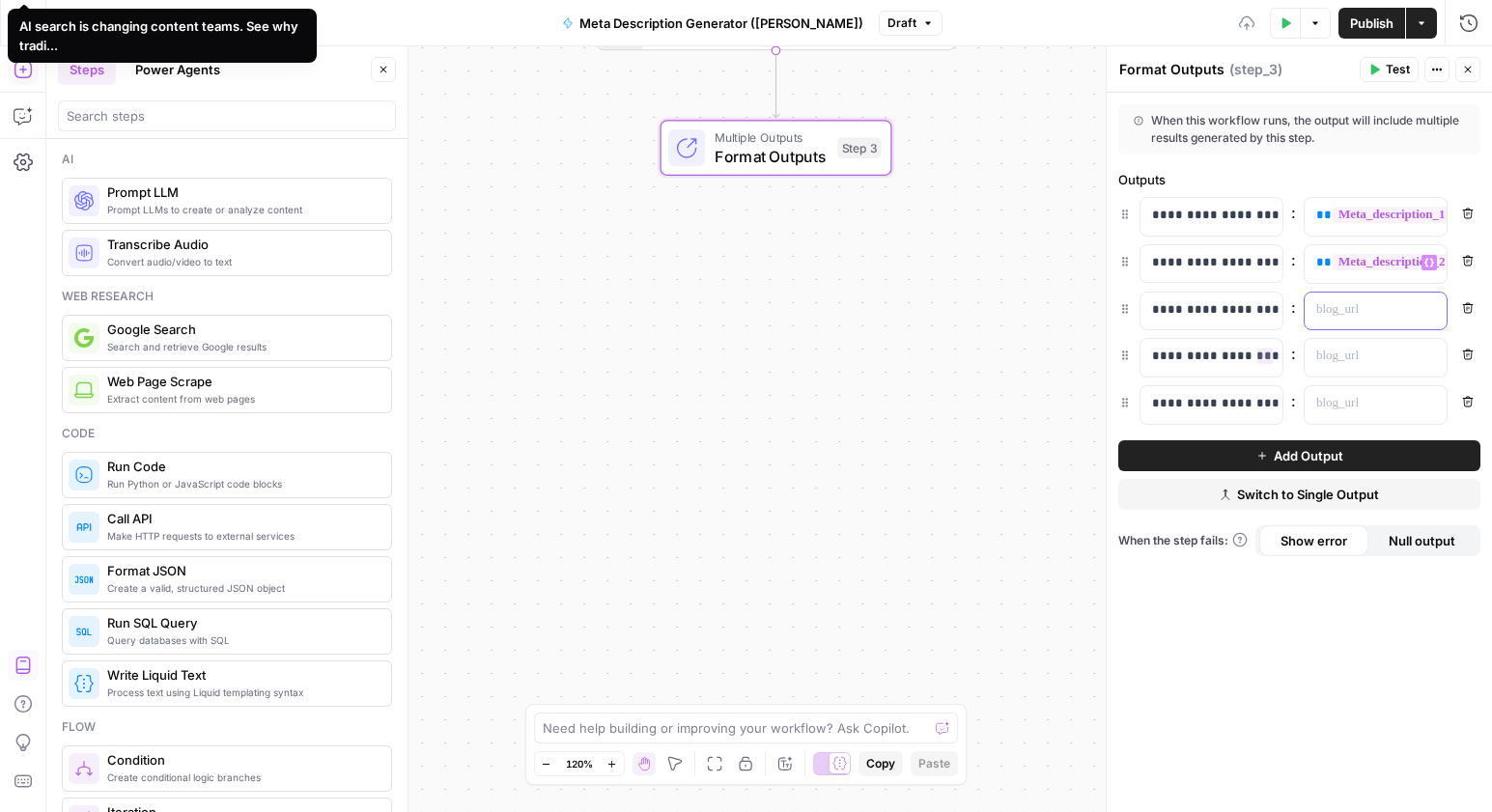
click at [1354, 300] on p at bounding box center [1360, 310] width 88 height 20
click at [1425, 316] on button "Variables Menu" at bounding box center [1430, 310] width 16 height 16
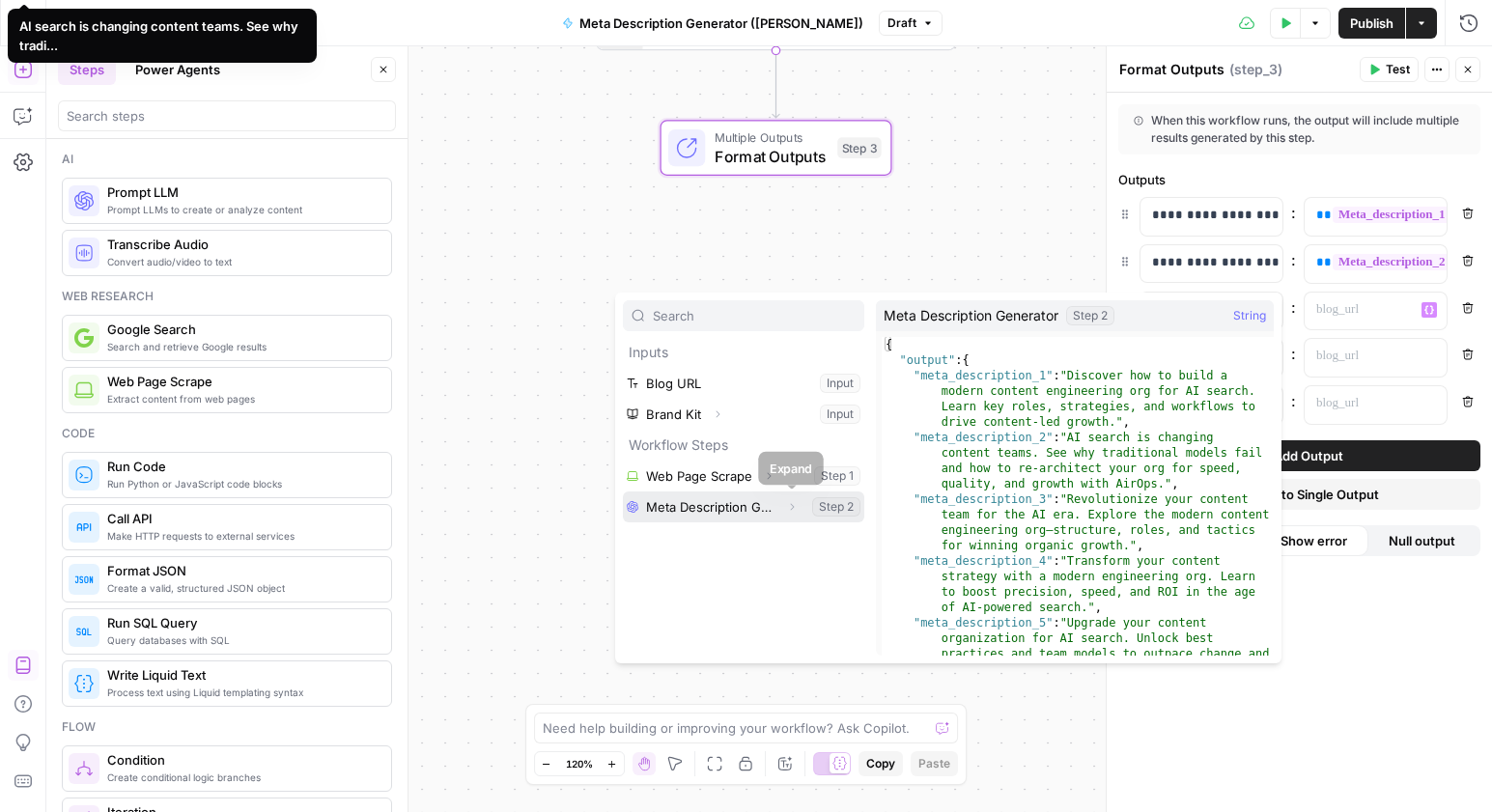
click at [790, 510] on icon "button" at bounding box center [792, 507] width 12 height 12
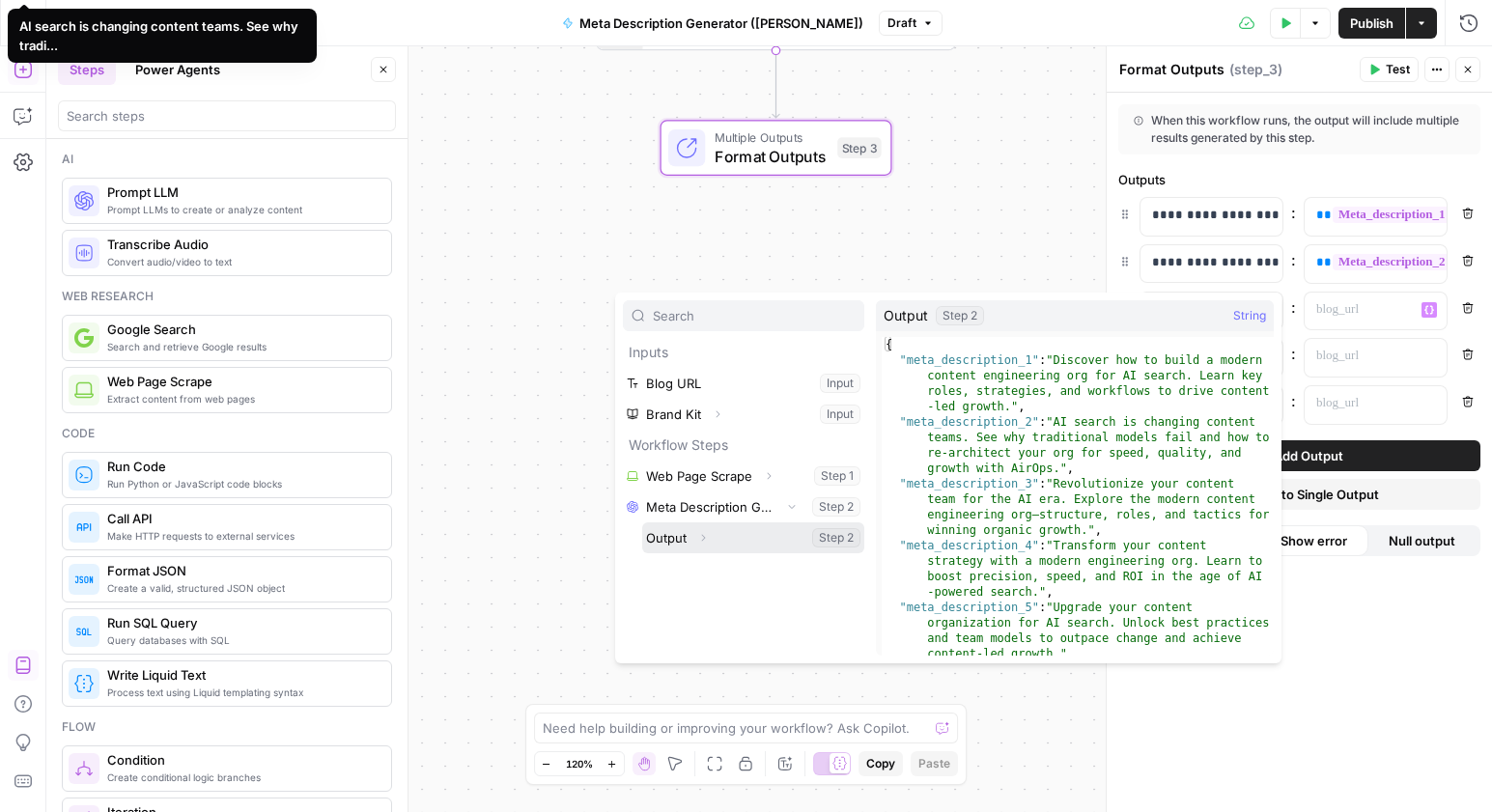
click at [702, 541] on icon "button" at bounding box center [704, 538] width 12 height 12
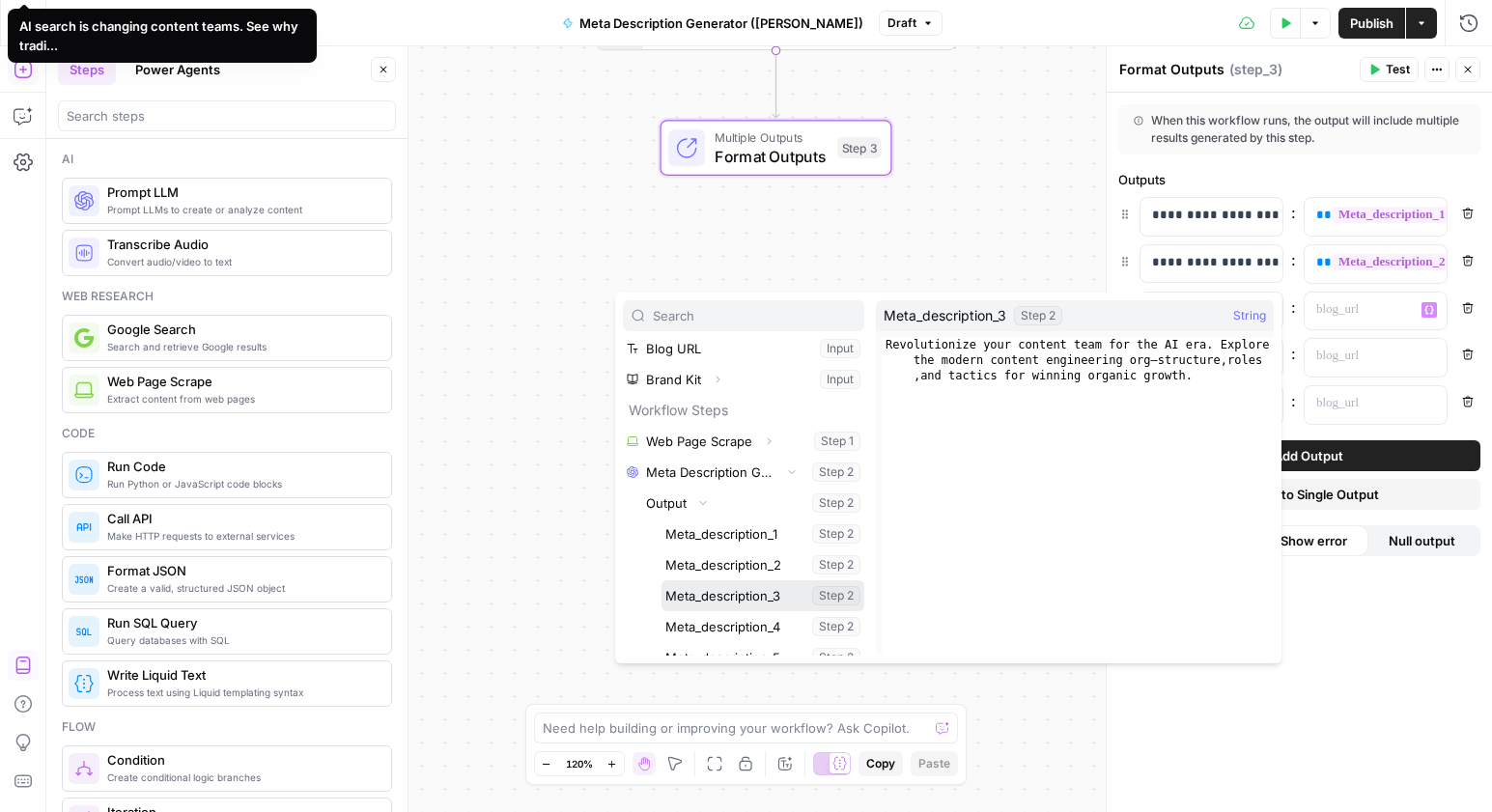
click at [774, 600] on button "Select variable Meta_description_3" at bounding box center [763, 595] width 203 height 31
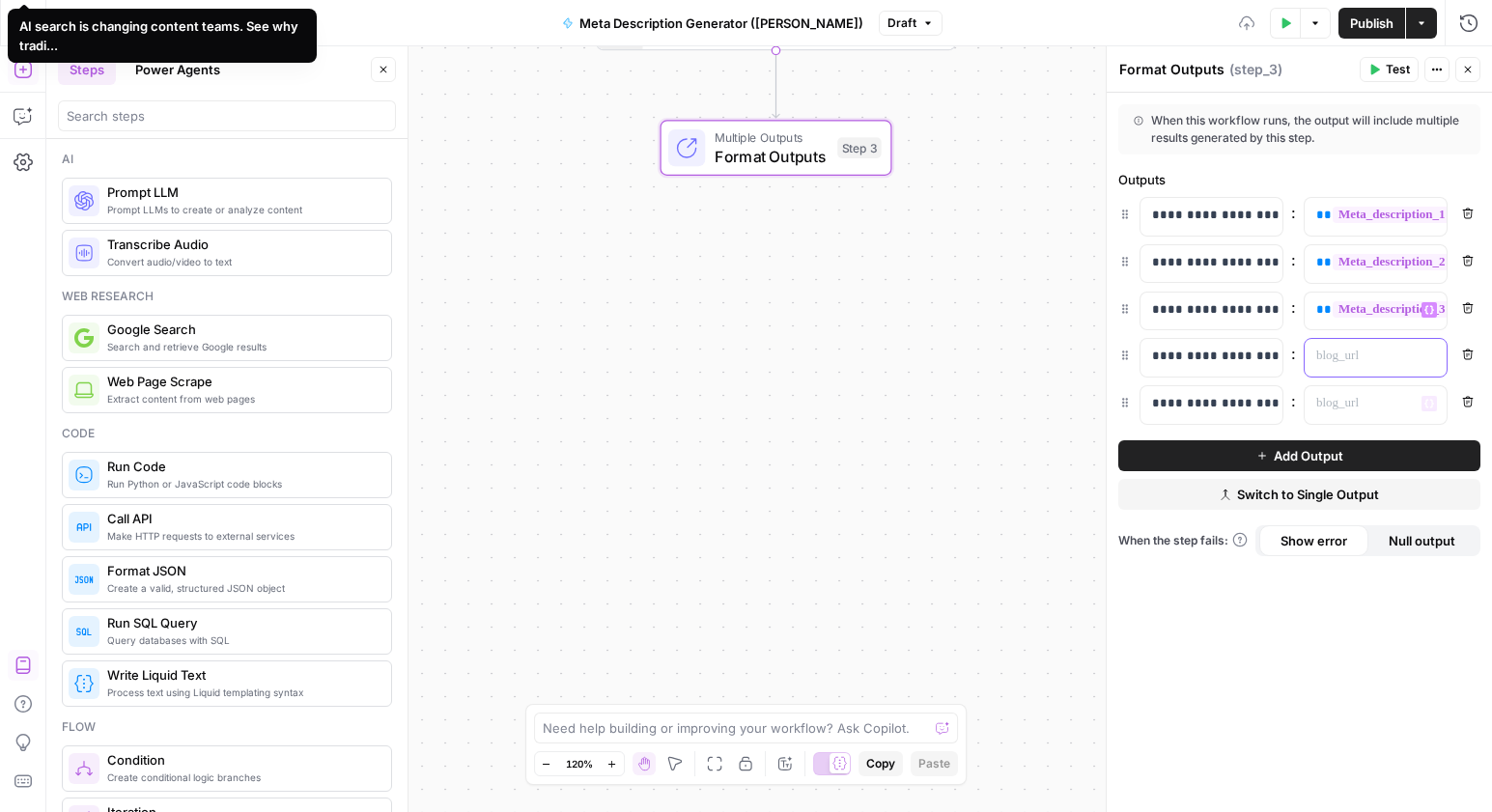
click at [1387, 366] on div at bounding box center [1360, 357] width 112 height 37
click at [1431, 356] on icon "button" at bounding box center [1429, 356] width 10 height 10
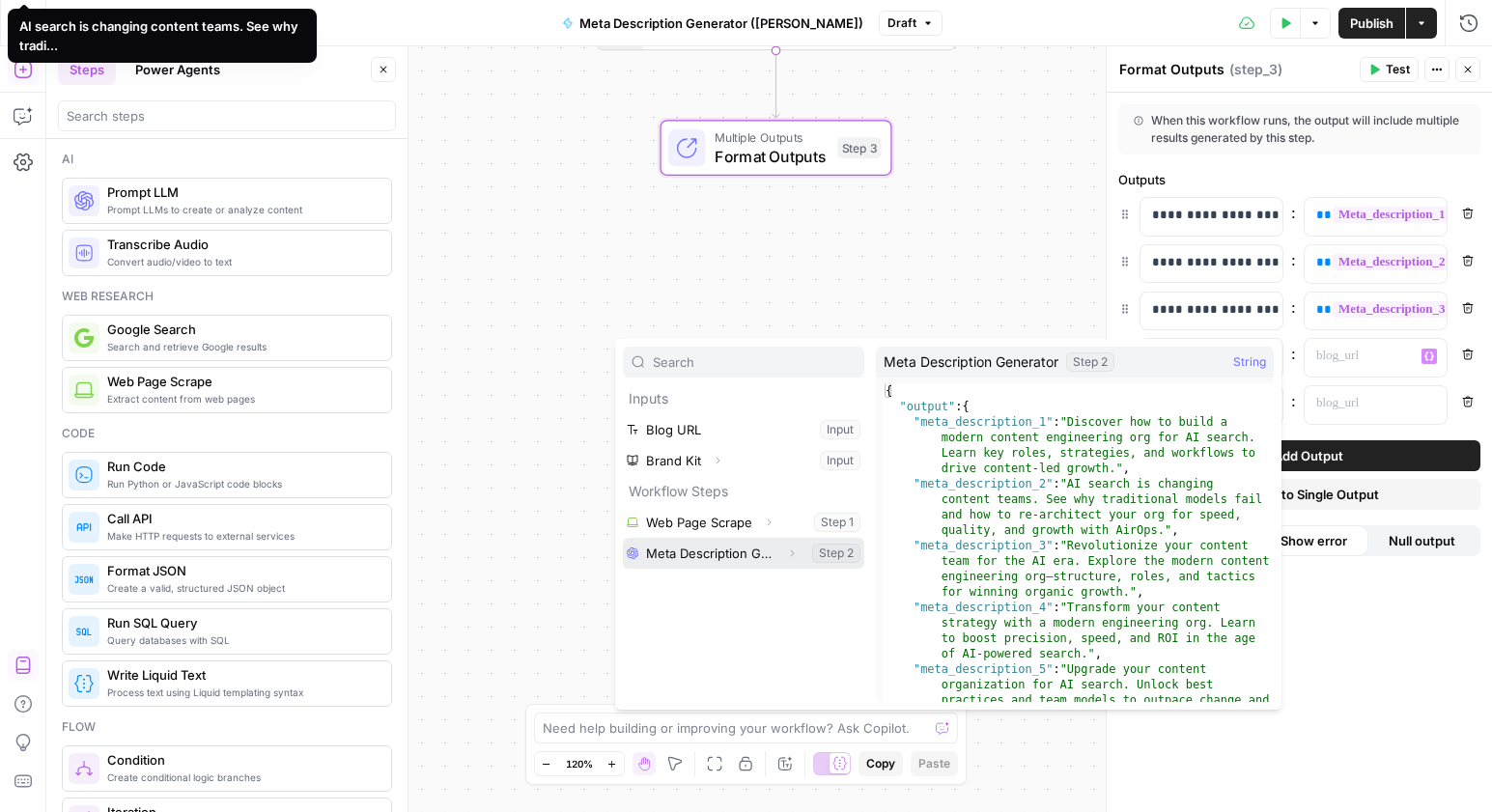
click at [789, 554] on icon "button" at bounding box center [792, 554] width 12 height 12
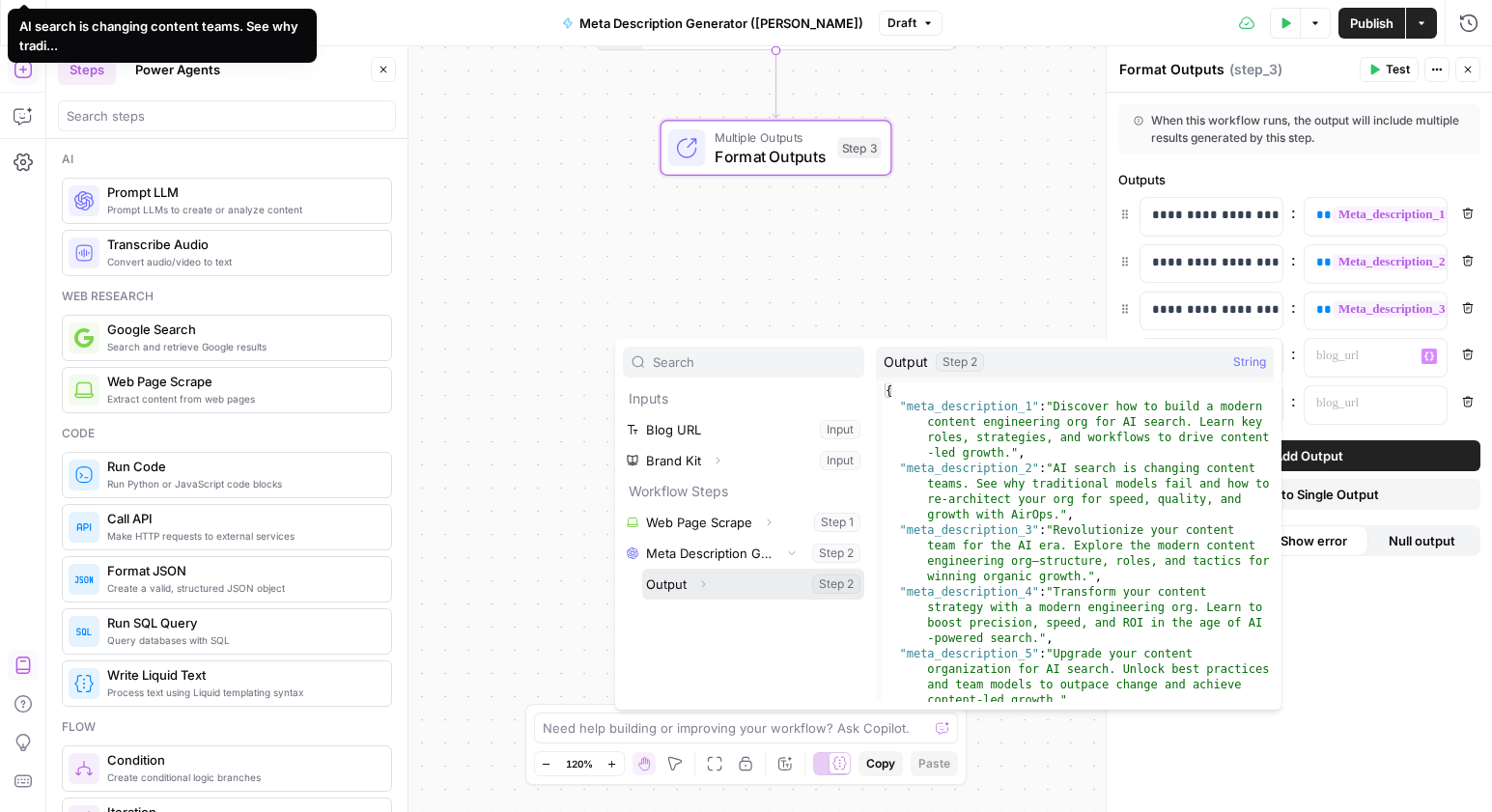
click at [699, 581] on icon "button" at bounding box center [704, 584] width 12 height 12
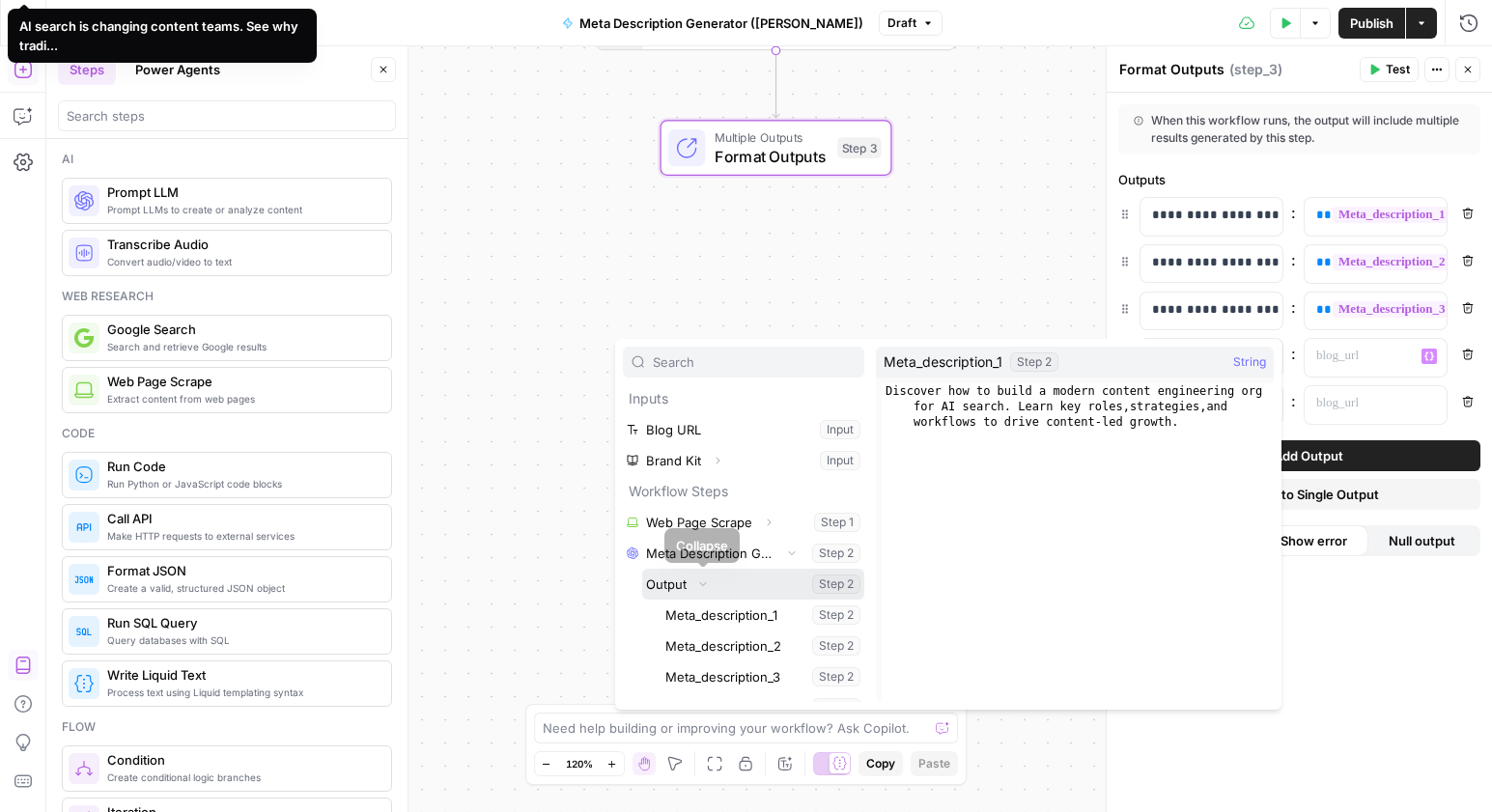
scroll to position [52, 0]
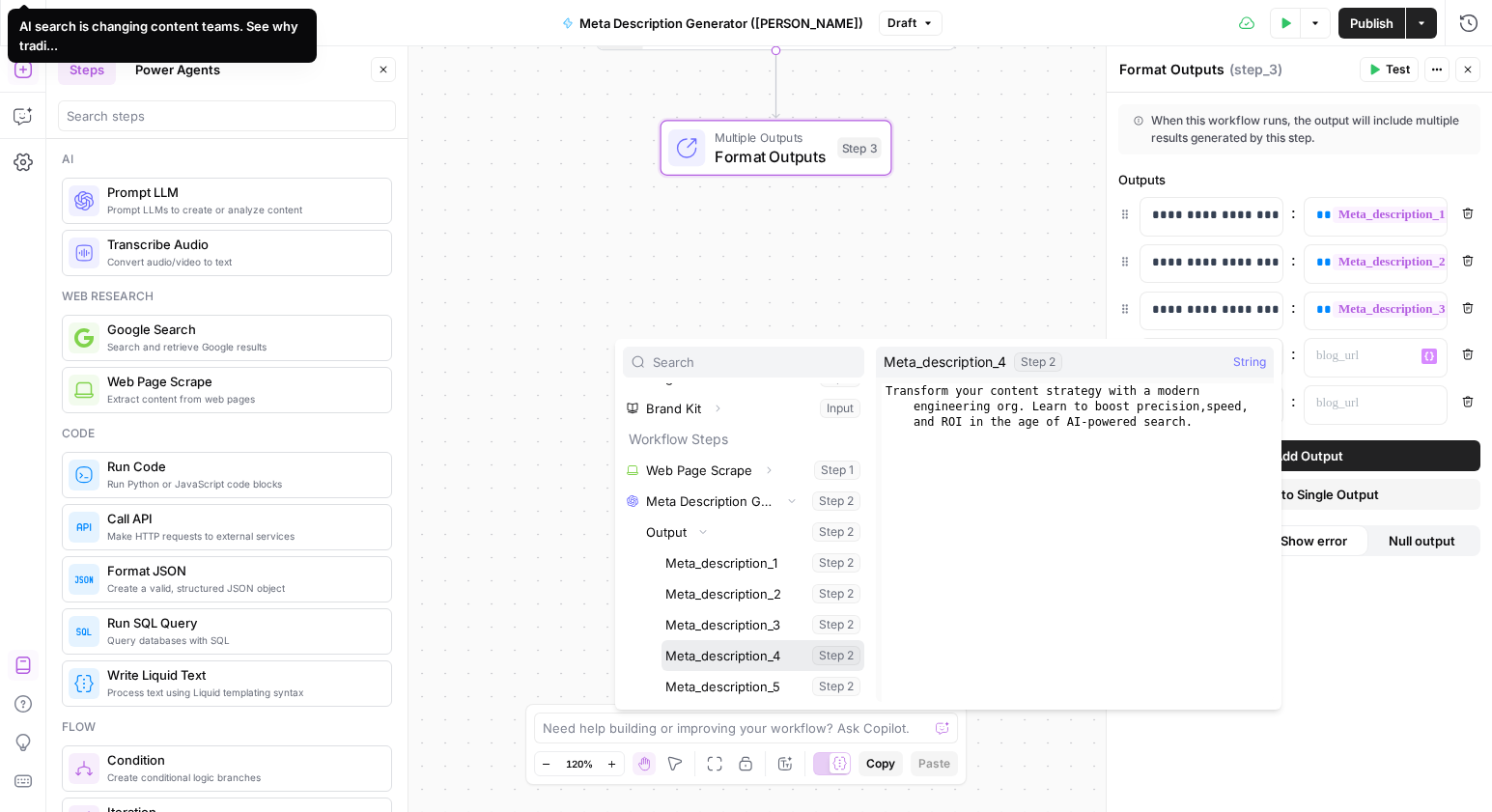
drag, startPoint x: 762, startPoint y: 653, endPoint x: 1043, endPoint y: 612, distance: 284.0
click at [762, 653] on button "Select variable Meta_description_4" at bounding box center [763, 655] width 203 height 31
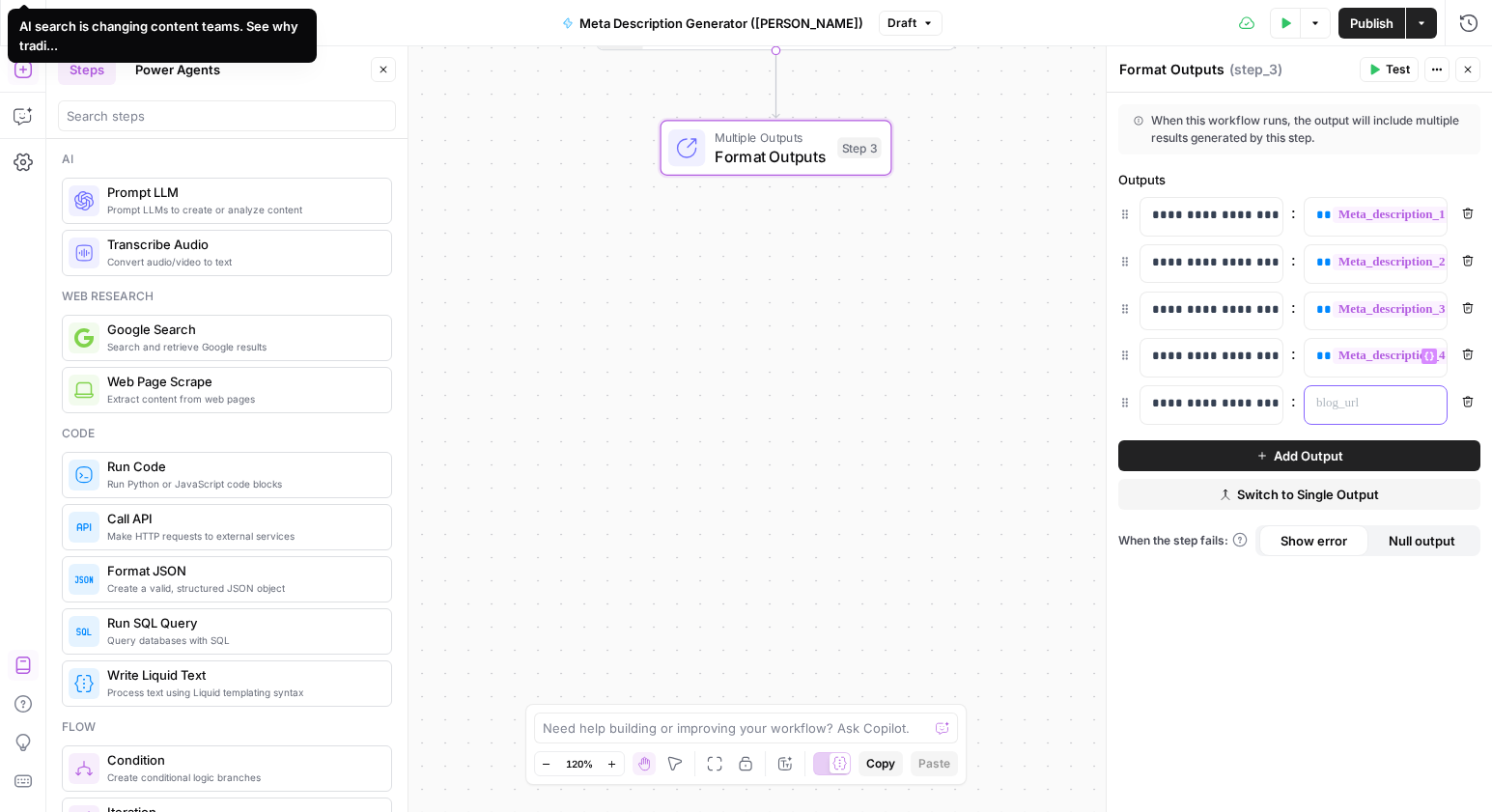
drag, startPoint x: 1365, startPoint y: 389, endPoint x: 1417, endPoint y: 404, distance: 54.1
click at [1368, 390] on div at bounding box center [1360, 405] width 112 height 37
click at [1429, 407] on icon "button" at bounding box center [1429, 404] width 10 height 10
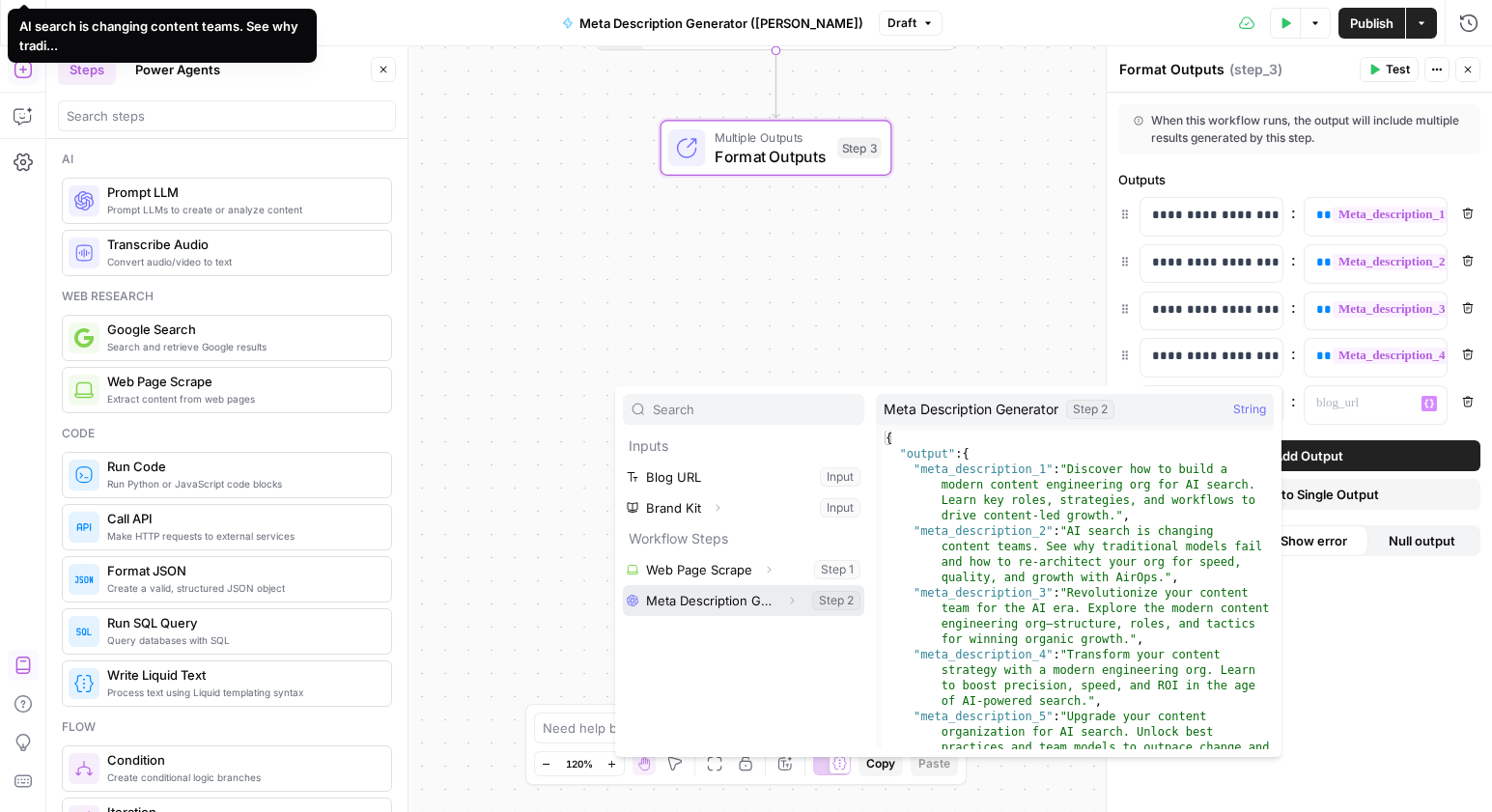
click at [790, 597] on icon "button" at bounding box center [792, 601] width 12 height 12
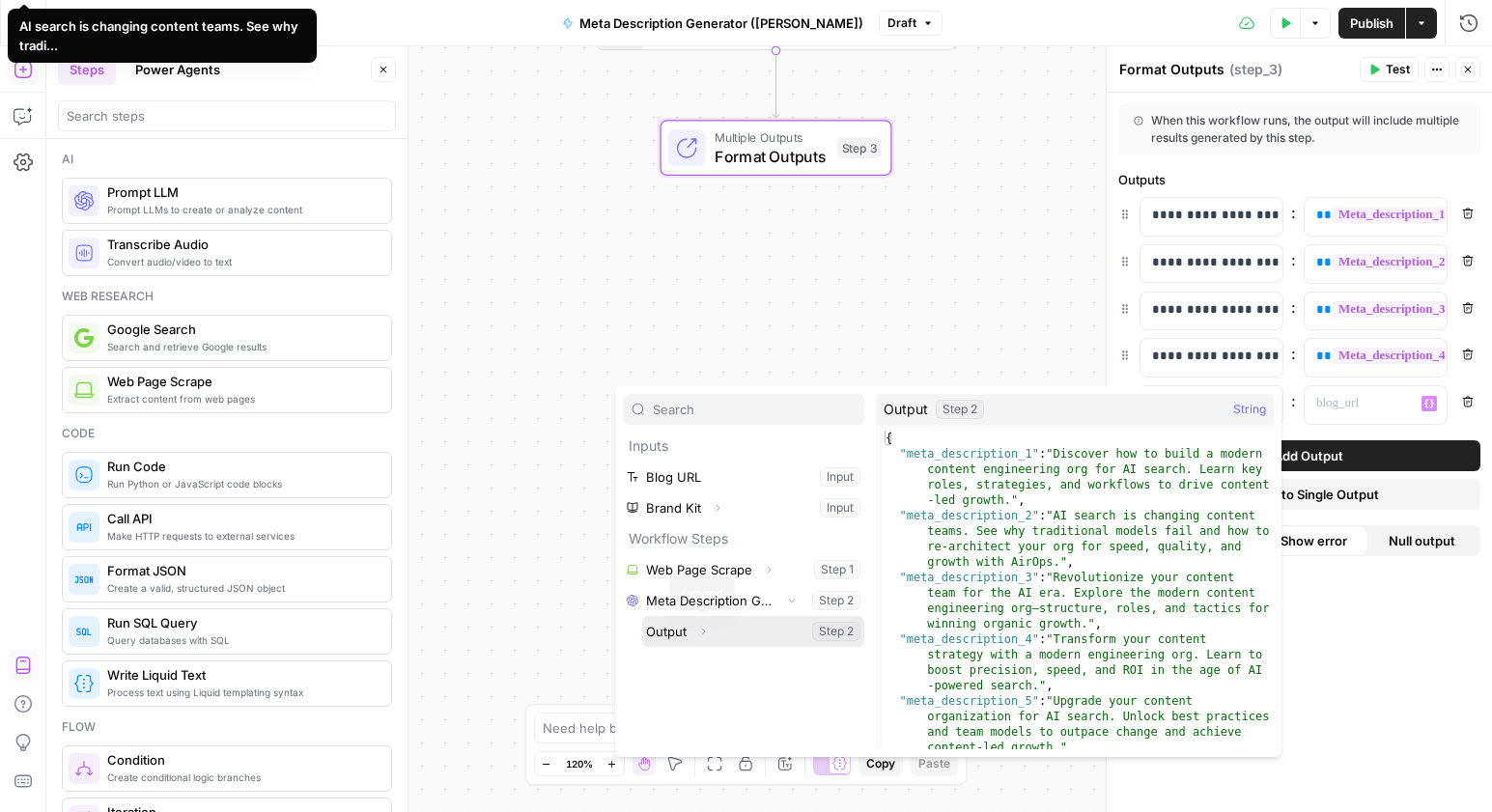
click at [703, 635] on icon "button" at bounding box center [704, 631] width 12 height 12
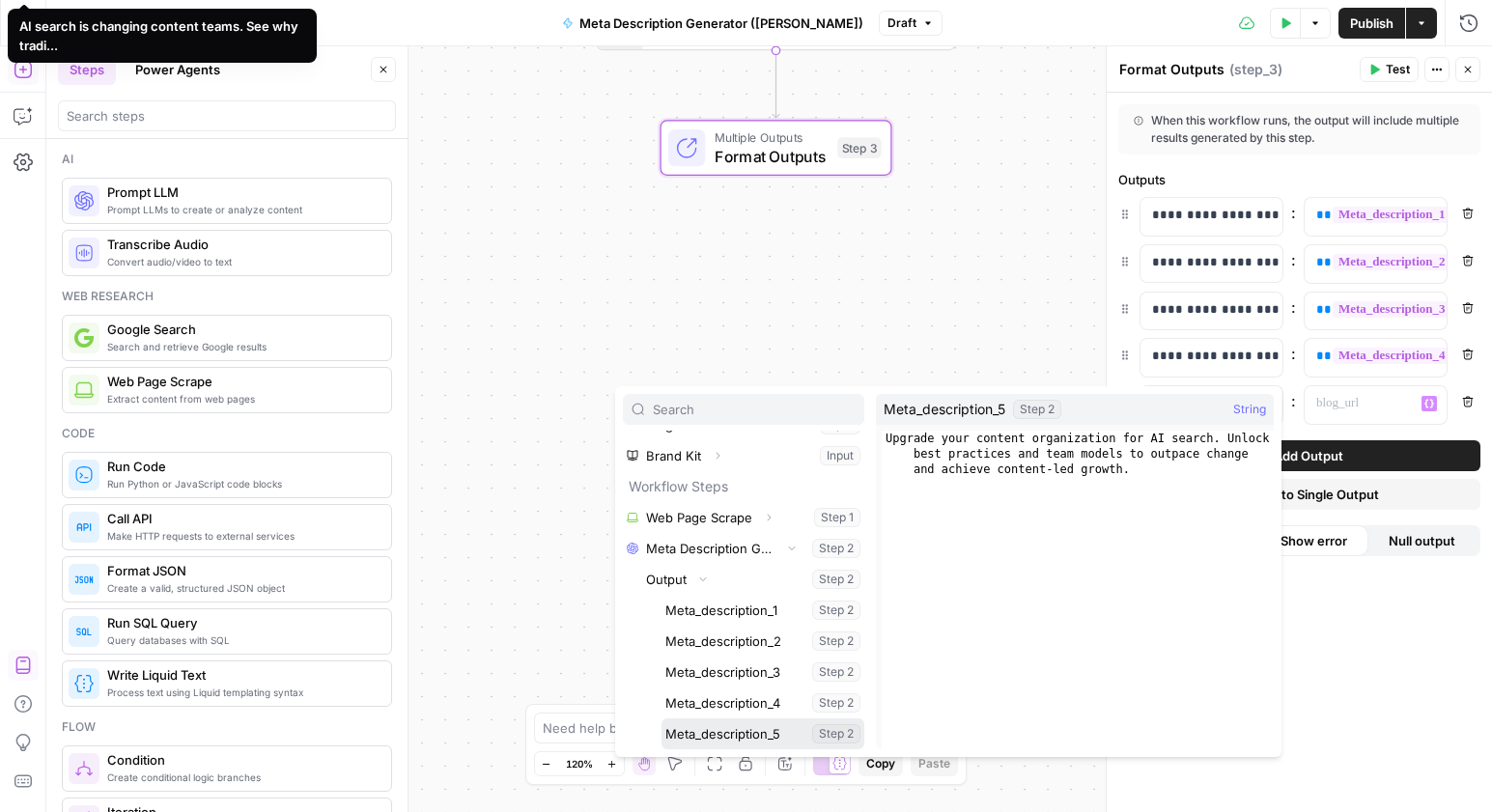
click at [752, 729] on button "Select variable Meta_description_5" at bounding box center [763, 733] width 203 height 31
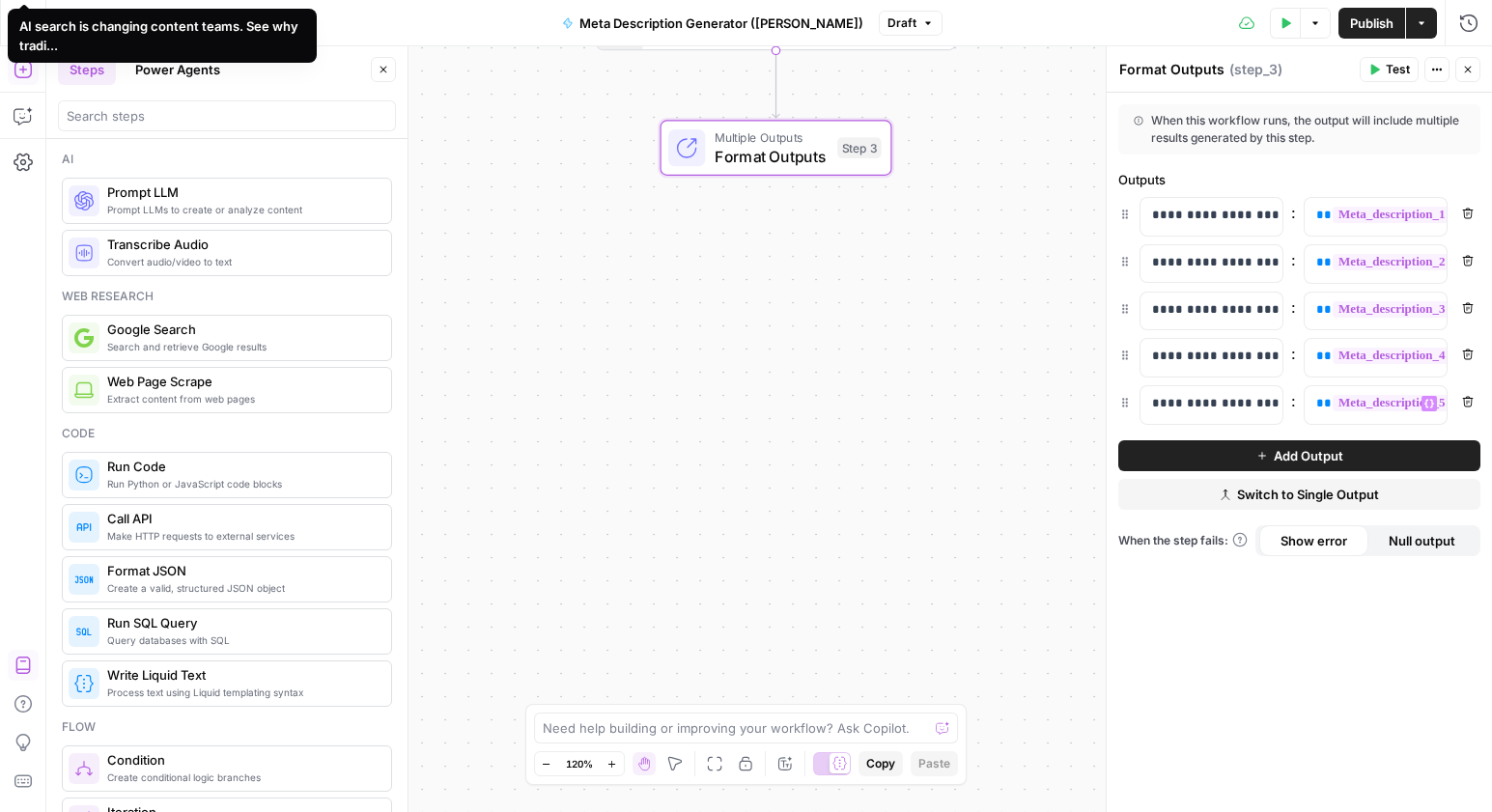
click at [1396, 64] on span "Test" at bounding box center [1397, 70] width 24 height 18
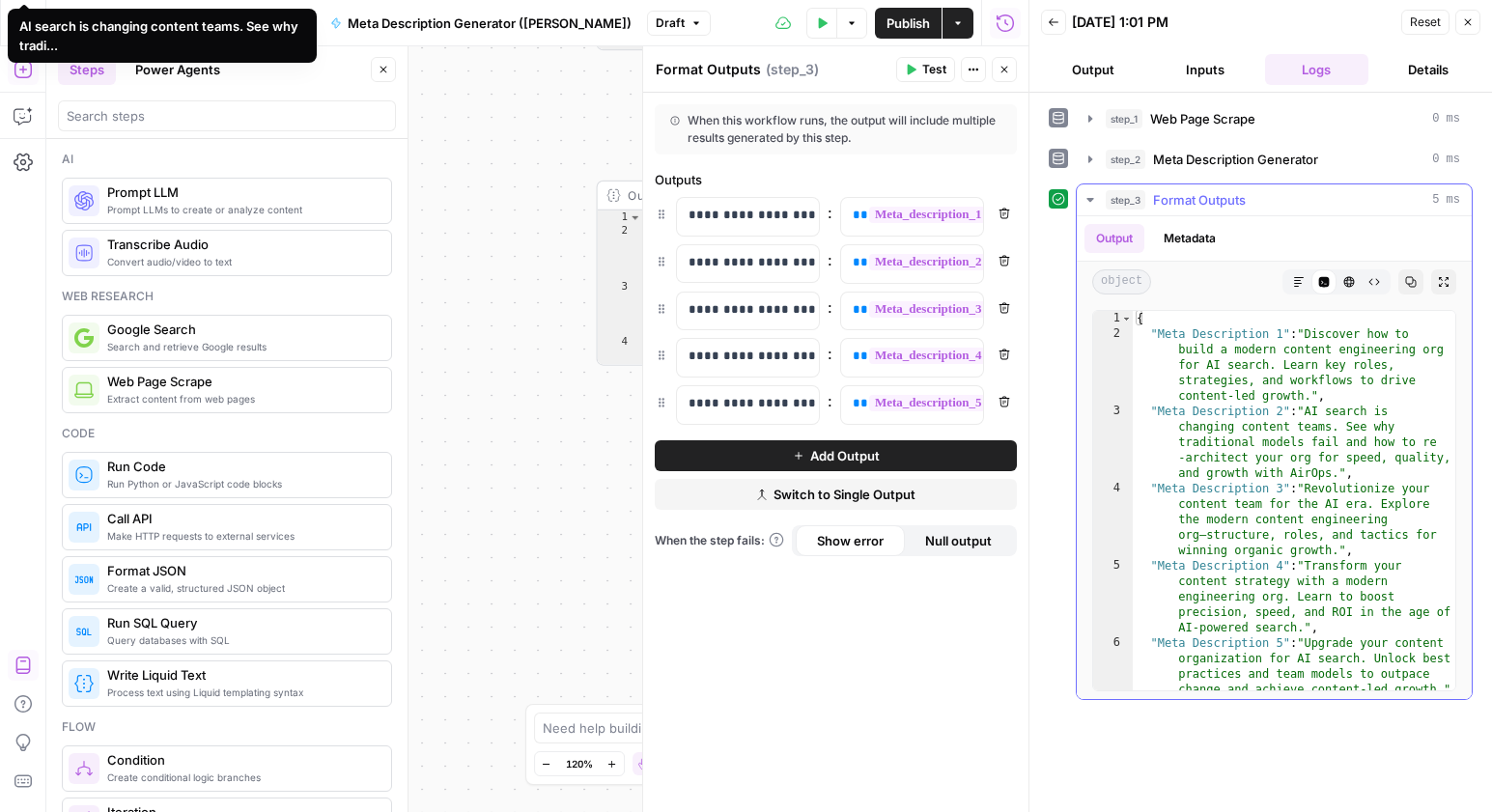
click at [1352, 284] on icon "button" at bounding box center [1349, 282] width 12 height 12
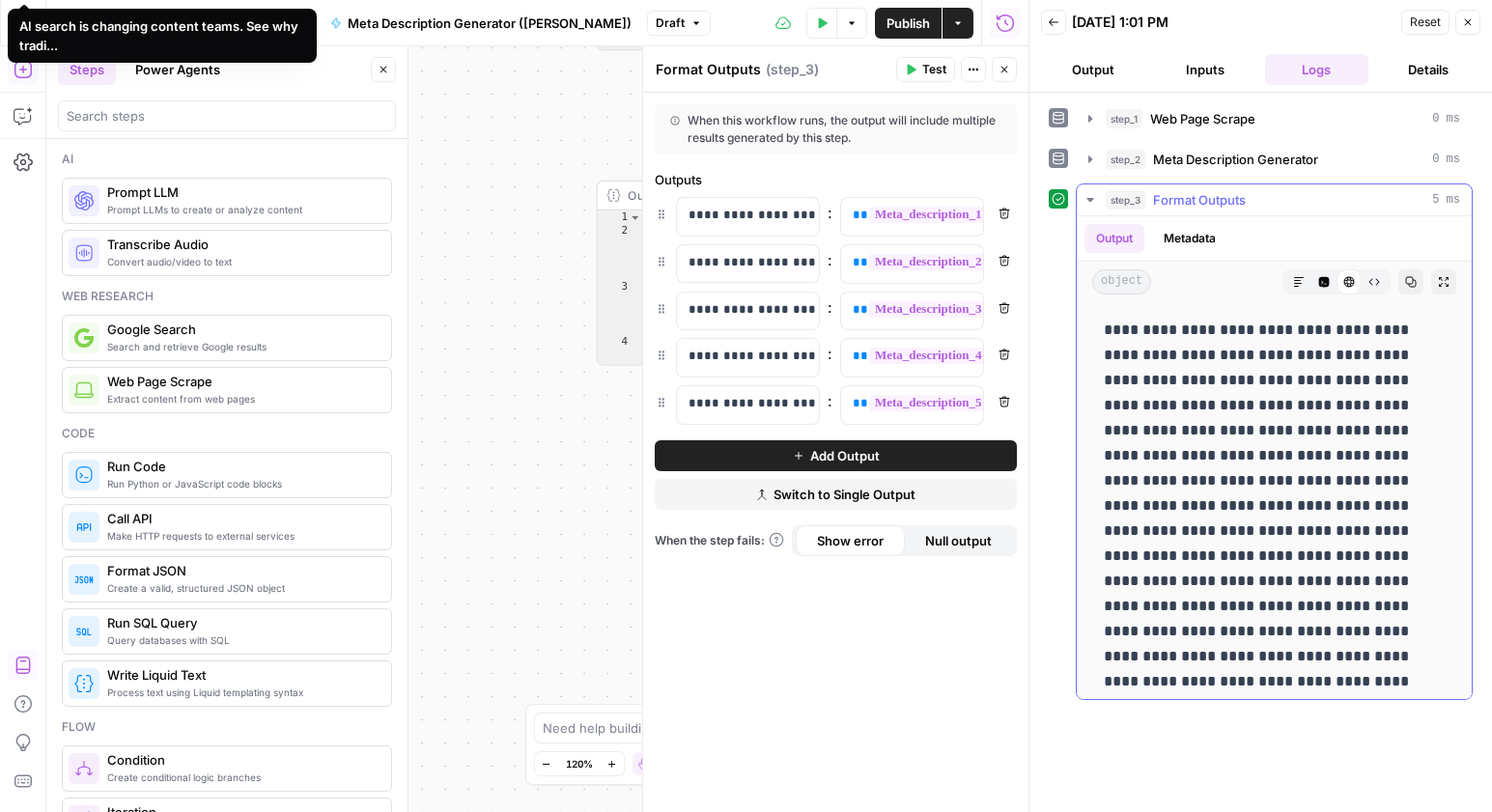
click at [1378, 282] on icon "button" at bounding box center [1375, 282] width 11 height 7
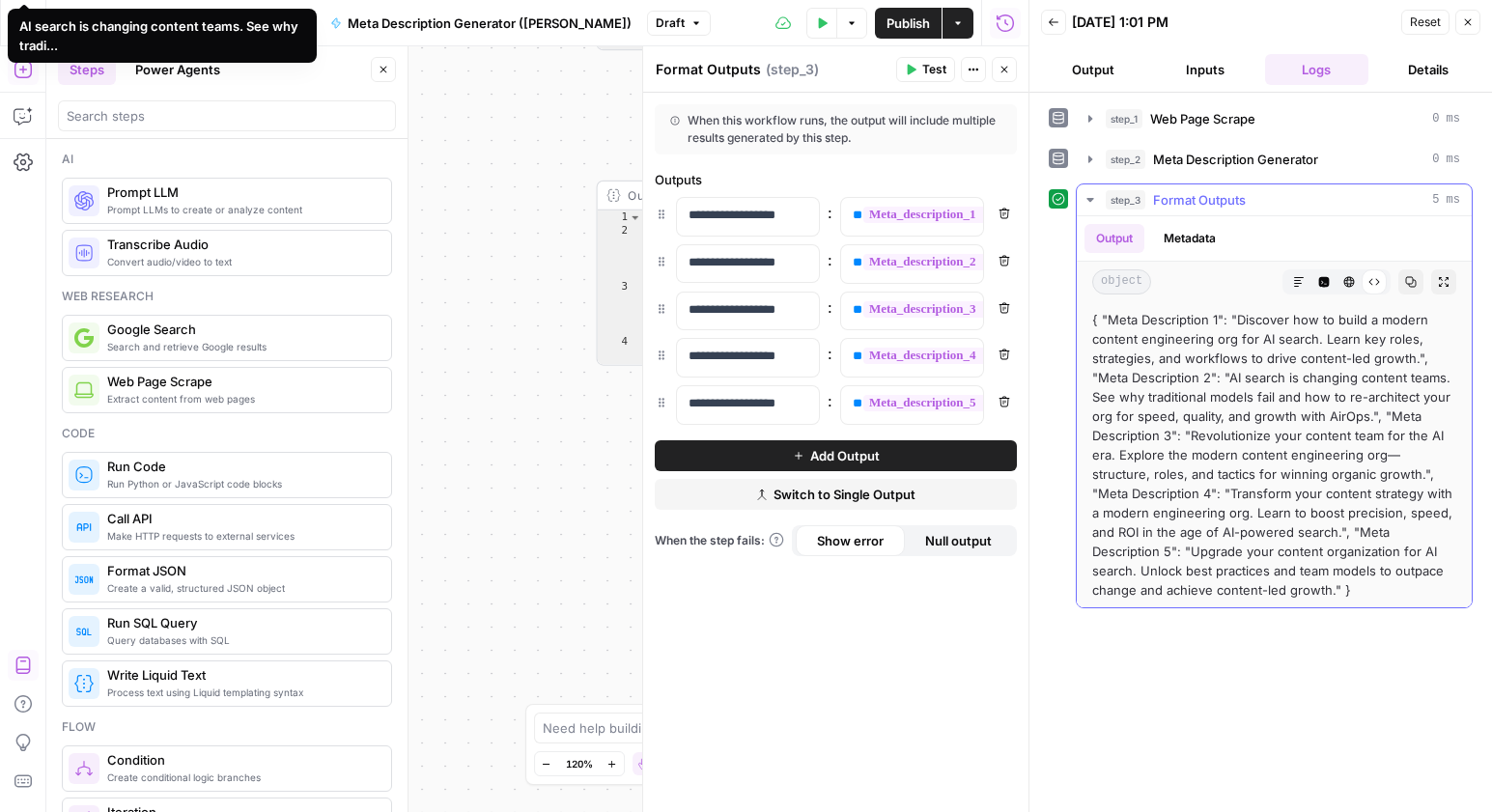
click at [1327, 277] on icon "button" at bounding box center [1324, 282] width 11 height 11
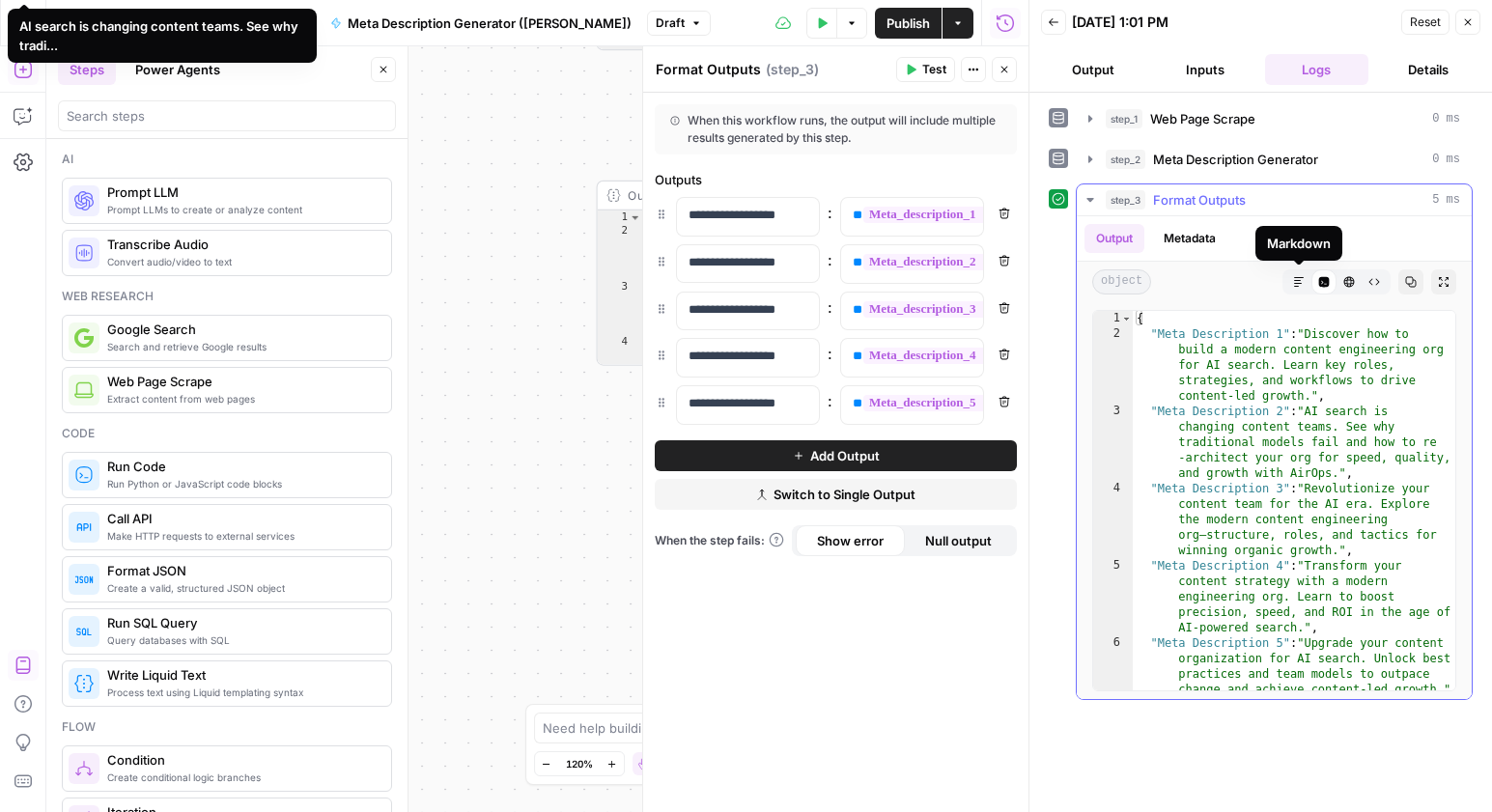
click at [1305, 279] on button "Markdown" at bounding box center [1298, 281] width 25 height 25
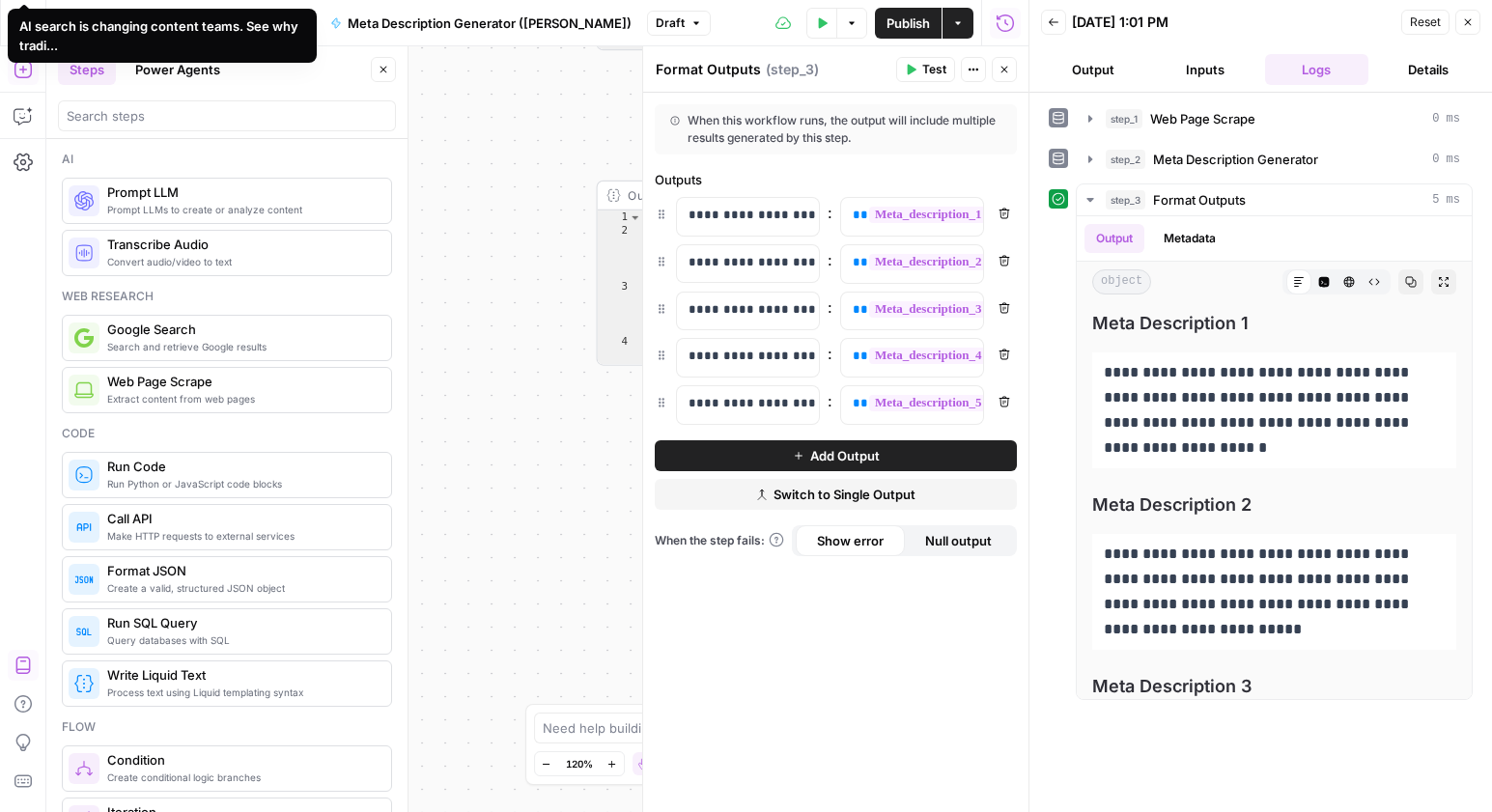
click at [1048, 26] on icon "button" at bounding box center [1054, 23] width 12 height 12
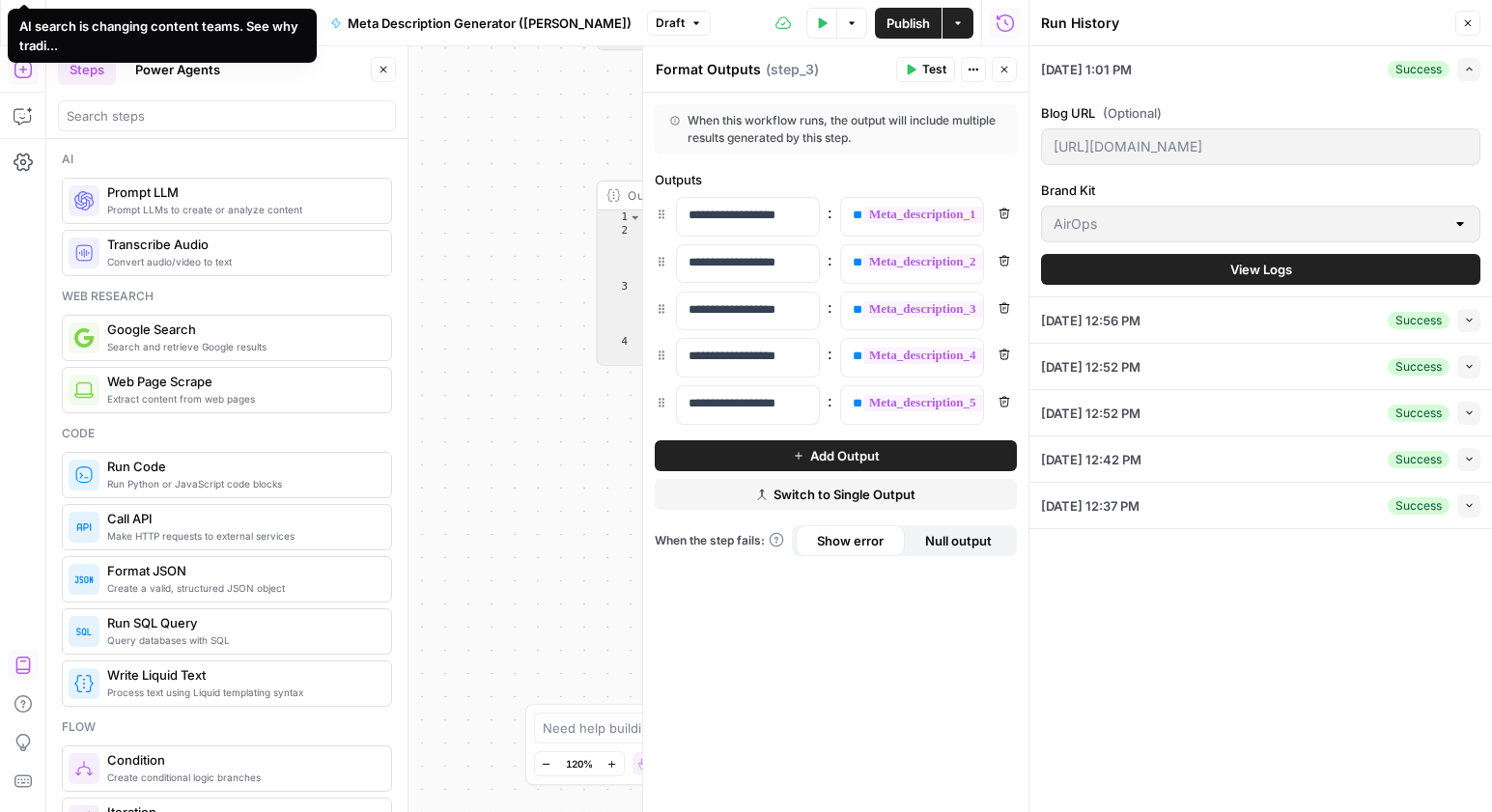
click at [1466, 28] on div "Expand" at bounding box center [1449, 33] width 44 height 20
click at [929, 15] on span "Publish" at bounding box center [908, 24] width 43 height 20
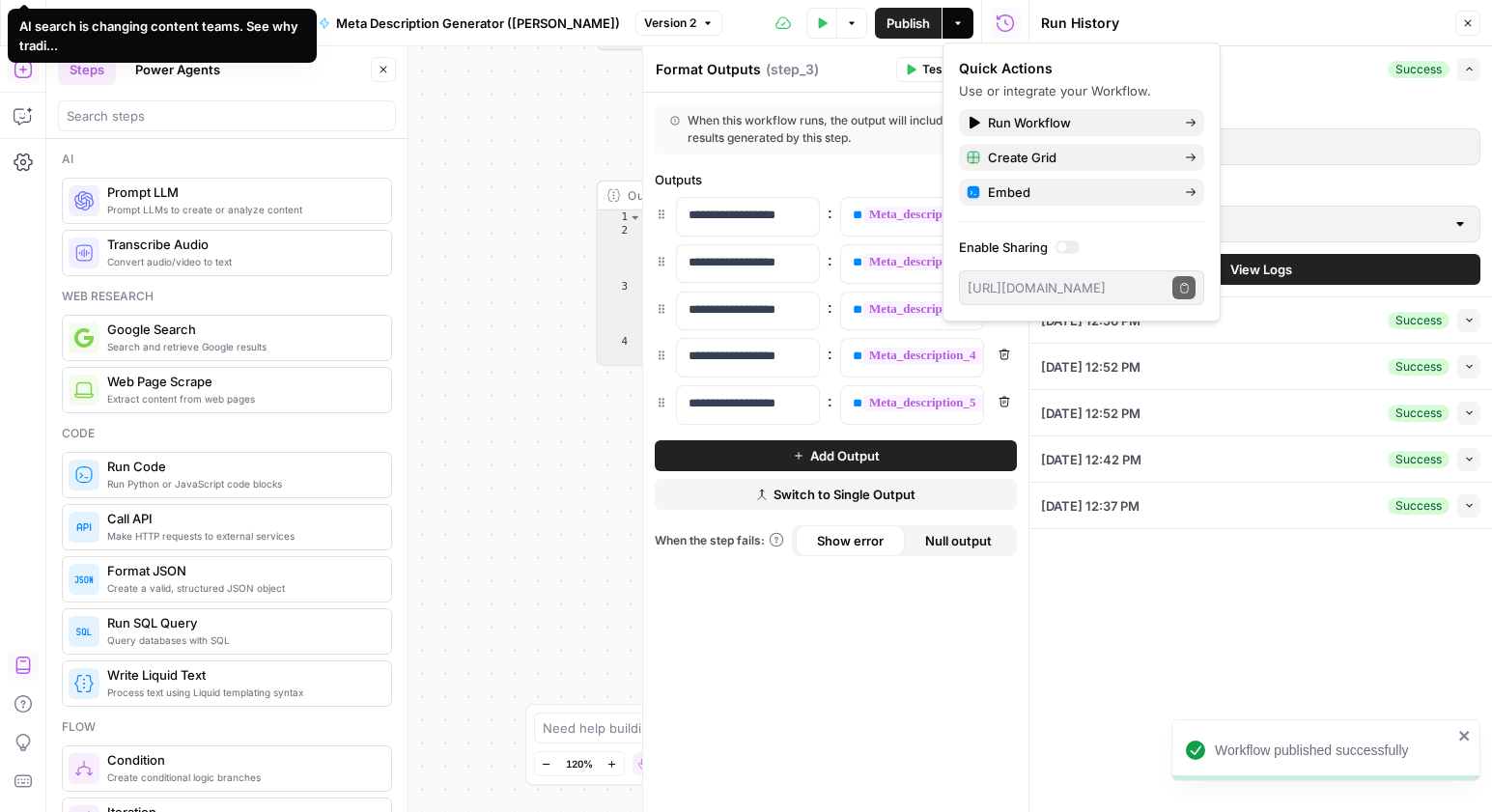
click at [1472, 23] on span "Close" at bounding box center [1472, 23] width 1 height 1
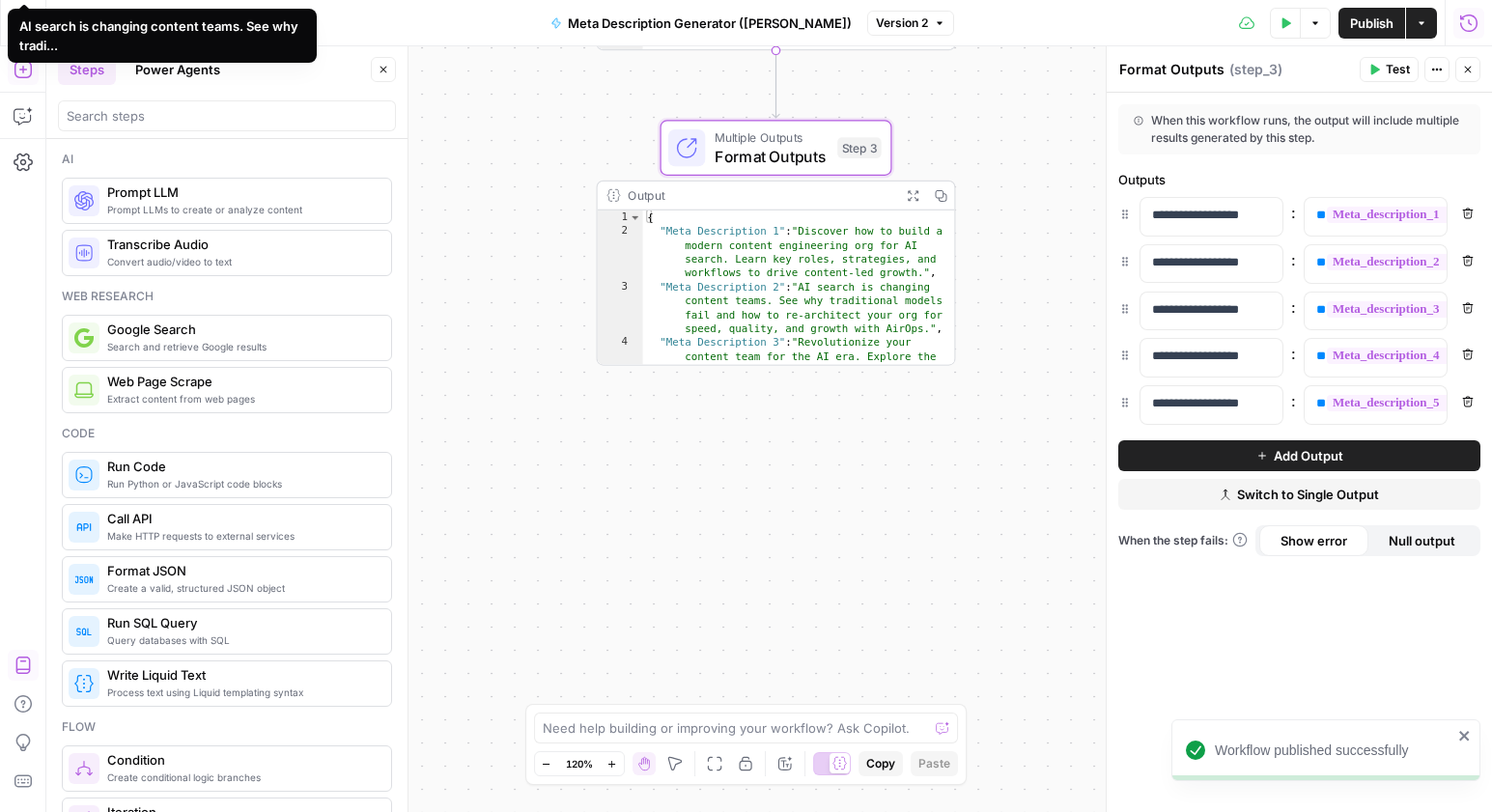
click at [777, 445] on div "**********" at bounding box center [769, 429] width 1446 height 766
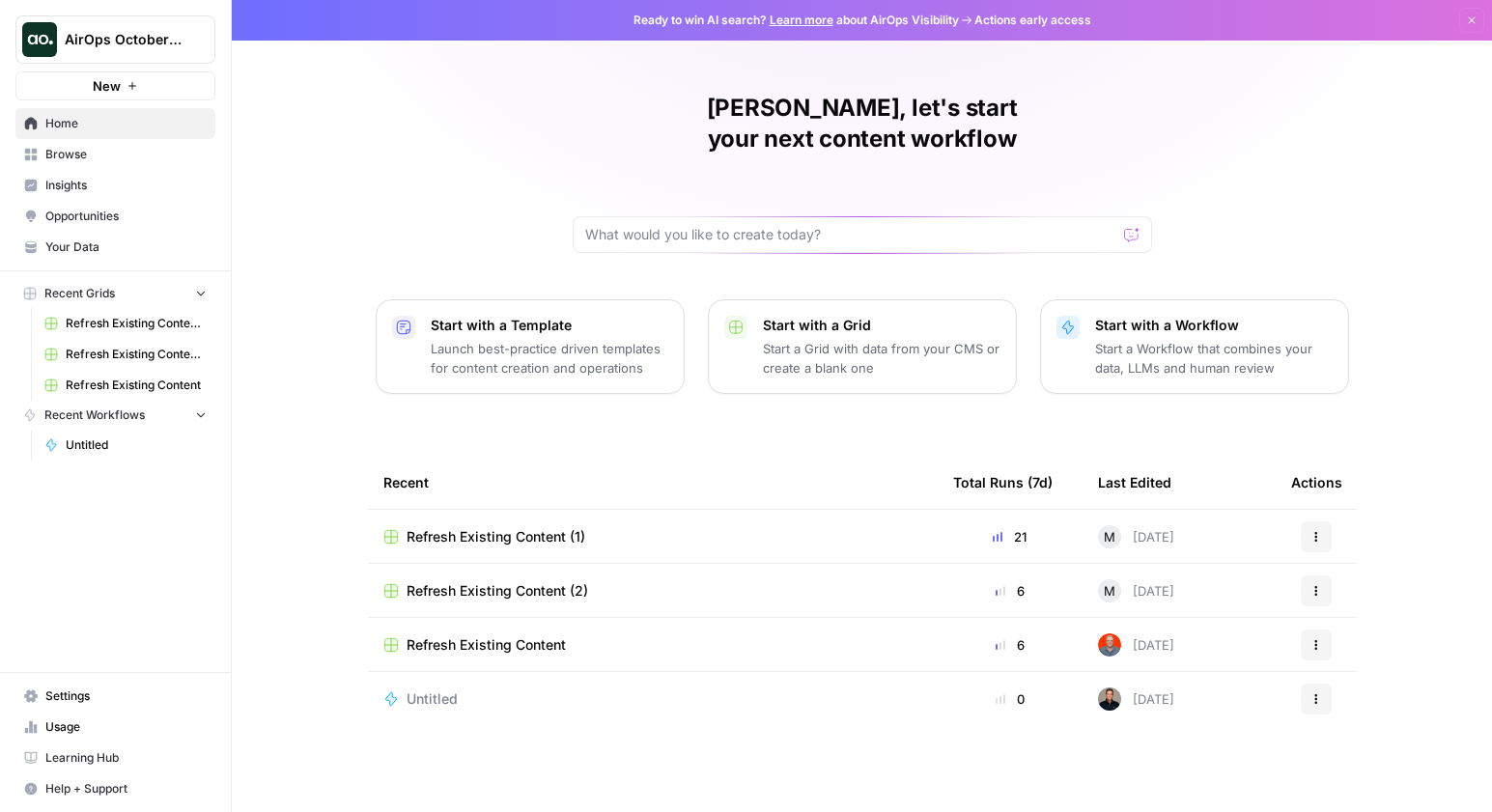
click at [164, 37] on span "AirOps October Cohort" at bounding box center [123, 39] width 116 height 20
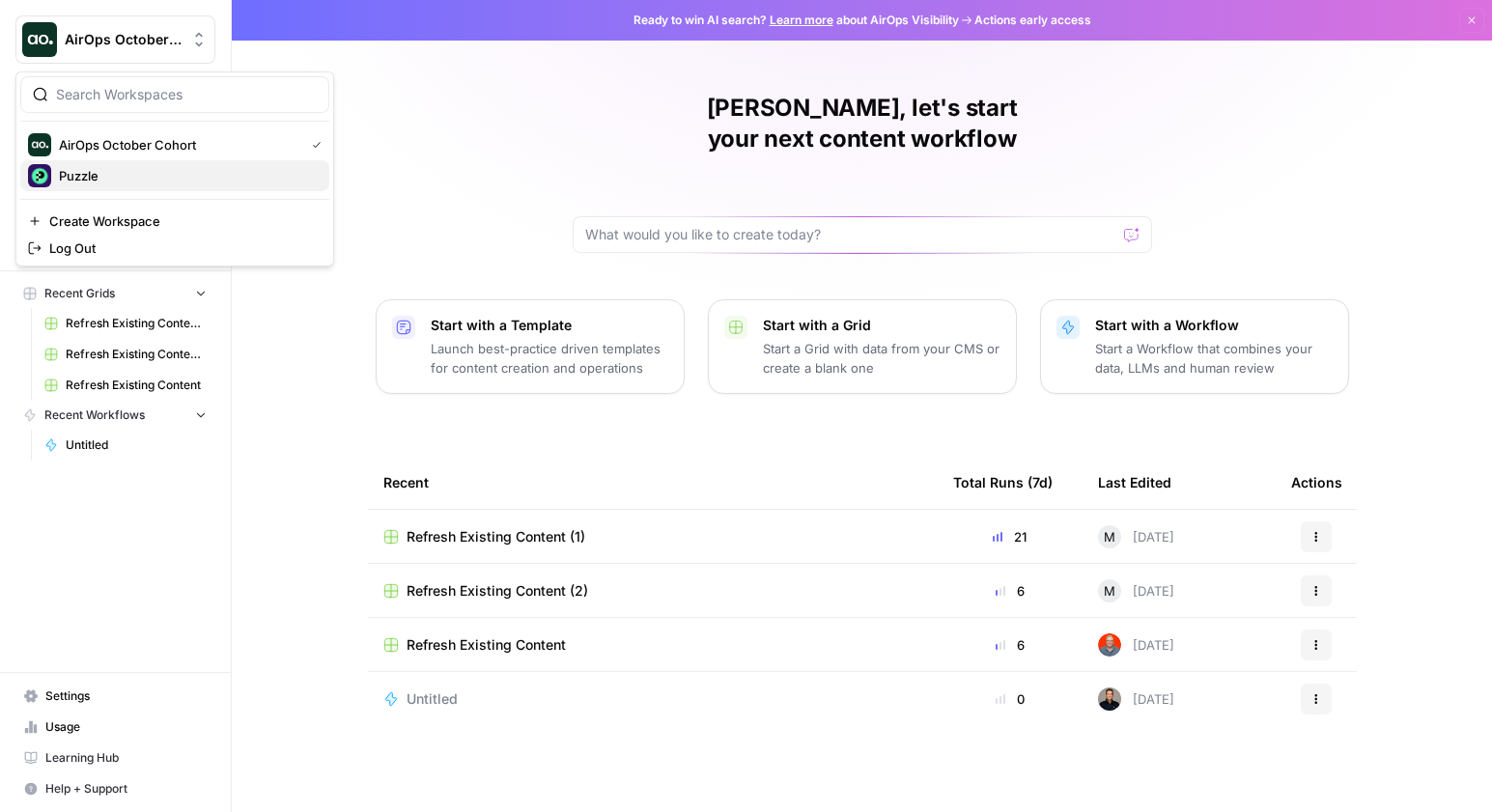
click at [119, 173] on span "Puzzle" at bounding box center [186, 176] width 255 height 20
